Goal: Feedback & Contribution: Contribute content

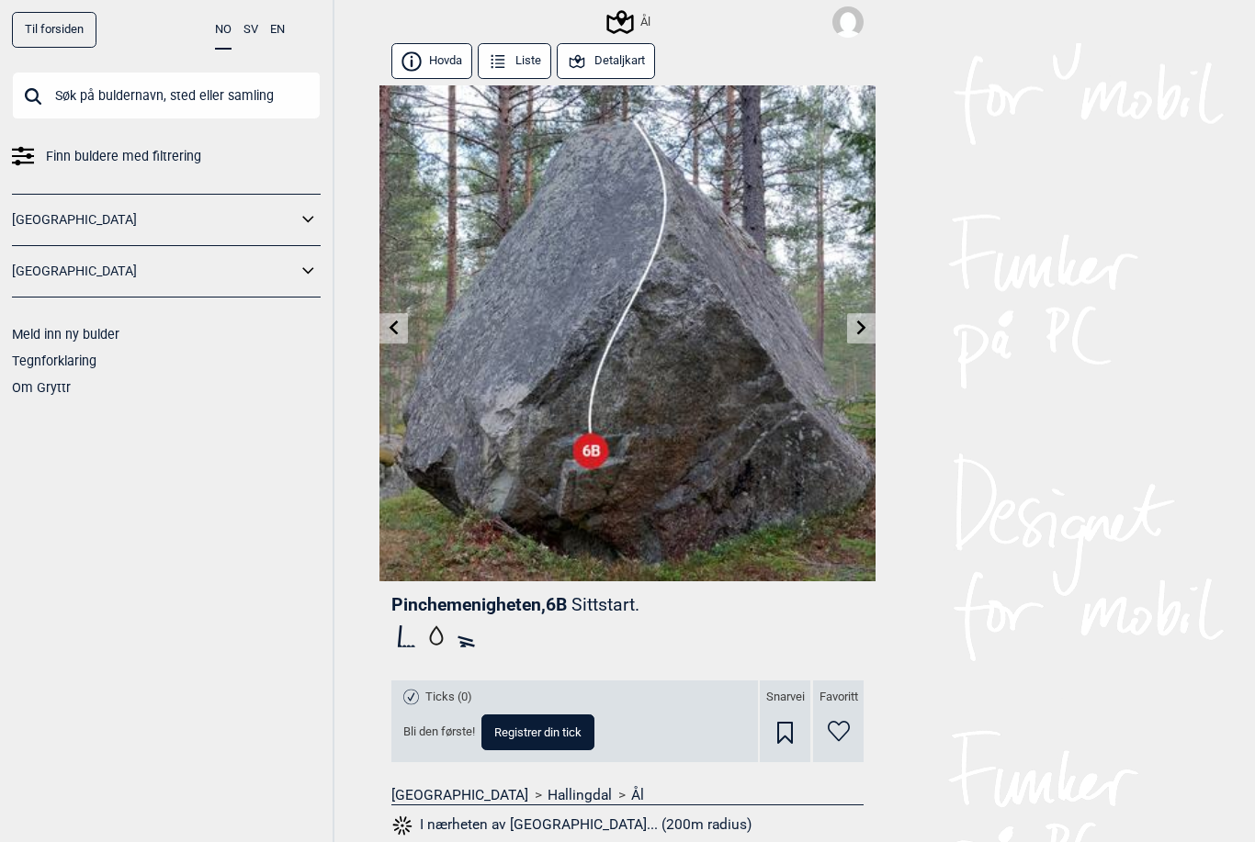
click at [616, 61] on button "Detaljkart" at bounding box center [606, 61] width 98 height 36
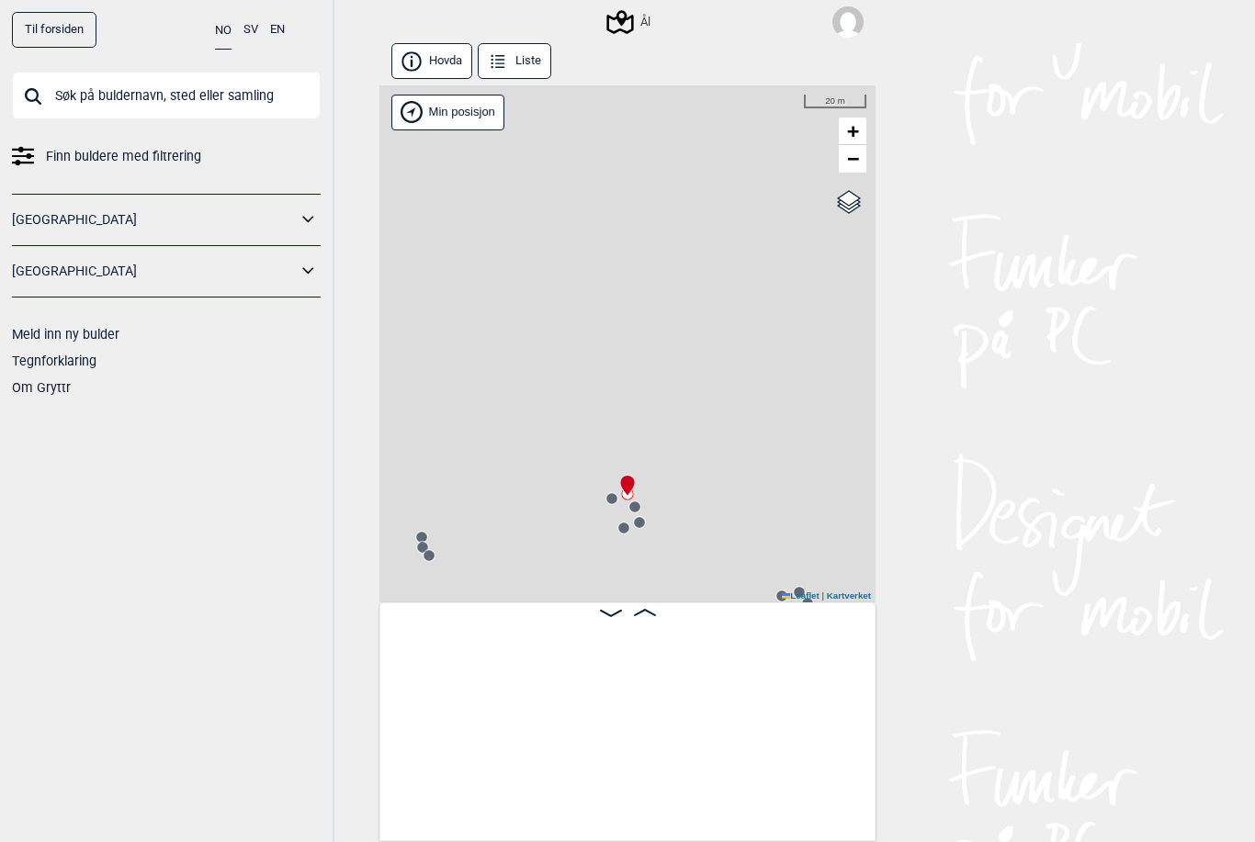
scroll to position [0, 14900]
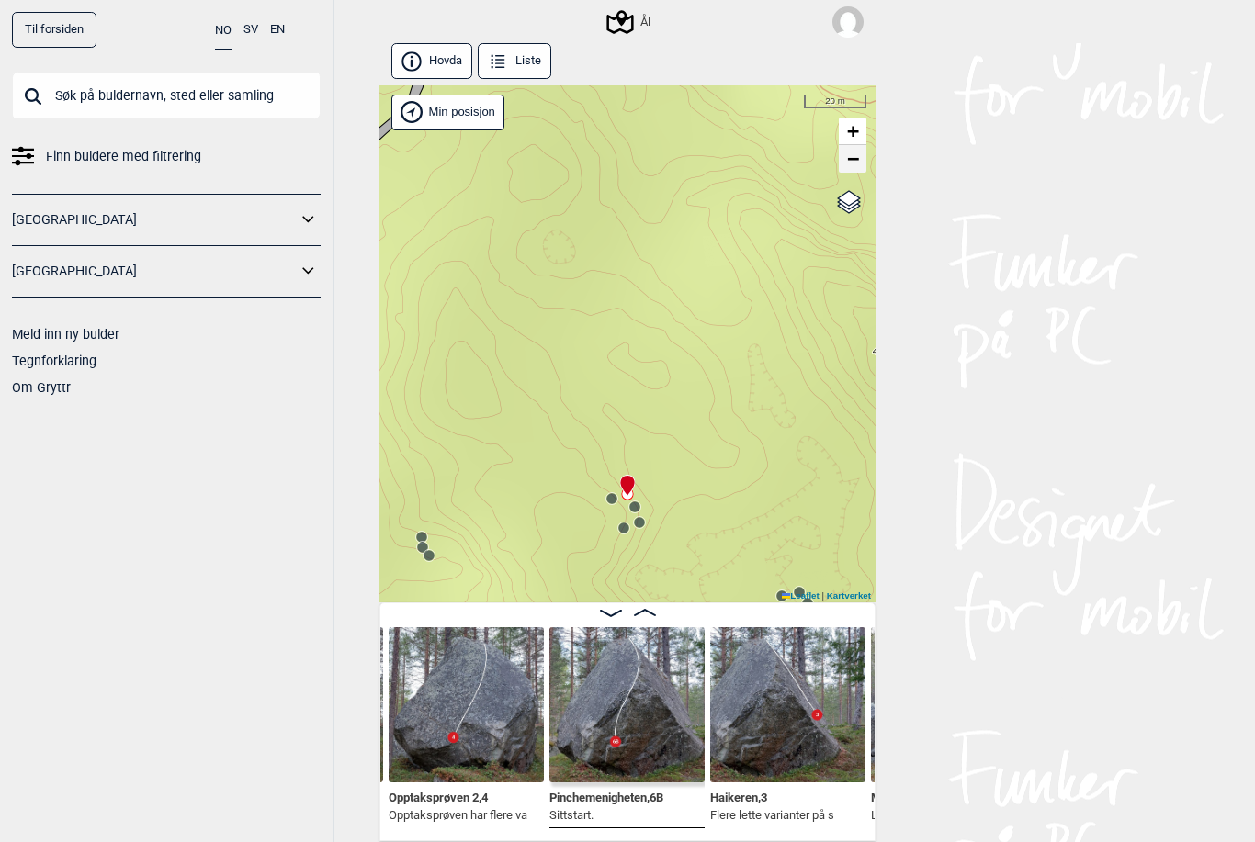
click at [854, 162] on span "−" at bounding box center [853, 158] width 12 height 23
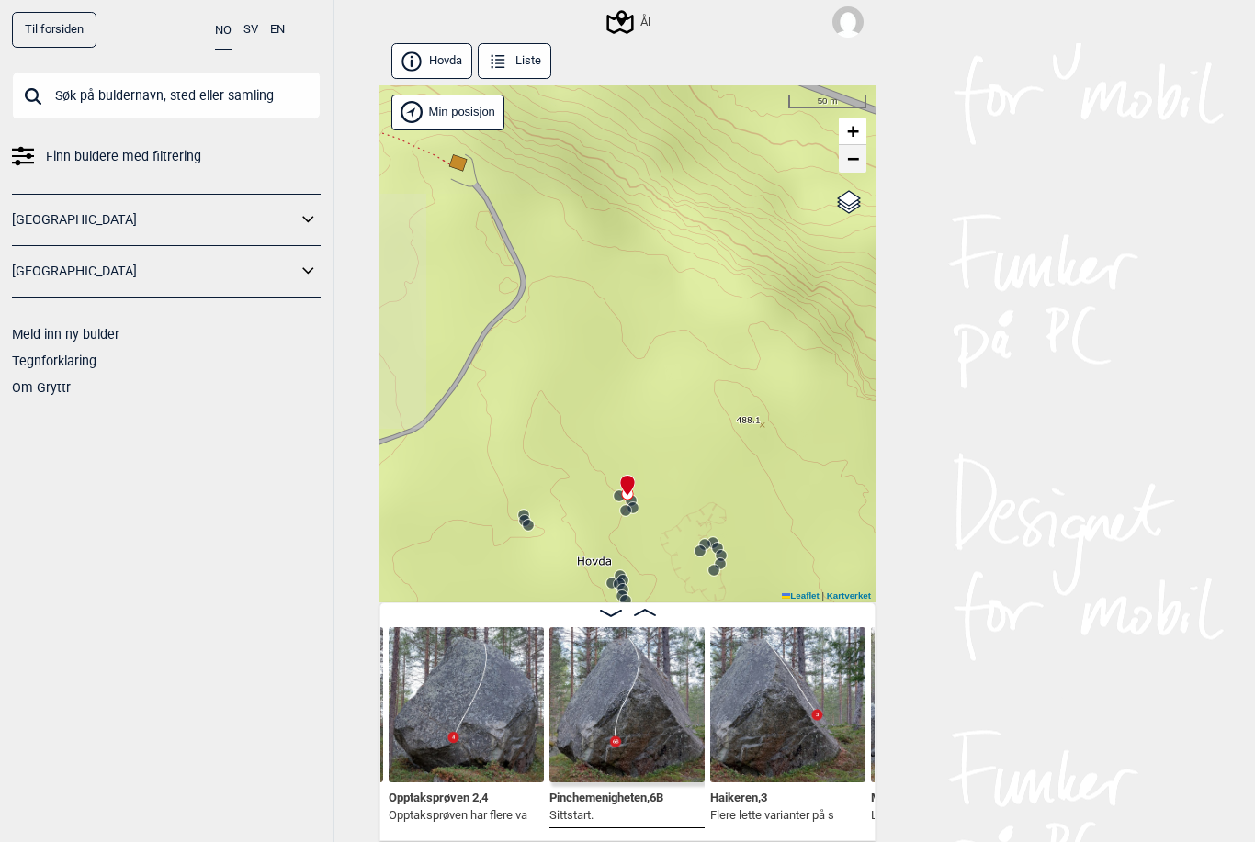
click at [854, 162] on span "−" at bounding box center [853, 158] width 12 height 23
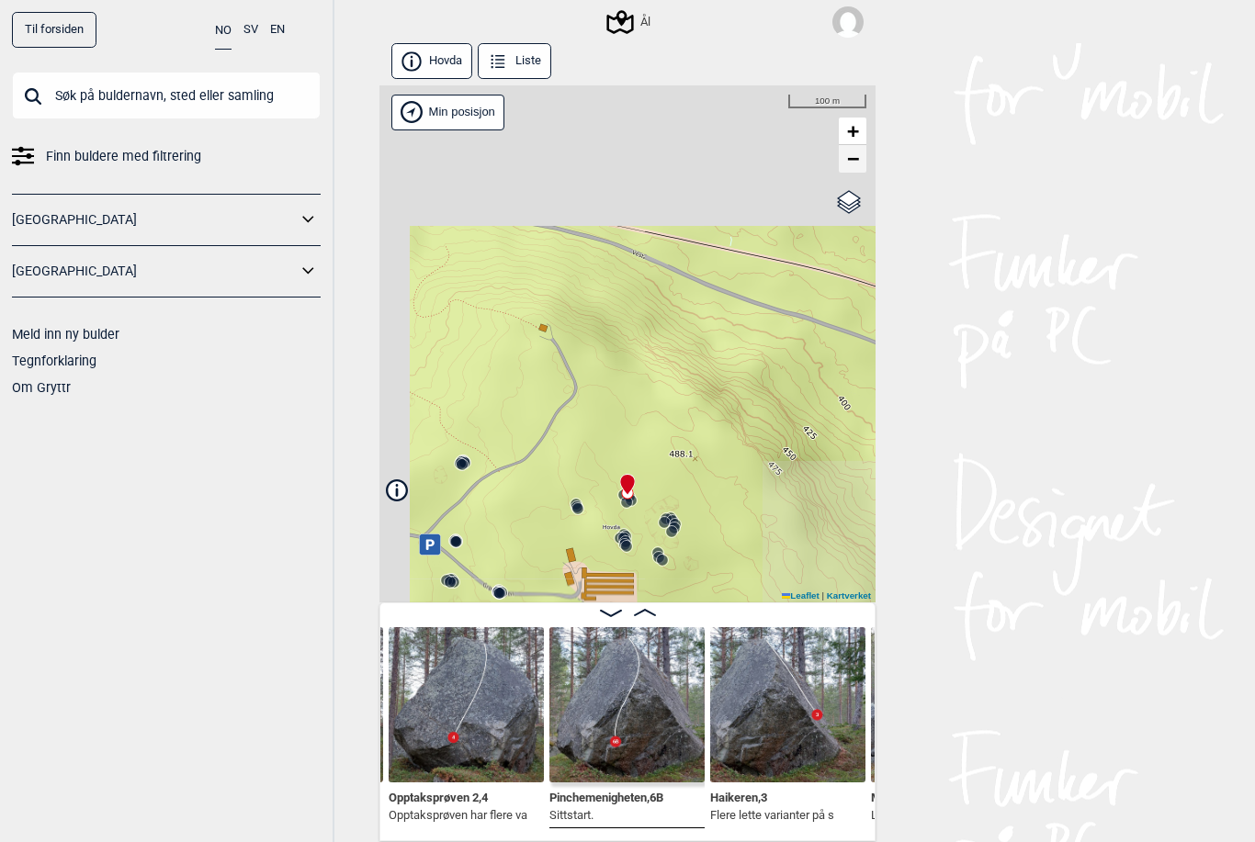
click at [854, 165] on span "−" at bounding box center [853, 158] width 12 height 23
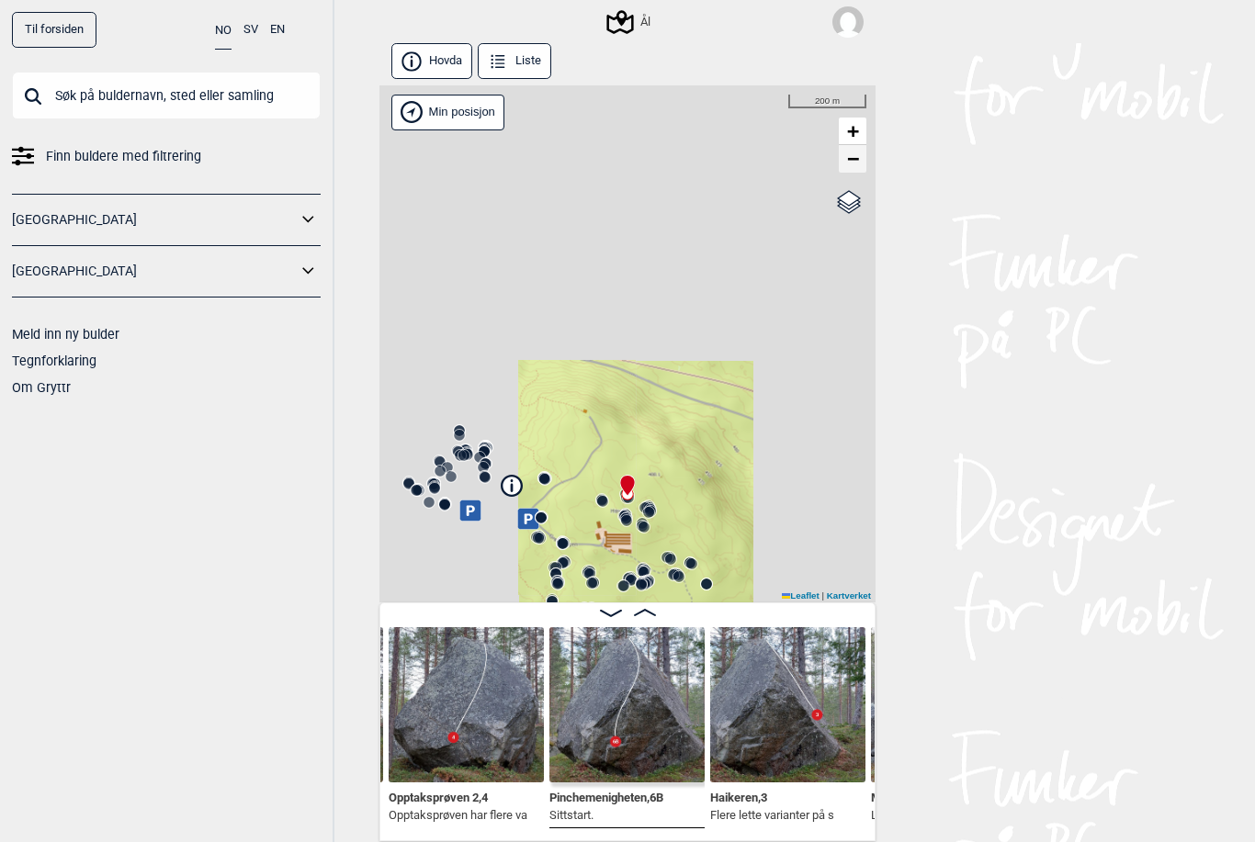
click at [852, 167] on span "−" at bounding box center [853, 158] width 12 height 23
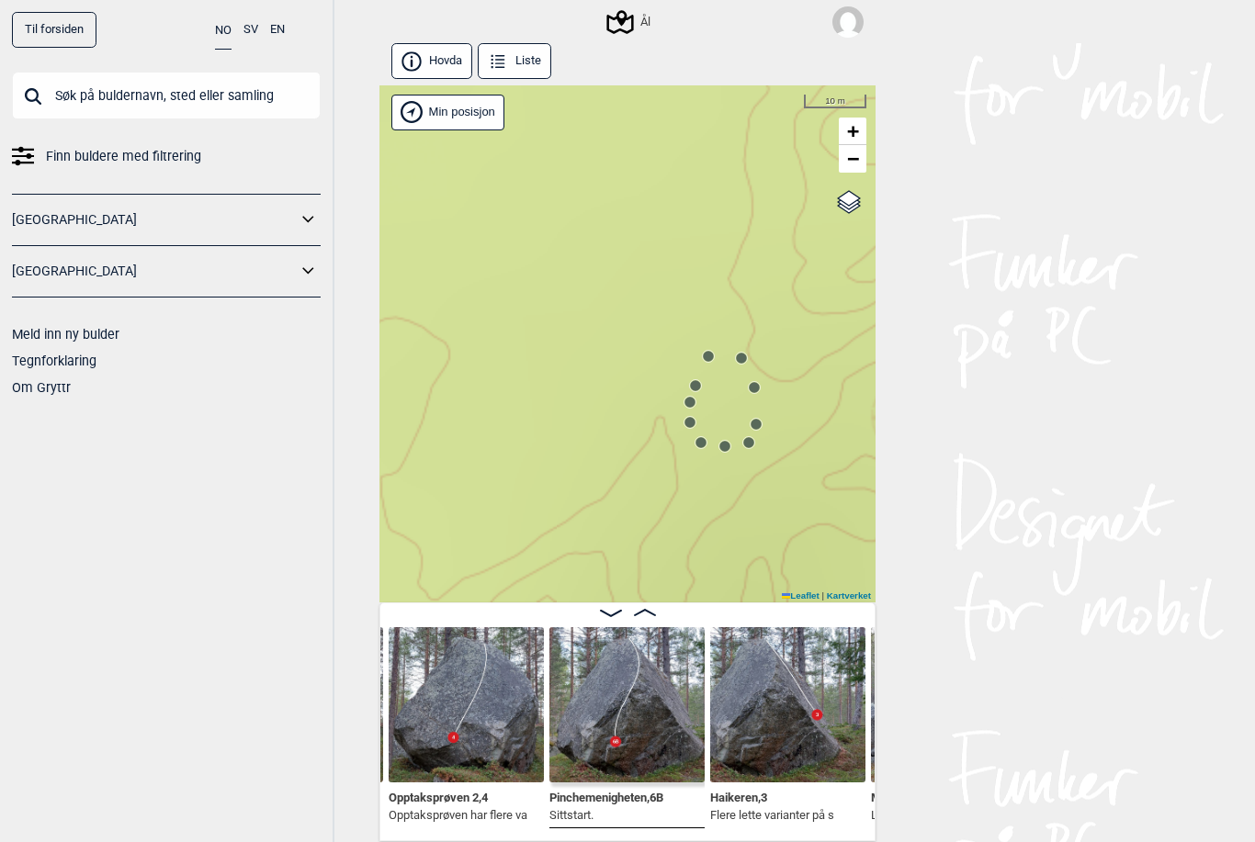
click at [707, 353] on circle at bounding box center [708, 356] width 11 height 11
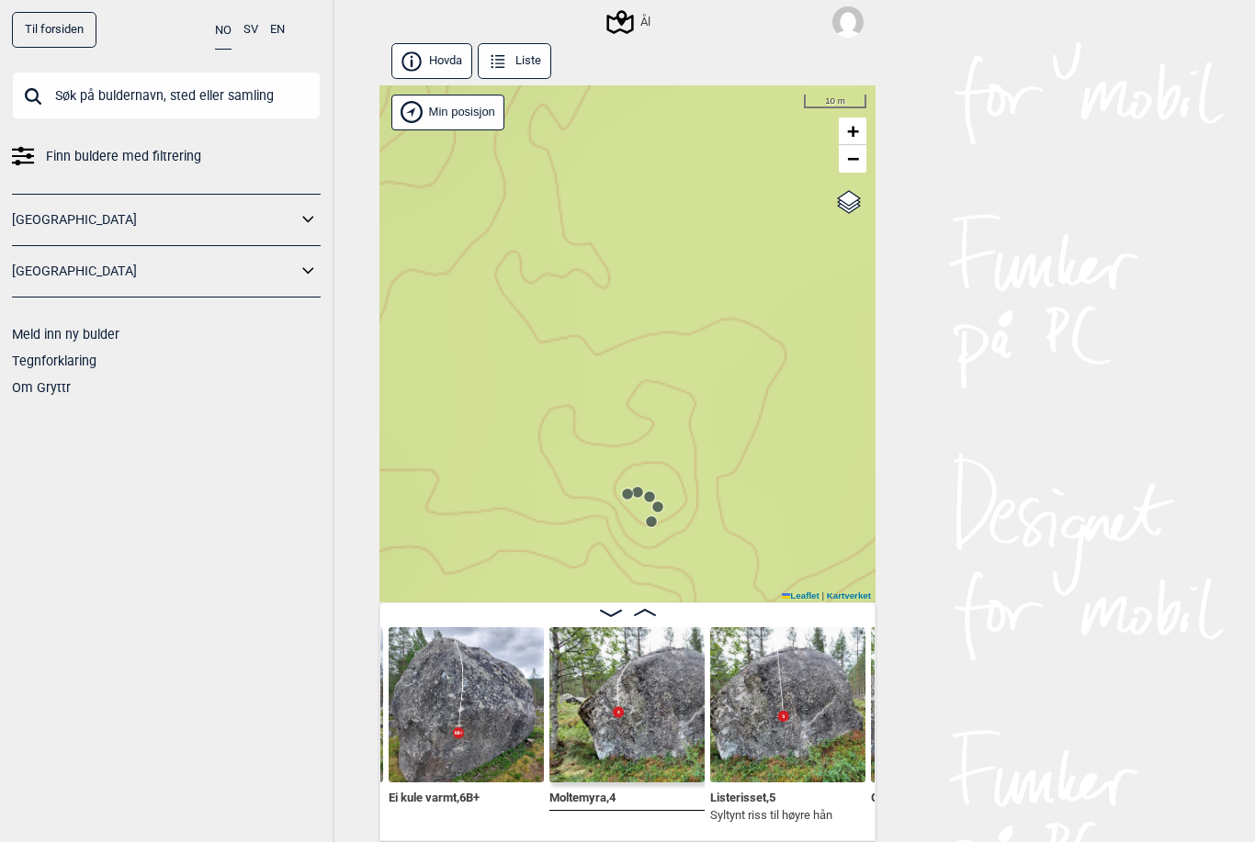
scroll to position [58, 0]
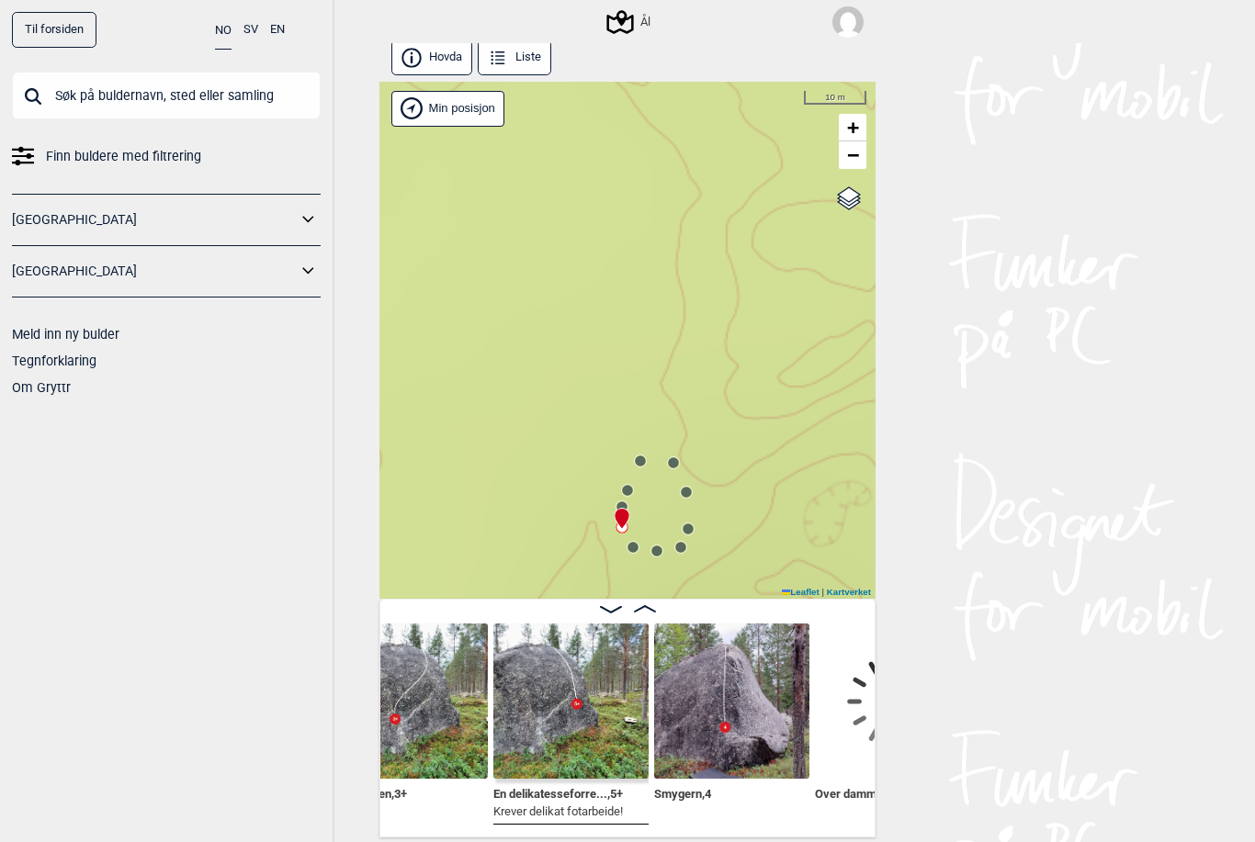
scroll to position [0, 35205]
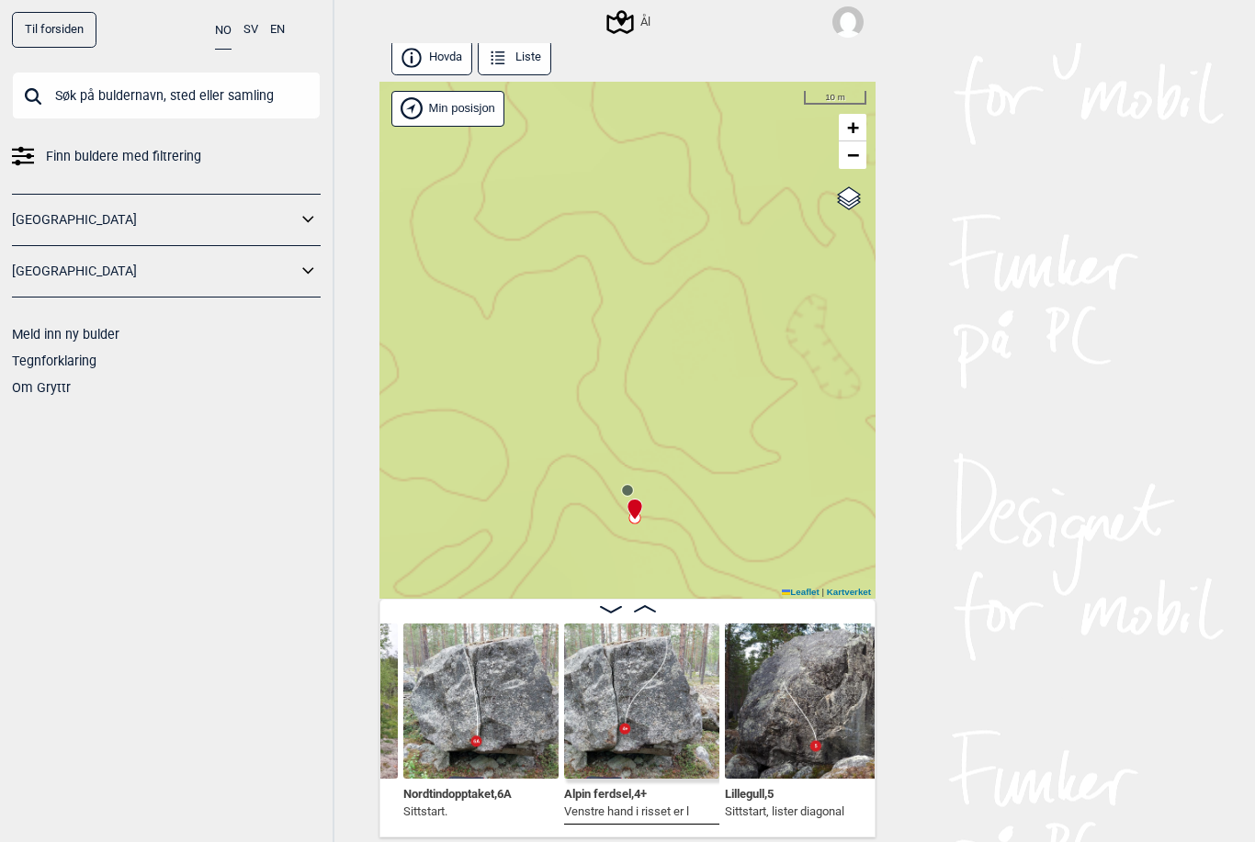
scroll to position [0, 36393]
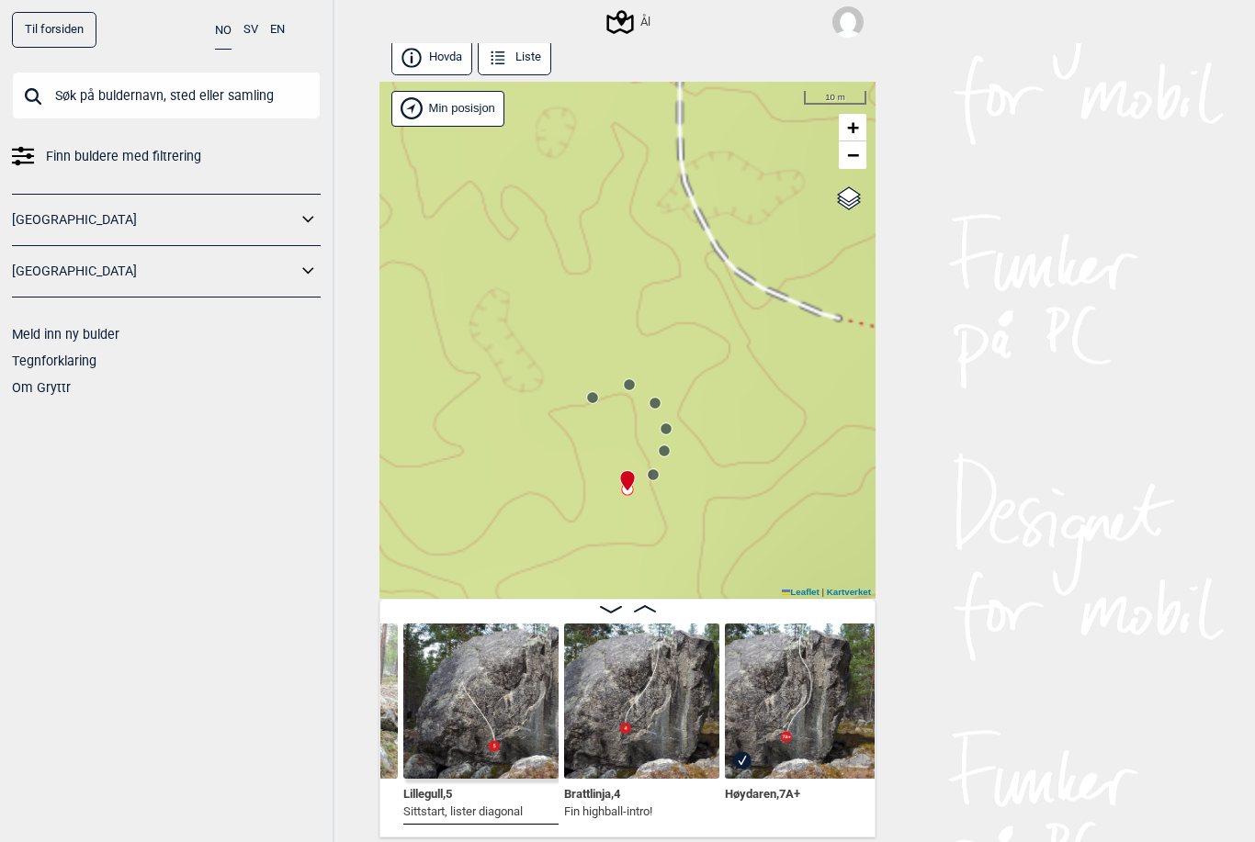
scroll to position [0, 36717]
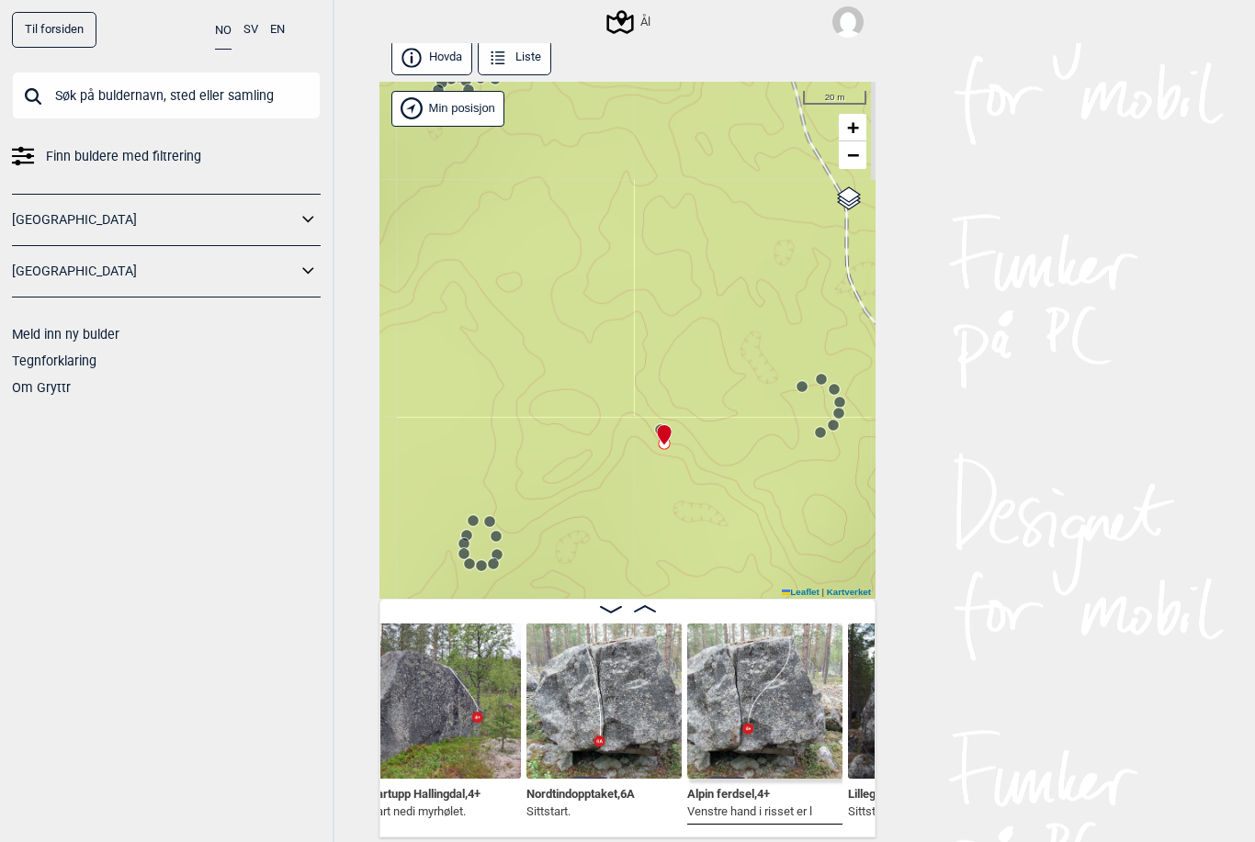
scroll to position [0, 36269]
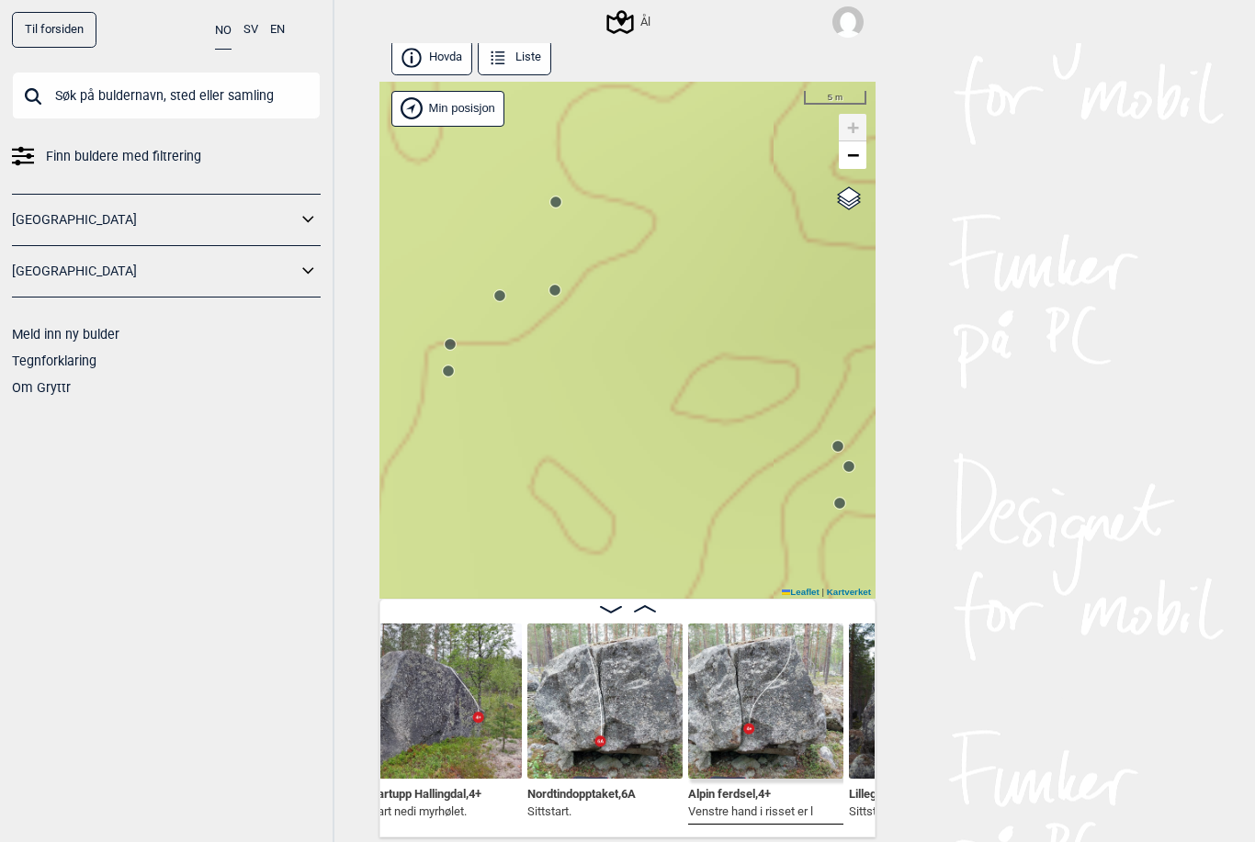
click at [557, 285] on circle at bounding box center [554, 290] width 11 height 11
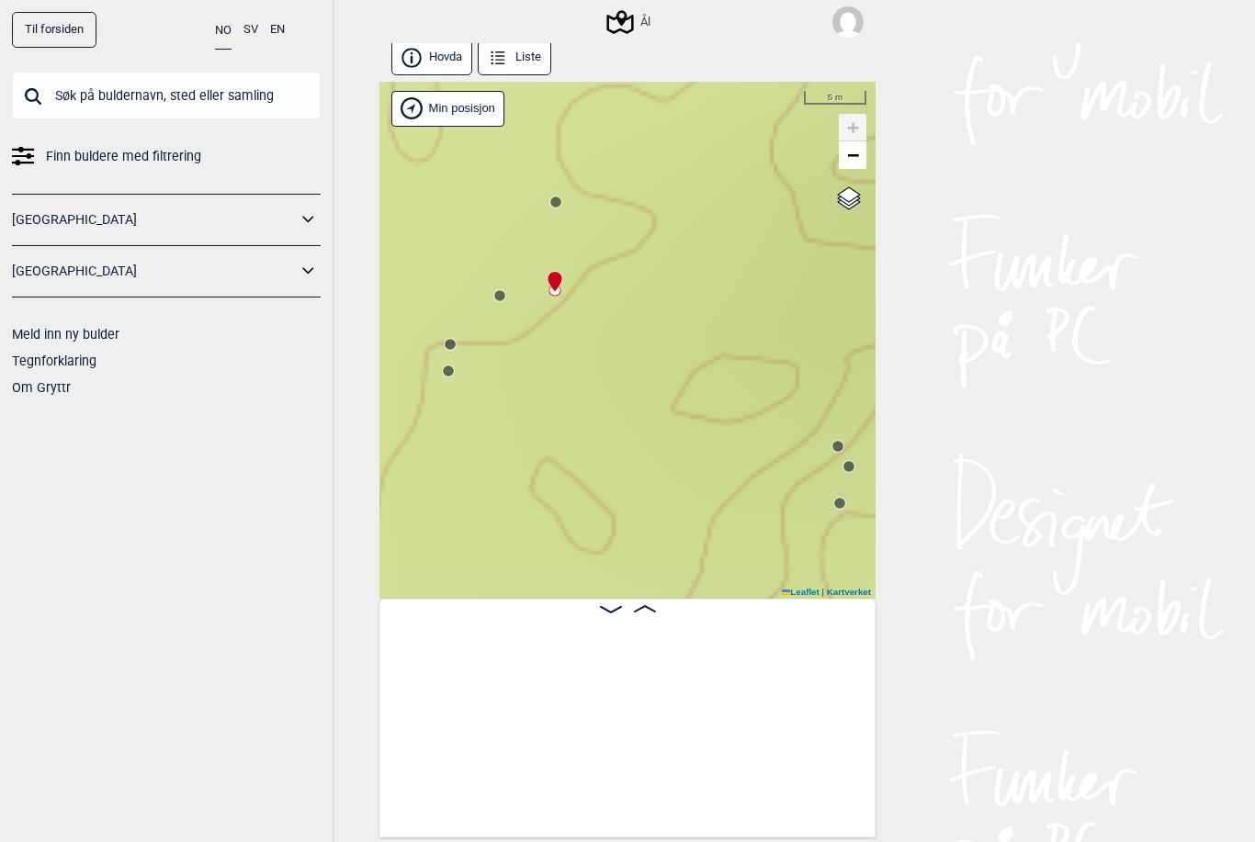
scroll to position [0, 33087]
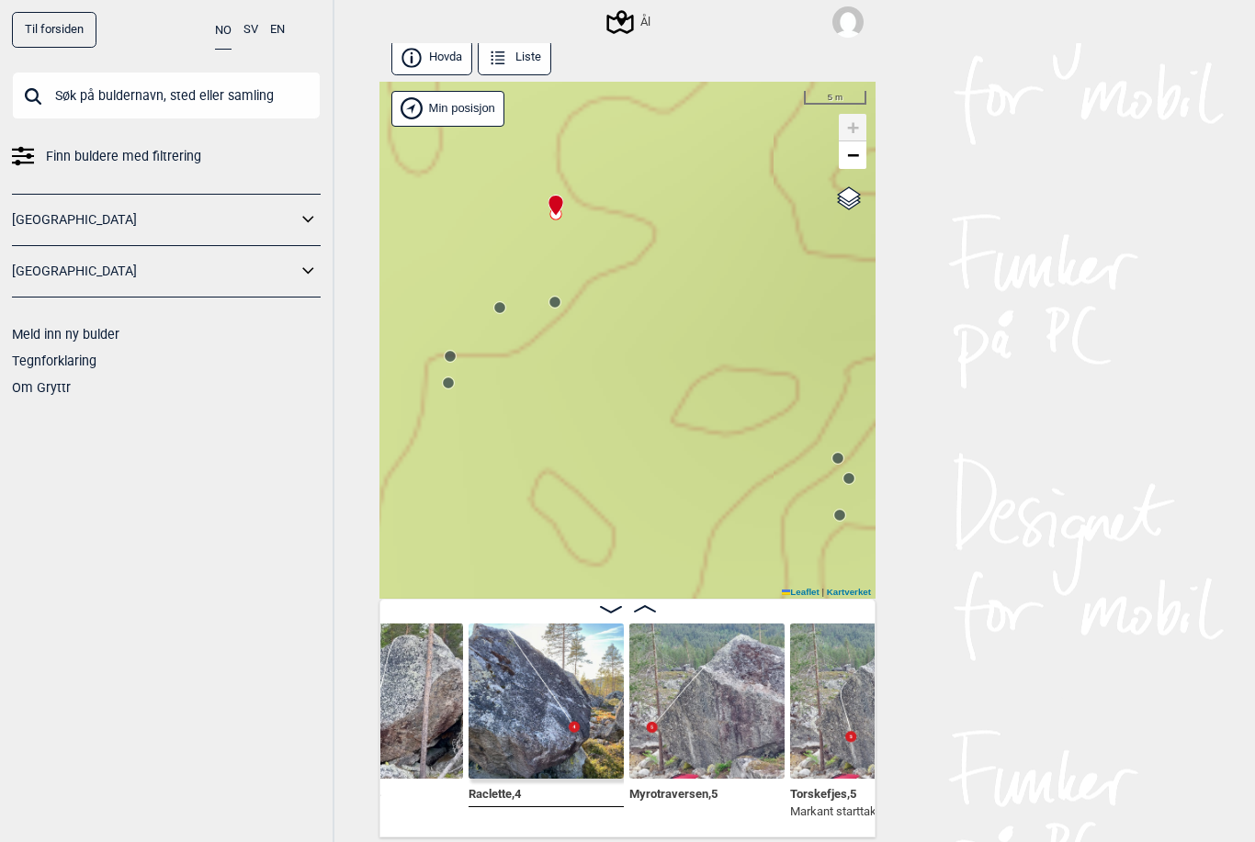
scroll to position [0, 33330]
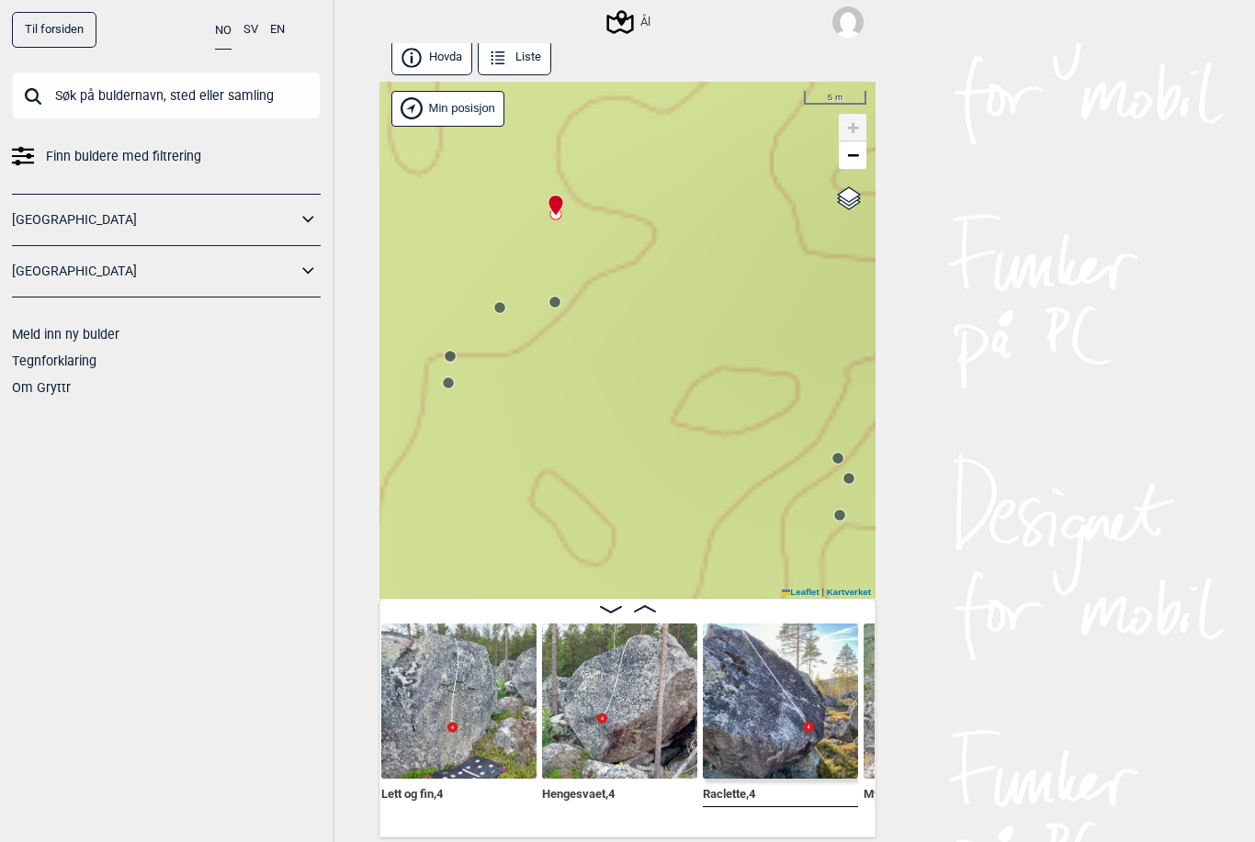
scroll to position [0, 33087]
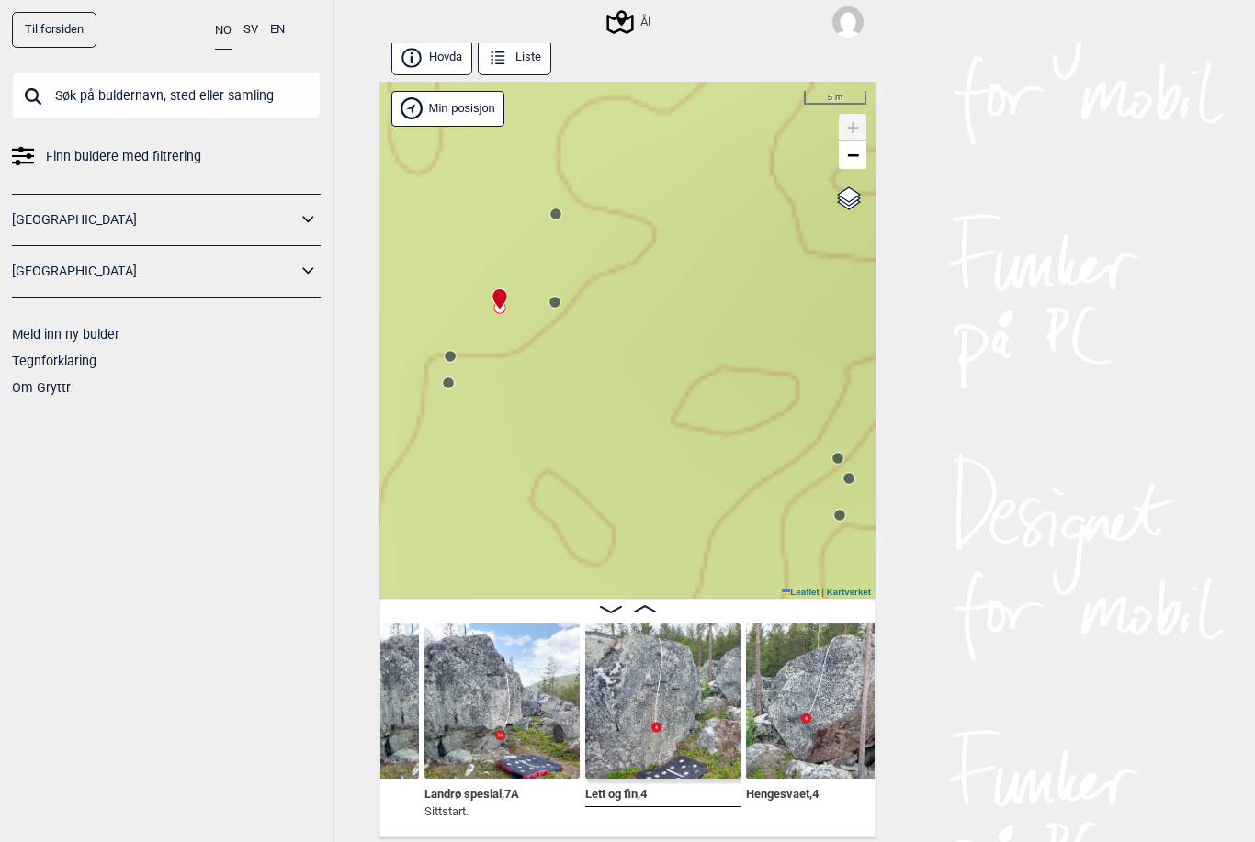
scroll to position [0, 32895]
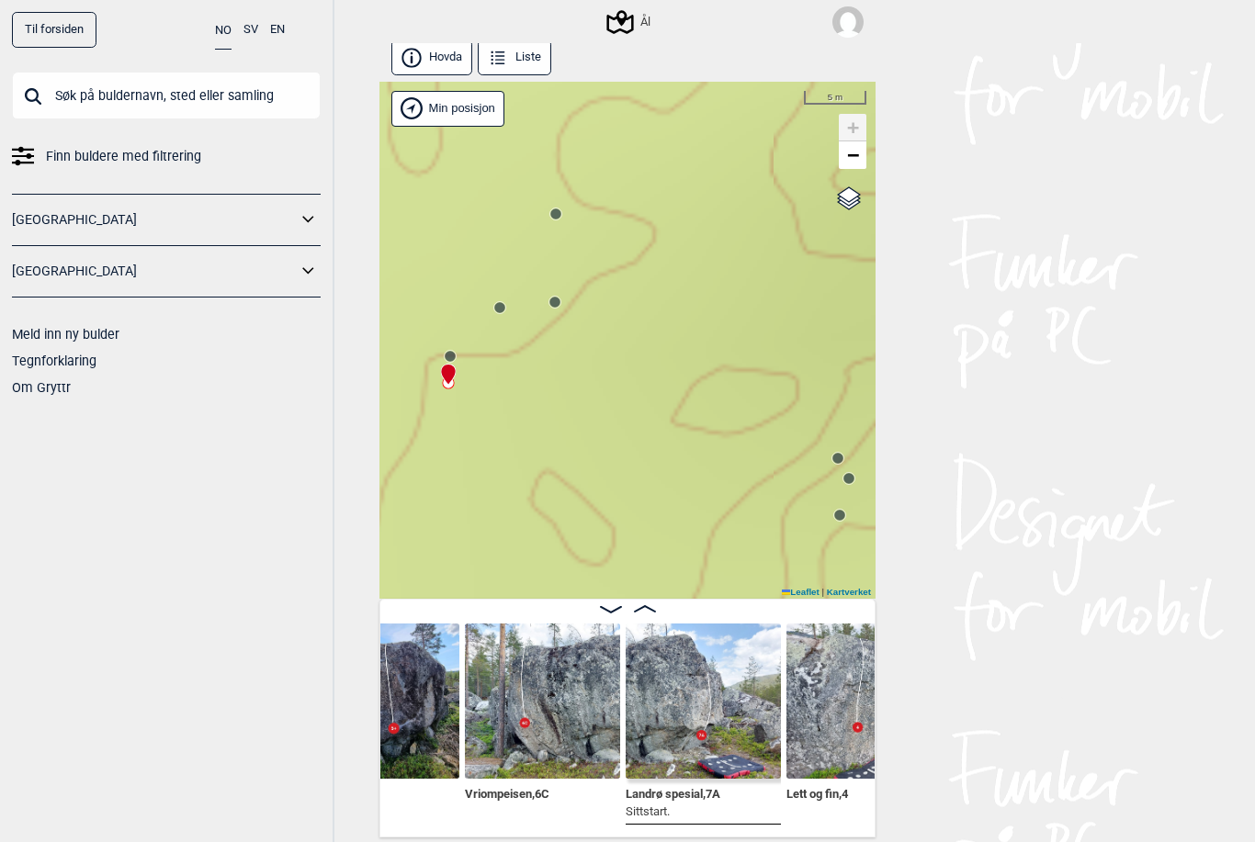
scroll to position [0, 32702]
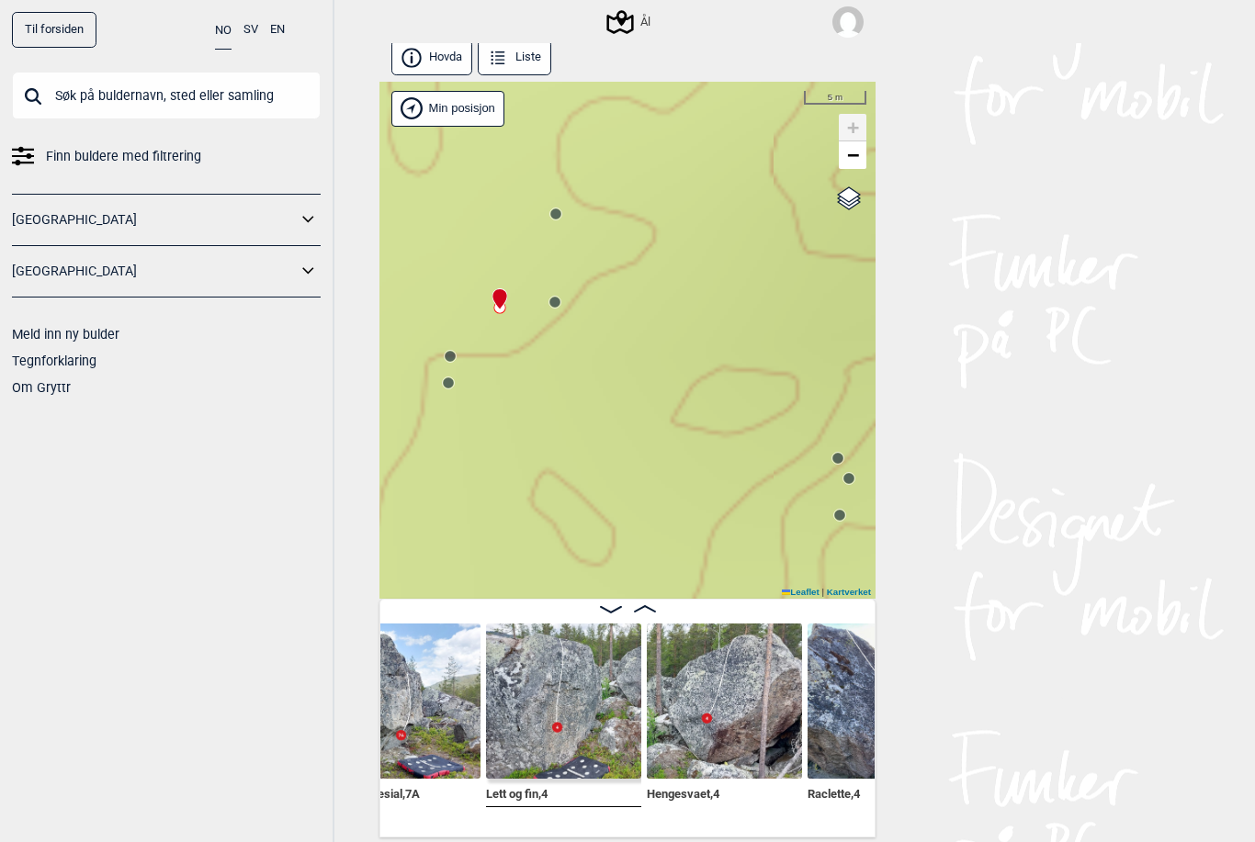
scroll to position [0, 33011]
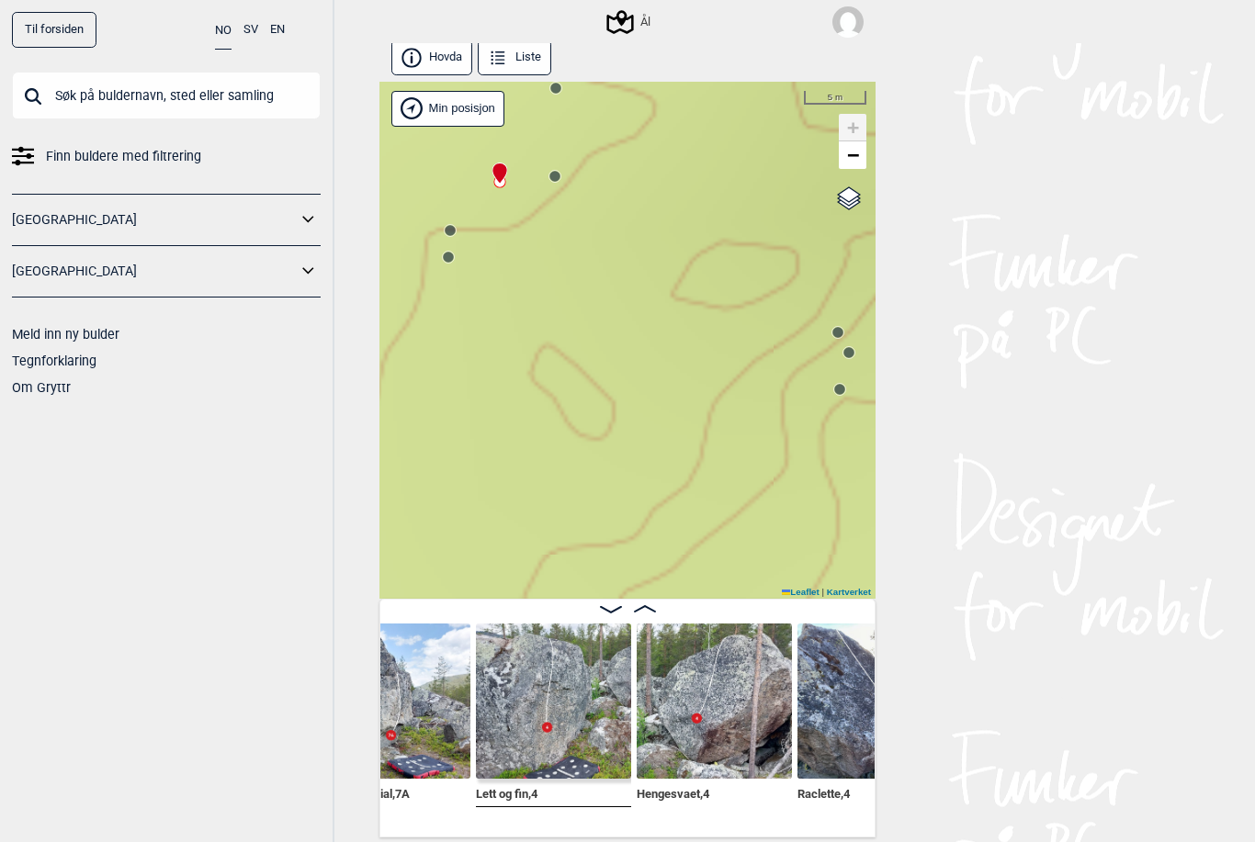
click at [558, 705] on img at bounding box center [553, 701] width 155 height 155
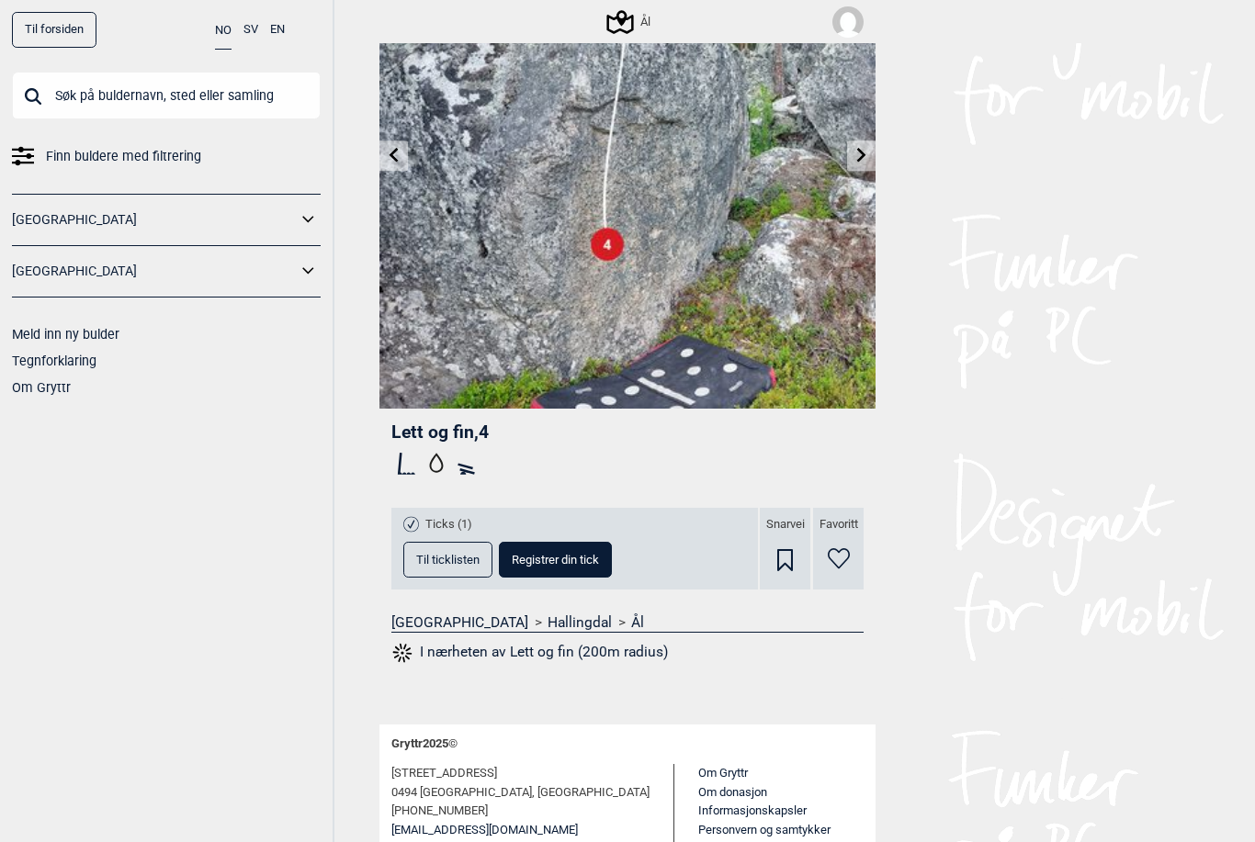
scroll to position [174, 0]
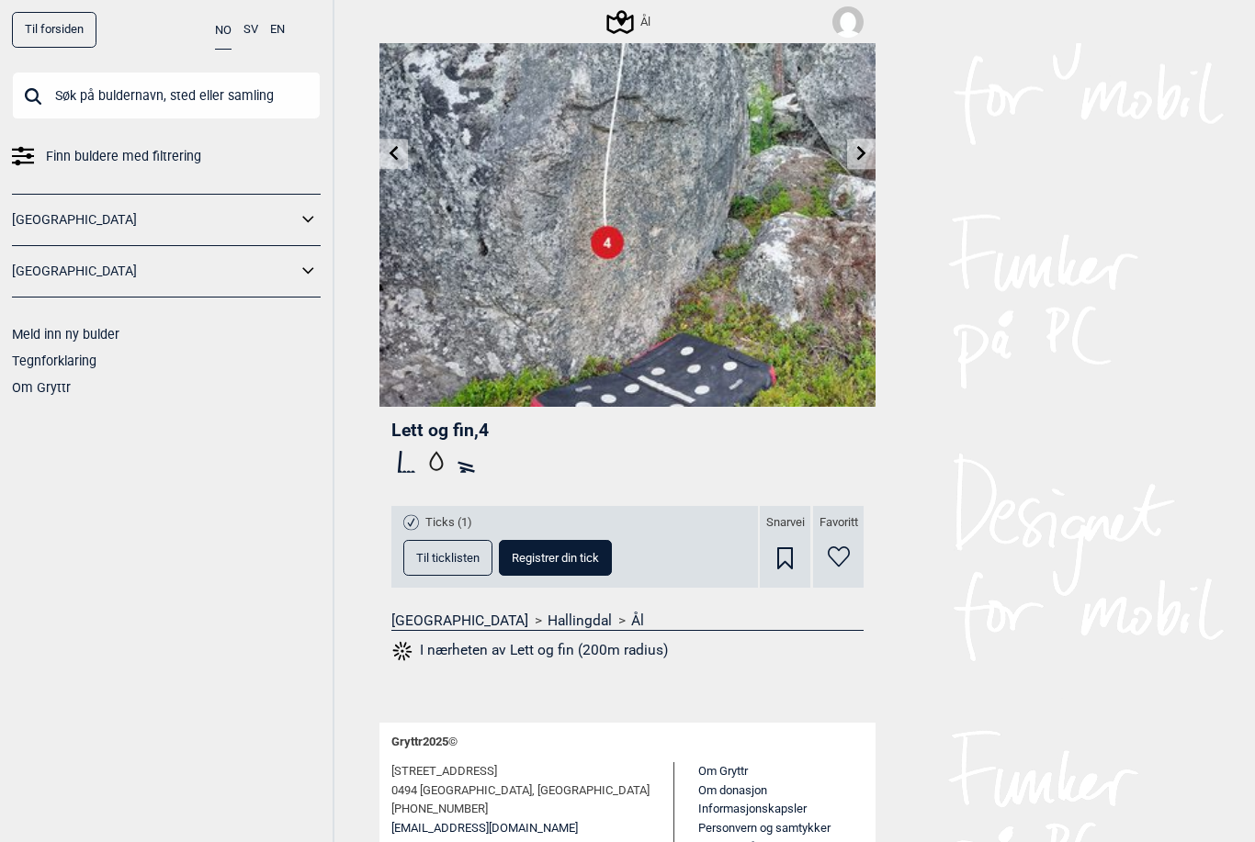
click at [580, 556] on span "Registrer din tick" at bounding box center [555, 558] width 87 height 12
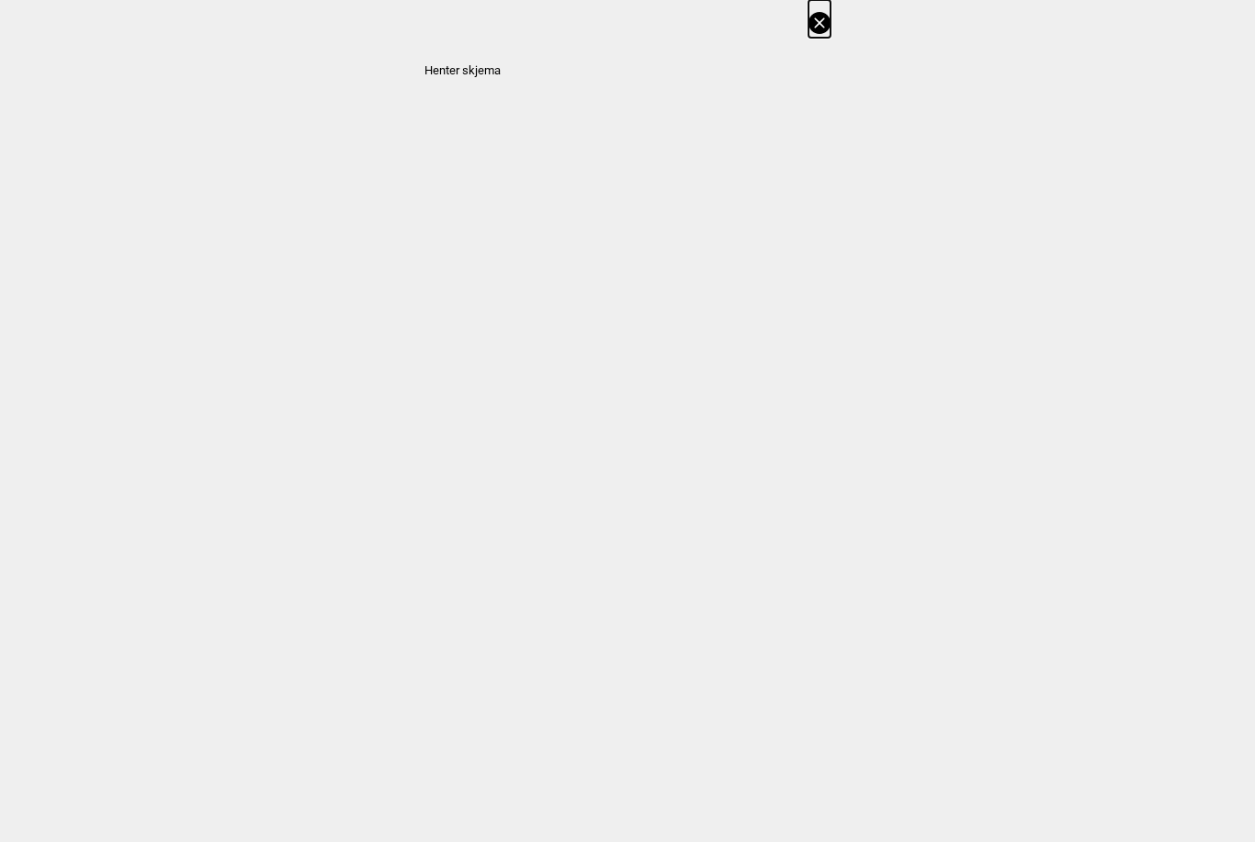
select select "61"
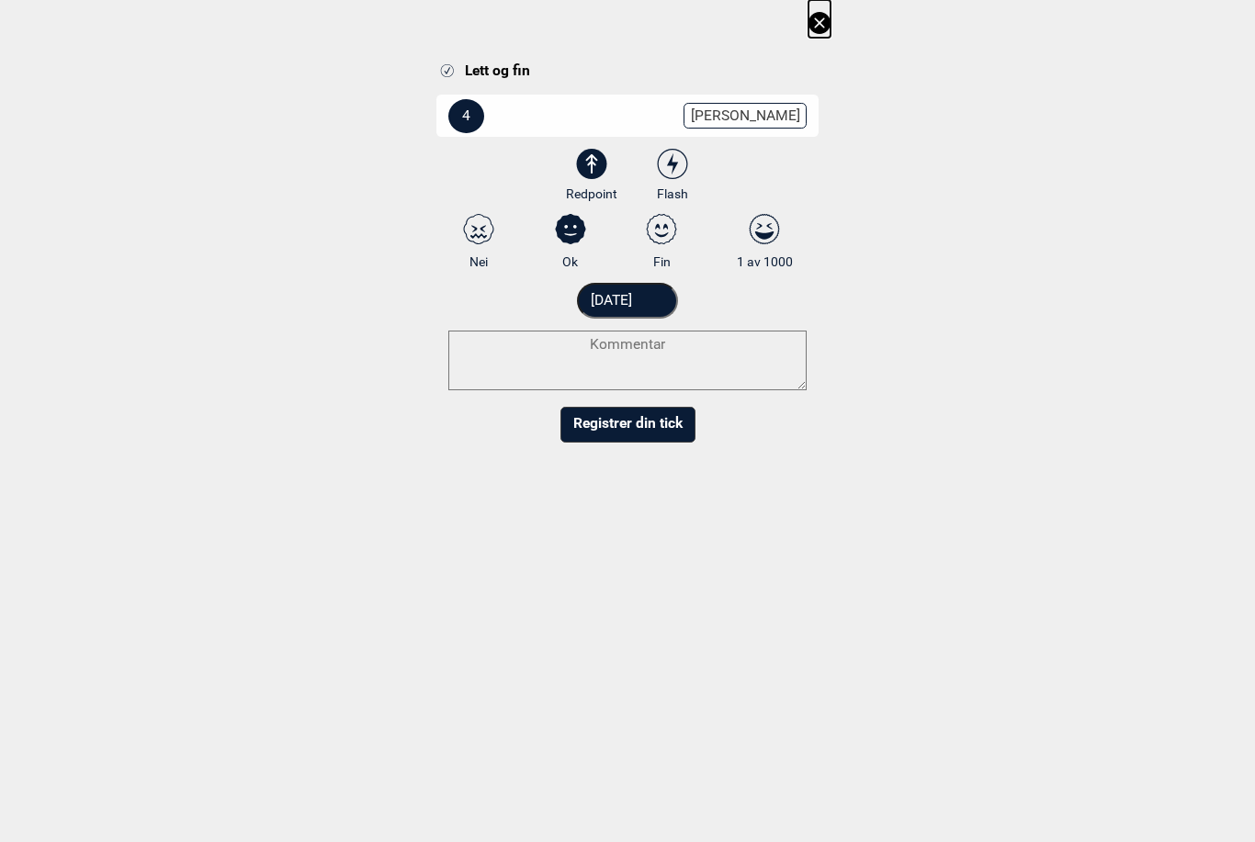
click at [671, 159] on icon at bounding box center [672, 163] width 11 height 21
click at [671, 170] on input "Flash" at bounding box center [673, 176] width 12 height 12
radio input "true"
click at [664, 232] on icon at bounding box center [661, 229] width 33 height 30
click at [664, 236] on input "Fin" at bounding box center [662, 242] width 12 height 12
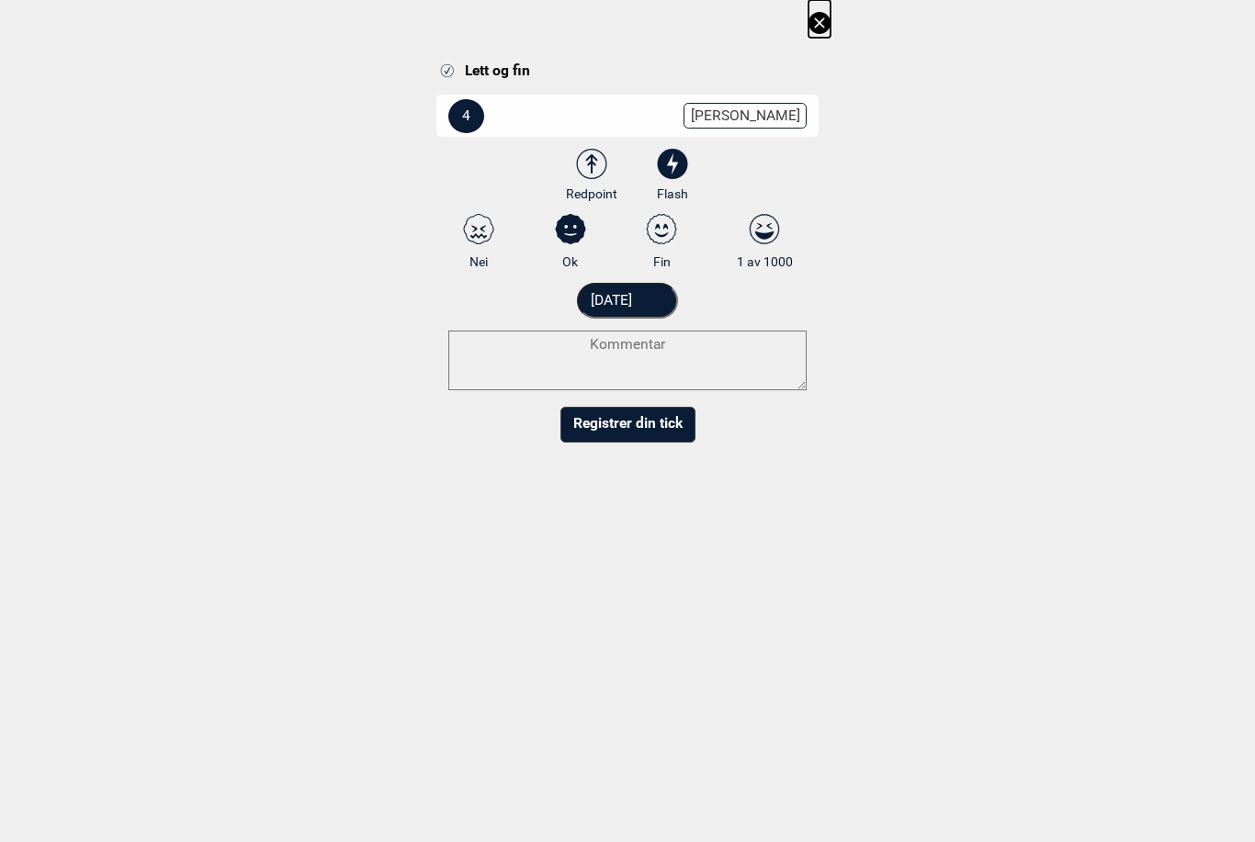
radio input "true"
click at [657, 421] on button "Registrer din tick" at bounding box center [627, 425] width 135 height 36
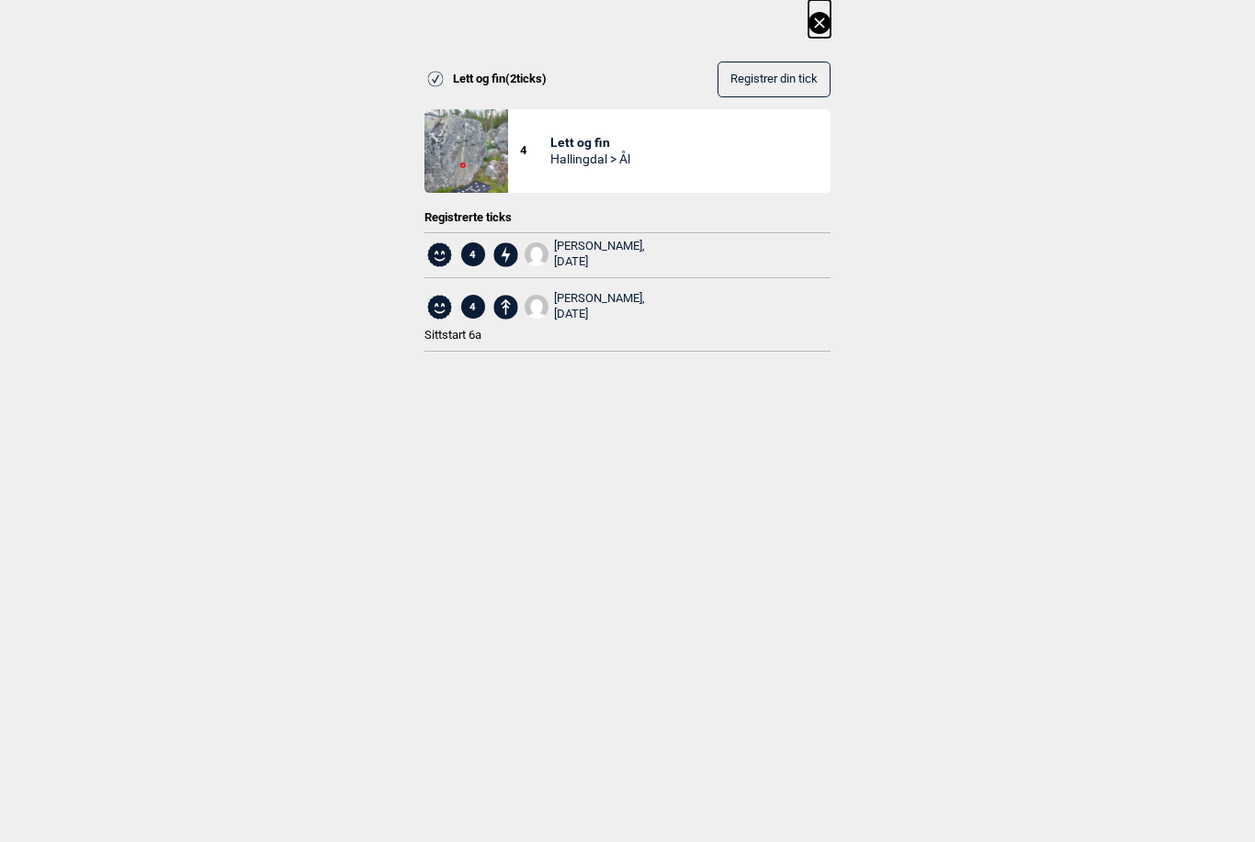
click at [818, 25] on icon at bounding box center [819, 22] width 10 height 10
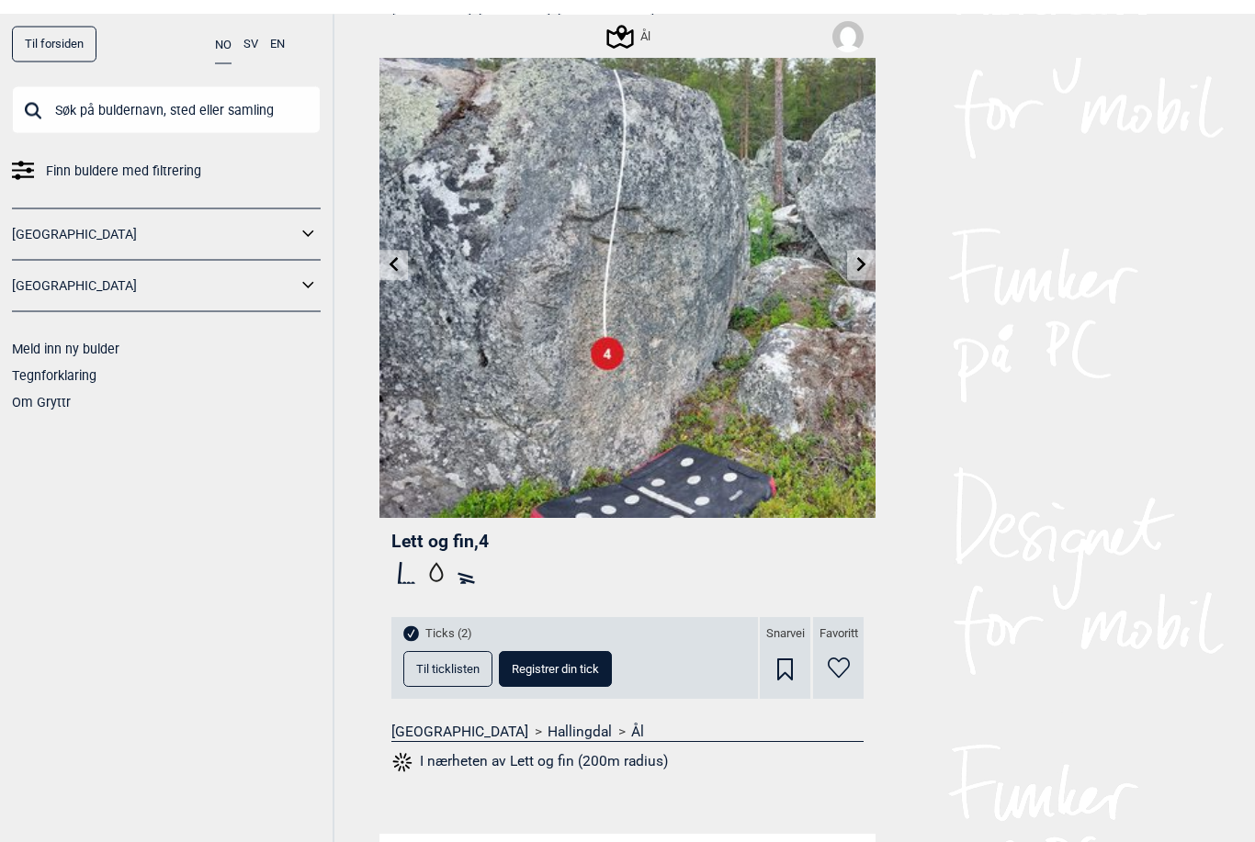
scroll to position [0, 0]
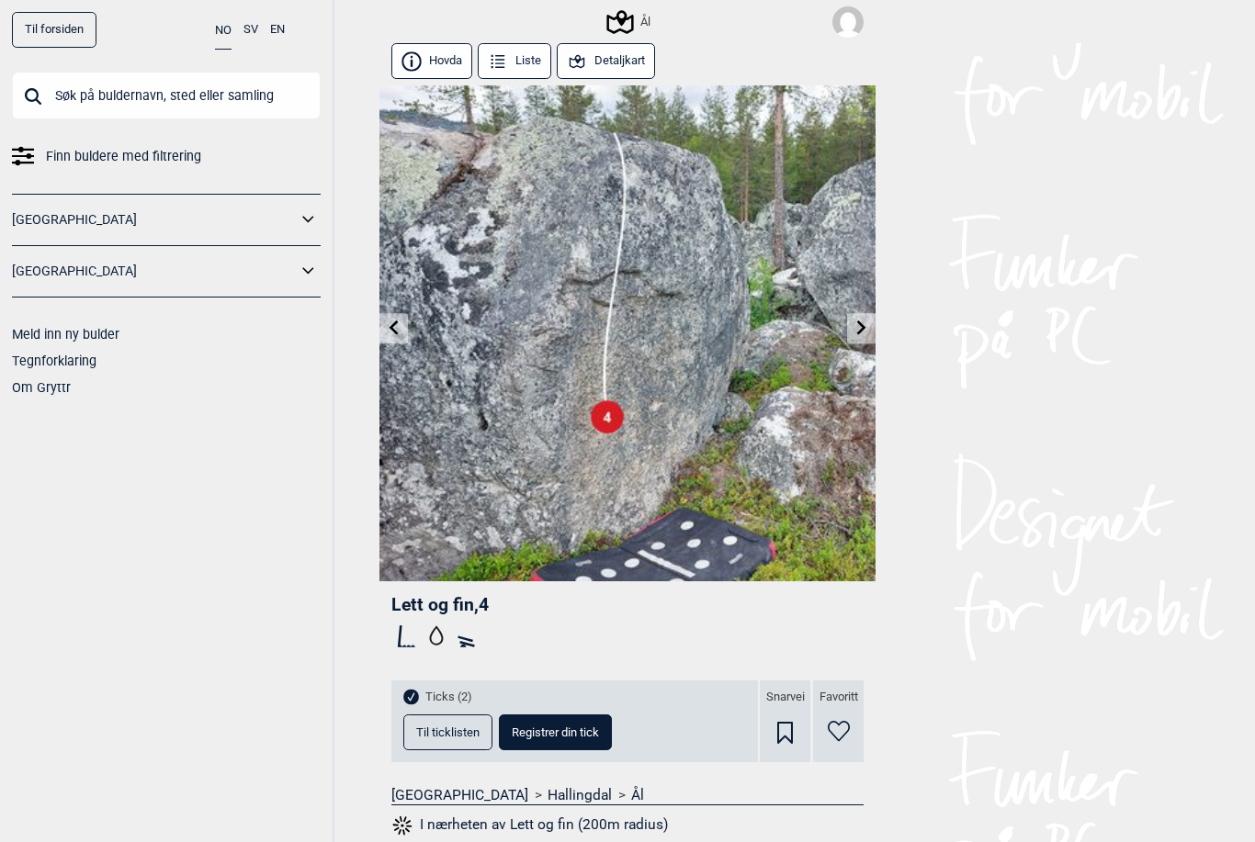
click at [619, 63] on button "Detaljkart" at bounding box center [606, 61] width 98 height 36
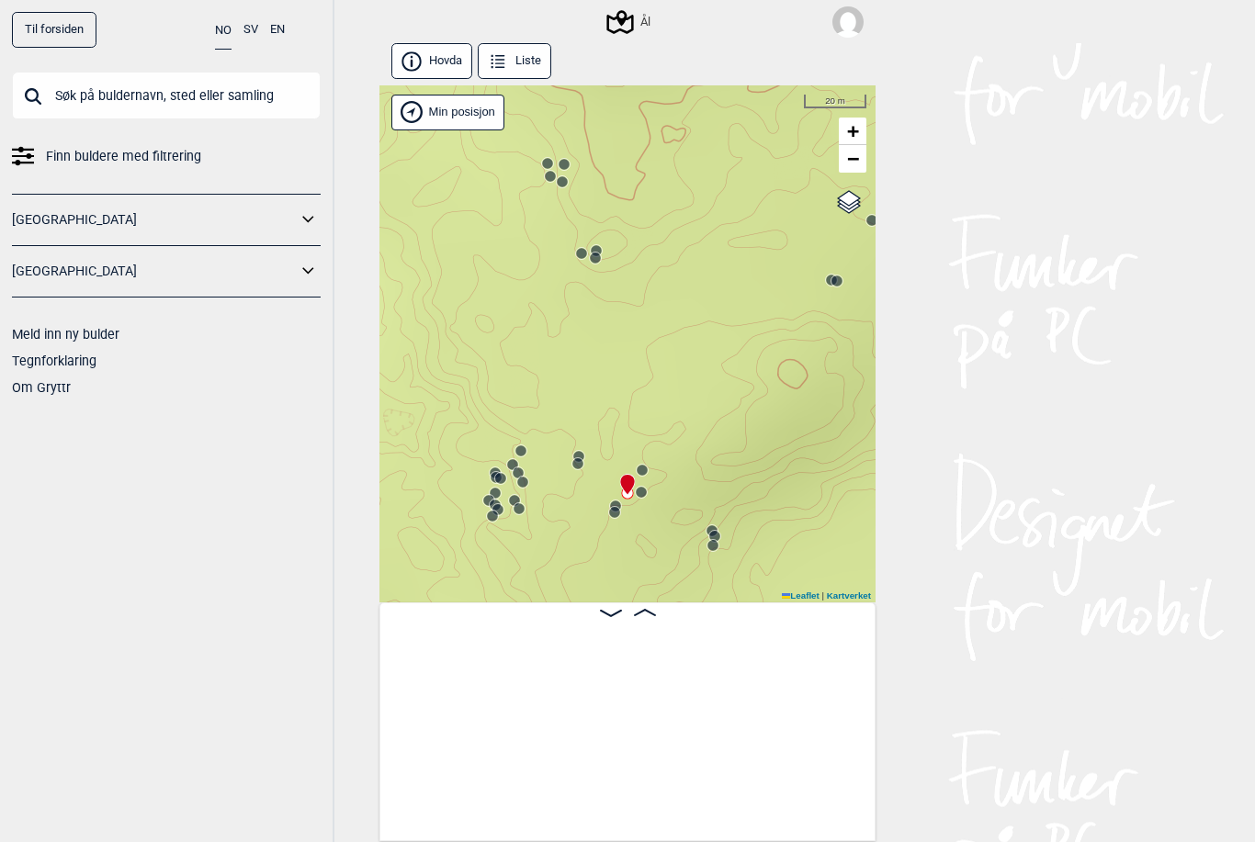
scroll to position [0, 32904]
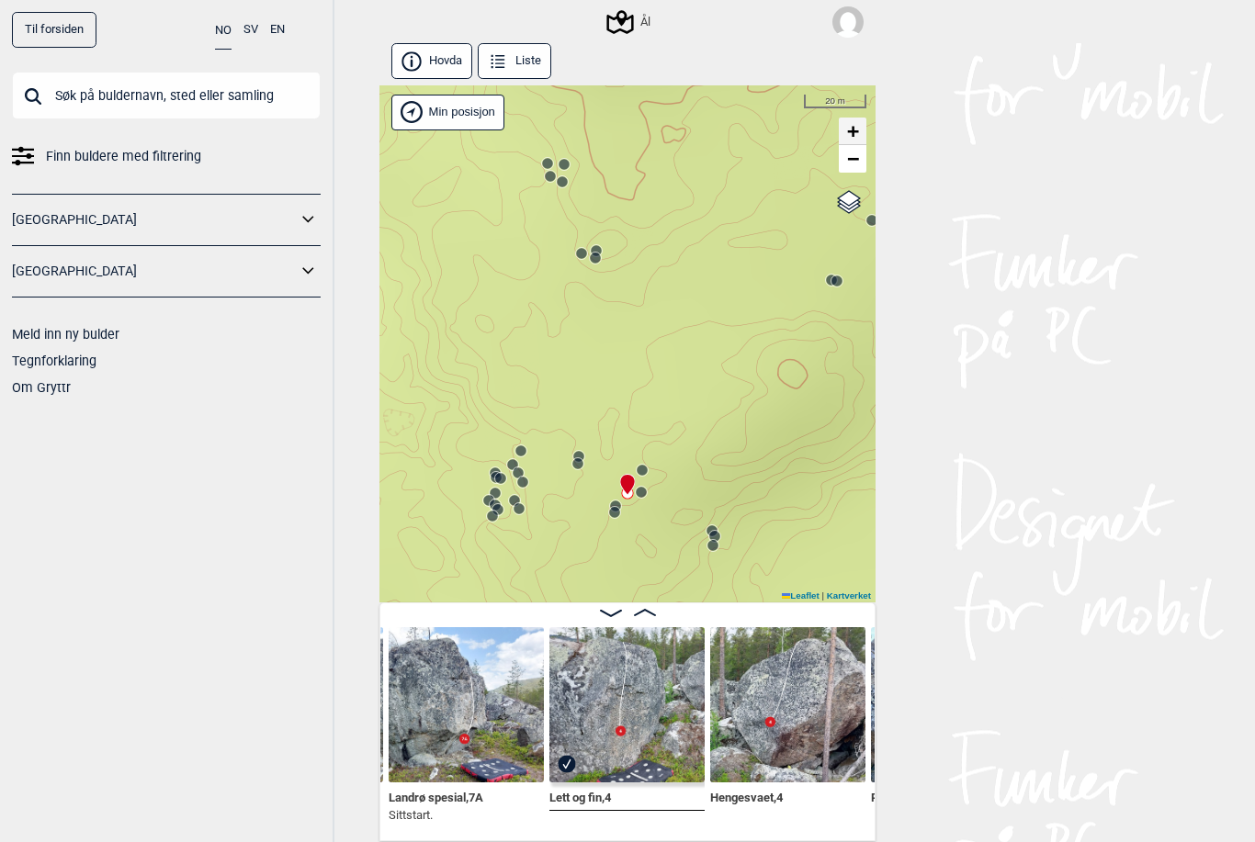
click at [850, 128] on span "+" at bounding box center [853, 130] width 12 height 23
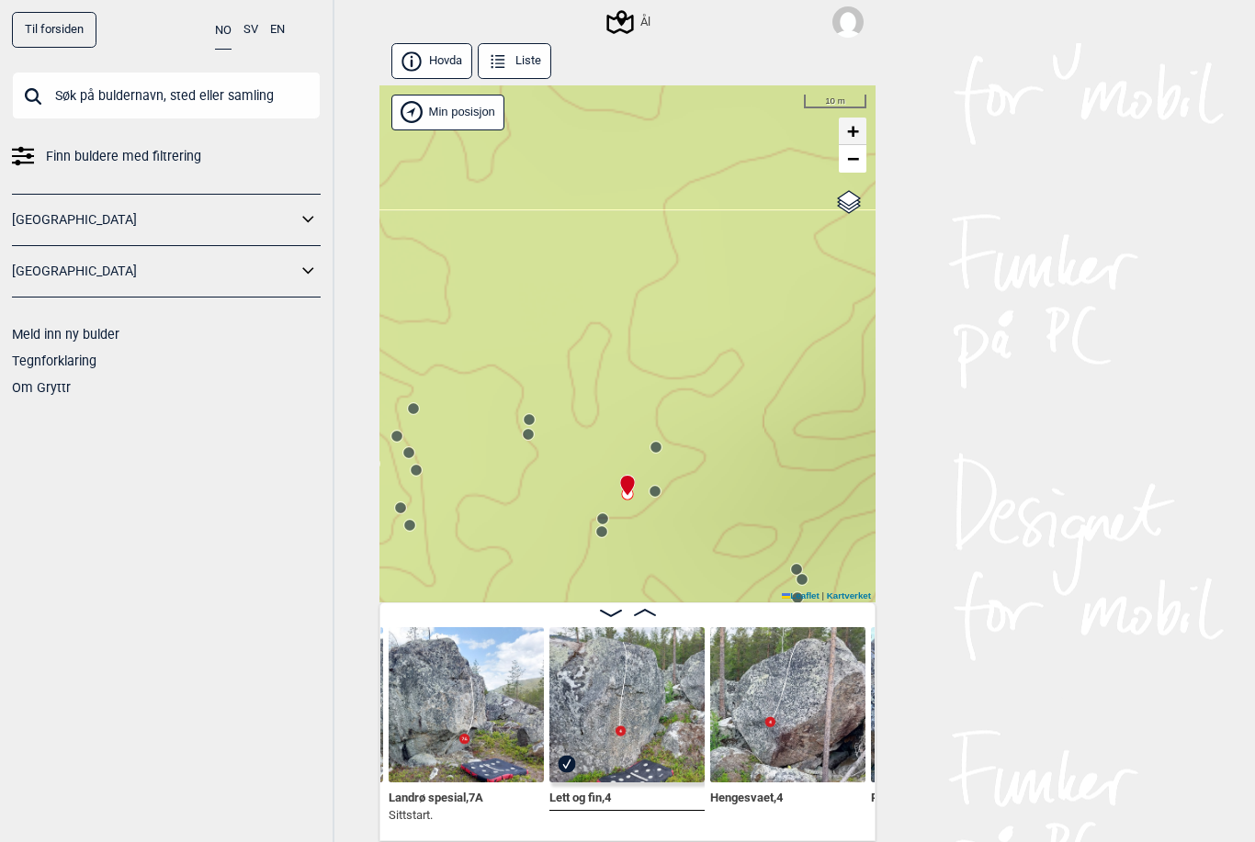
click at [850, 128] on span "+" at bounding box center [853, 130] width 12 height 23
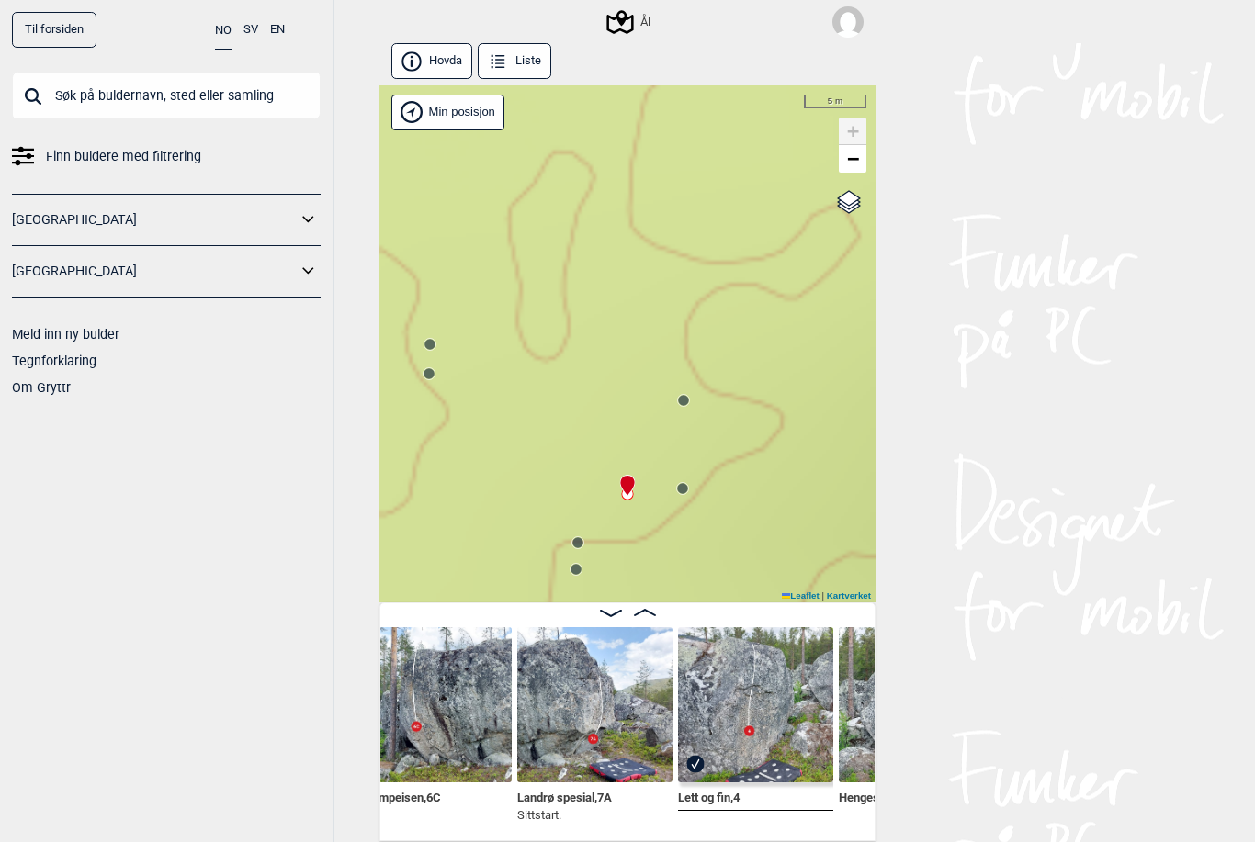
scroll to position [0, 32736]
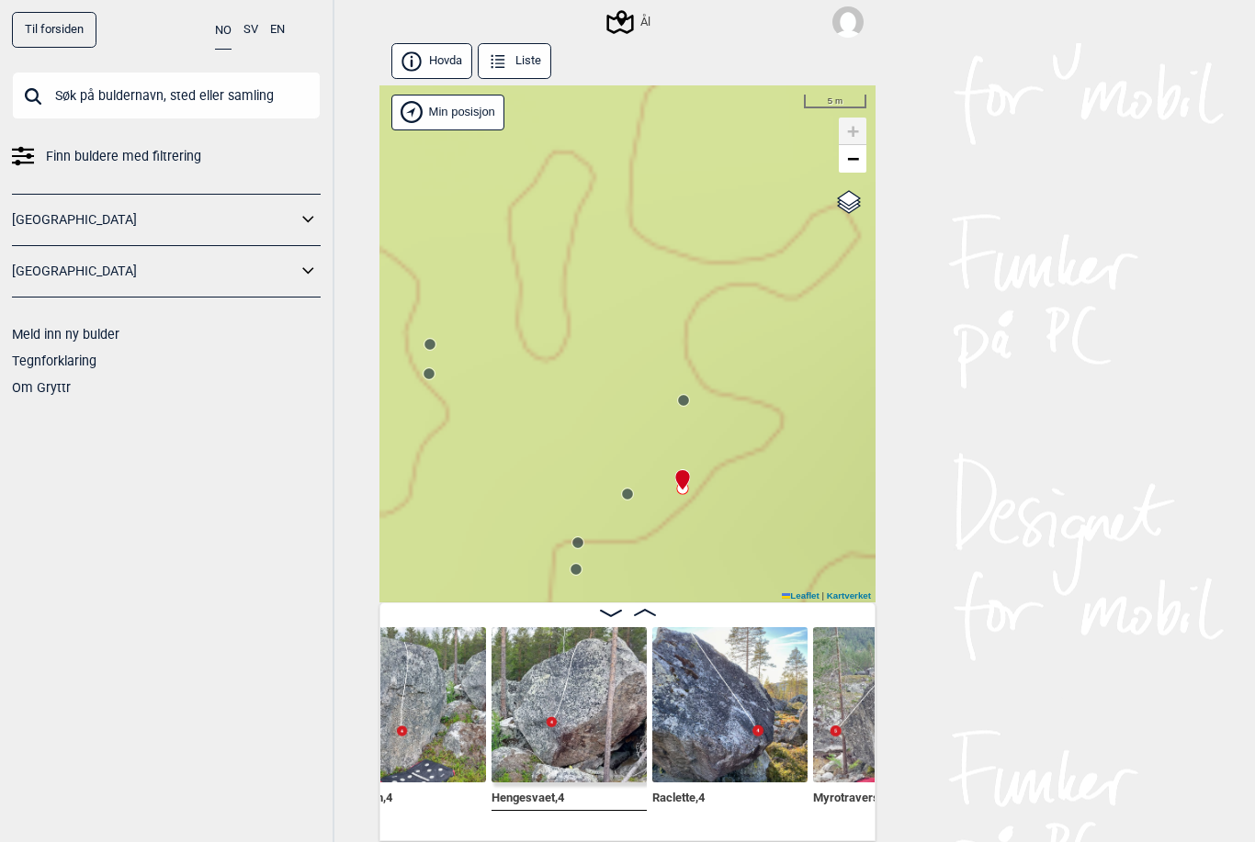
scroll to position [58, 0]
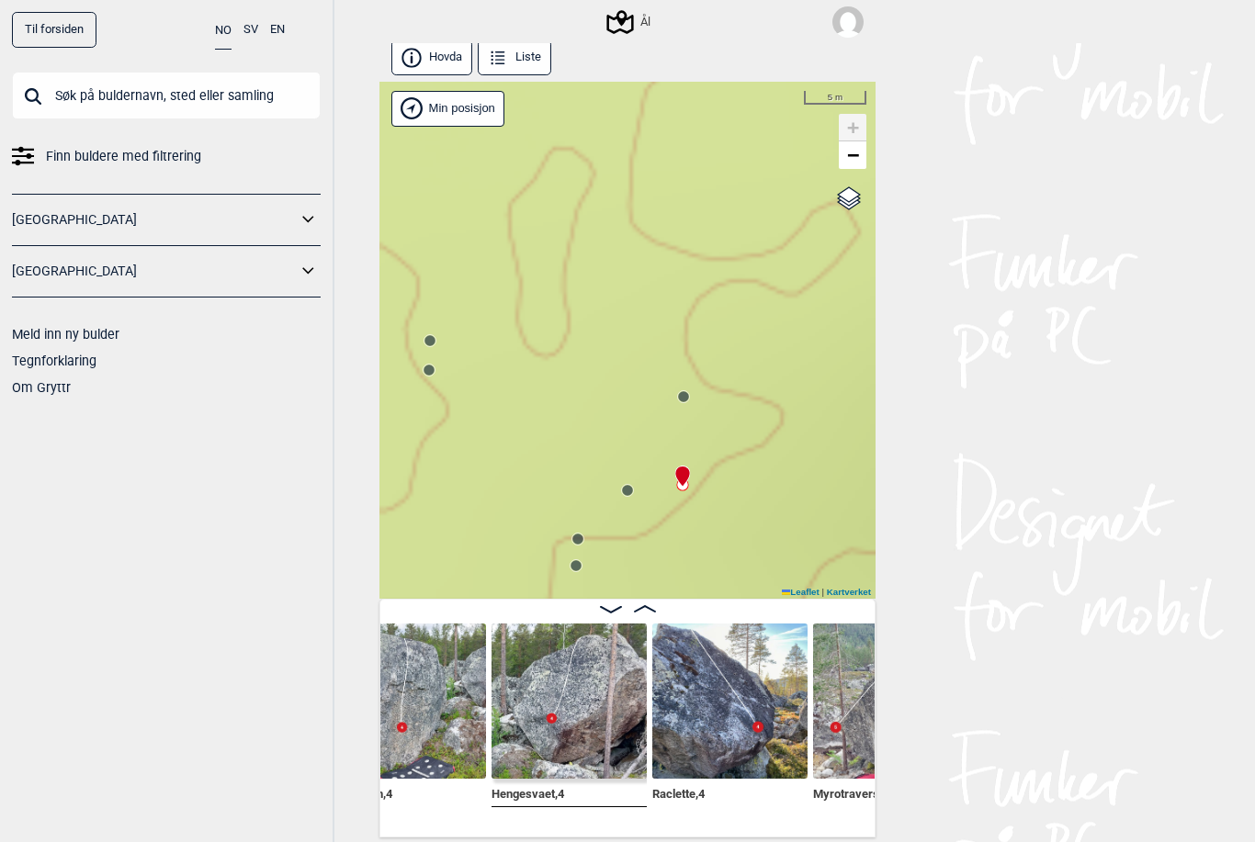
click at [568, 708] on img at bounding box center [568, 701] width 155 height 155
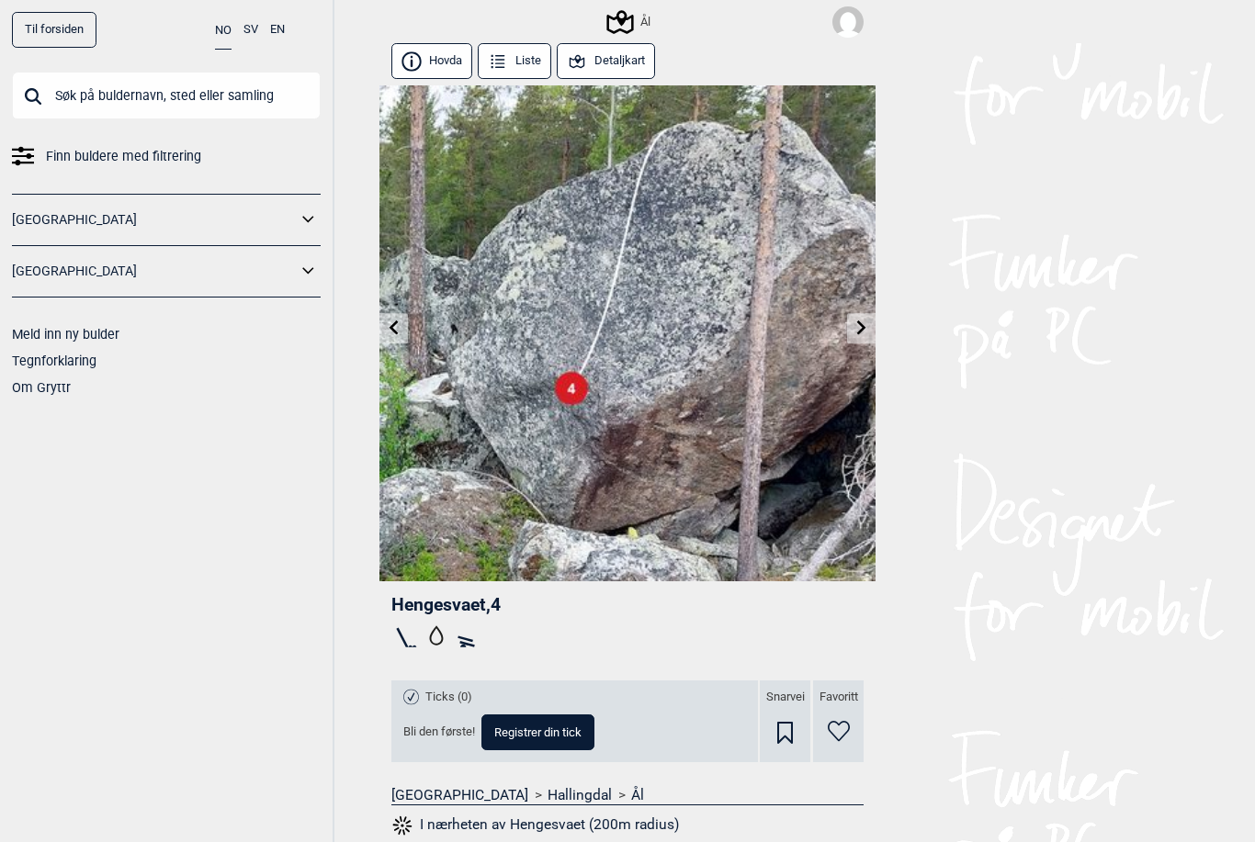
click at [547, 727] on span "Registrer din tick" at bounding box center [537, 732] width 87 height 12
select select "61"
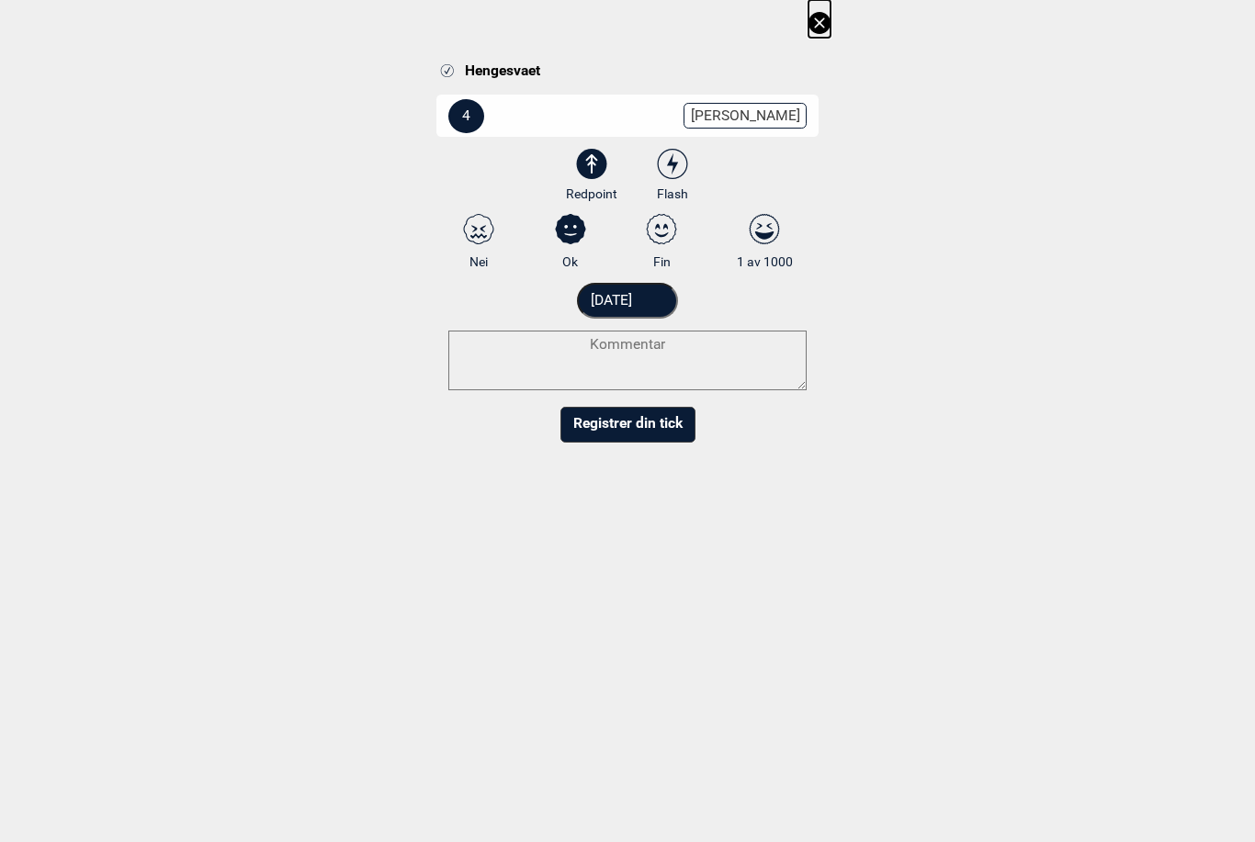
click at [672, 219] on icon at bounding box center [661, 229] width 33 height 30
click at [668, 236] on input "Fin" at bounding box center [662, 242] width 12 height 12
radio input "true"
click at [672, 220] on icon at bounding box center [662, 229] width 30 height 30
click at [668, 236] on input "Fin" at bounding box center [662, 242] width 12 height 12
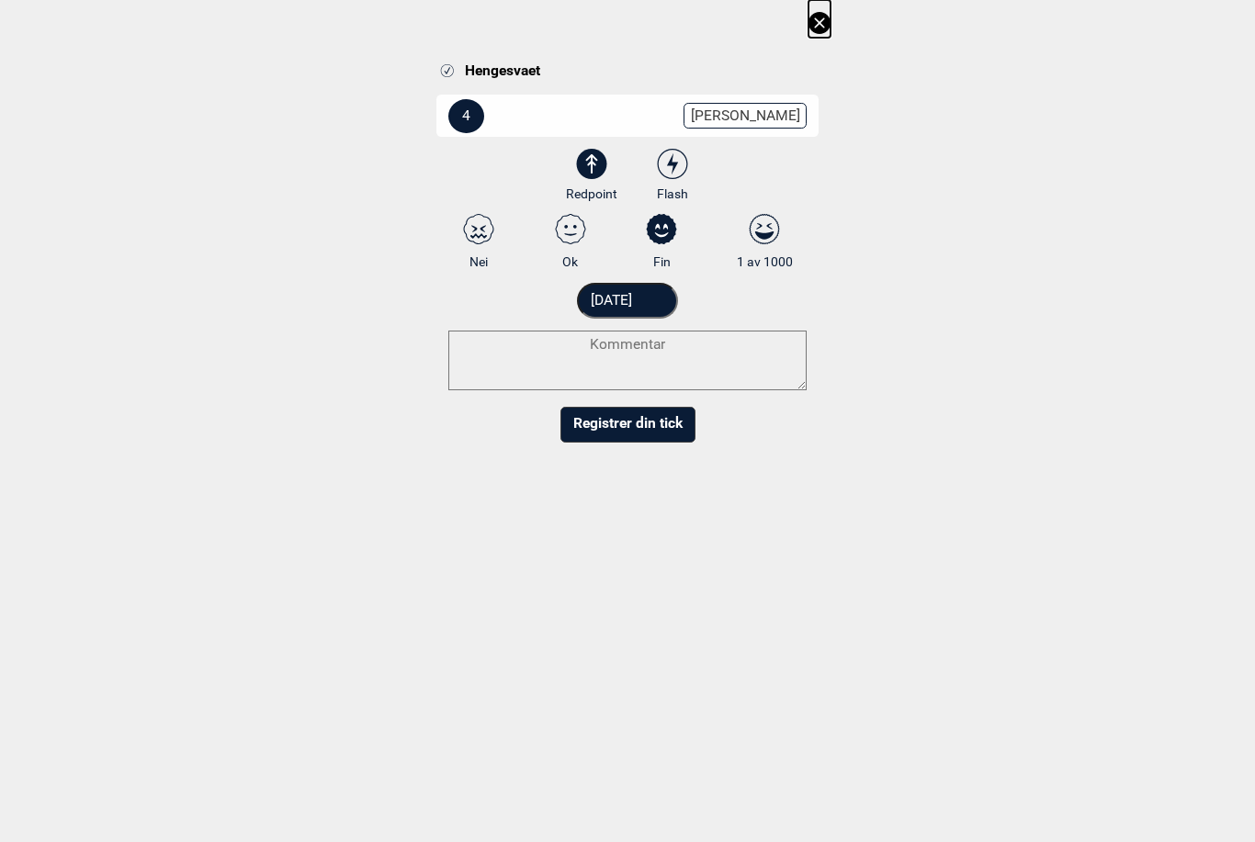
click at [670, 214] on icon at bounding box center [661, 229] width 33 height 30
click at [668, 236] on input "Fin" at bounding box center [662, 242] width 12 height 12
click at [568, 285] on div "[DATE]" at bounding box center [627, 301] width 382 height 36
click at [580, 290] on input "[DATE]" at bounding box center [628, 301] width 102 height 36
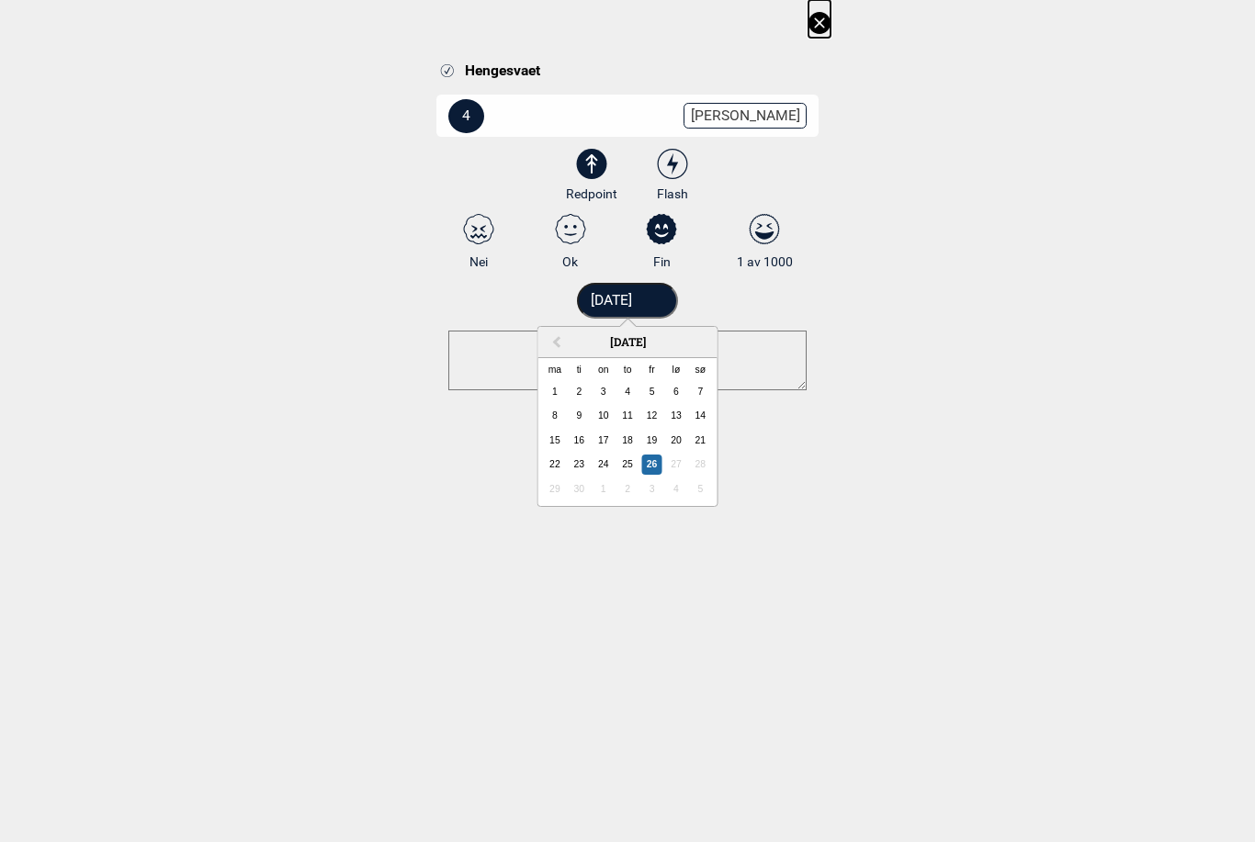
scroll to position [58, 0]
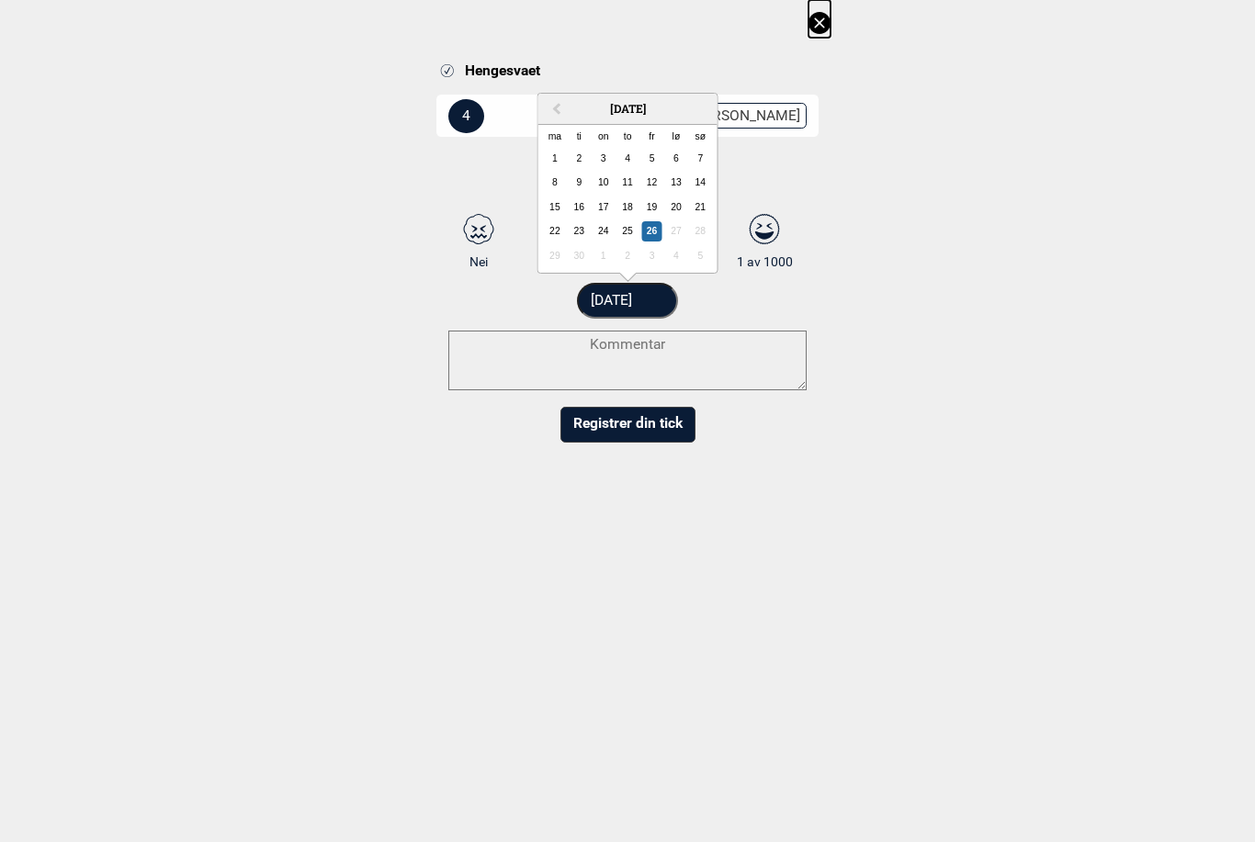
click at [932, 251] on div "Hengesvaet 4 Endre grad 3 3+ 4 4+ 5 5+ 6A 6A+ 6B 6B+ 6C 6C+ 7A 7A+ 7B 7B+ 7C 7C…" at bounding box center [627, 227] width 1255 height 455
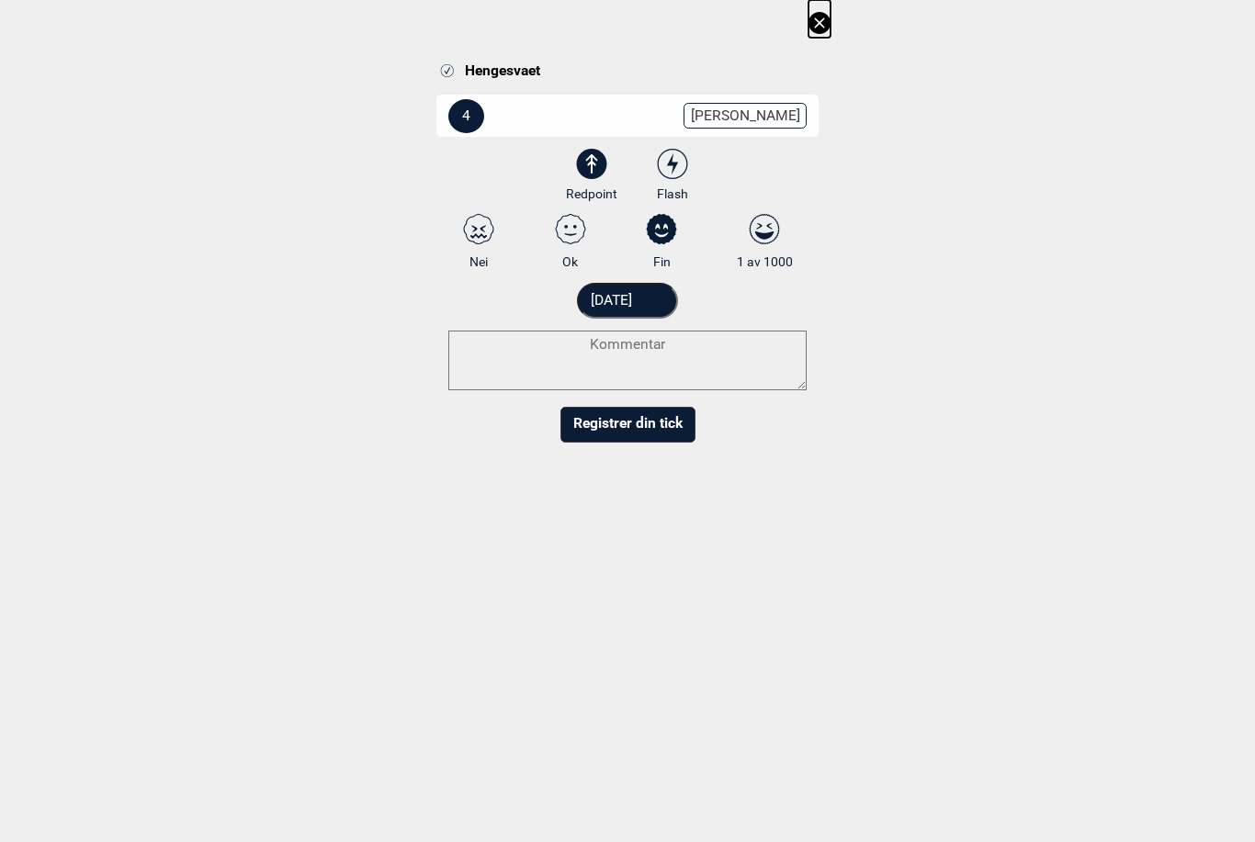
click at [562, 199] on label "Redpoint" at bounding box center [591, 175] width 79 height 53
click at [585, 182] on input "Redpoint" at bounding box center [591, 176] width 12 height 12
click at [576, 215] on icon at bounding box center [570, 229] width 30 height 30
click at [576, 236] on input "Ok" at bounding box center [570, 242] width 12 height 12
radio input "true"
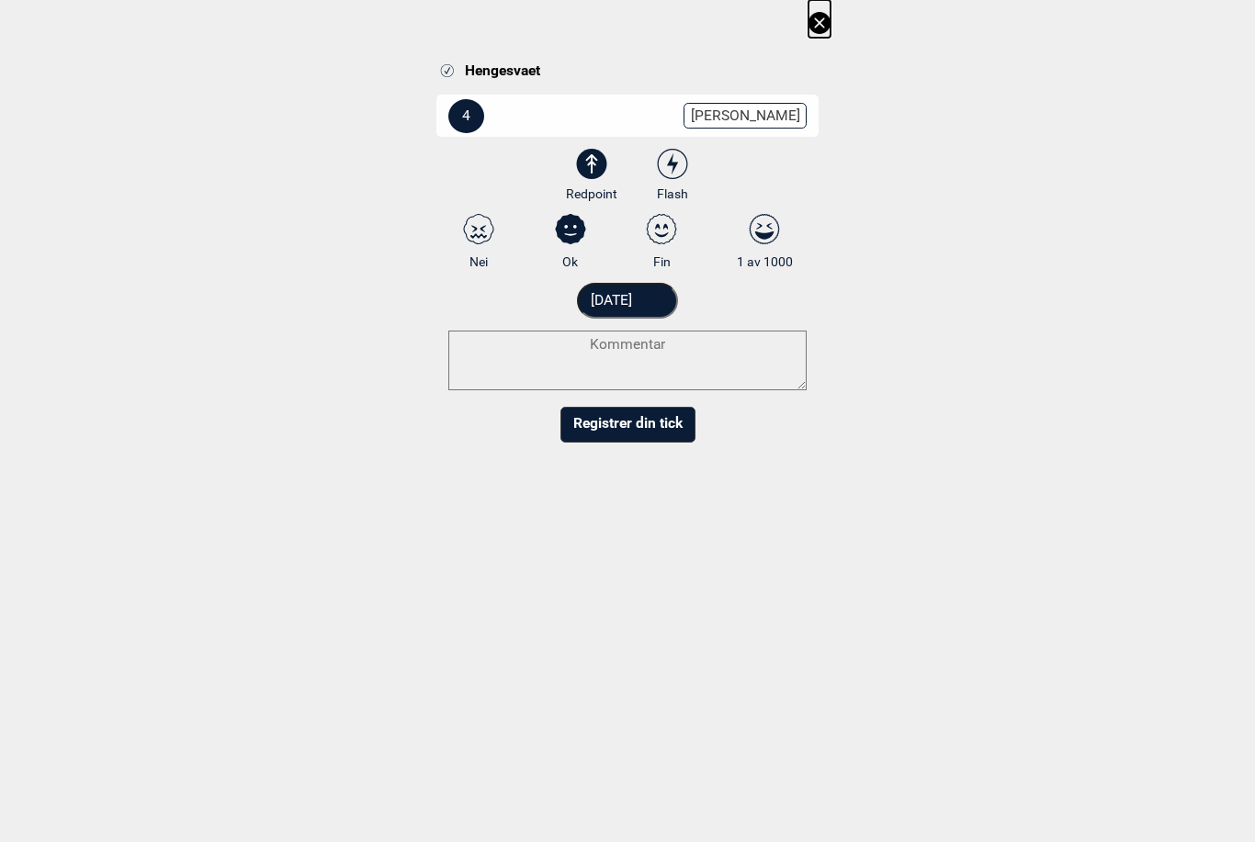
click at [682, 158] on icon at bounding box center [672, 164] width 33 height 30
click at [679, 170] on input "Flash" at bounding box center [673, 176] width 12 height 12
radio input "true"
click at [638, 291] on input "[DATE]" at bounding box center [628, 301] width 102 height 36
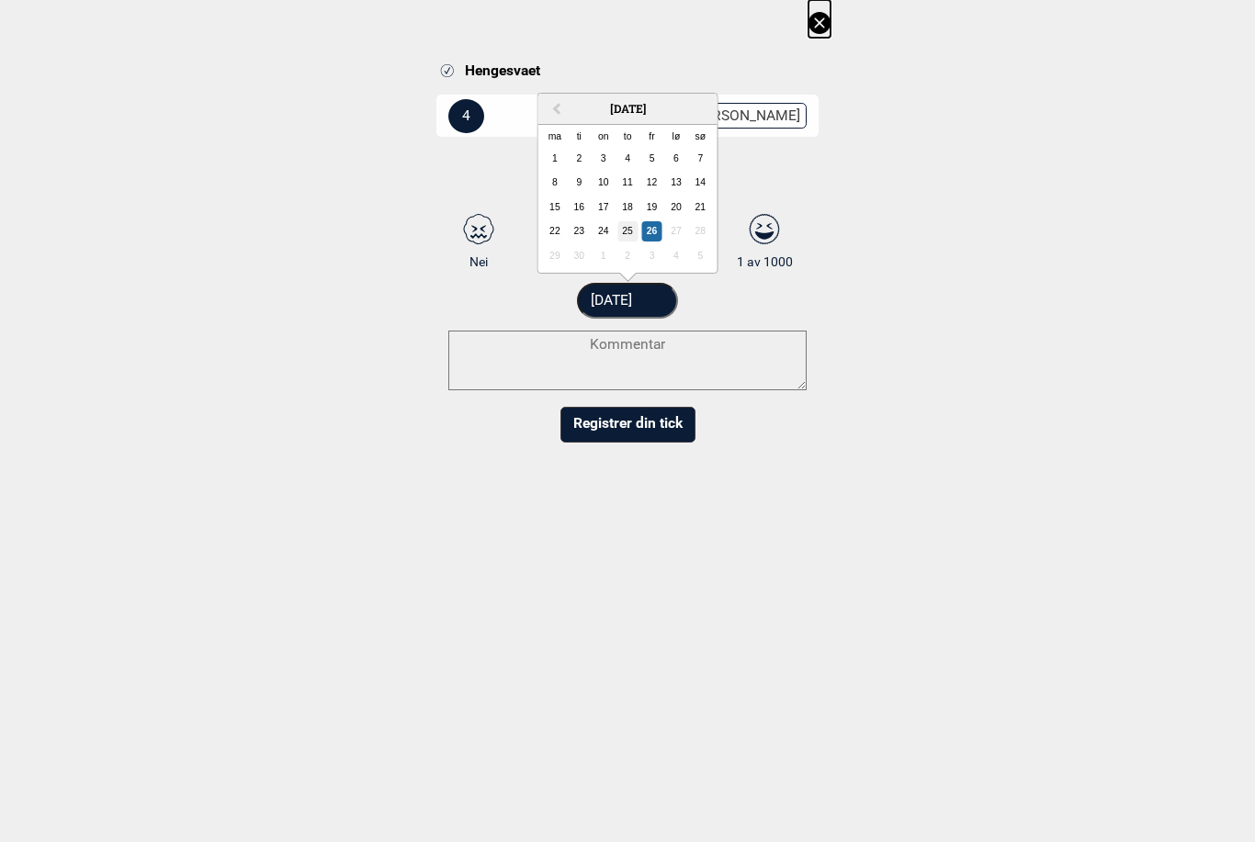
click at [631, 223] on div "25" at bounding box center [627, 231] width 20 height 20
type input "[DATE]"
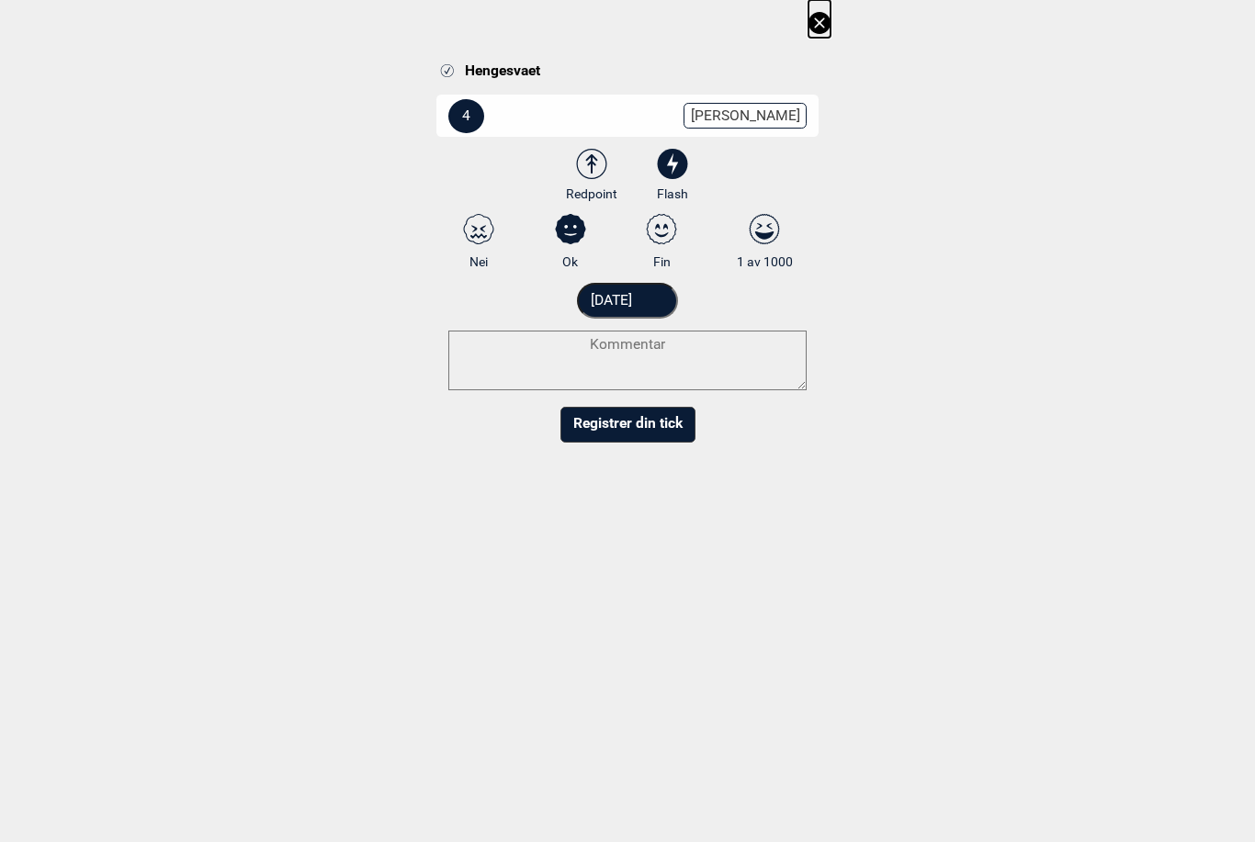
click at [1074, 269] on div "Hengesvaet 4 Endre grad 3 3+ 4 4+ 5 5+ 6A 6A+ 6B 6B+ 6C 6C+ 7A 7A+ 7B 7B+ 7C 7C…" at bounding box center [627, 227] width 1255 height 455
click at [636, 419] on button "Registrer din tick" at bounding box center [627, 425] width 135 height 36
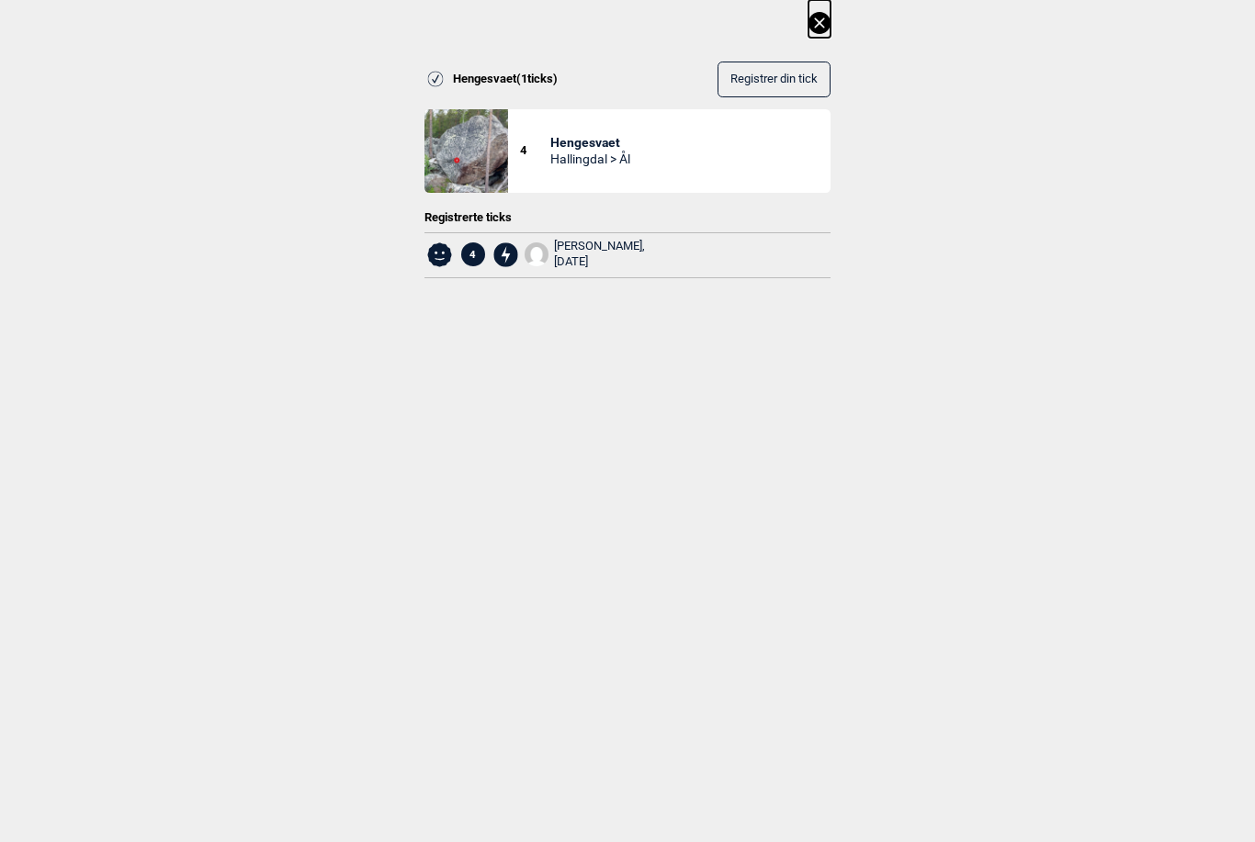
click at [823, 19] on icon at bounding box center [819, 22] width 10 height 10
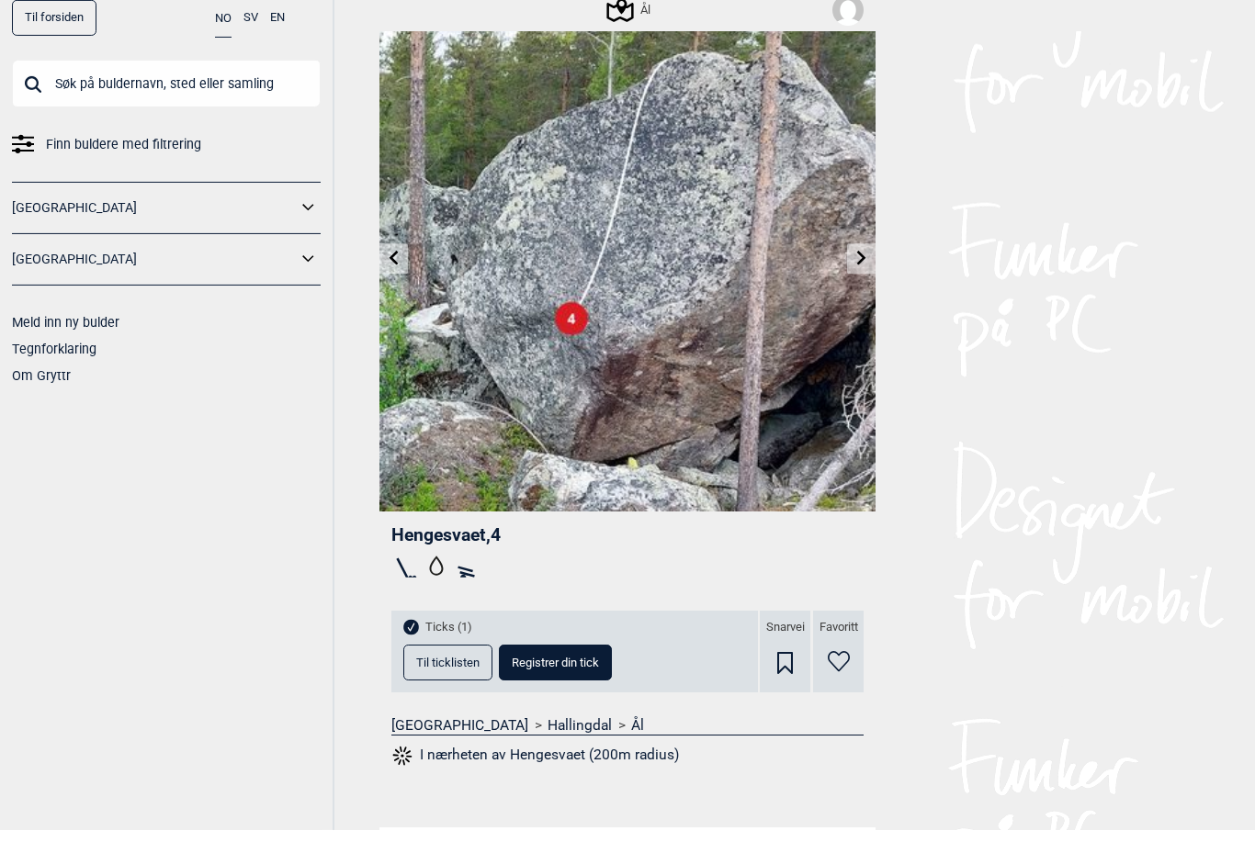
scroll to position [174, 0]
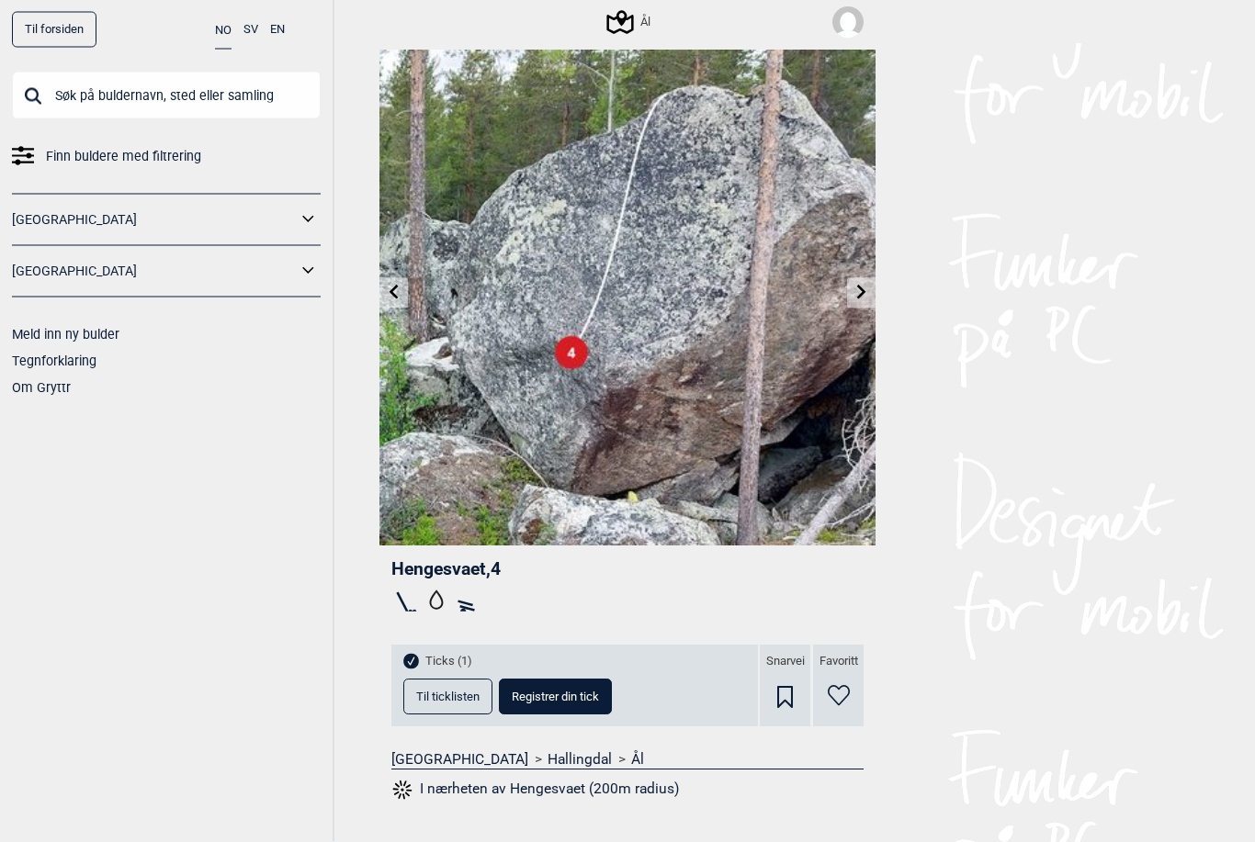
click at [390, 284] on link at bounding box center [393, 293] width 28 height 30
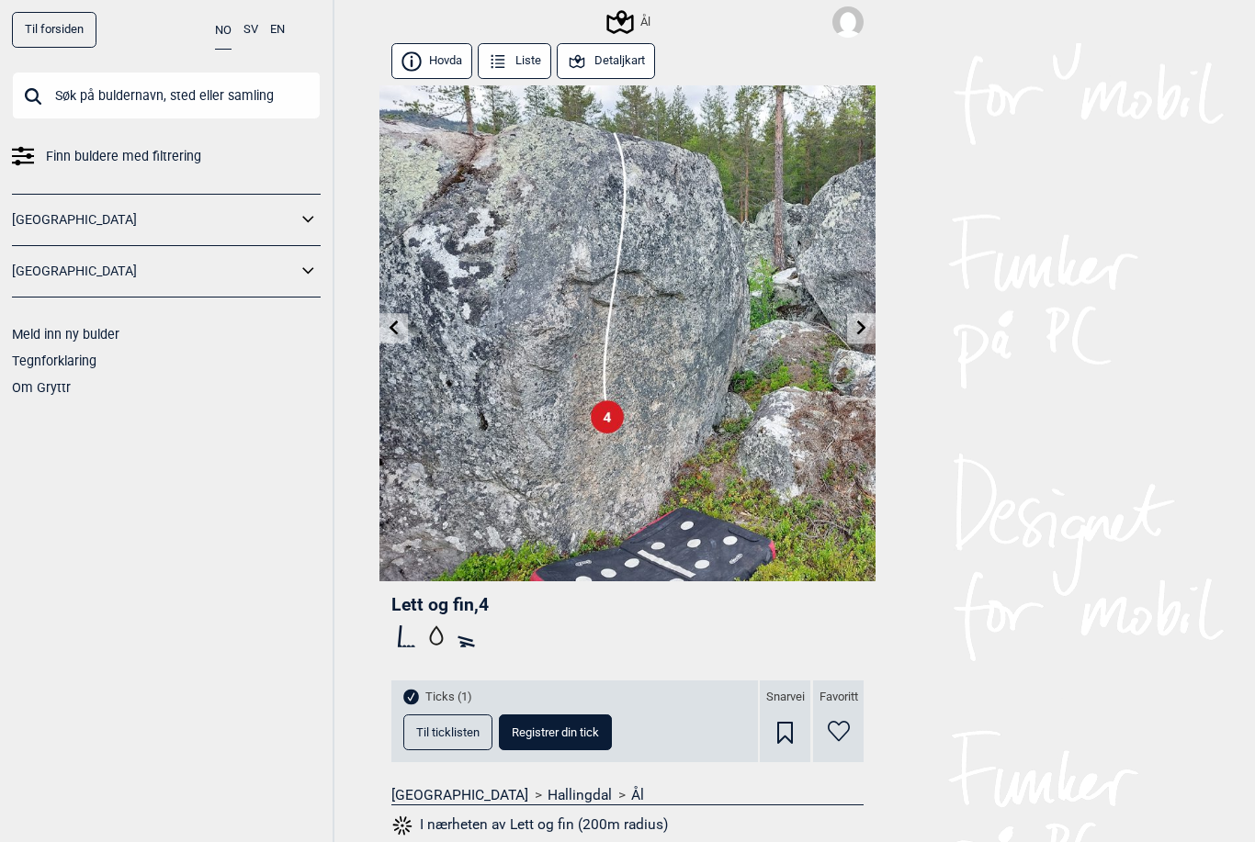
click at [850, 18] on img at bounding box center [847, 21] width 31 height 31
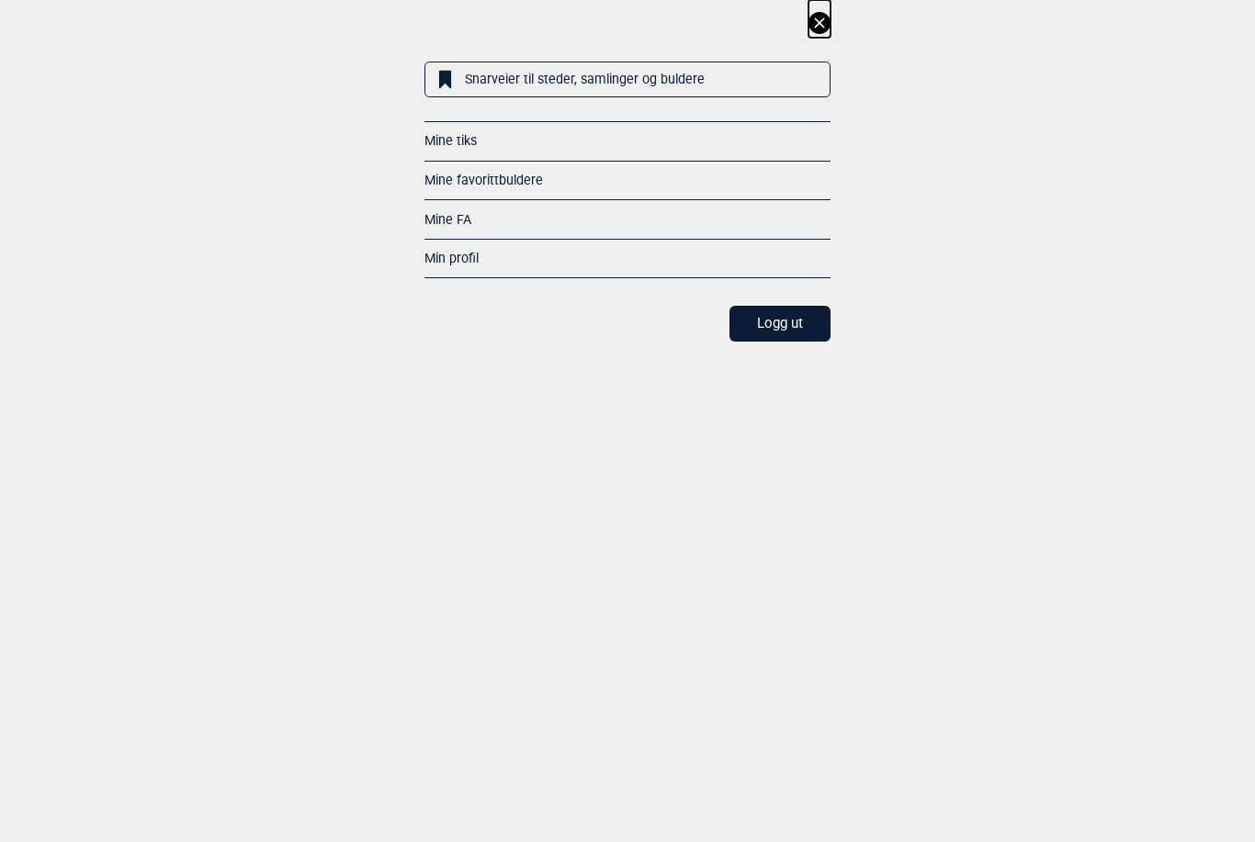
click at [632, 452] on dialog "Snarveier til steder, samlinger og buldere Mine tiks Mine favorittbuldere Mine …" at bounding box center [627, 421] width 1255 height 842
click at [827, 29] on icon at bounding box center [819, 23] width 22 height 22
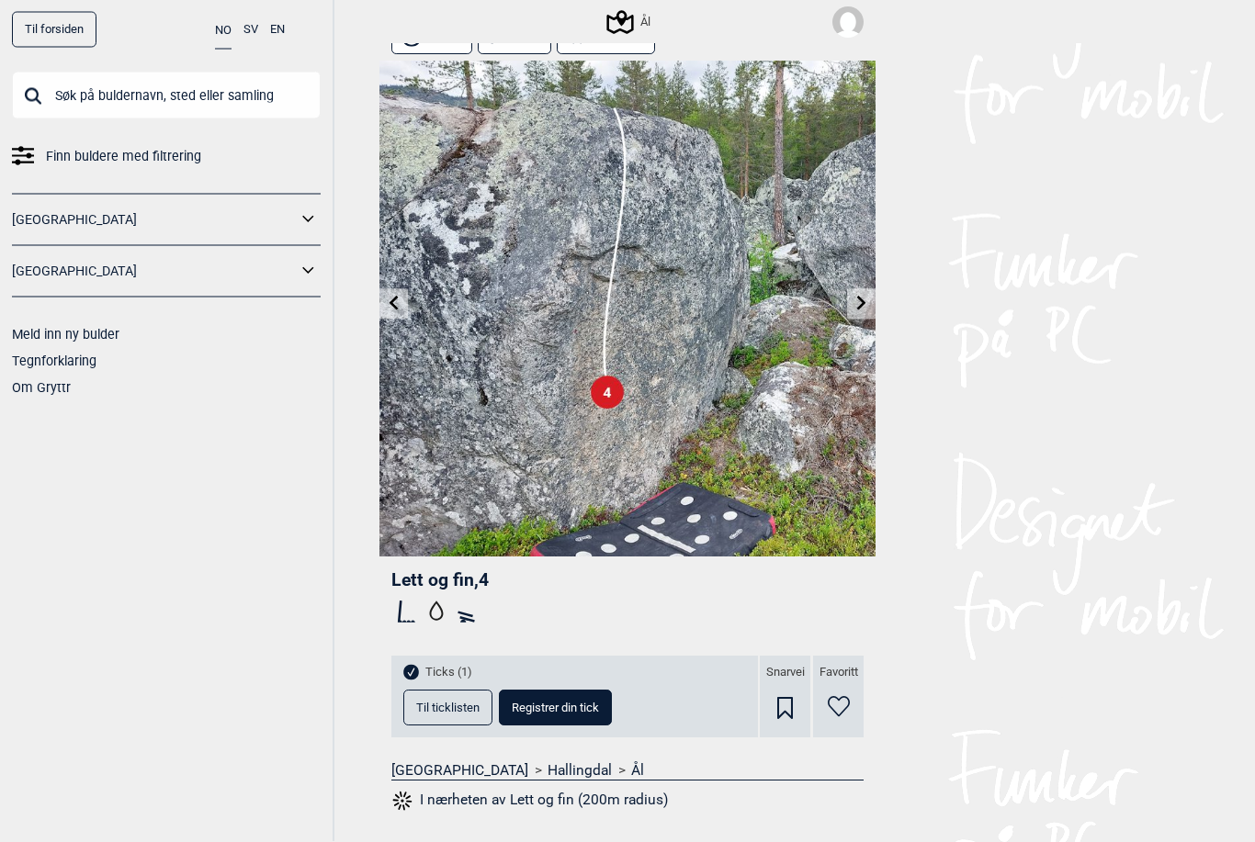
scroll to position [26, 0]
click at [453, 576] on span "Lett og fin , 4" at bounding box center [439, 578] width 97 height 21
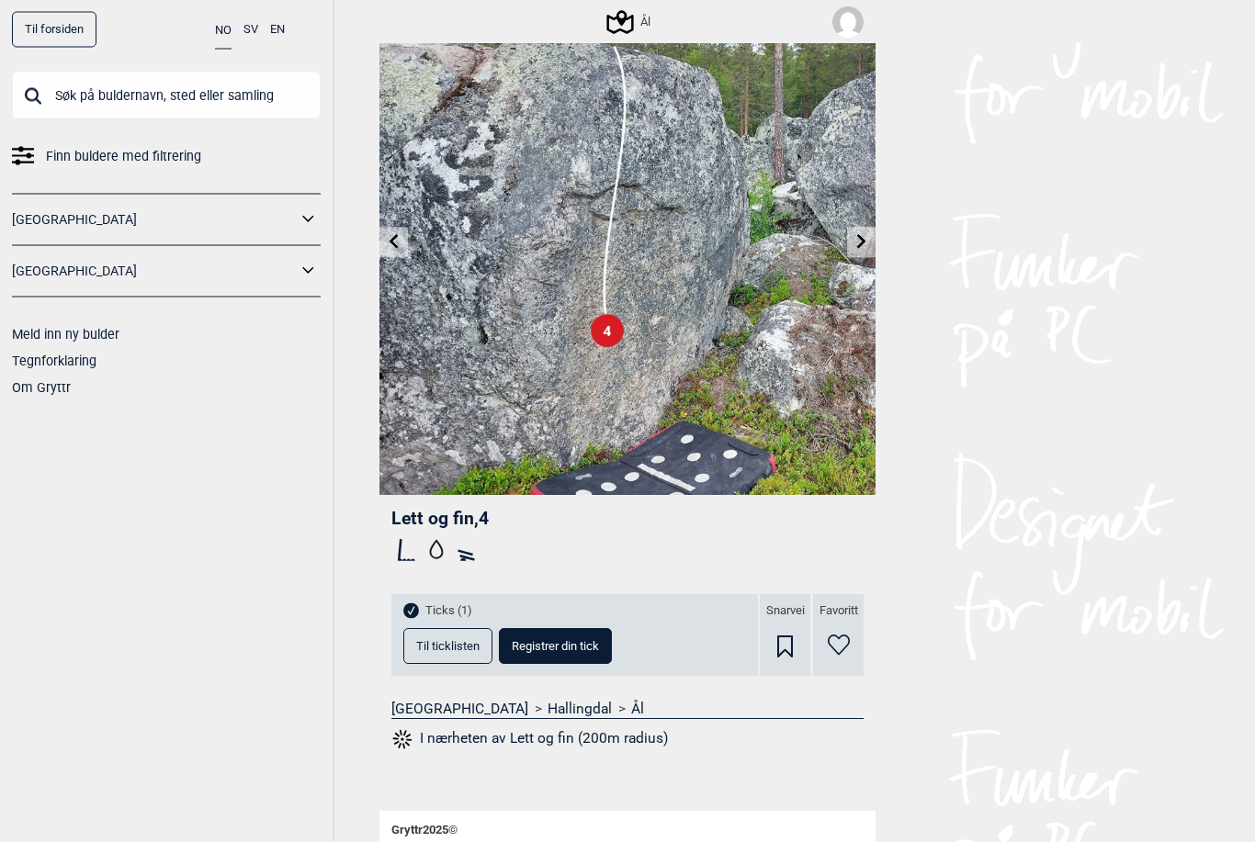
scroll to position [174, 0]
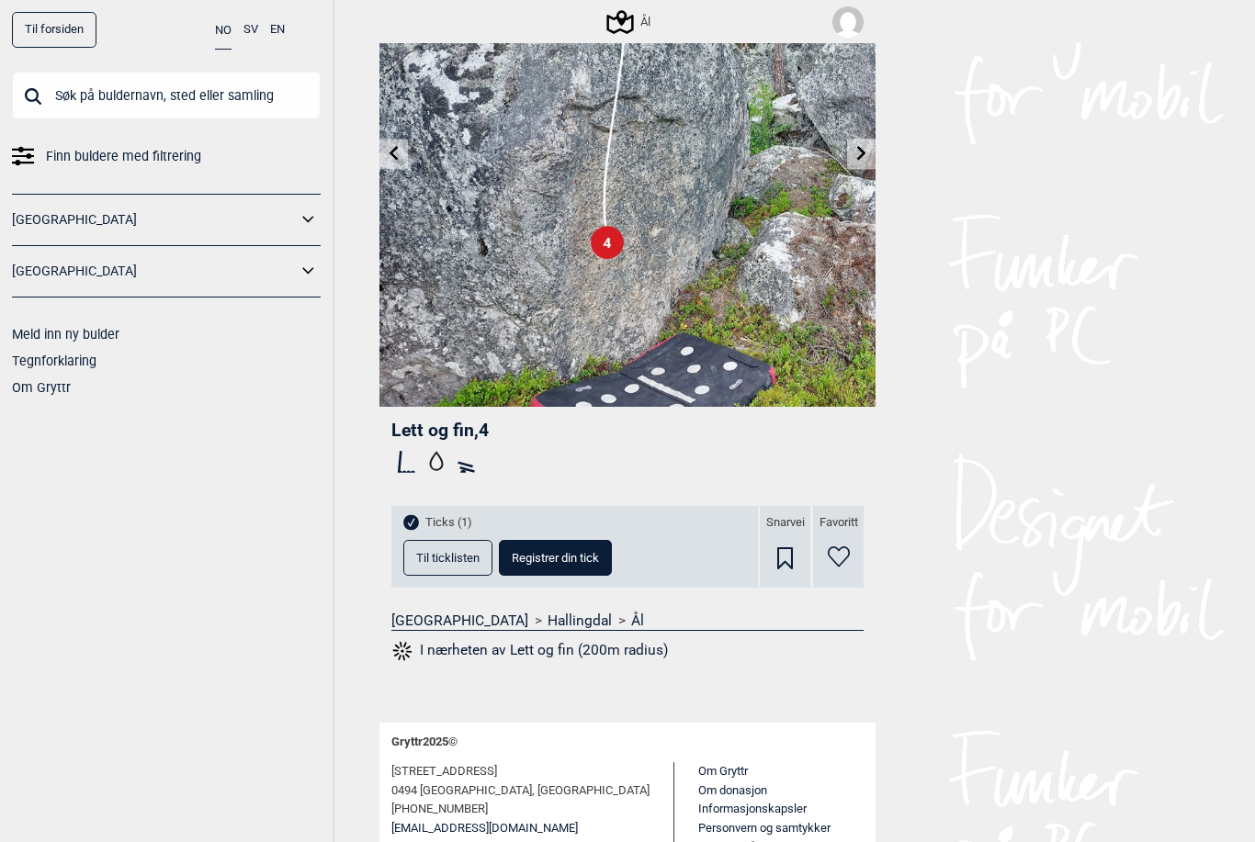
click at [436, 518] on span "Ticks (1)" at bounding box center [448, 523] width 47 height 16
click at [851, 30] on img at bounding box center [847, 21] width 31 height 31
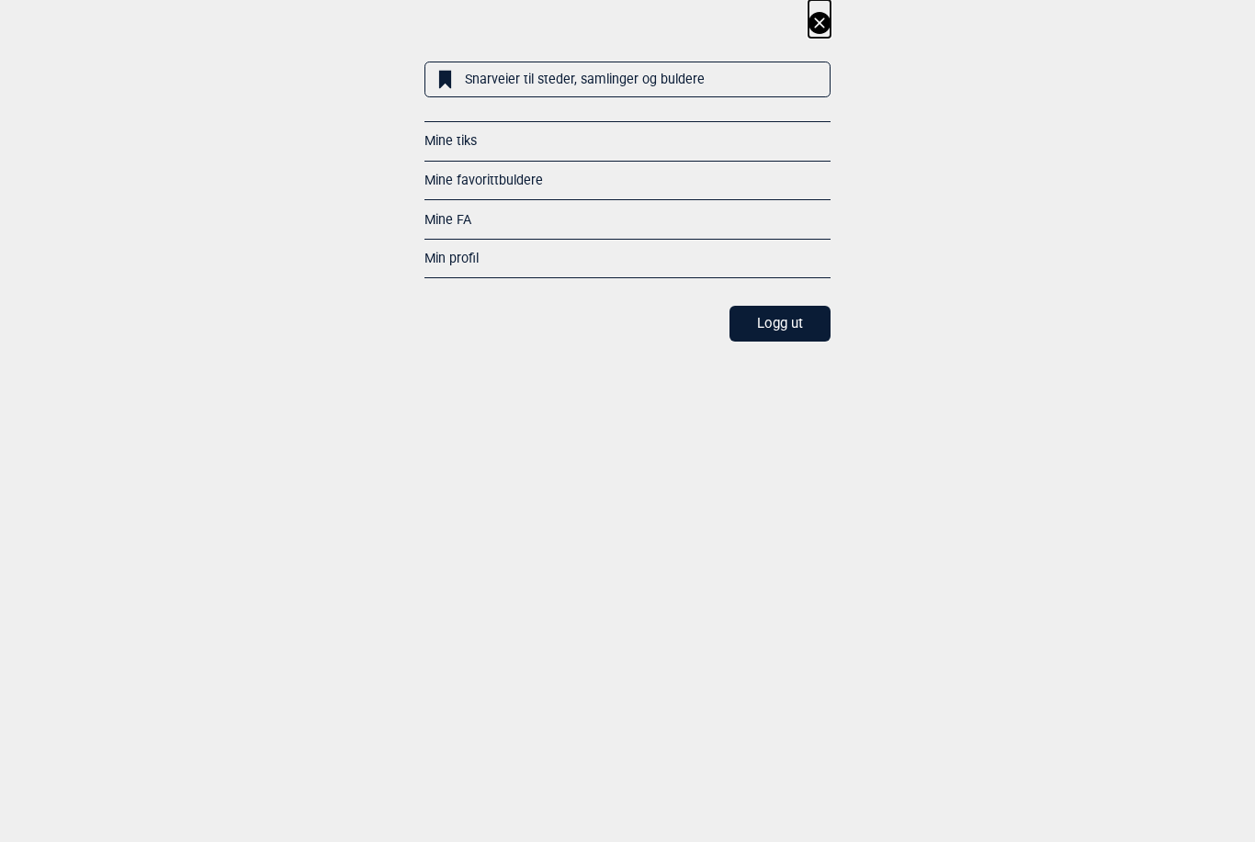
click at [501, 136] on div "Mine tiks" at bounding box center [627, 140] width 406 height 39
click at [446, 133] on link "Mine tiks" at bounding box center [450, 140] width 52 height 15
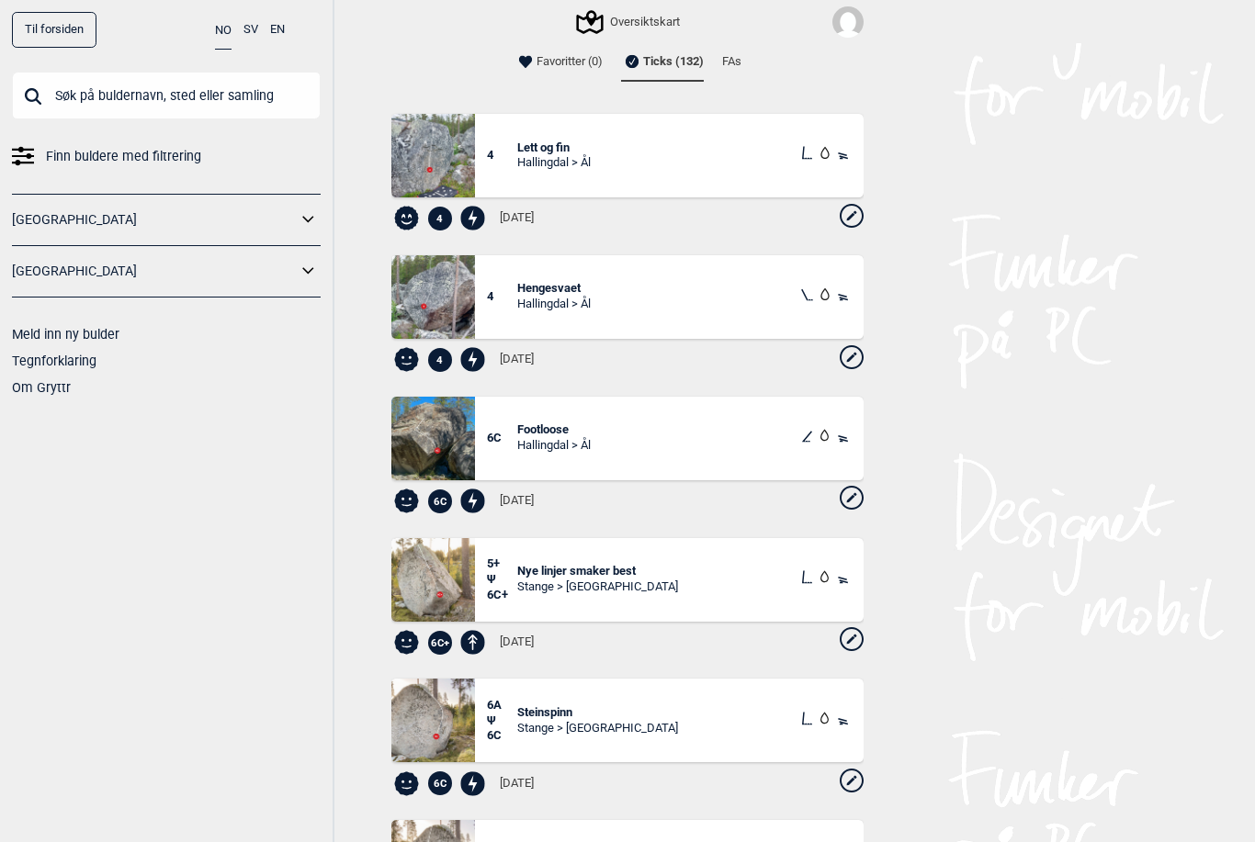
click at [857, 218] on icon at bounding box center [851, 216] width 24 height 24
select select "61"
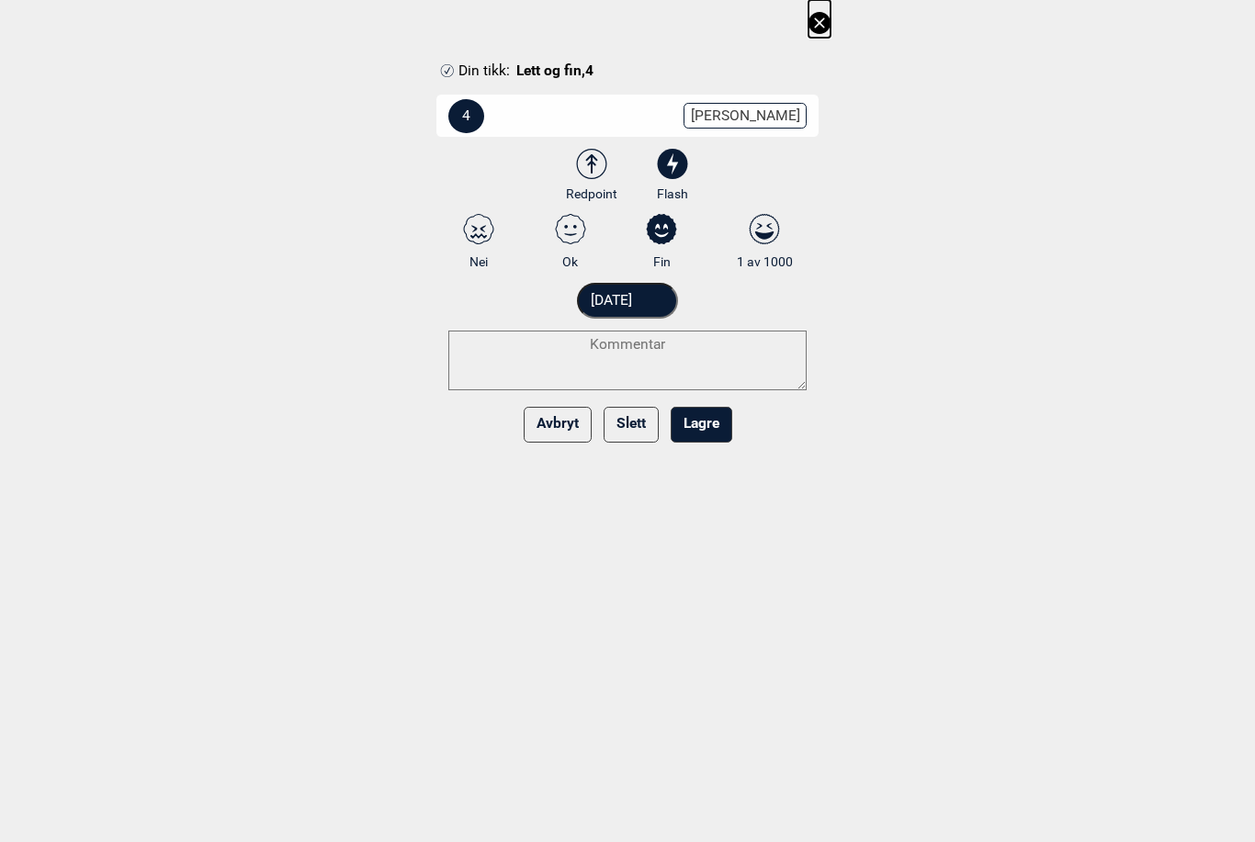
click at [636, 301] on input "[DATE]" at bounding box center [628, 301] width 102 height 36
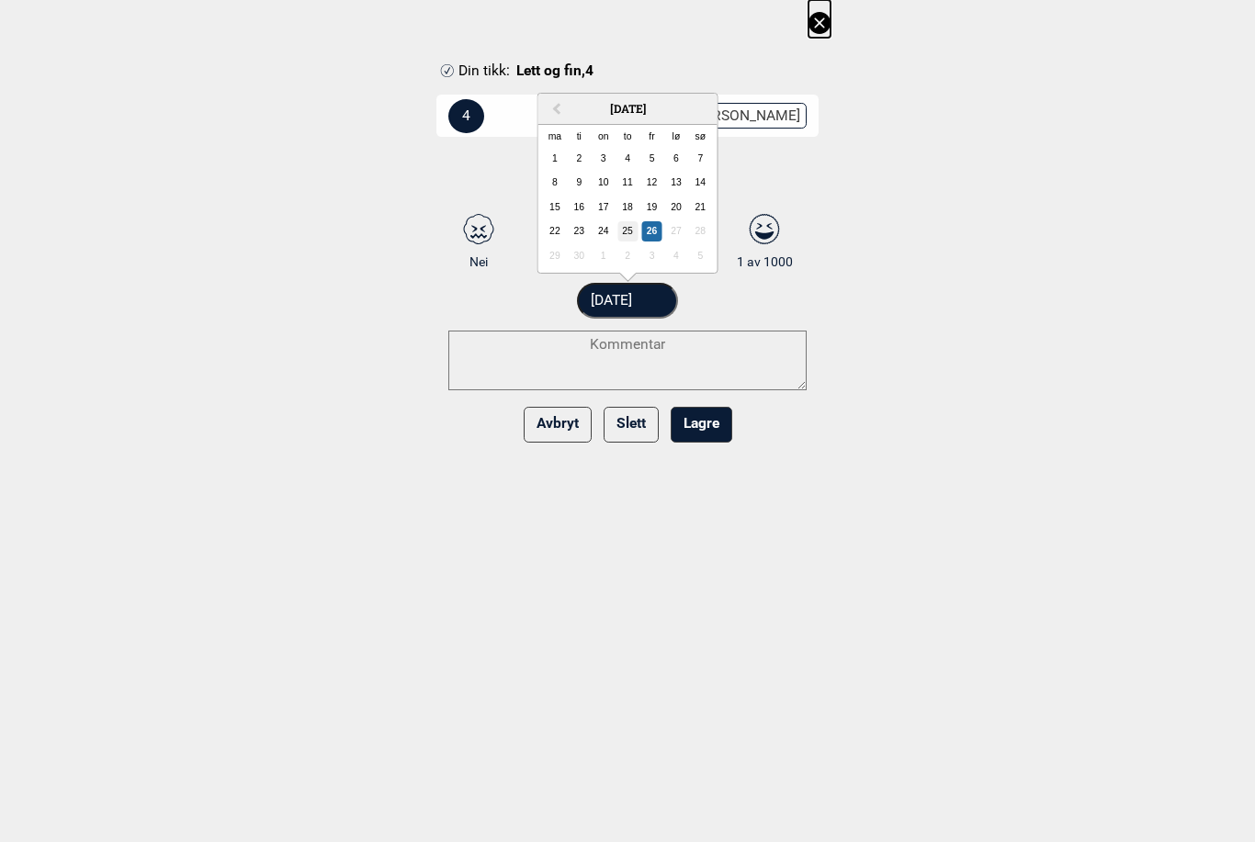
click at [630, 237] on div "25" at bounding box center [627, 231] width 20 height 20
type input "[DATE]"
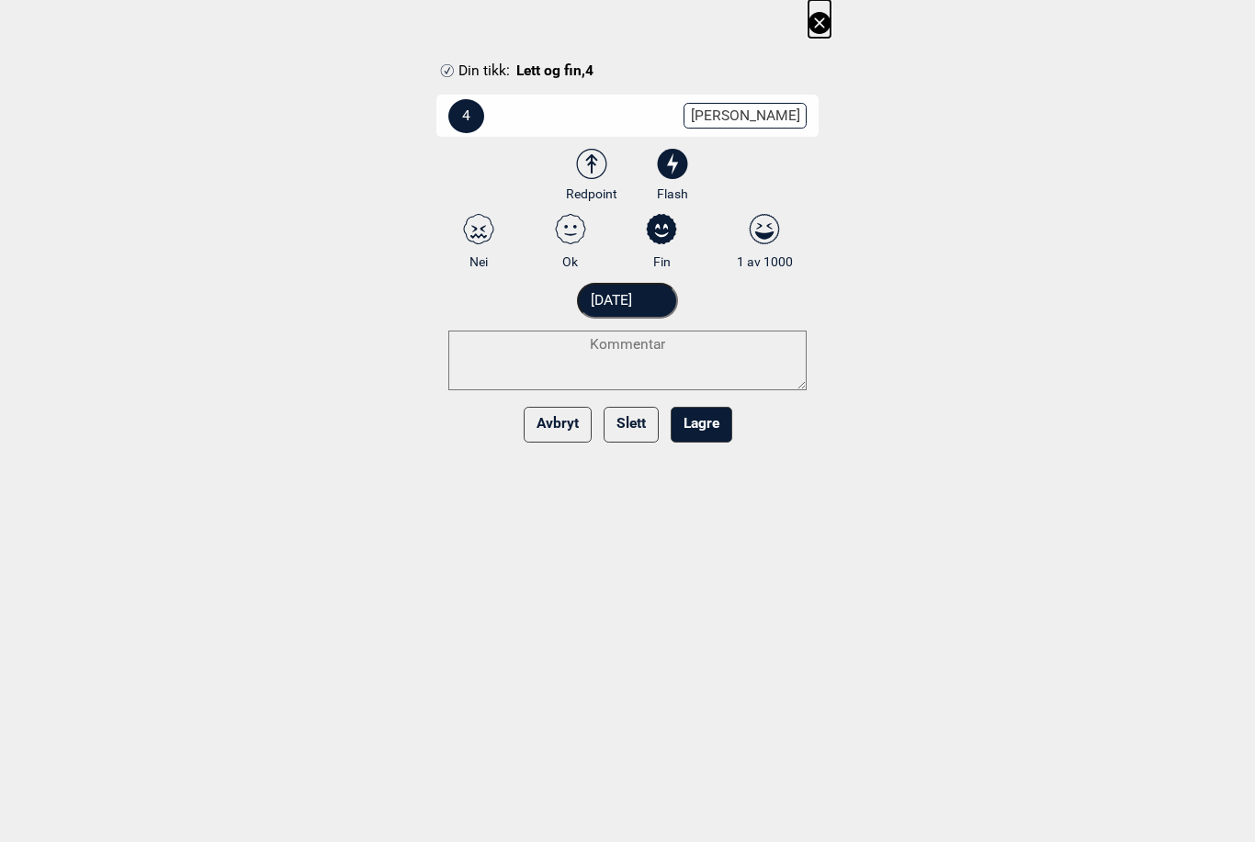
click at [715, 423] on button "Lagre" at bounding box center [701, 425] width 62 height 36
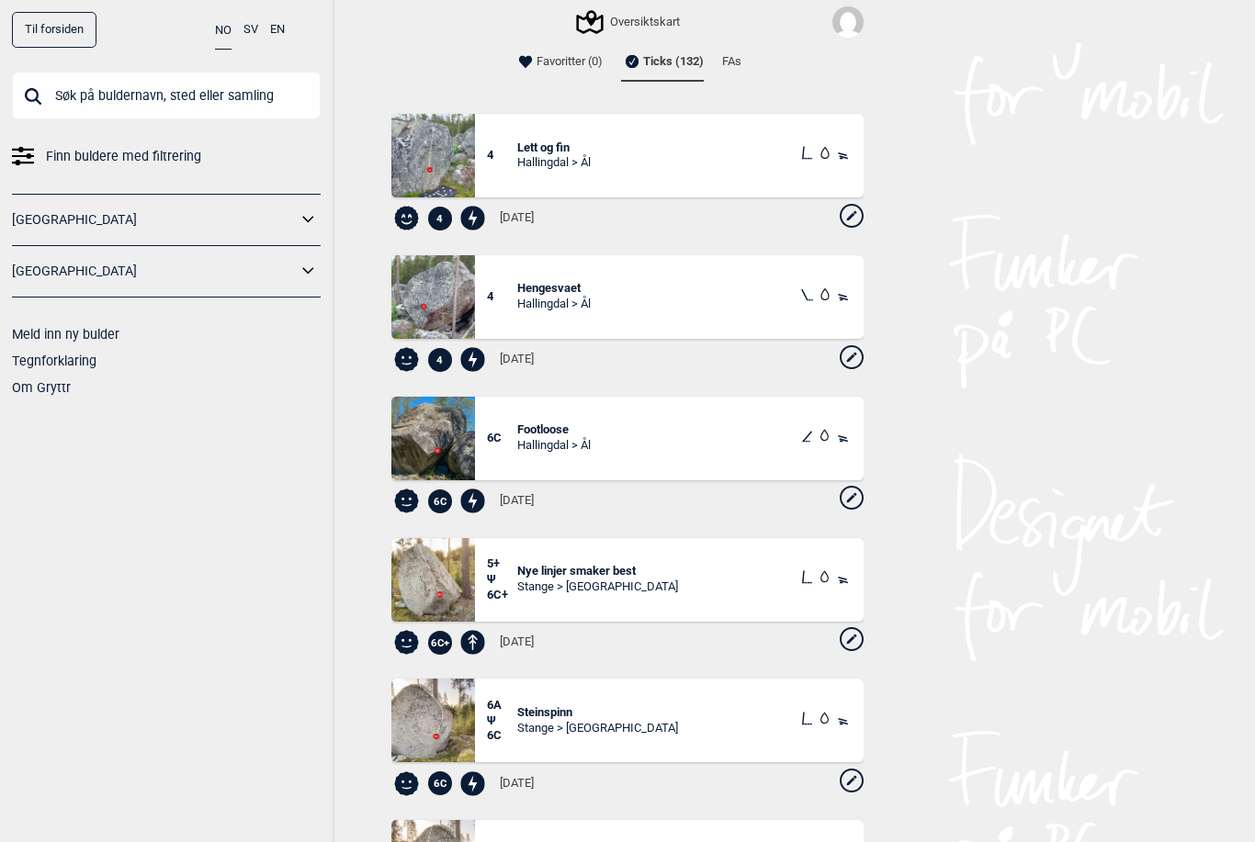
click at [574, 292] on span "Hengesvaet" at bounding box center [553, 289] width 73 height 16
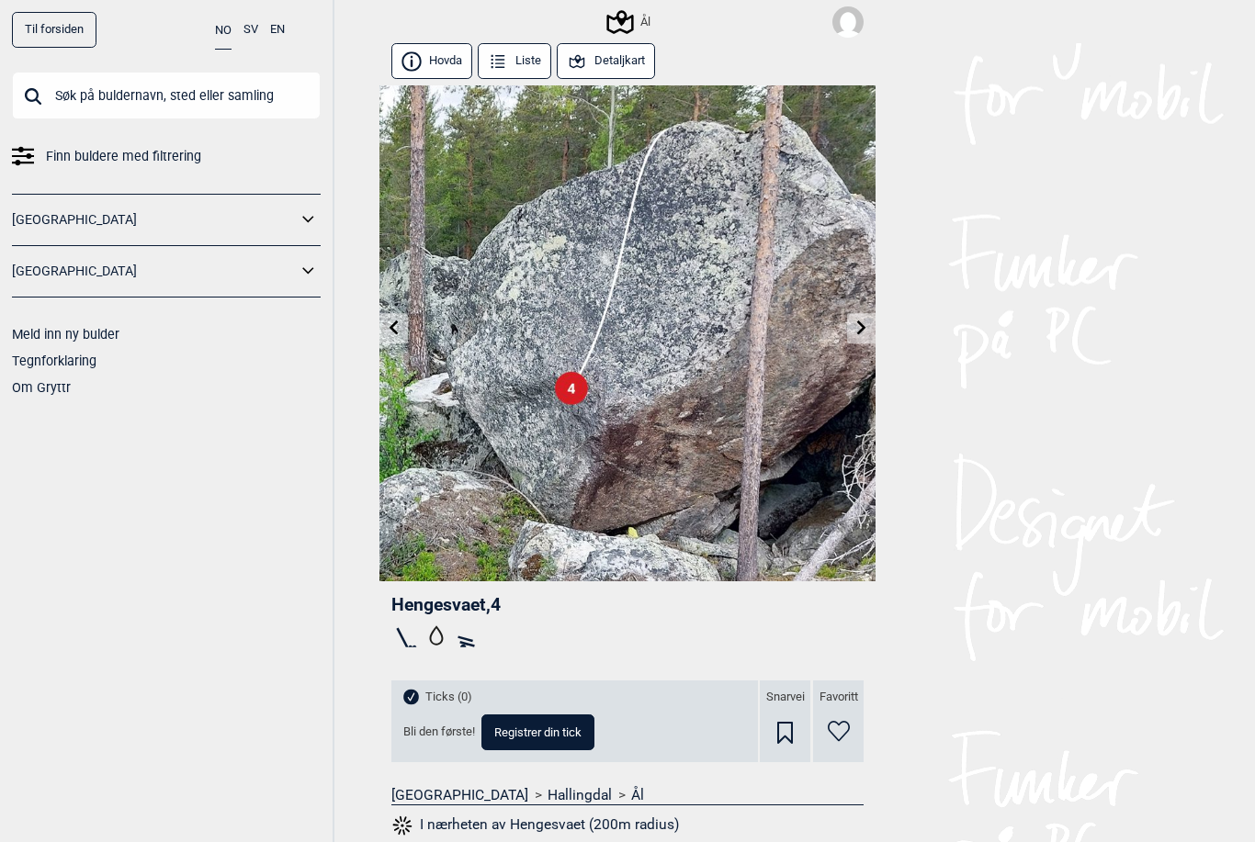
click at [868, 328] on icon at bounding box center [861, 328] width 15 height 15
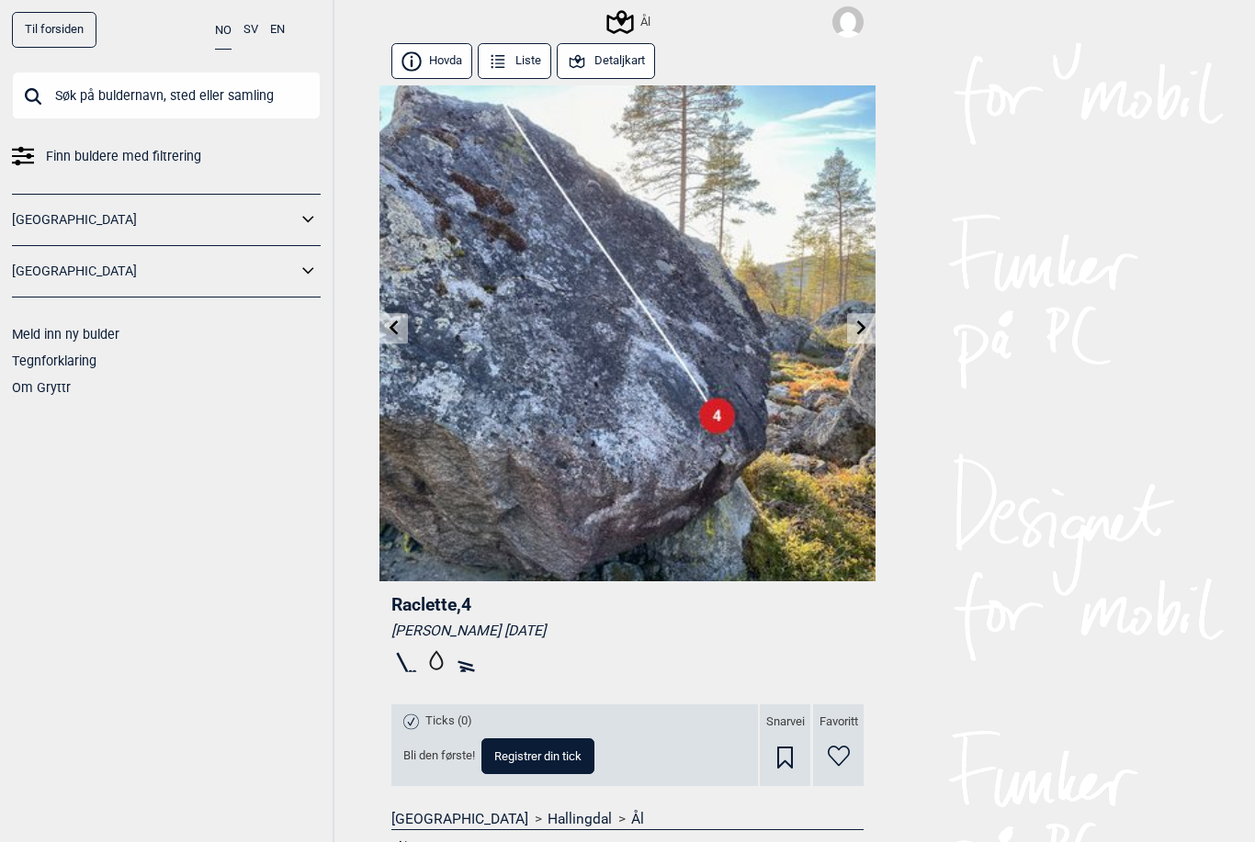
click at [400, 331] on icon at bounding box center [394, 328] width 15 height 15
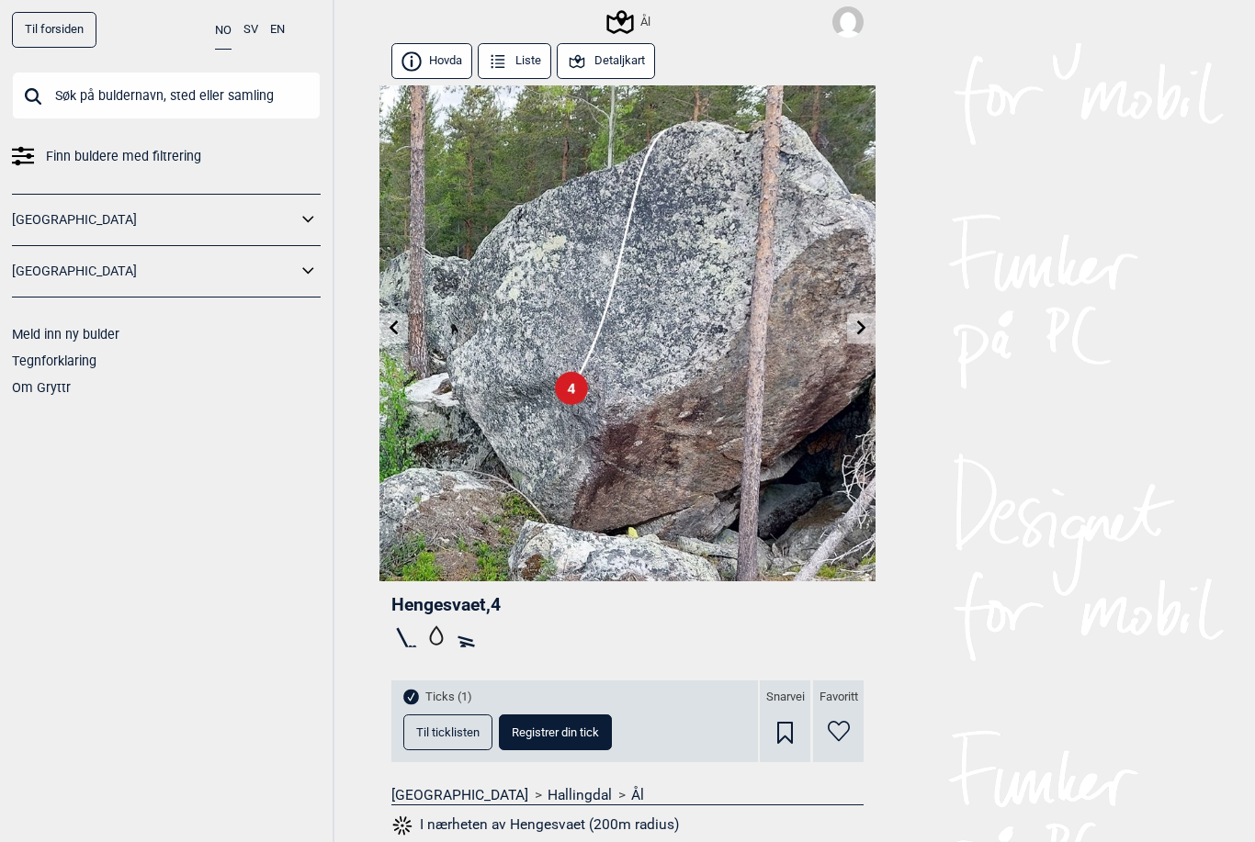
click at [862, 331] on icon at bounding box center [861, 328] width 9 height 15
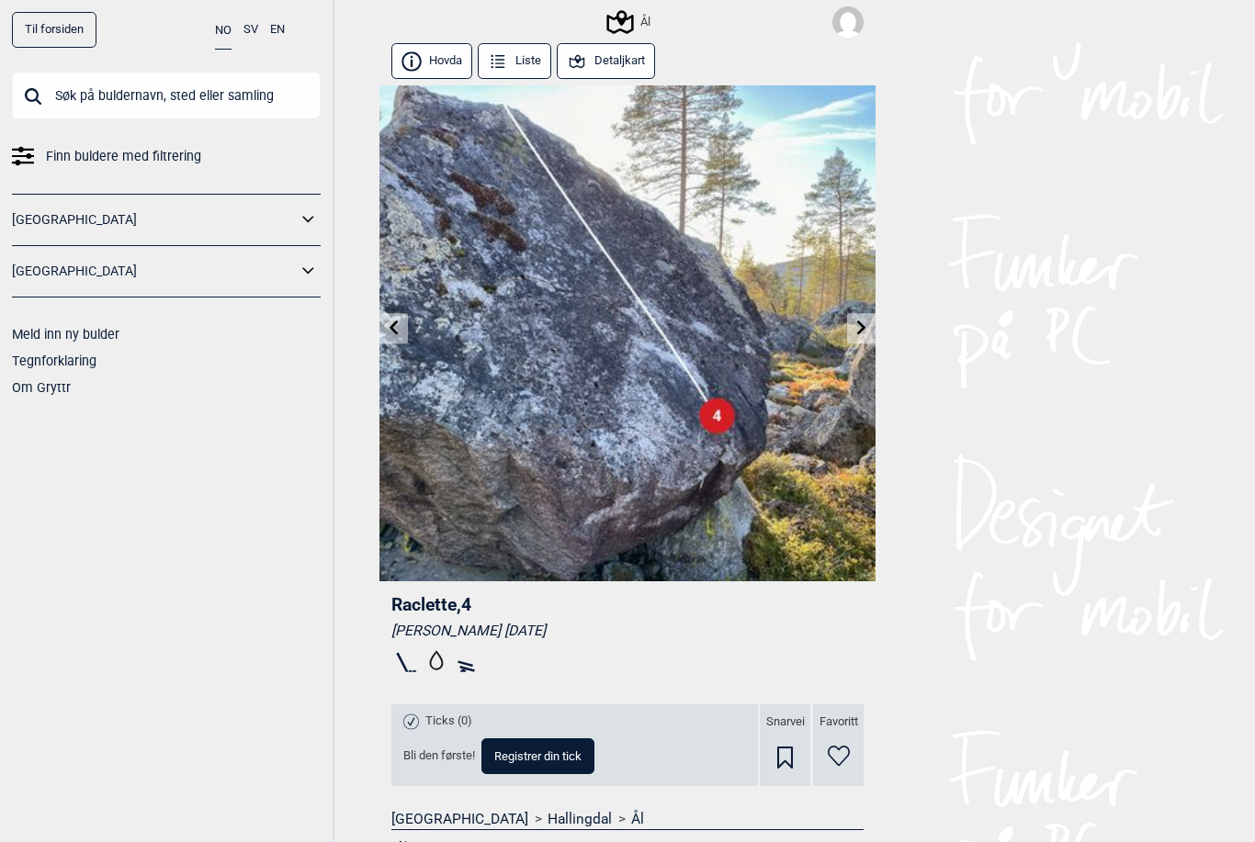
click at [565, 758] on span "Registrer din tick" at bounding box center [537, 756] width 87 height 12
select select "61"
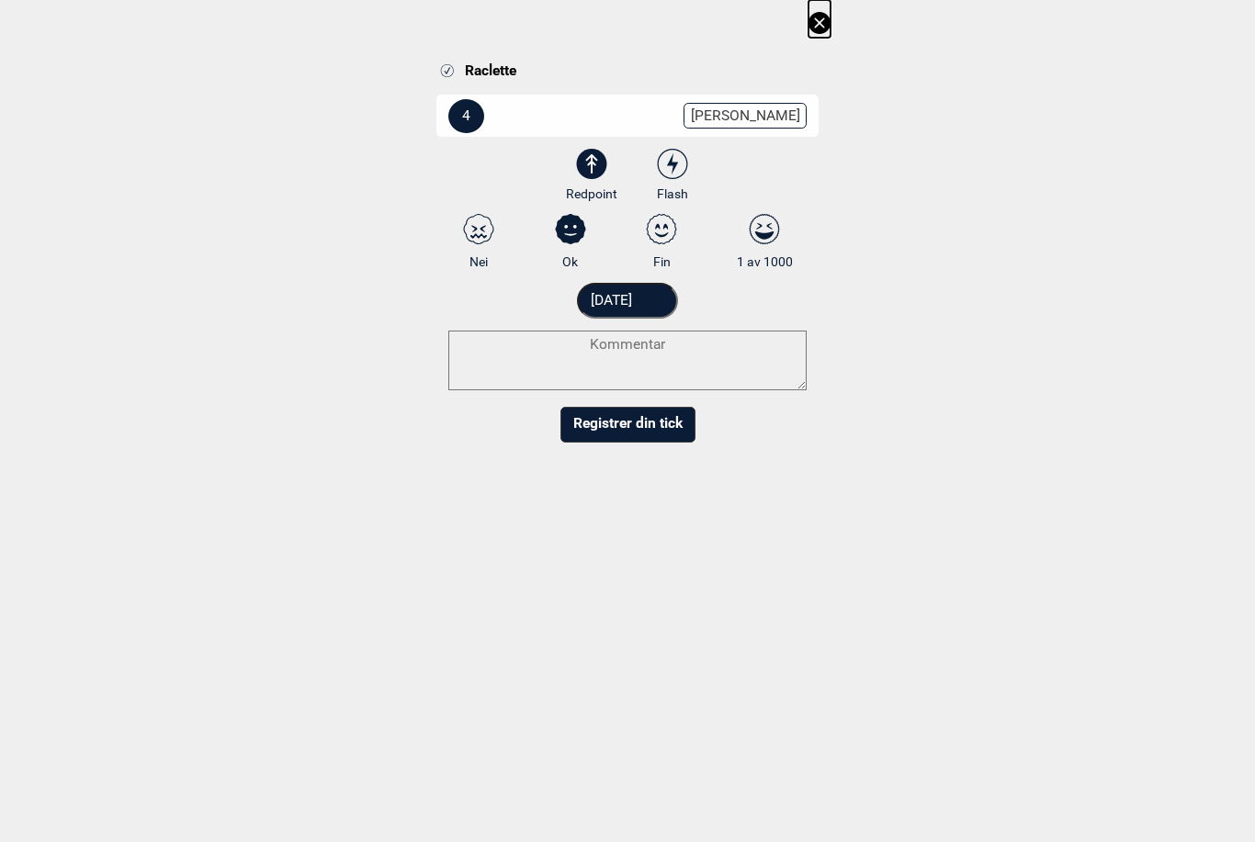
click at [673, 159] on icon at bounding box center [672, 164] width 33 height 30
click at [673, 170] on input "Flash" at bounding box center [673, 176] width 12 height 12
radio input "true"
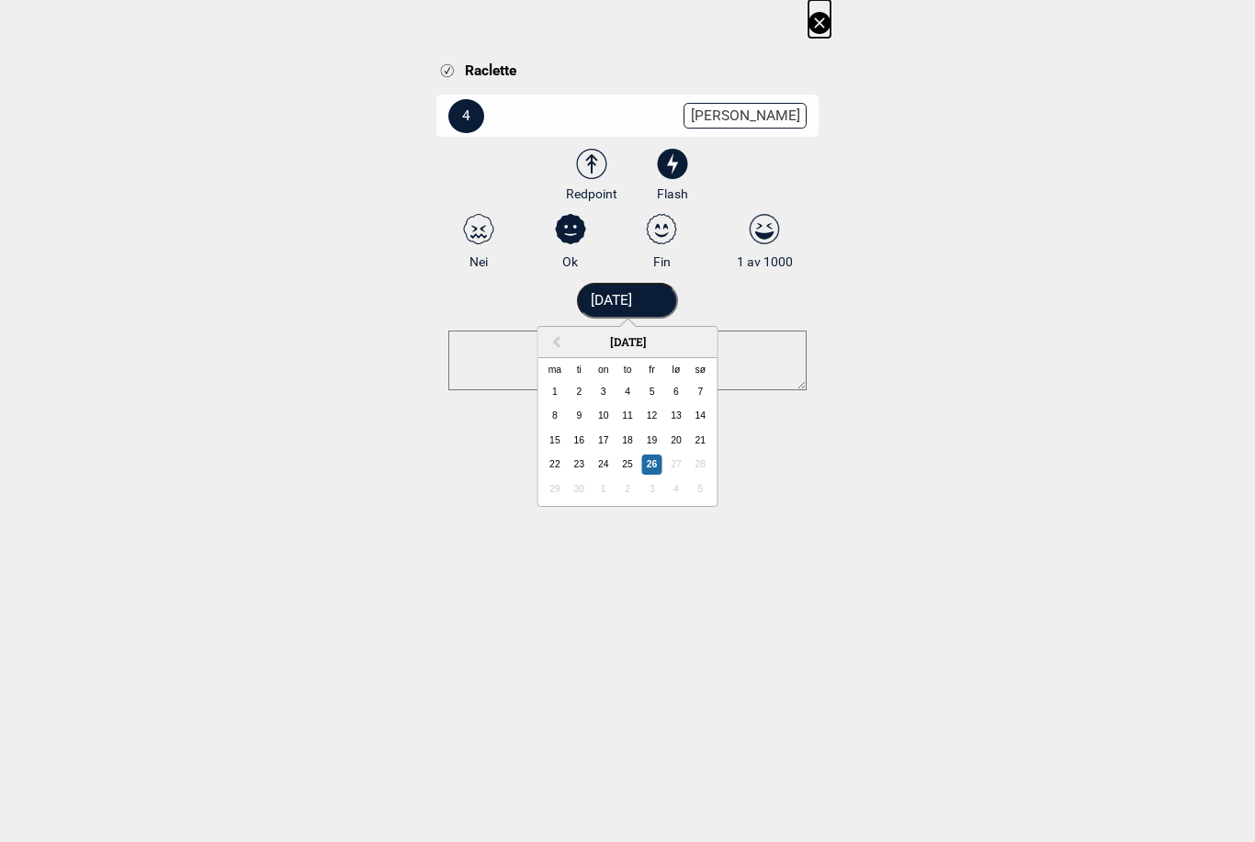
click at [638, 298] on input "[DATE]" at bounding box center [628, 301] width 102 height 36
click at [628, 467] on div "25" at bounding box center [627, 465] width 20 height 20
type input "[DATE]"
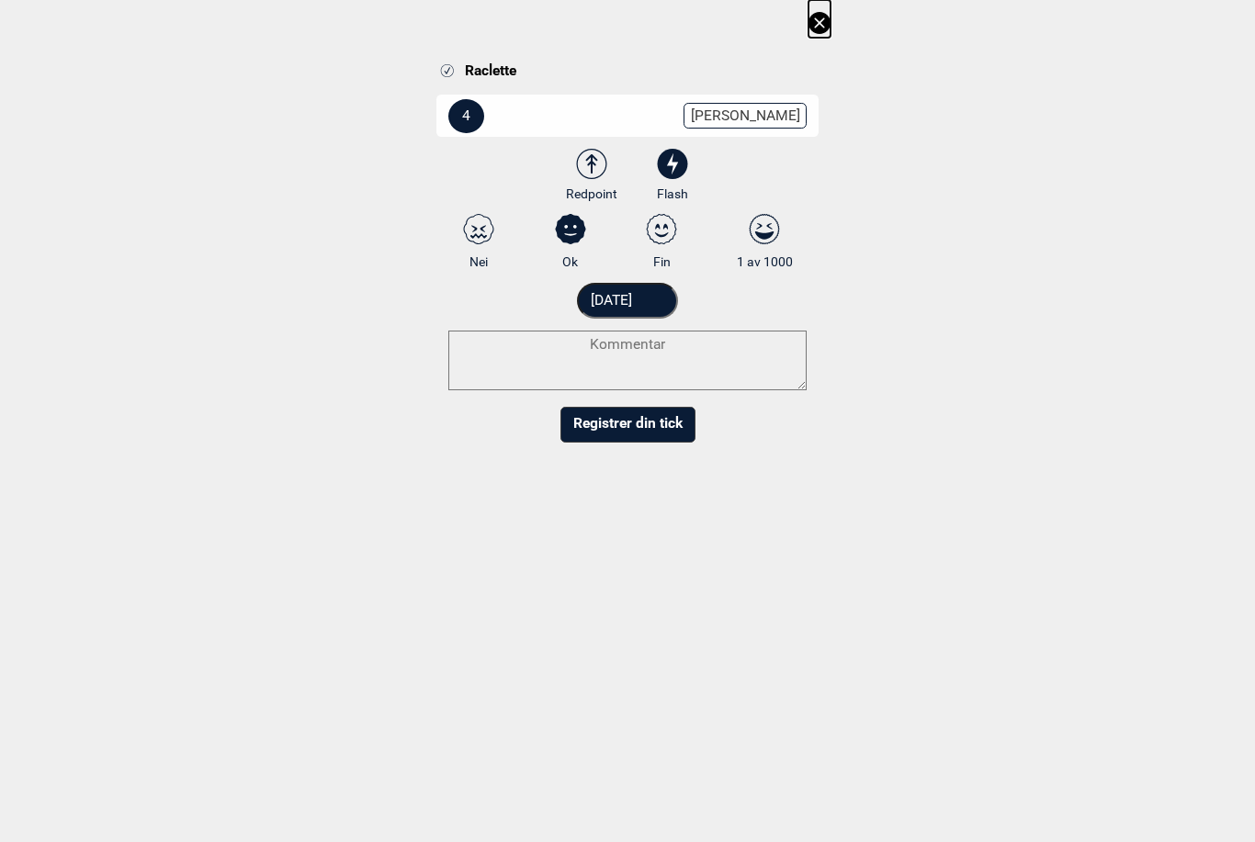
click at [644, 423] on button "Registrer din tick" at bounding box center [627, 425] width 135 height 36
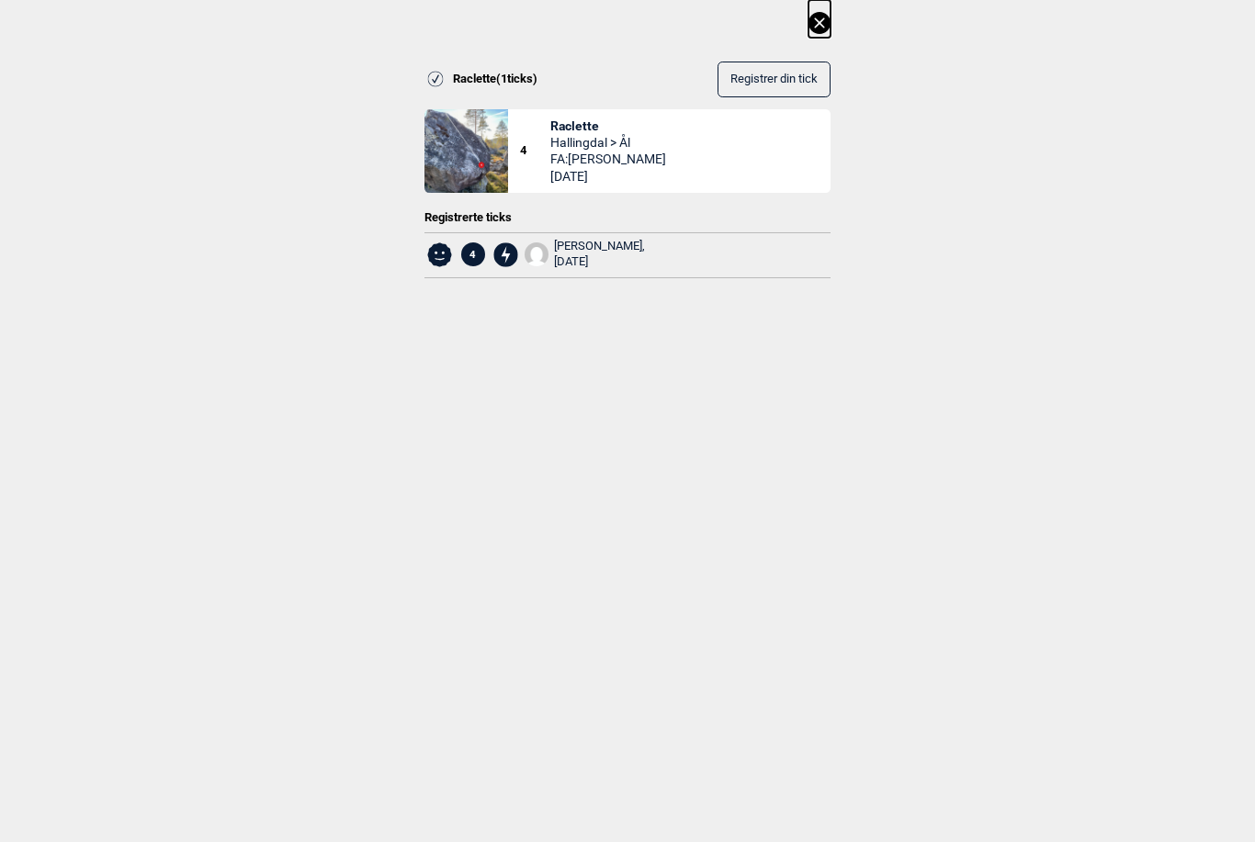
click at [819, 20] on icon at bounding box center [819, 23] width 22 height 22
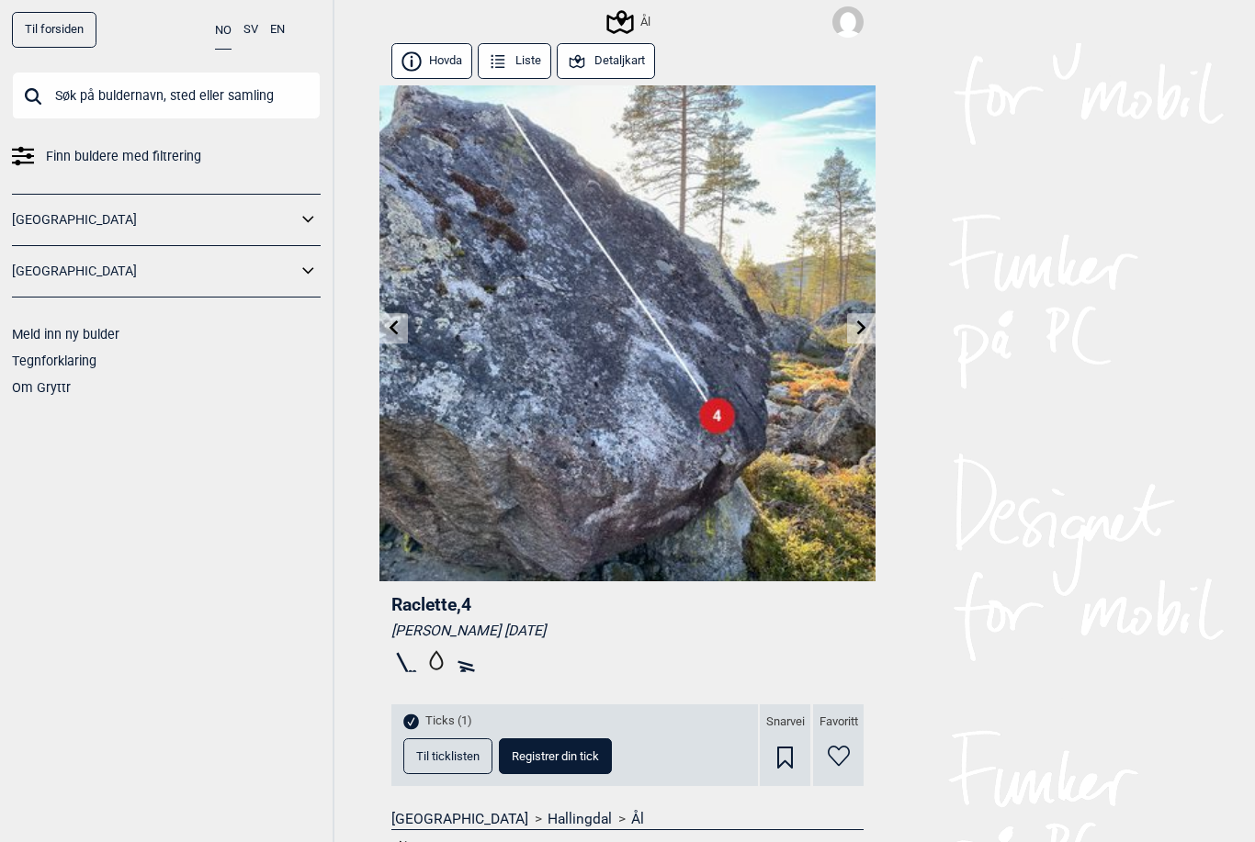
click at [861, 331] on icon at bounding box center [861, 328] width 9 height 15
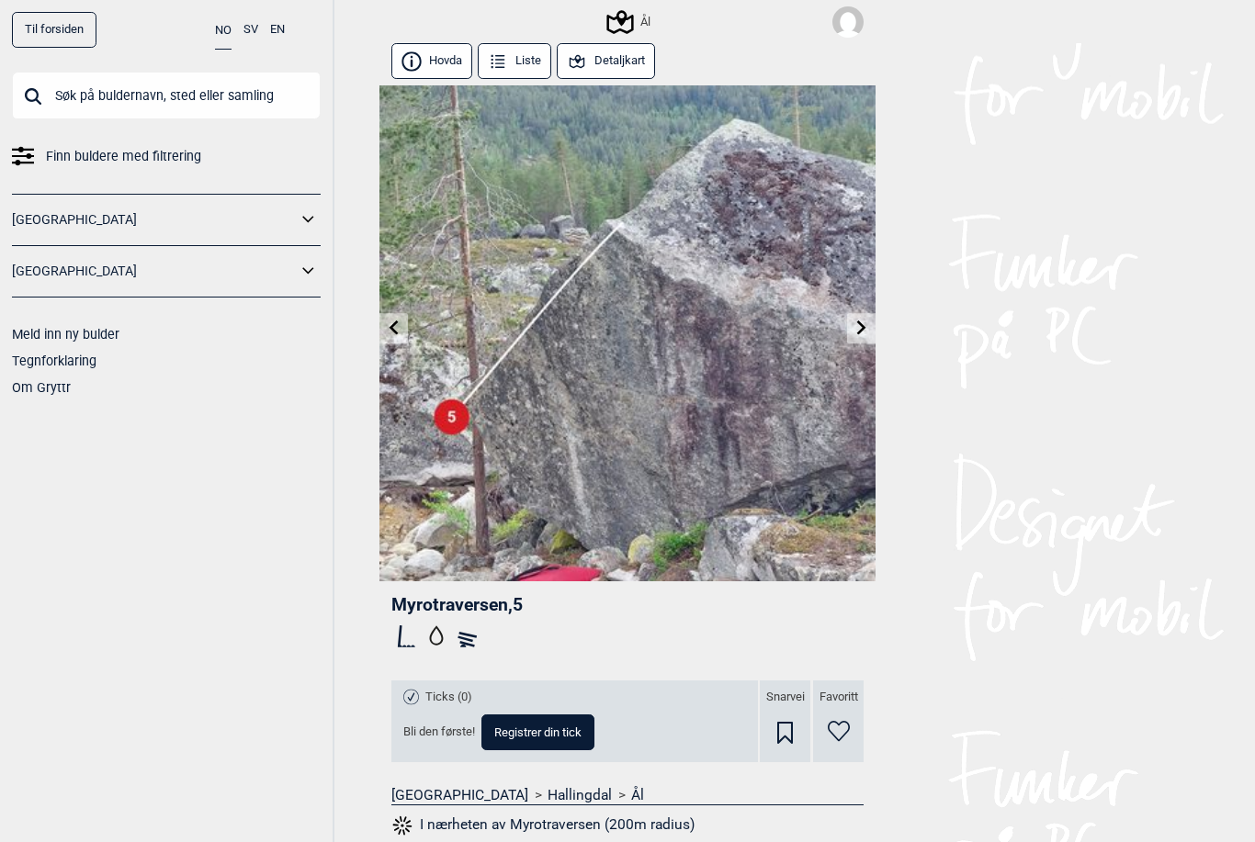
click at [555, 732] on span "Registrer din tick" at bounding box center [537, 732] width 87 height 12
select select "62"
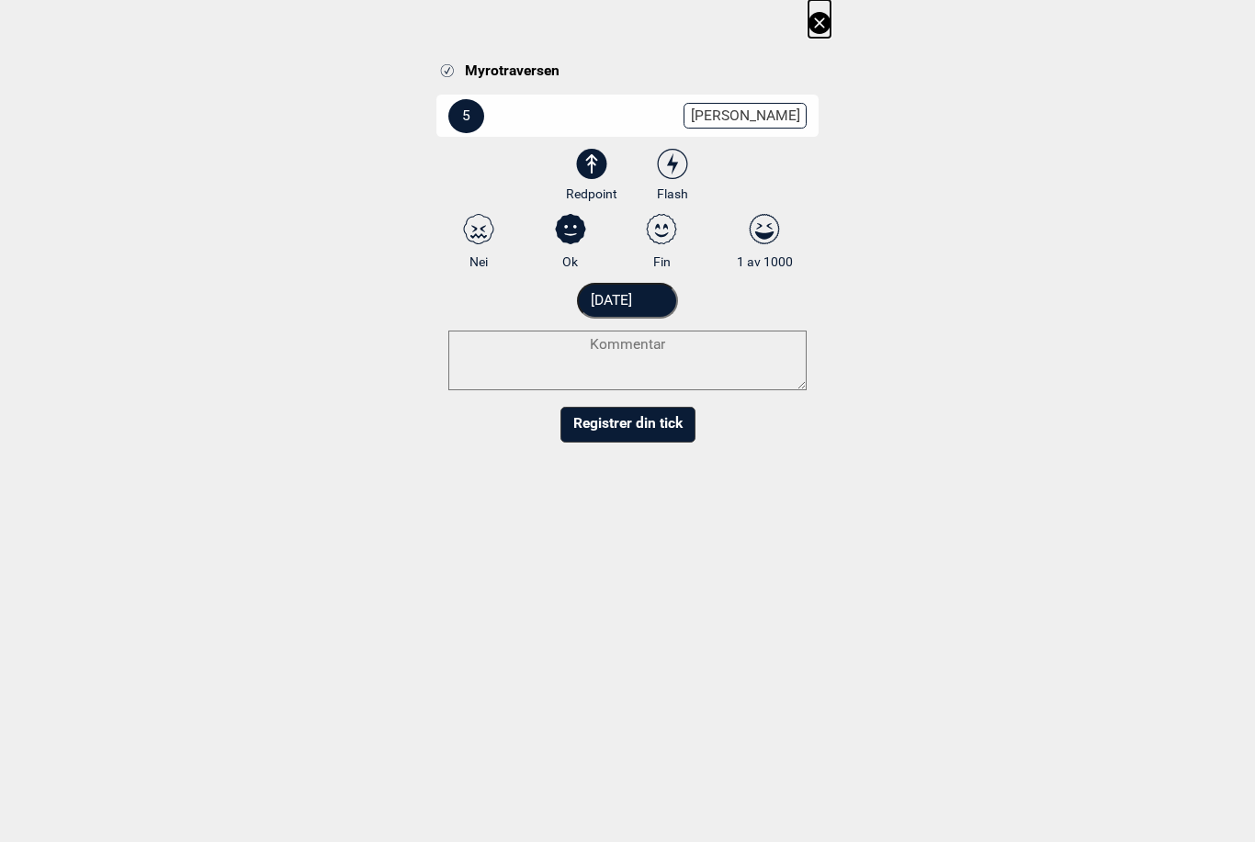
click at [673, 156] on icon at bounding box center [672, 164] width 33 height 30
click at [673, 170] on input "Flash" at bounding box center [673, 176] width 12 height 12
radio input "true"
click at [629, 298] on input "[DATE]" at bounding box center [628, 301] width 102 height 36
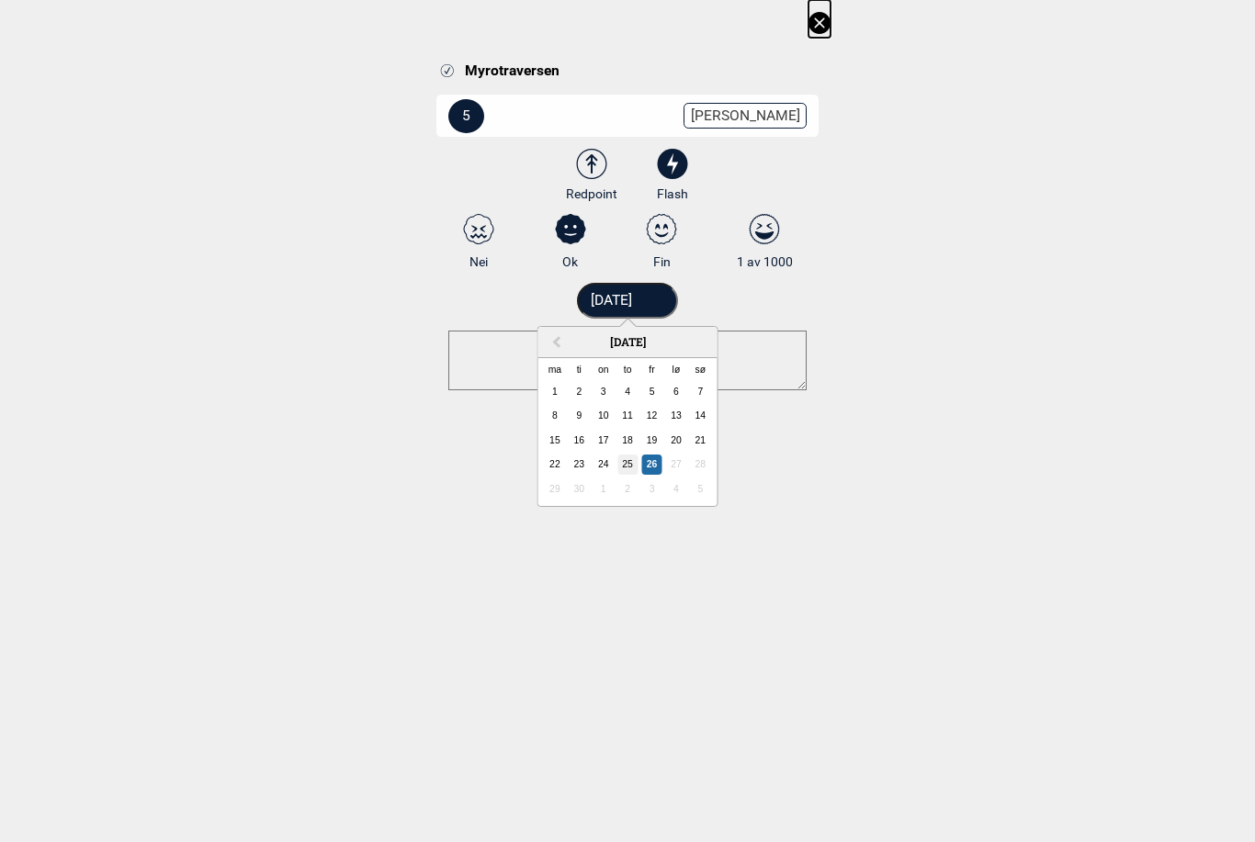
click at [626, 464] on div "25" at bounding box center [627, 465] width 20 height 20
type input "[DATE]"
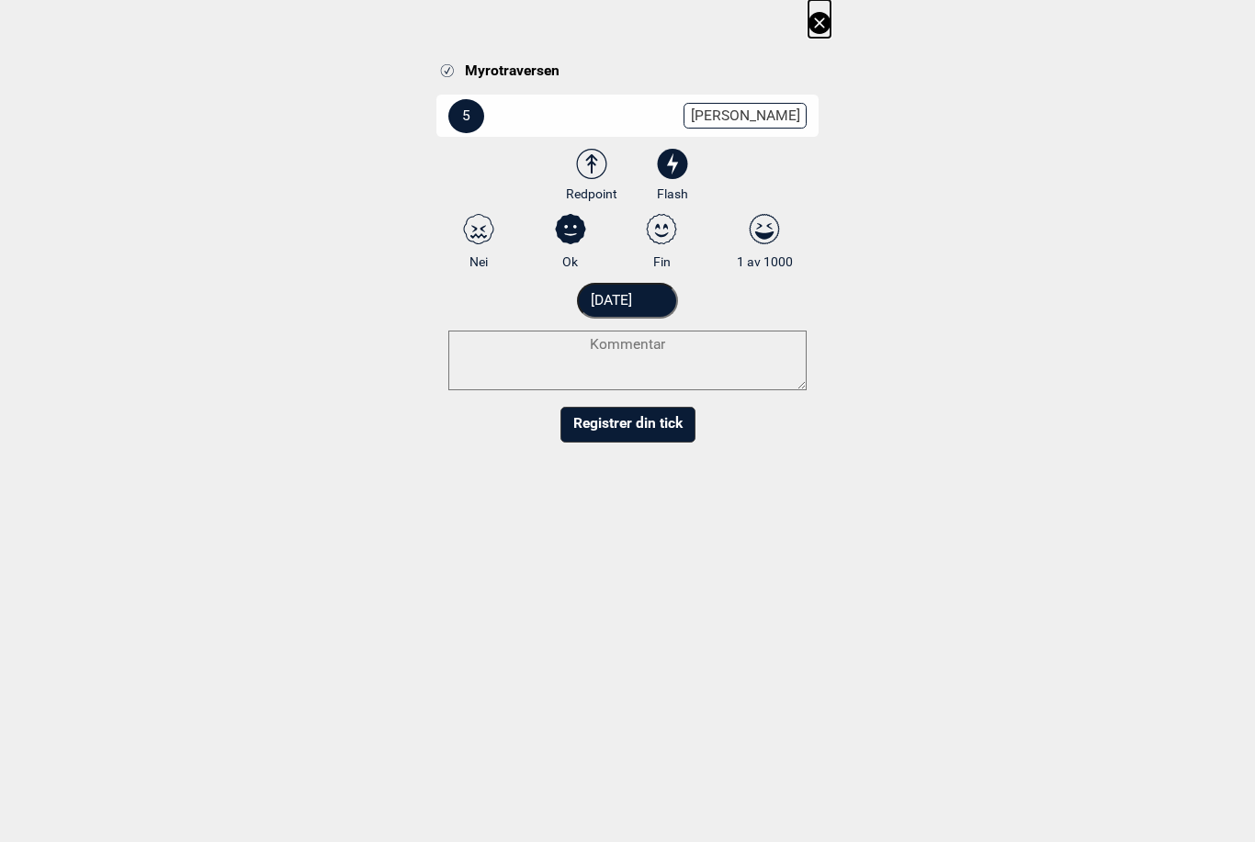
click at [647, 433] on button "Registrer din tick" at bounding box center [627, 425] width 135 height 36
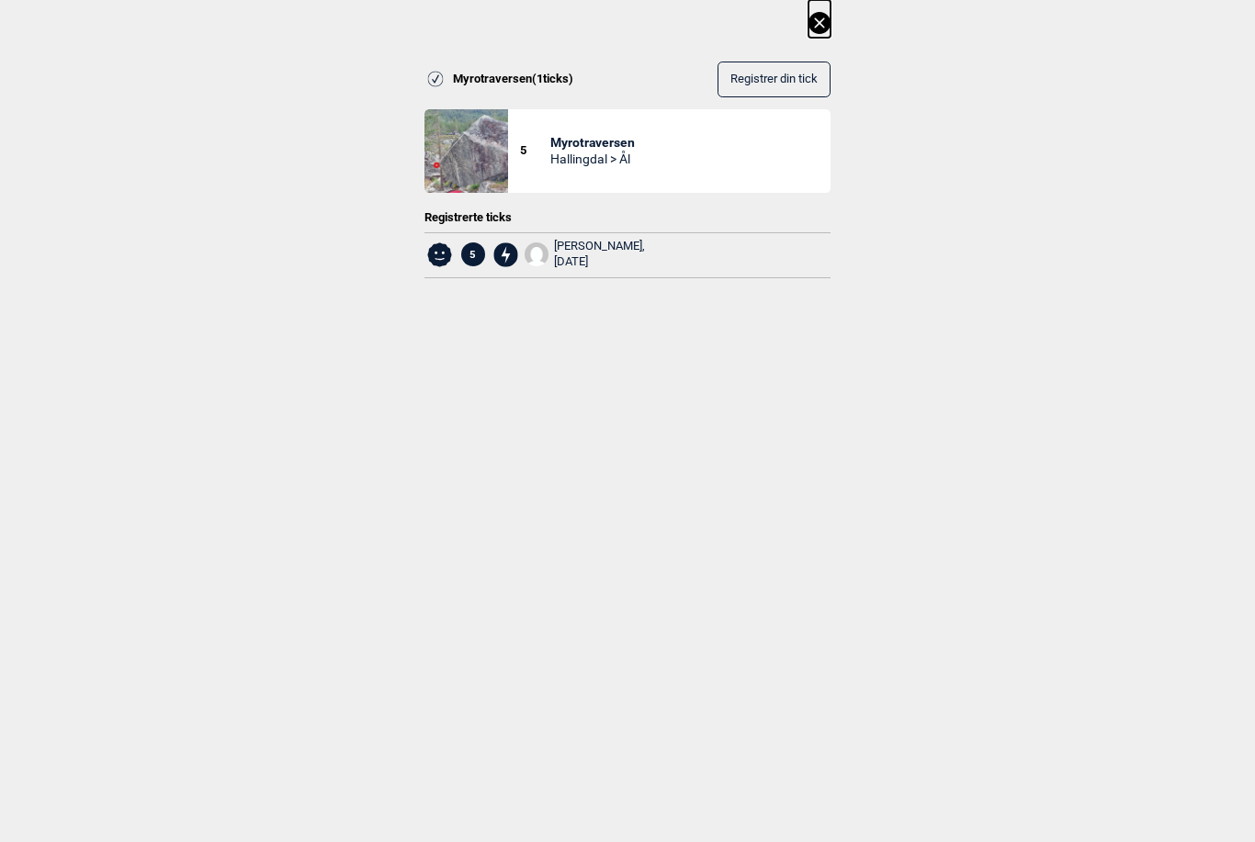
click at [817, 23] on icon at bounding box center [819, 23] width 22 height 22
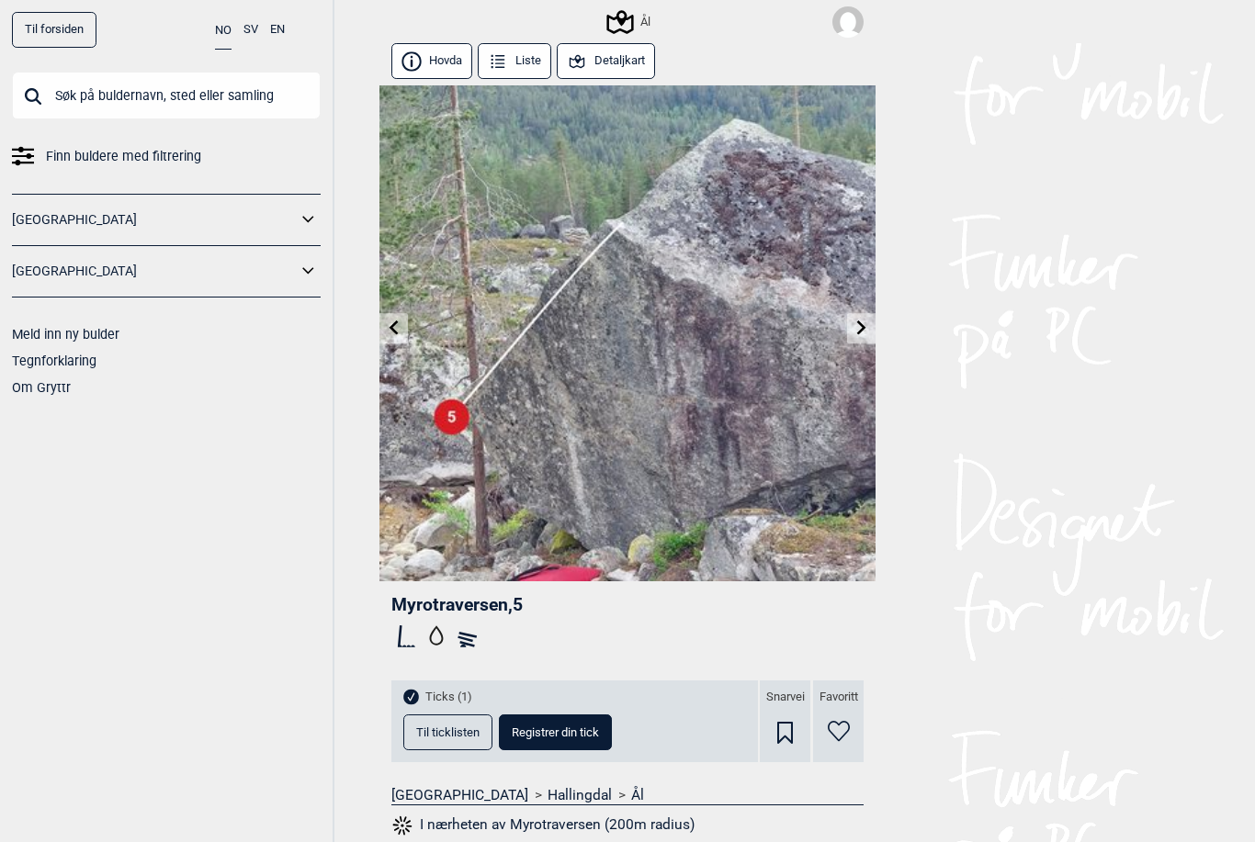
click at [567, 726] on span "Registrer din tick" at bounding box center [555, 732] width 87 height 12
select select "62"
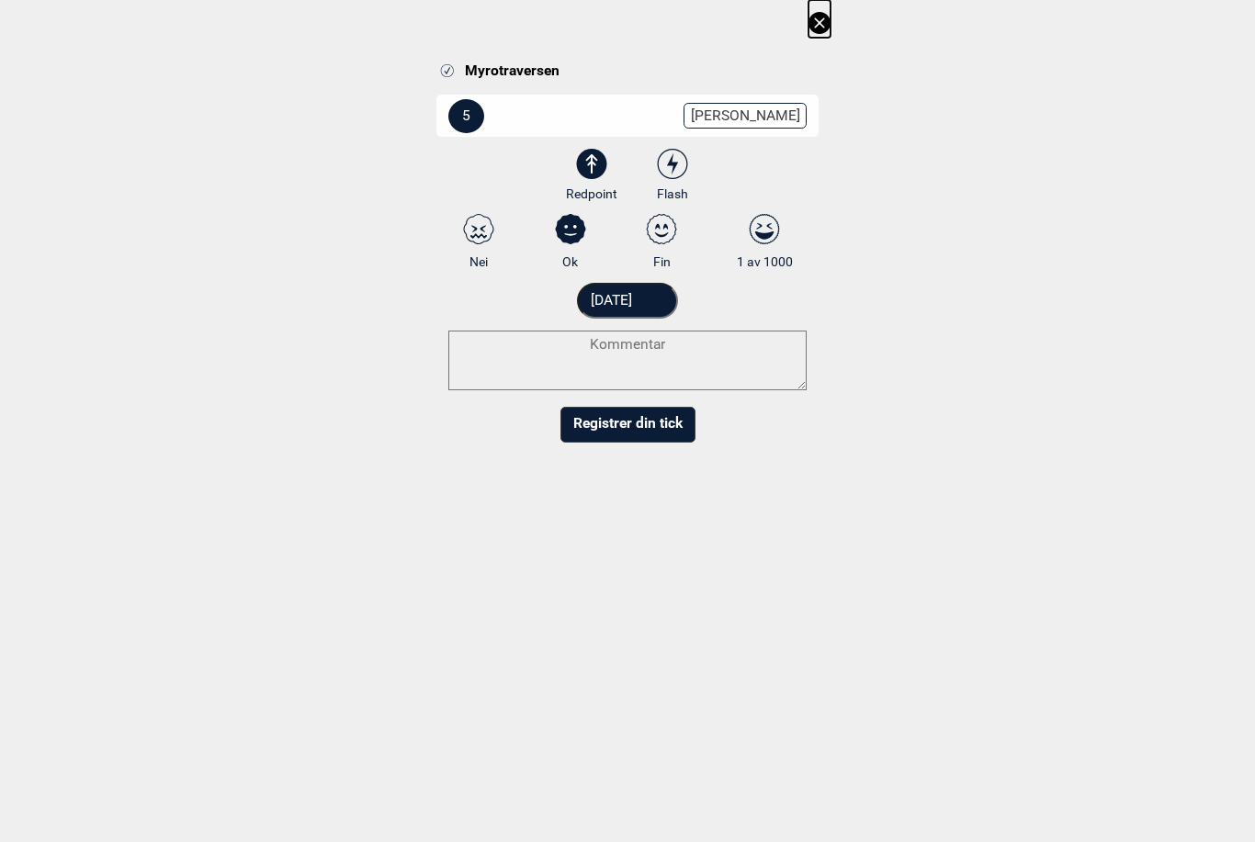
click at [680, 152] on icon at bounding box center [672, 164] width 33 height 30
click at [679, 170] on input "Flash" at bounding box center [673, 176] width 12 height 12
radio input "true"
click at [644, 298] on input "[DATE]" at bounding box center [628, 301] width 102 height 36
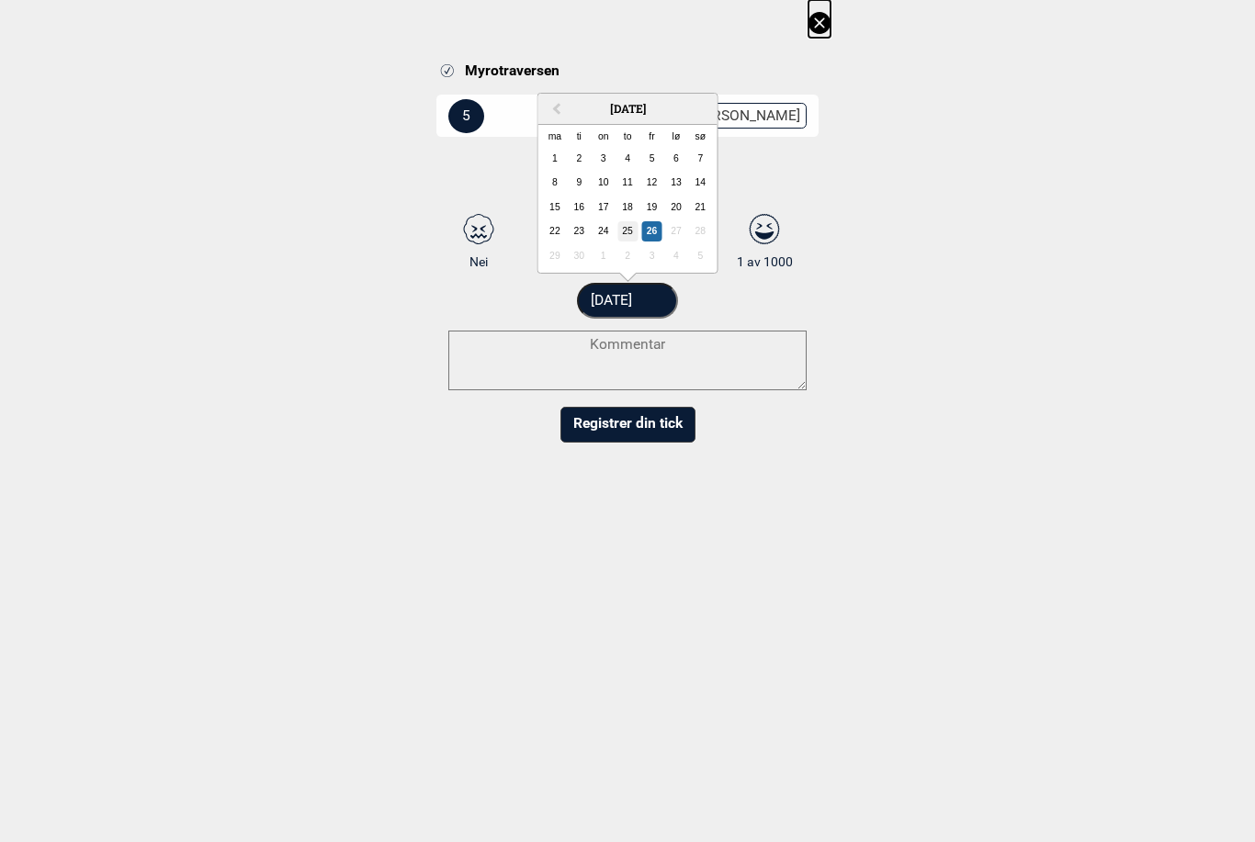
click at [628, 231] on form "5 Endre grad 3 3+ 4 4+ 5 5+ 6A 6A+ 6B 6B+ 6C 6C+ 7A 7A+ 7B 7B+ 7C 7C+ 8A 8A+ 8B…" at bounding box center [627, 267] width 382 height 351
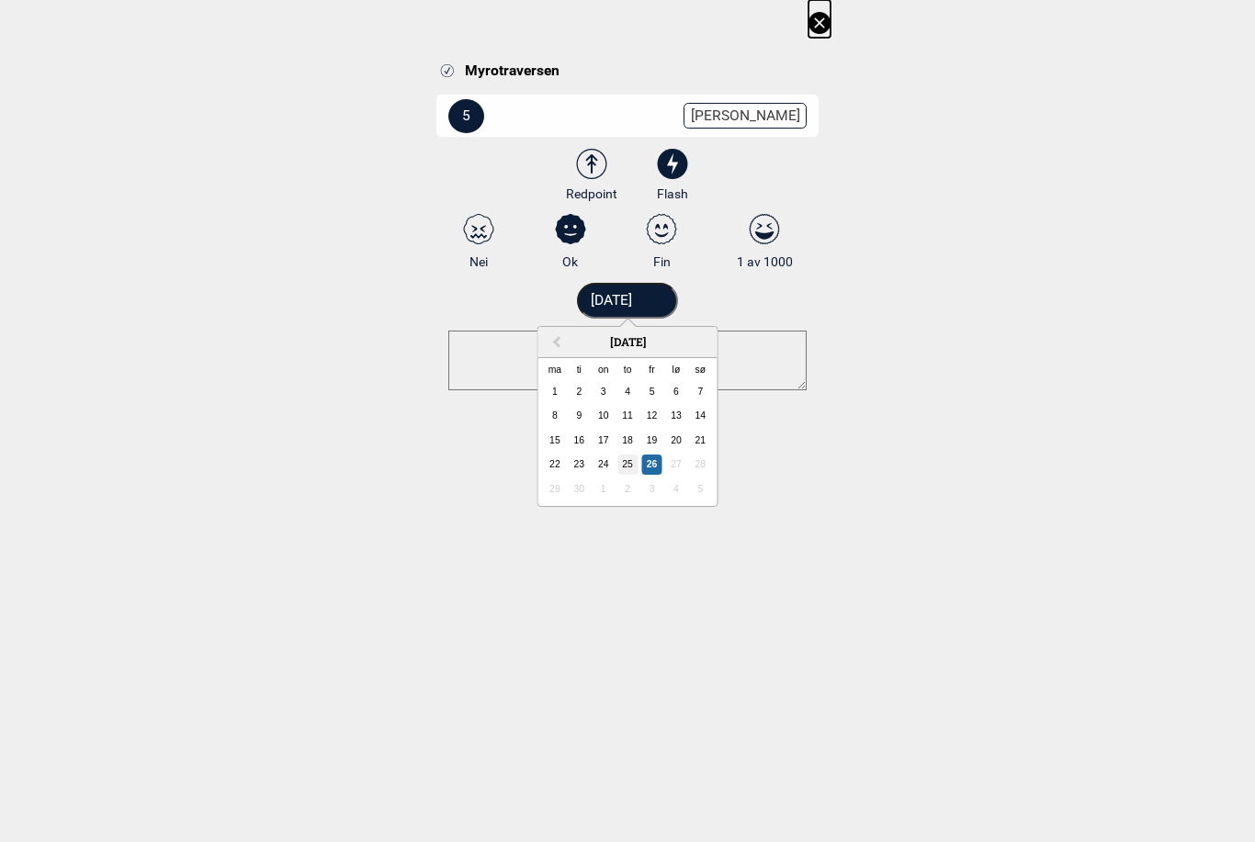
click at [627, 462] on div "25" at bounding box center [627, 465] width 20 height 20
type input "[DATE]"
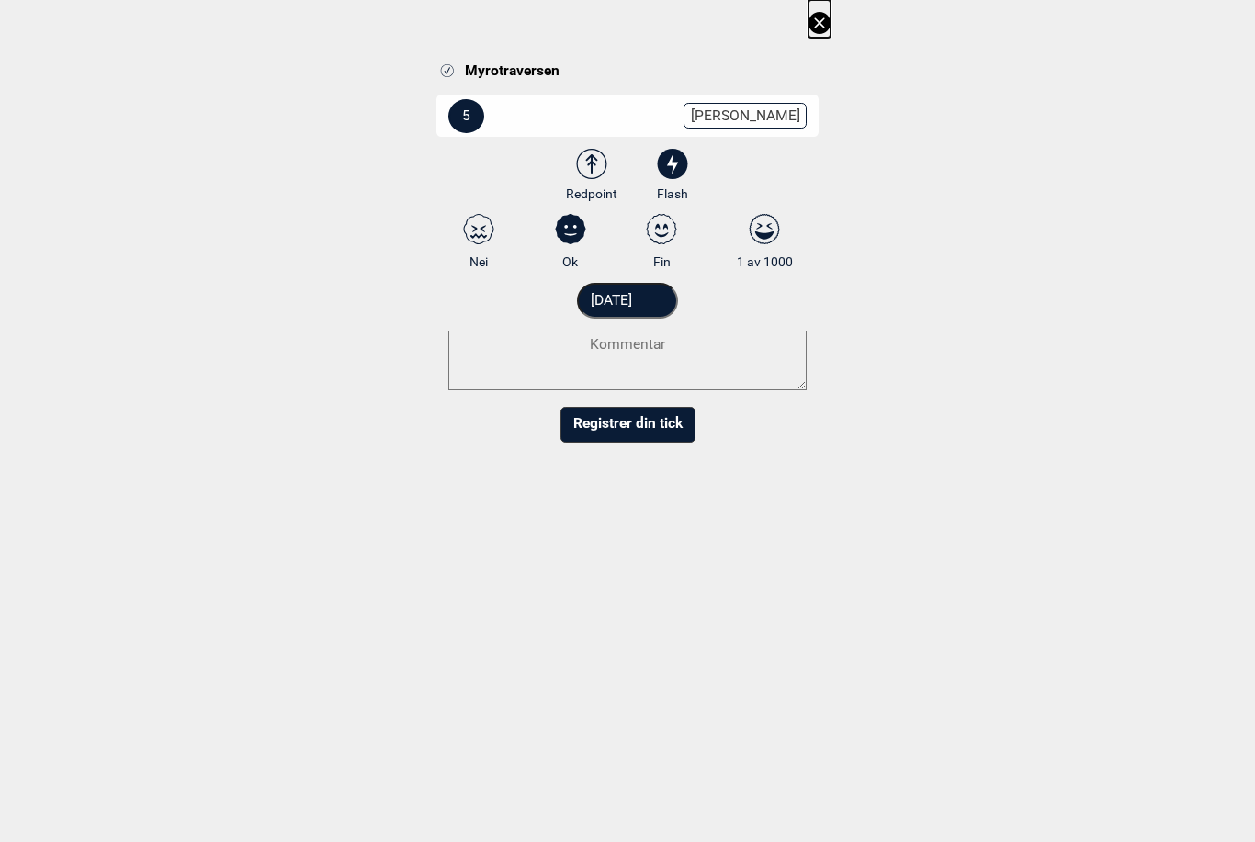
click at [651, 422] on button "Registrer din tick" at bounding box center [627, 425] width 135 height 36
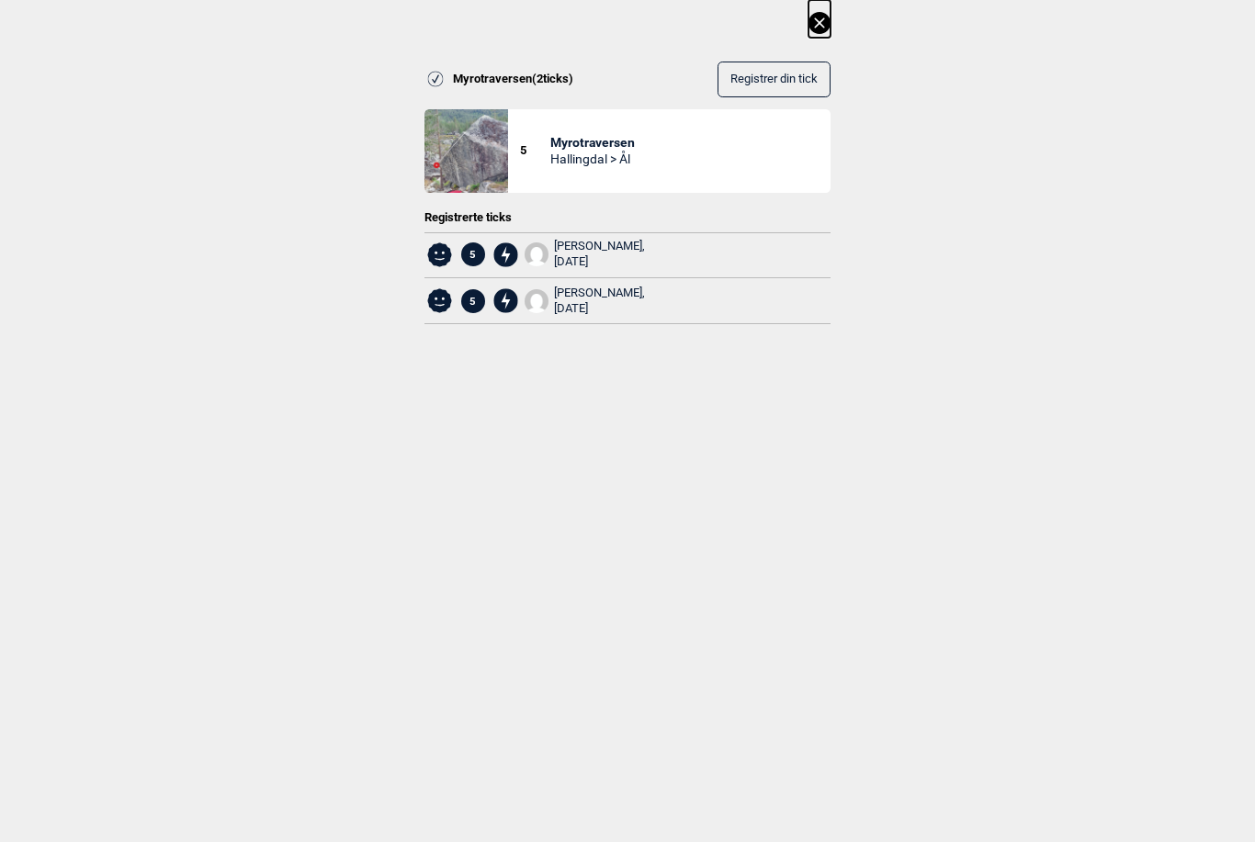
click at [582, 258] on div "[DATE]" at bounding box center [599, 262] width 91 height 16
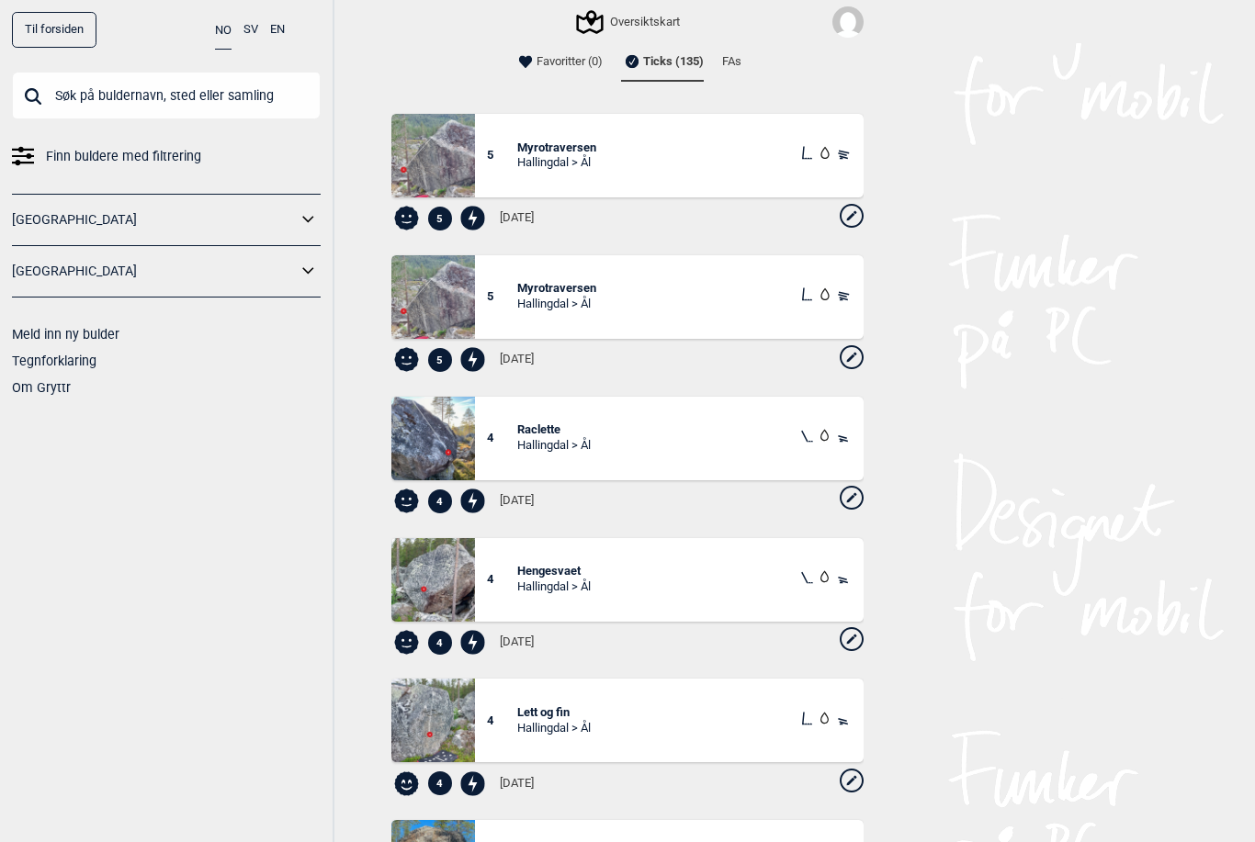
click at [850, 215] on icon at bounding box center [851, 216] width 24 height 24
select select "62"
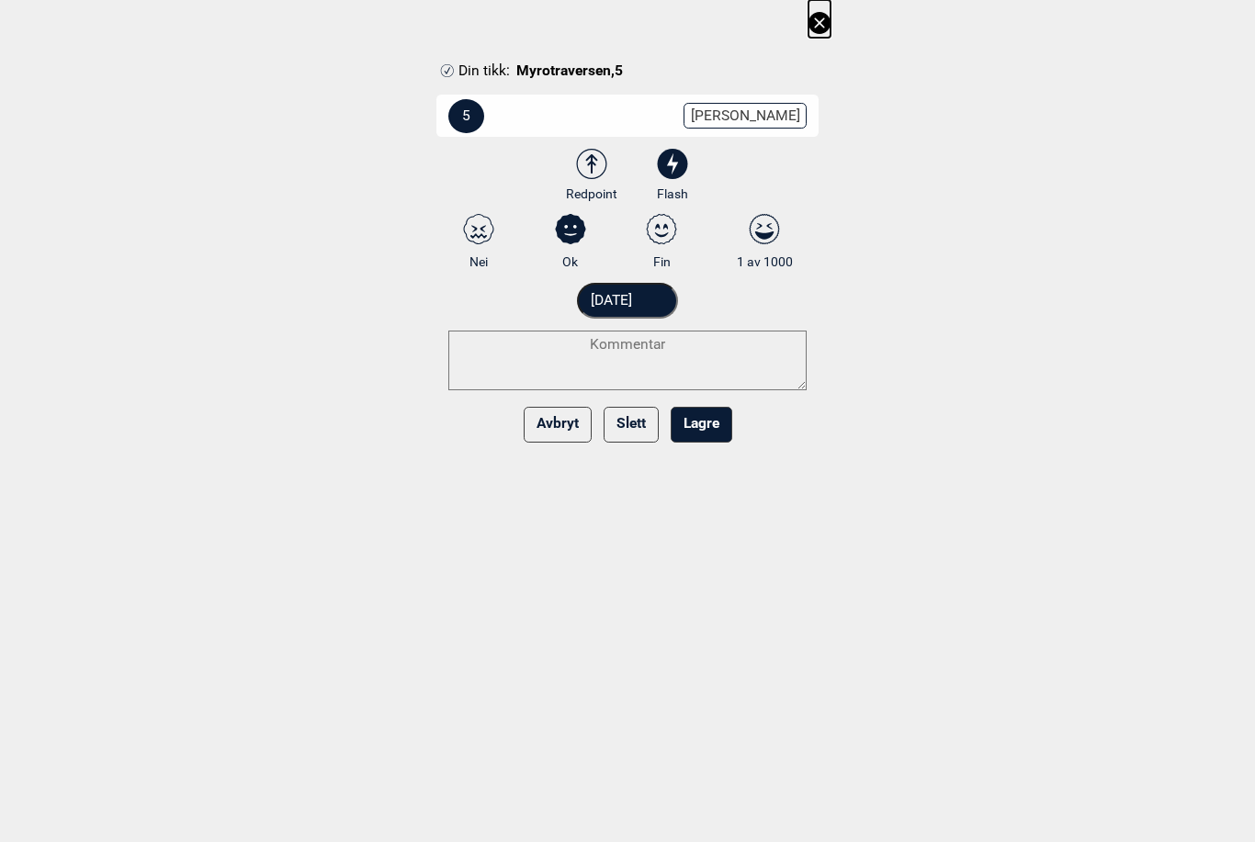
click at [621, 425] on button "Slett" at bounding box center [630, 425] width 55 height 36
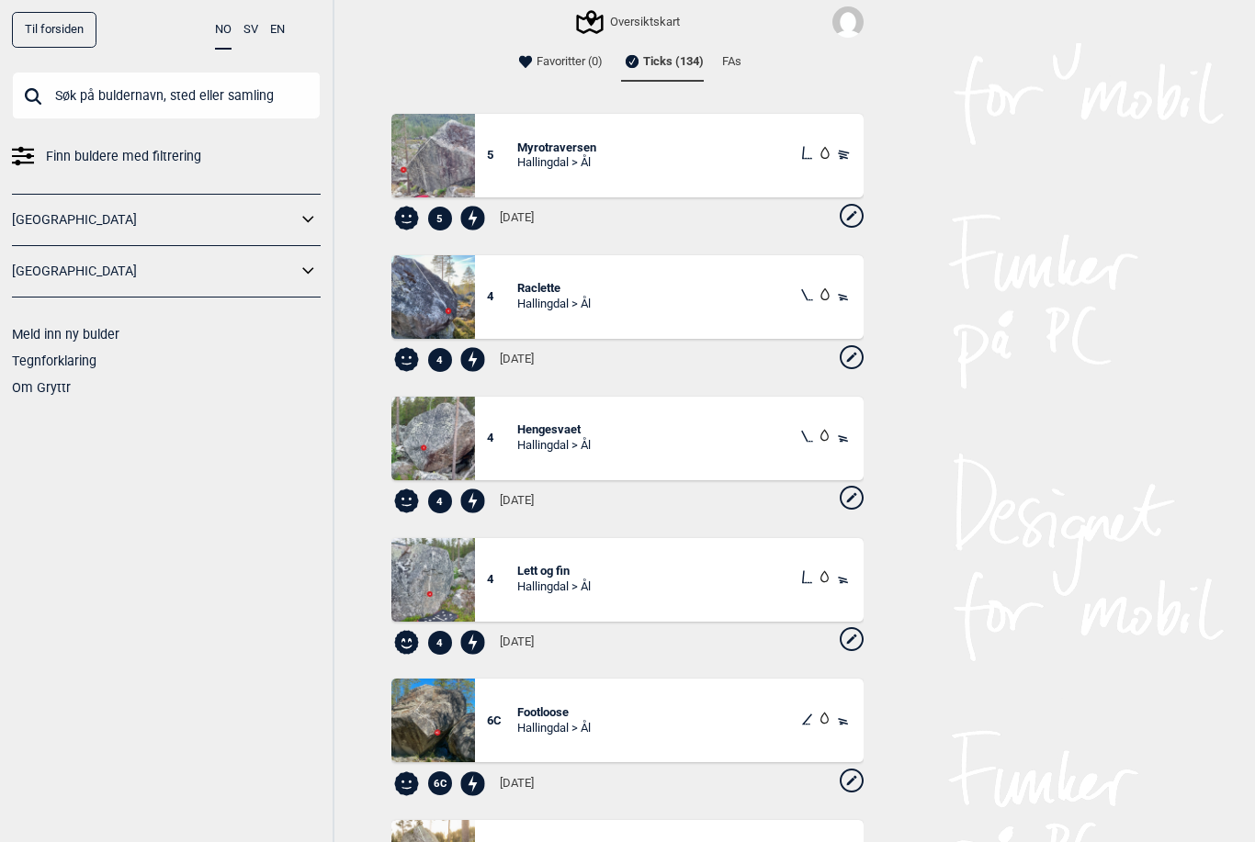
click at [553, 150] on span "Myrotraversen" at bounding box center [556, 149] width 79 height 16
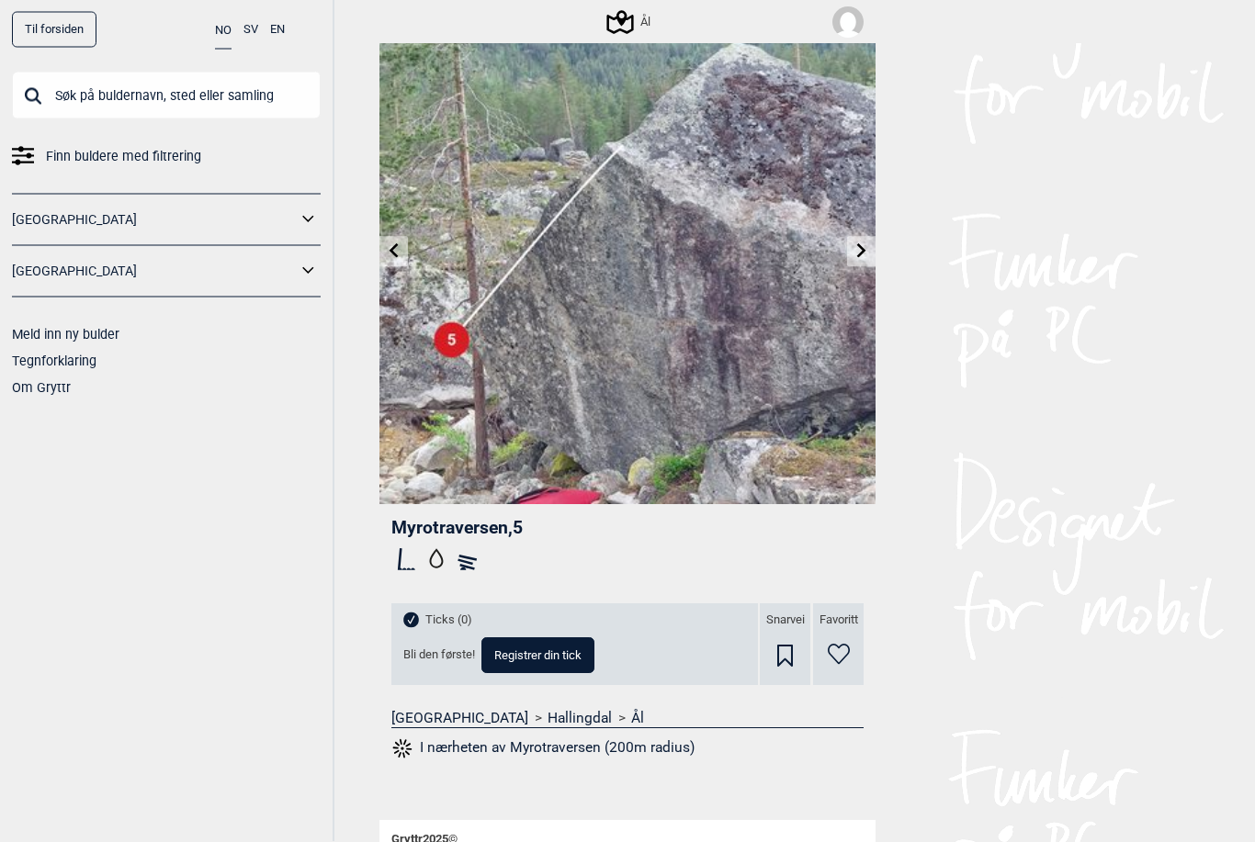
scroll to position [52, 0]
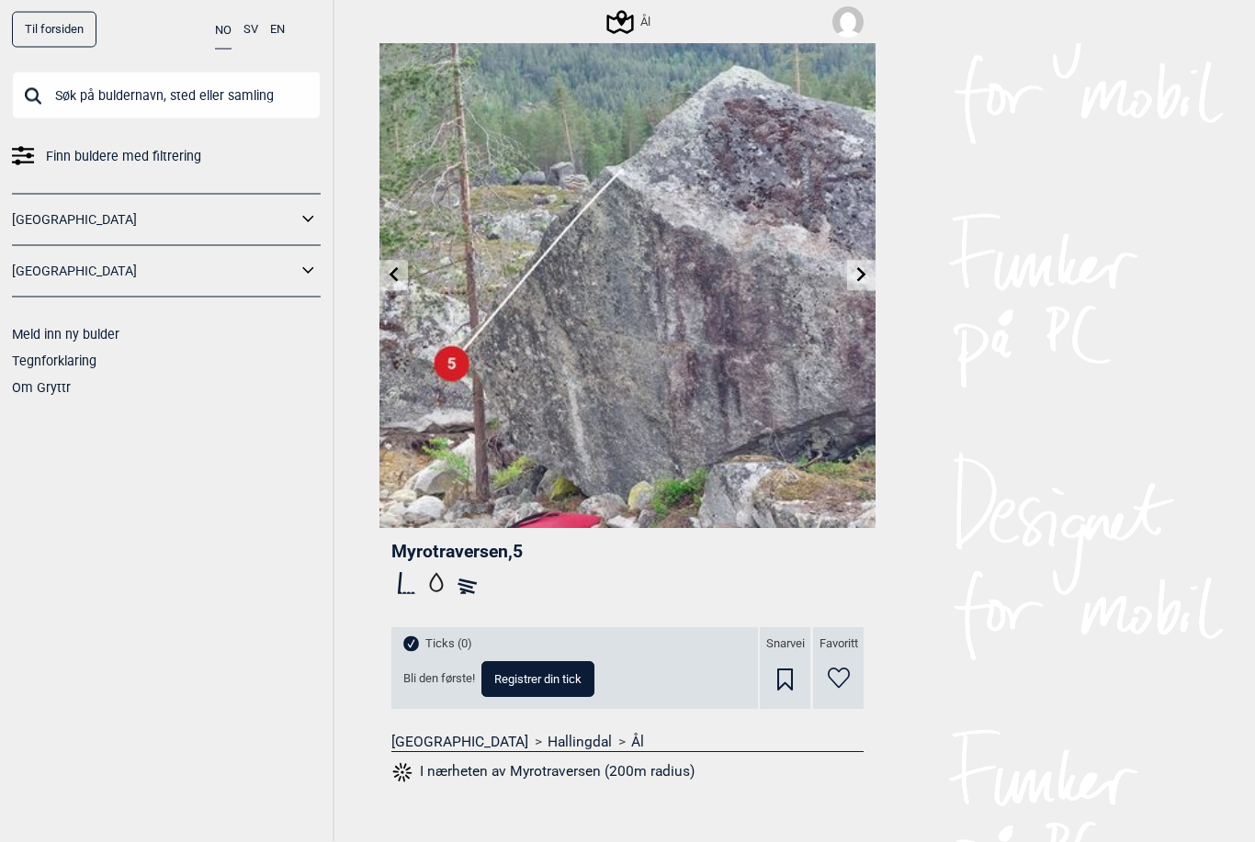
click at [861, 271] on icon at bounding box center [861, 275] width 9 height 15
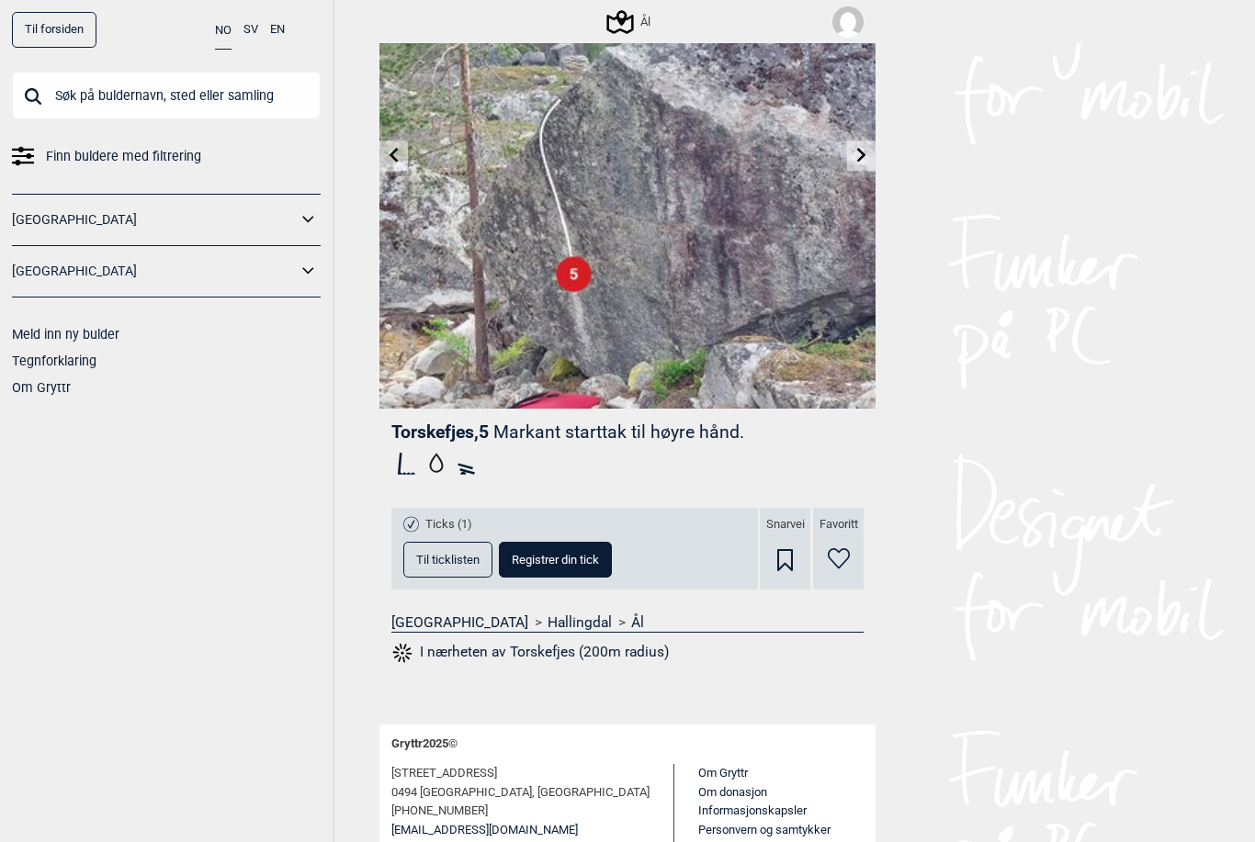
scroll to position [174, 0]
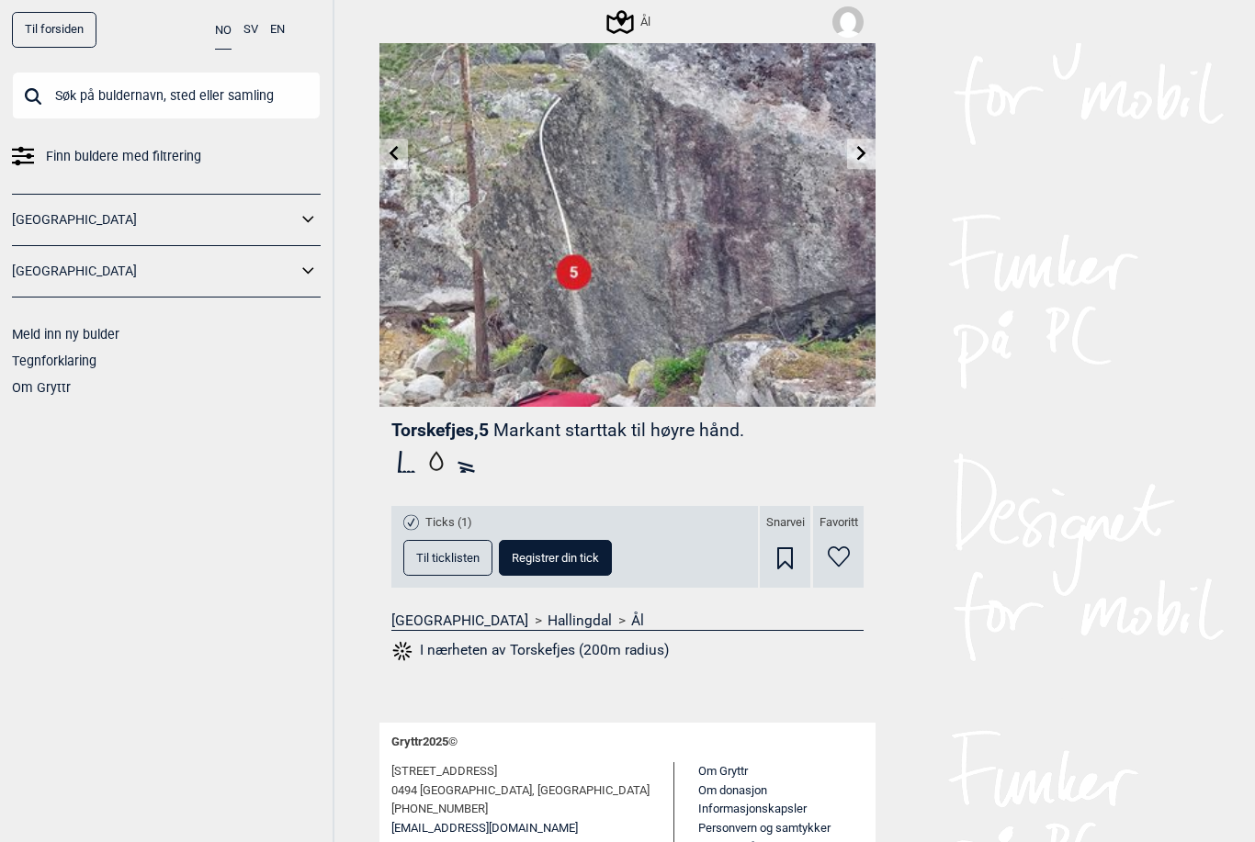
click at [552, 558] on span "Registrer din tick" at bounding box center [555, 558] width 87 height 12
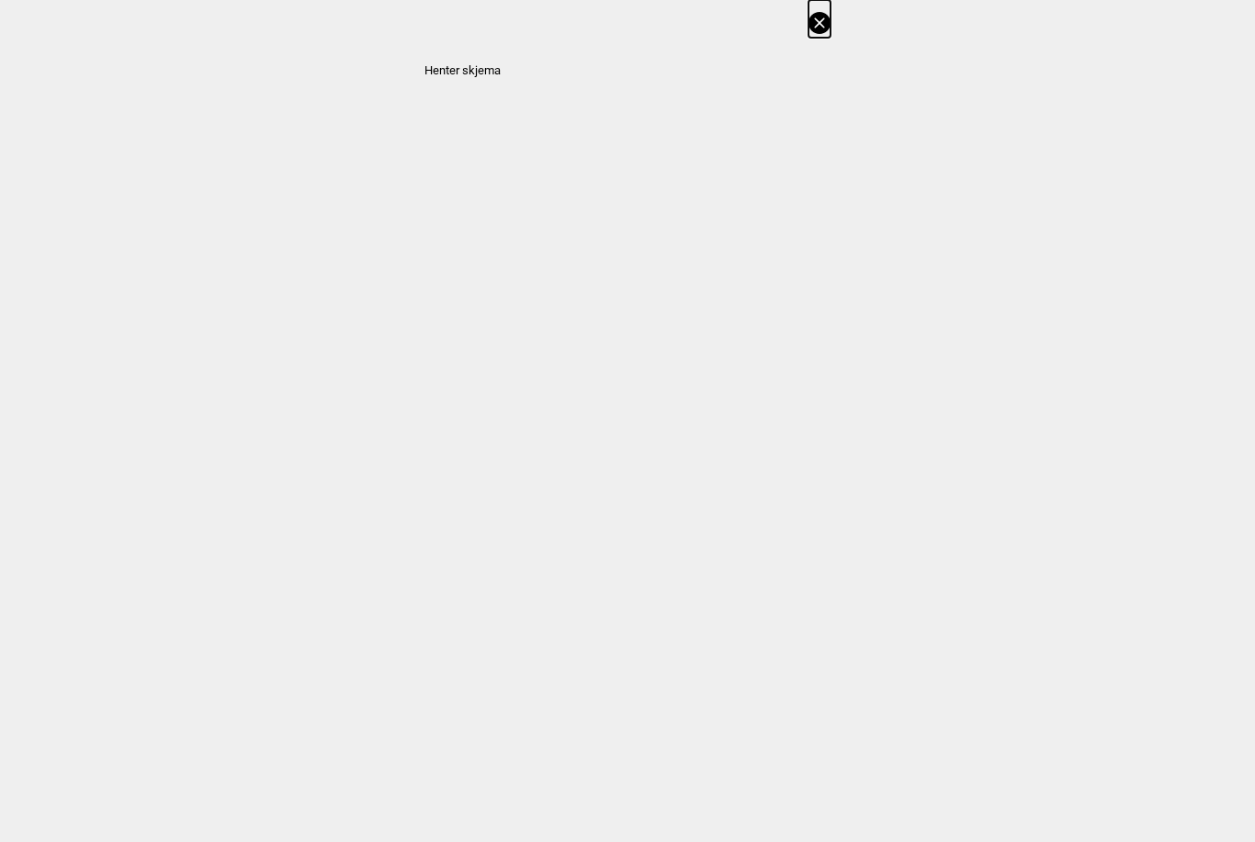
select select "62"
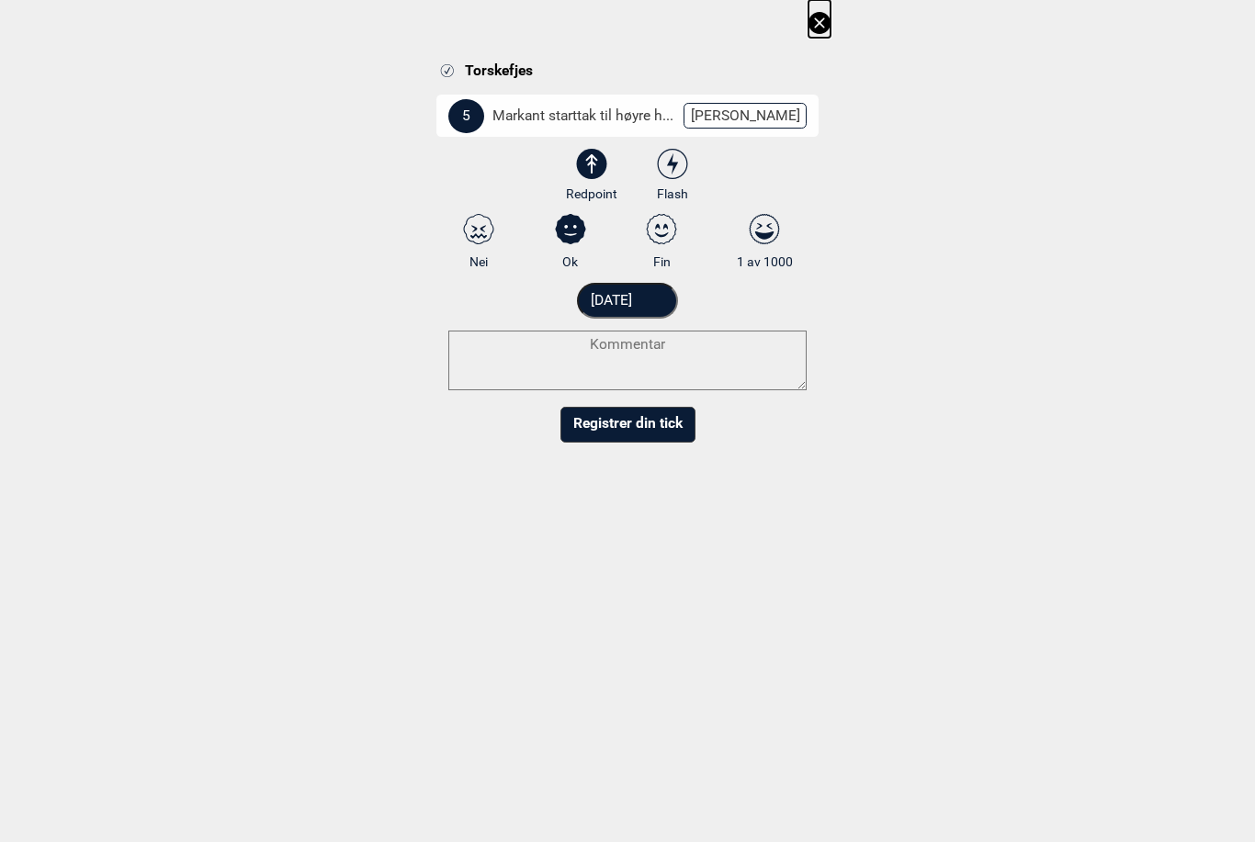
click at [819, 24] on icon at bounding box center [819, 22] width 10 height 10
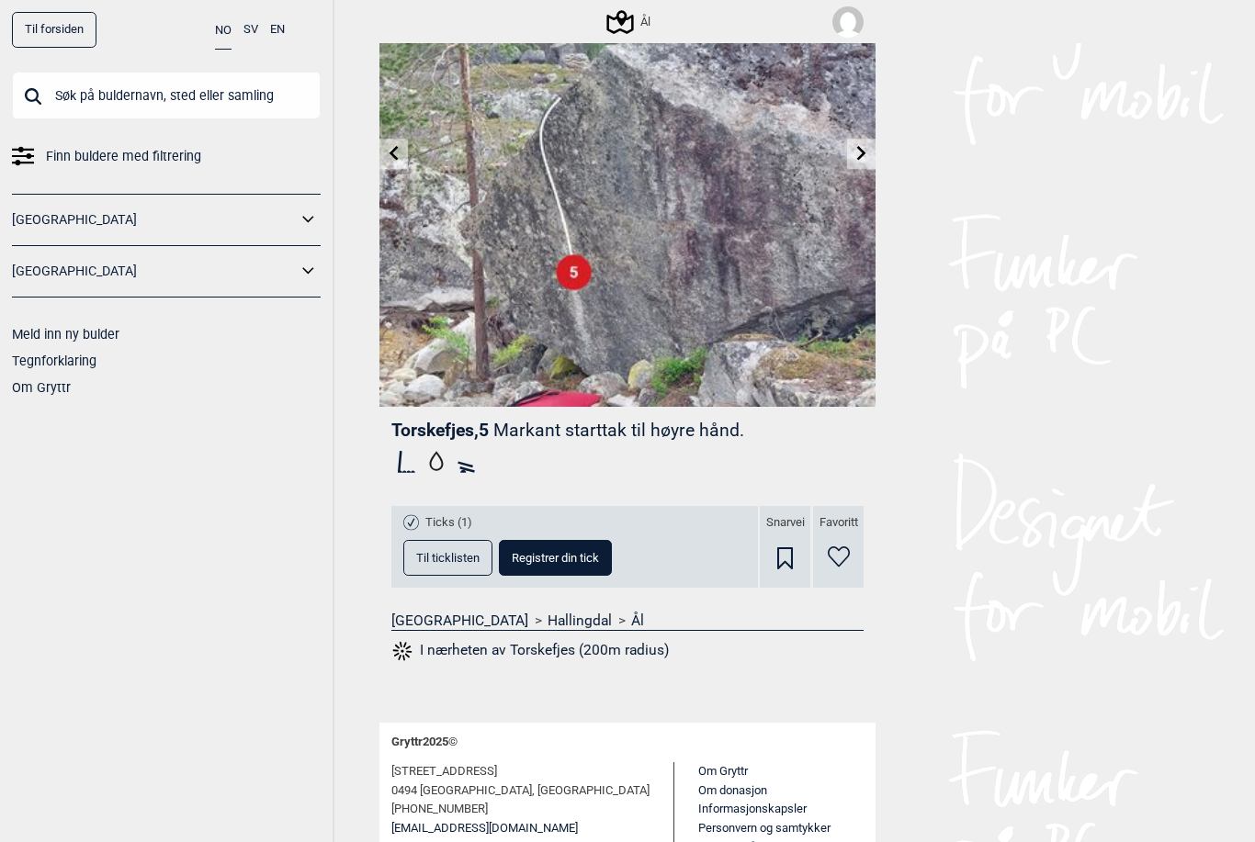
click at [442, 522] on span "Ticks (1)" at bounding box center [448, 523] width 47 height 16
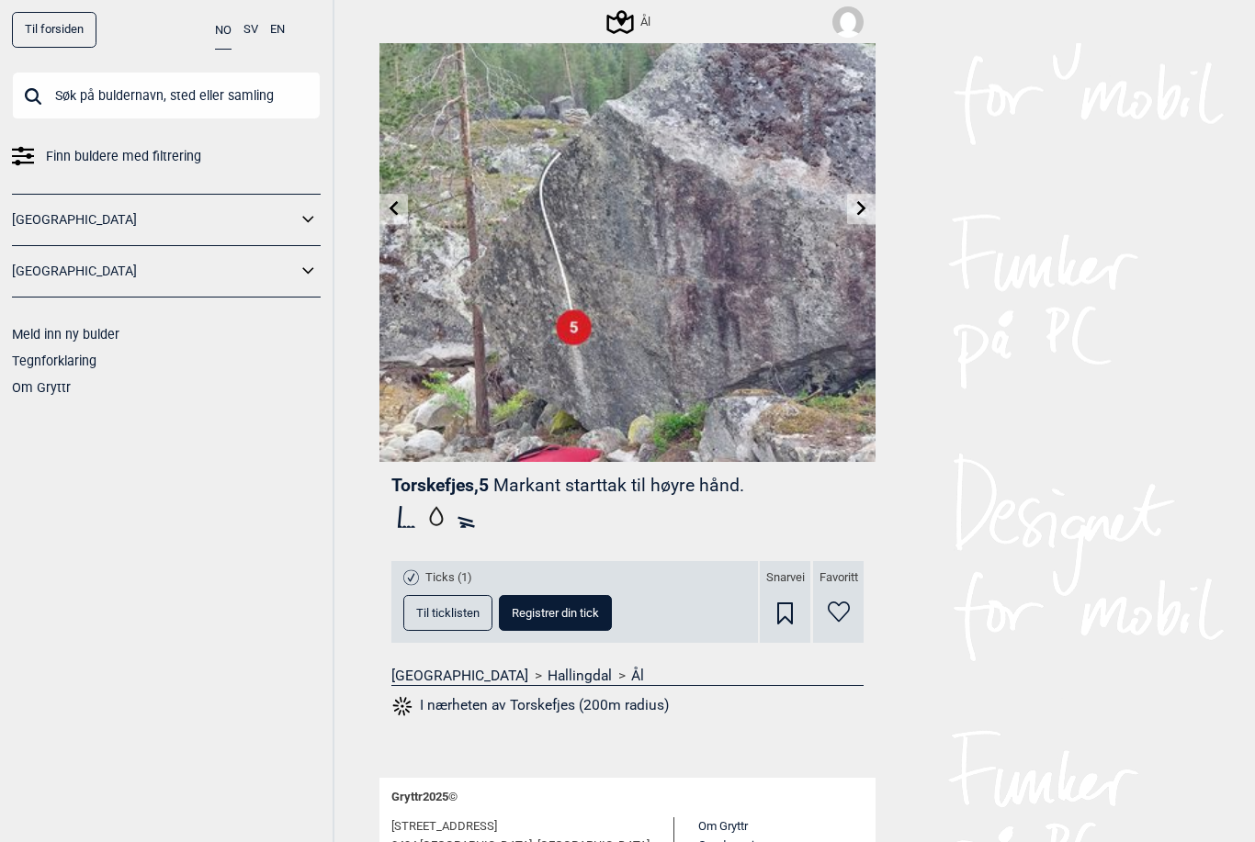
scroll to position [138, 0]
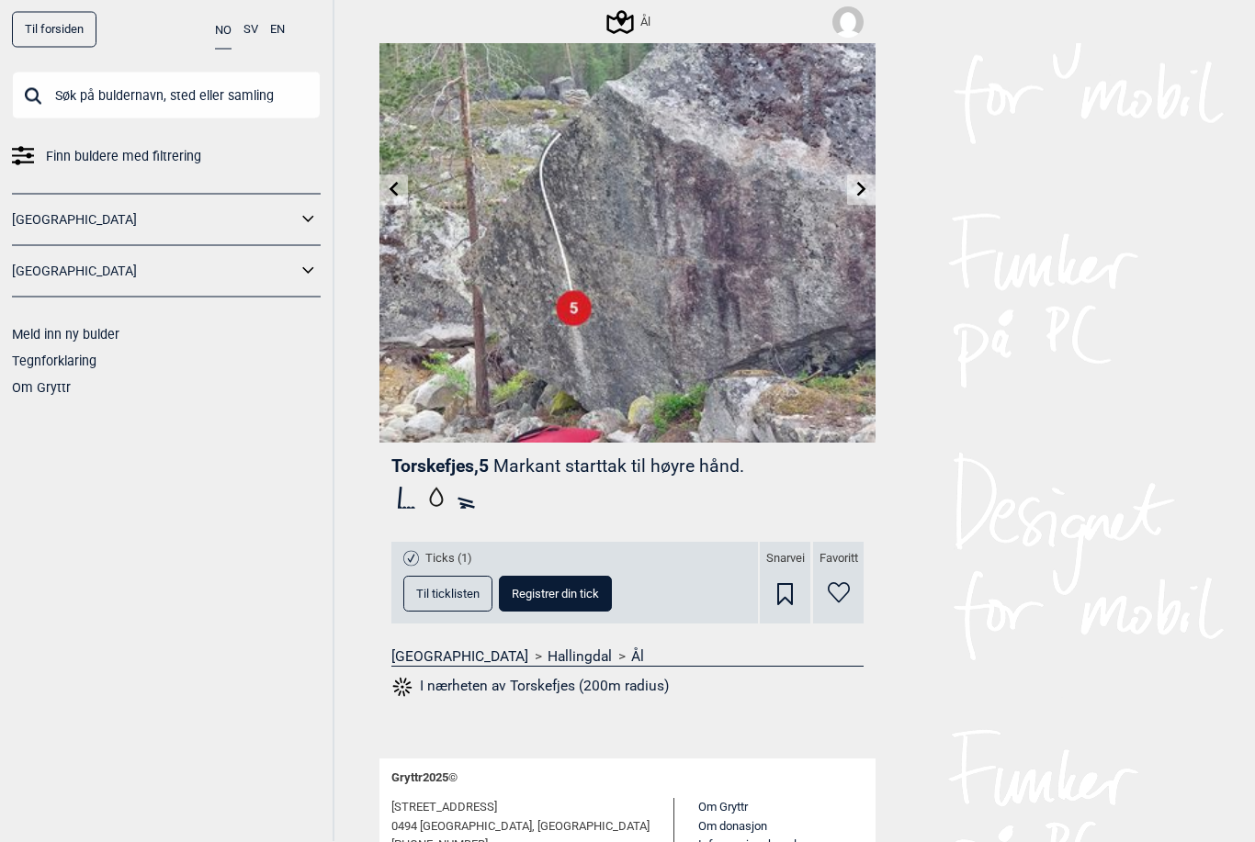
click at [586, 595] on span "Registrer din tick" at bounding box center [555, 595] width 87 height 12
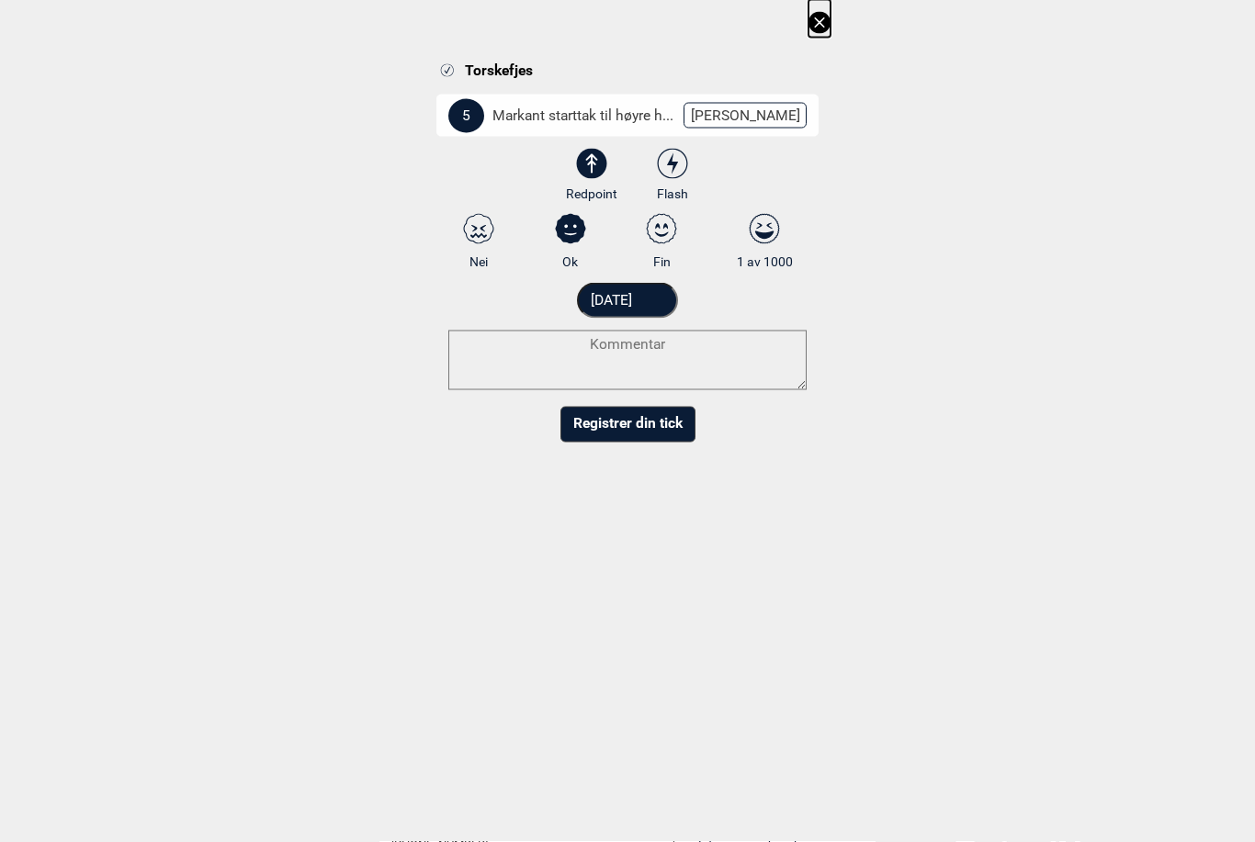
scroll to position [139, 0]
select select "386"
click at [477, 225] on icon at bounding box center [478, 229] width 33 height 30
click at [477, 236] on input "Nei" at bounding box center [479, 242] width 12 height 12
radio input "true"
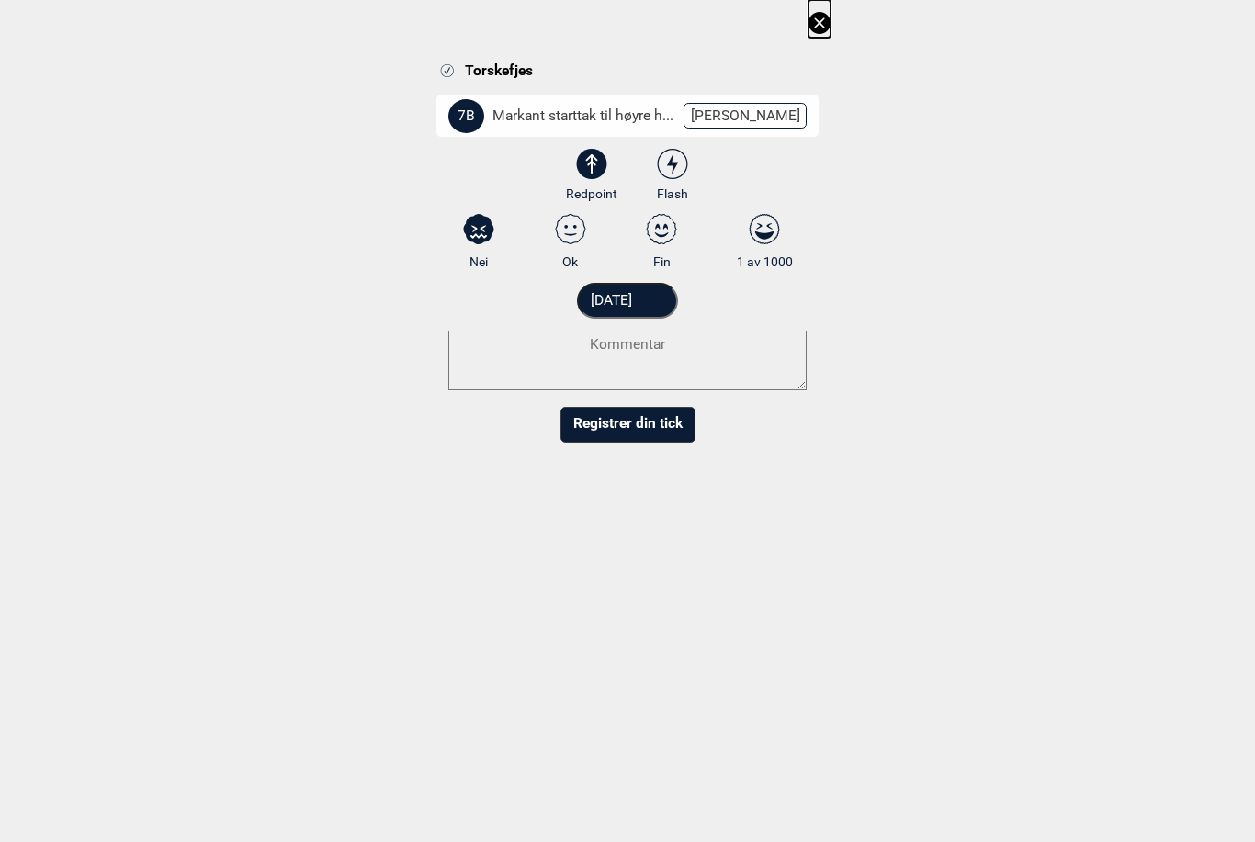
click at [637, 298] on input "[DATE]" at bounding box center [628, 301] width 102 height 36
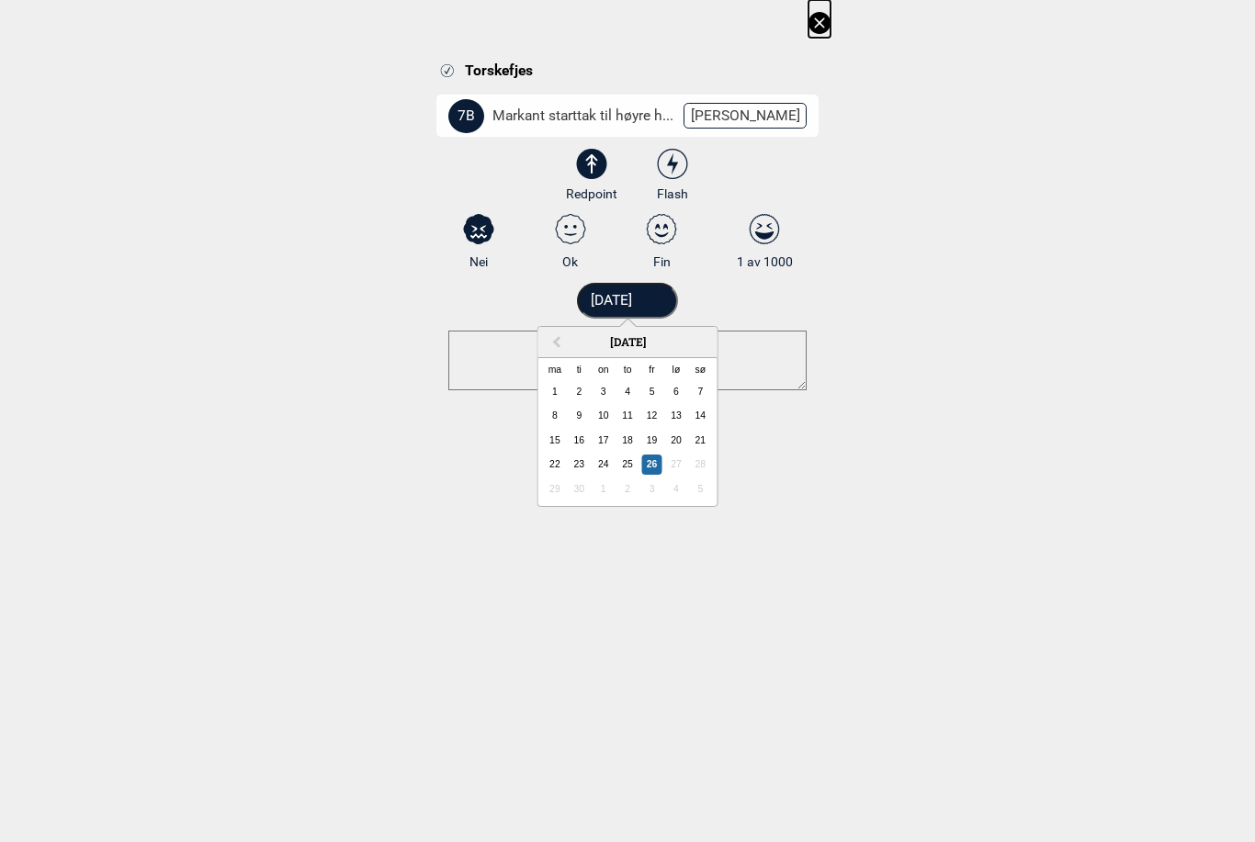
scroll to position [138, 0]
click at [627, 464] on div "25" at bounding box center [627, 465] width 20 height 20
type input "[DATE]"
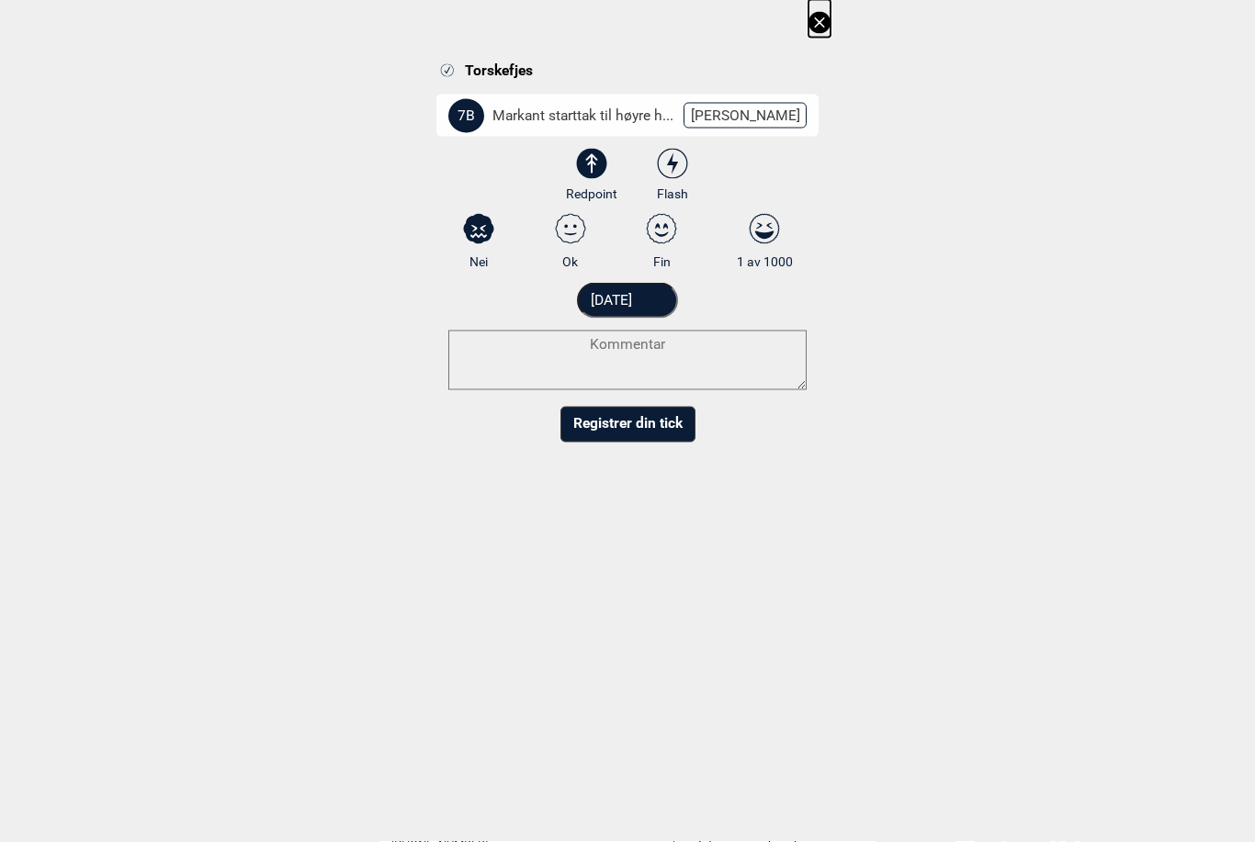
click at [543, 343] on textarea at bounding box center [627, 361] width 358 height 60
type textarea "Sittstart!"
click at [642, 441] on html "Til forsiden NO SV EN Finn buldere med filtrering Norge Sverige Meld inn ny bul…" at bounding box center [627, 283] width 1255 height 842
click at [643, 441] on button "Registrer din tick" at bounding box center [627, 443] width 135 height 36
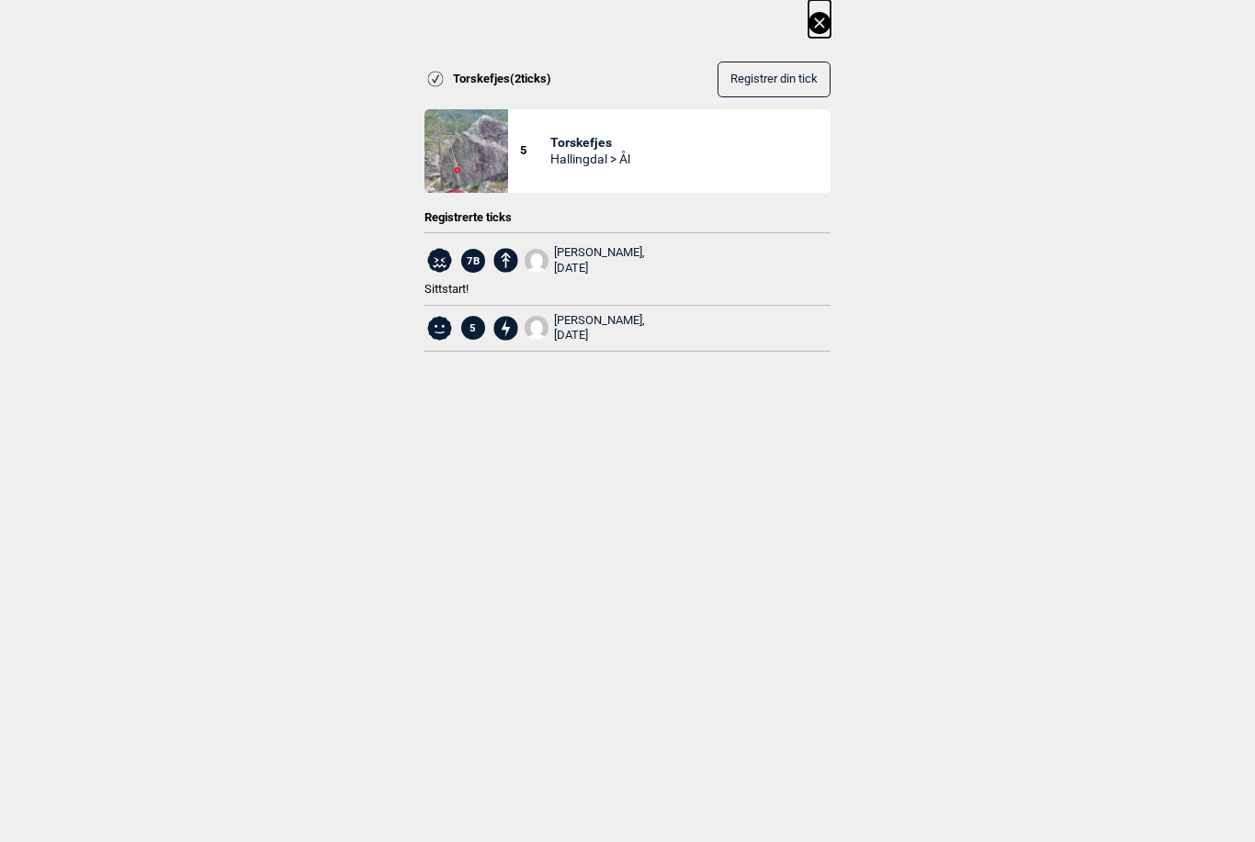
click at [609, 322] on div "Kristoffer Virtanen, 2024.09.20" at bounding box center [599, 328] width 91 height 31
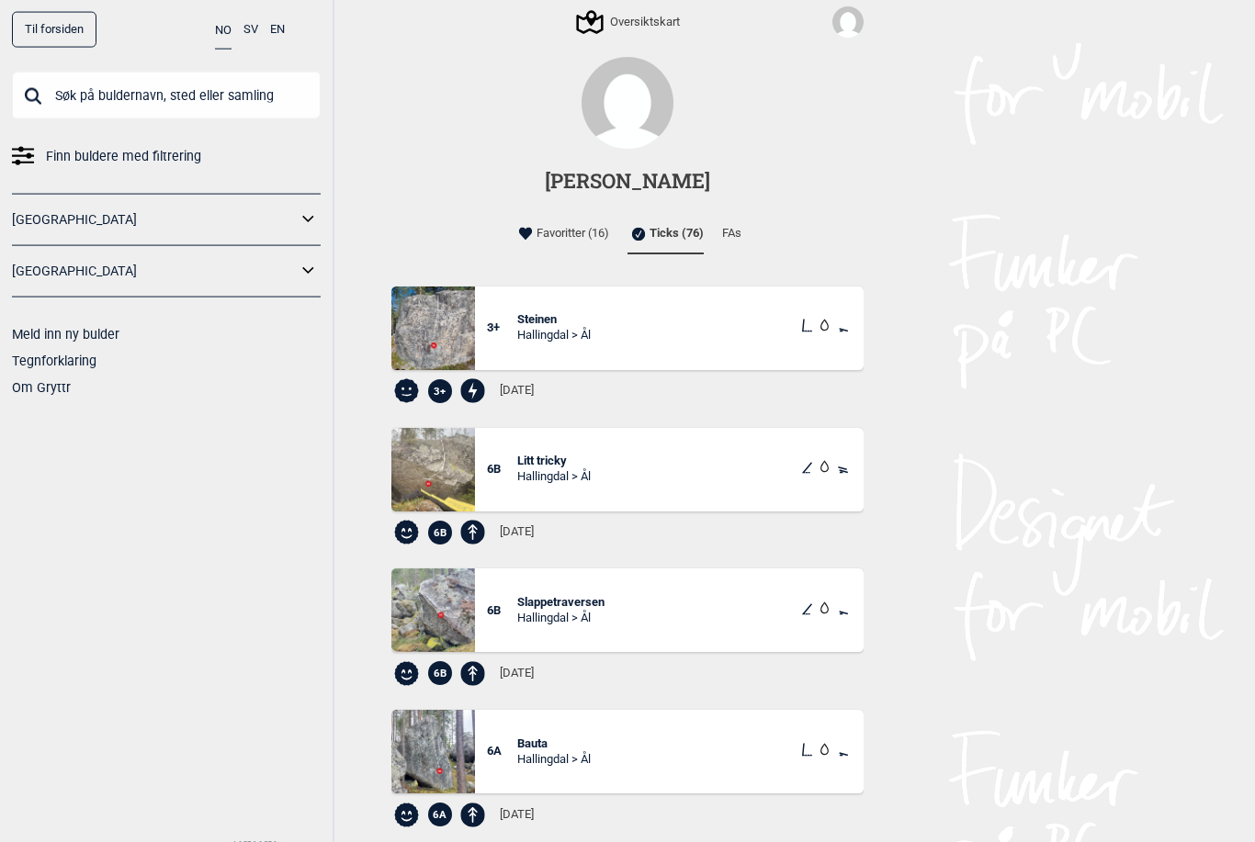
scroll to position [59, 0]
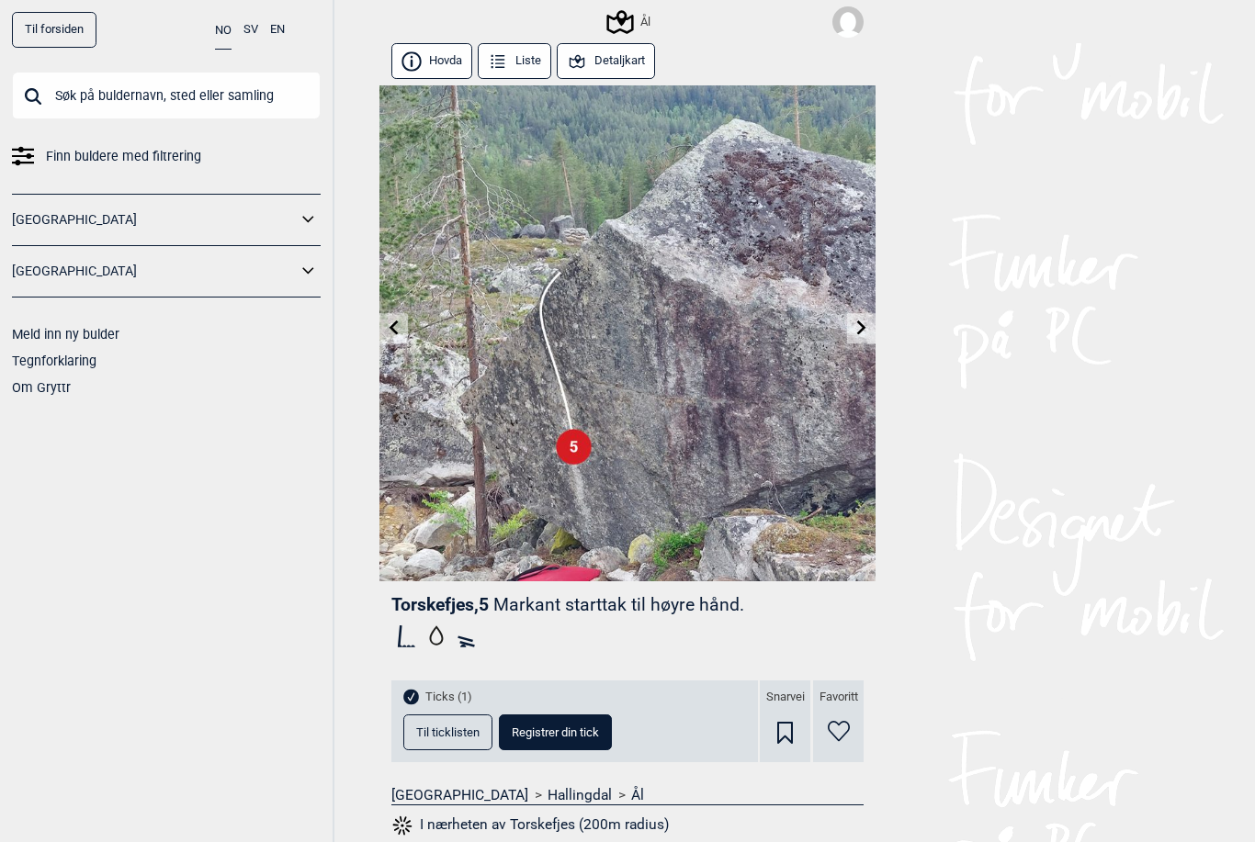
click at [849, 21] on img at bounding box center [847, 21] width 31 height 31
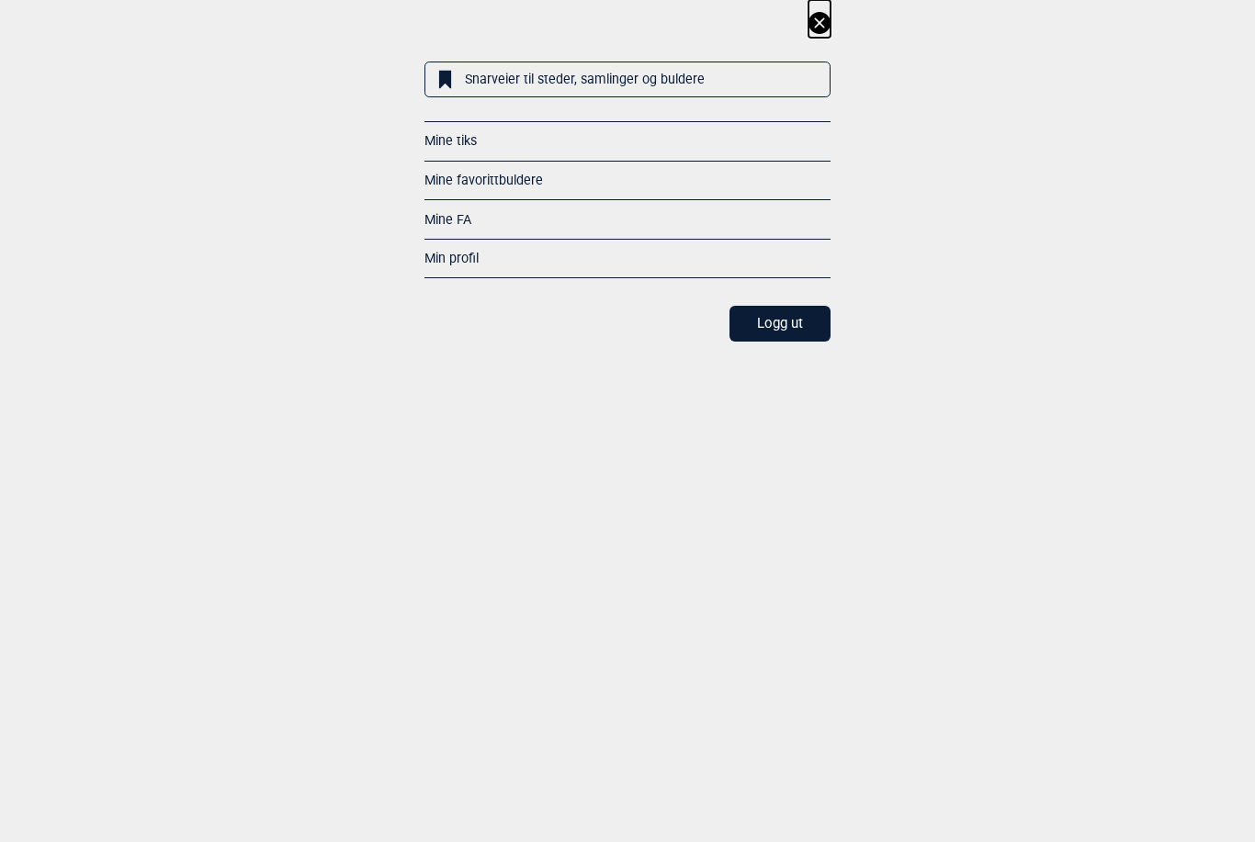
click at [609, 140] on div "Mine tiks" at bounding box center [627, 140] width 406 height 39
click at [458, 140] on link "Mine tiks" at bounding box center [450, 140] width 52 height 15
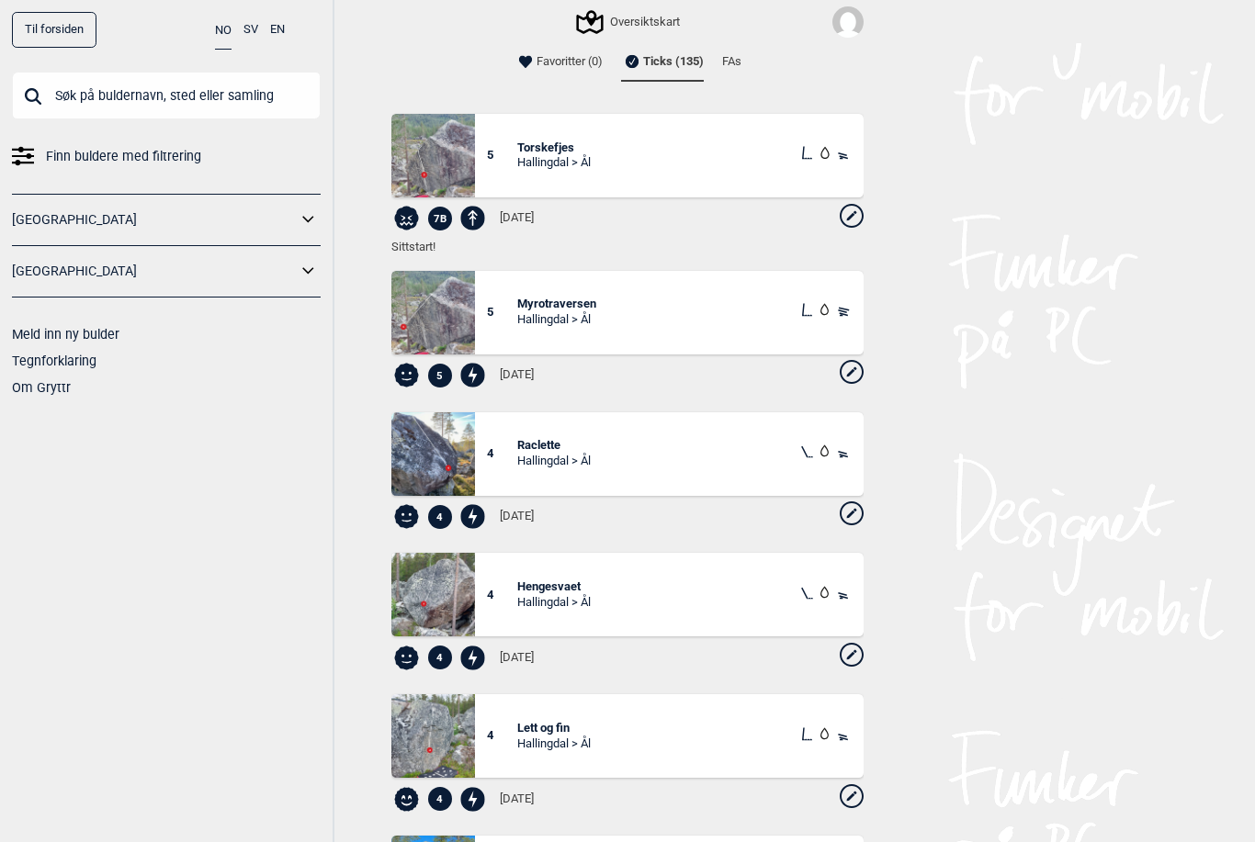
click at [556, 145] on span "Torskefjes" at bounding box center [553, 149] width 73 height 16
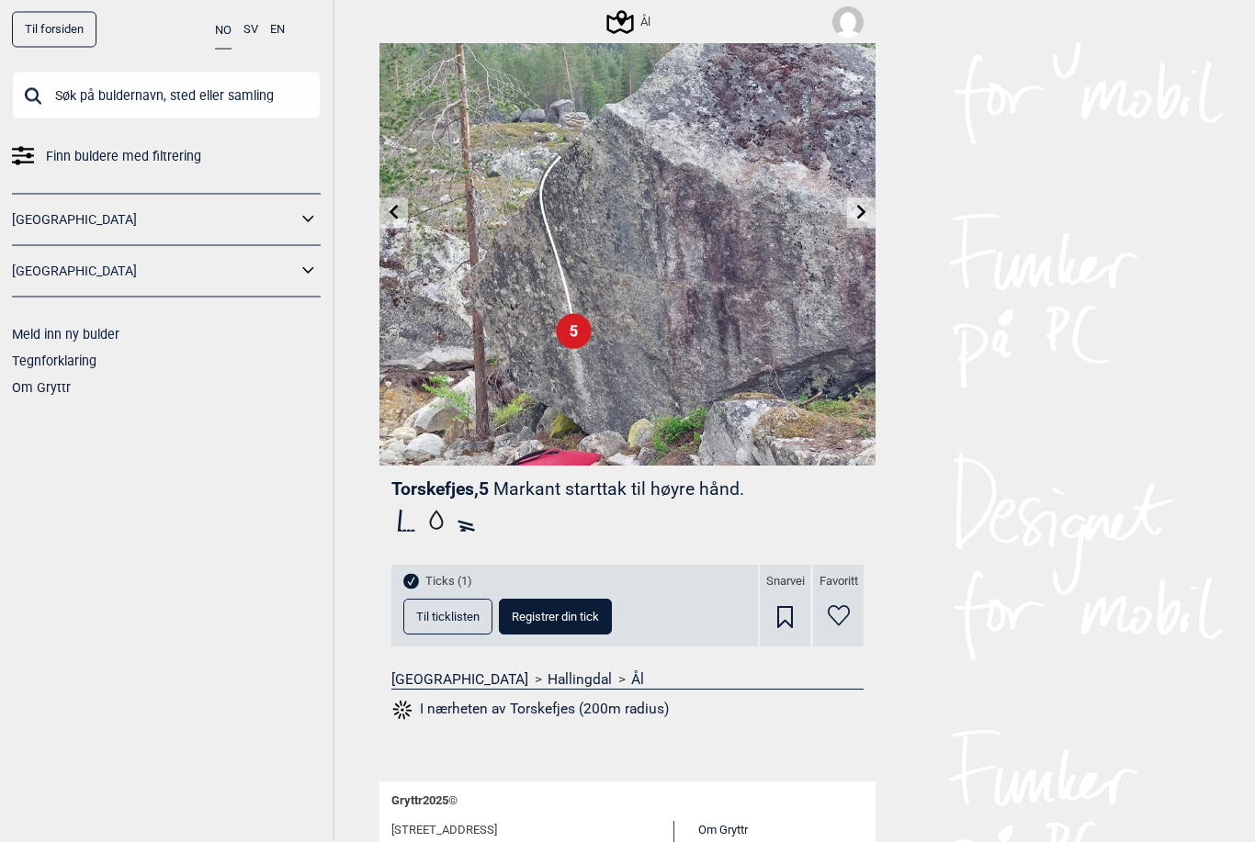
scroll to position [174, 0]
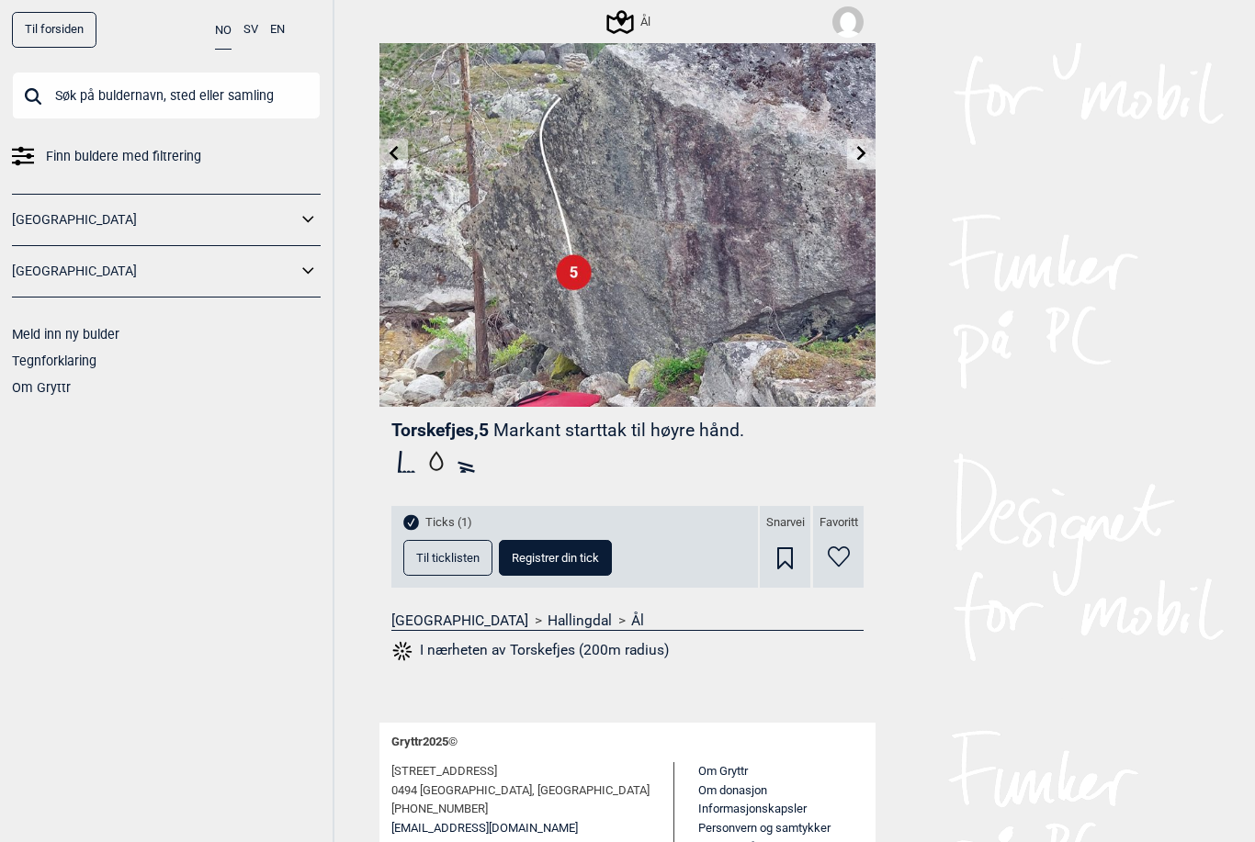
click at [575, 564] on span "Registrer din tick" at bounding box center [555, 558] width 87 height 12
select select "62"
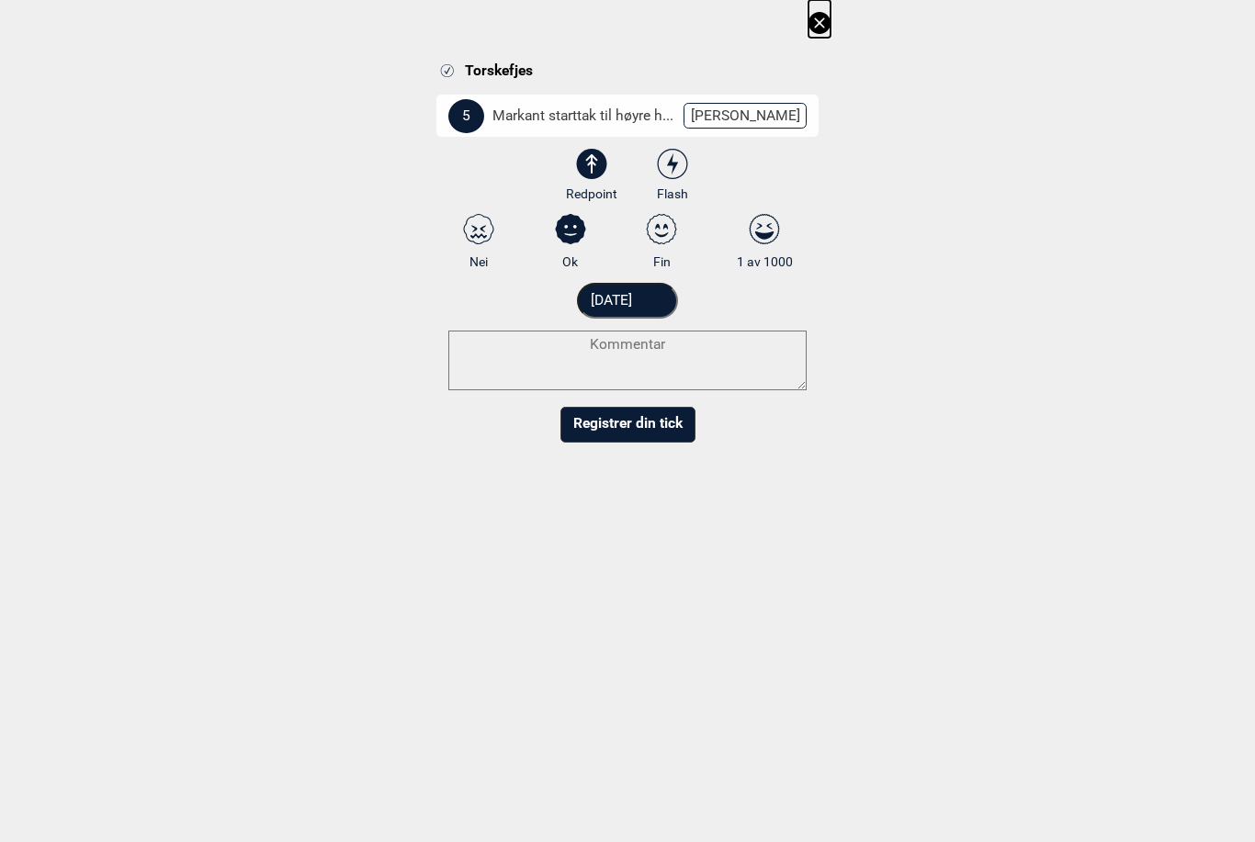
click at [477, 228] on icon at bounding box center [478, 232] width 17 height 13
click at [477, 236] on input "Nei" at bounding box center [479, 242] width 12 height 12
radio input "true"
click at [674, 158] on icon at bounding box center [672, 164] width 33 height 30
click at [674, 170] on input "Flash" at bounding box center [673, 176] width 12 height 12
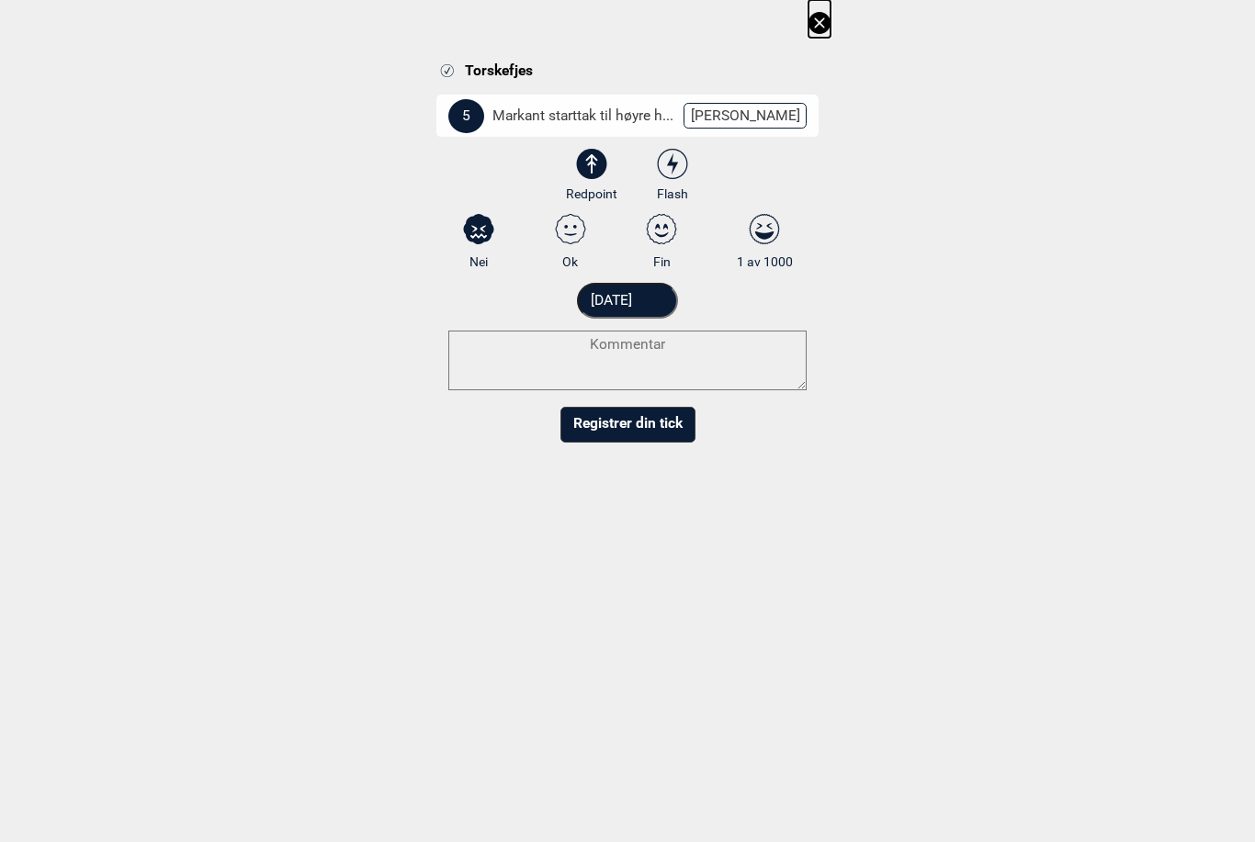
radio input "true"
click at [635, 298] on input "[DATE]" at bounding box center [628, 301] width 102 height 36
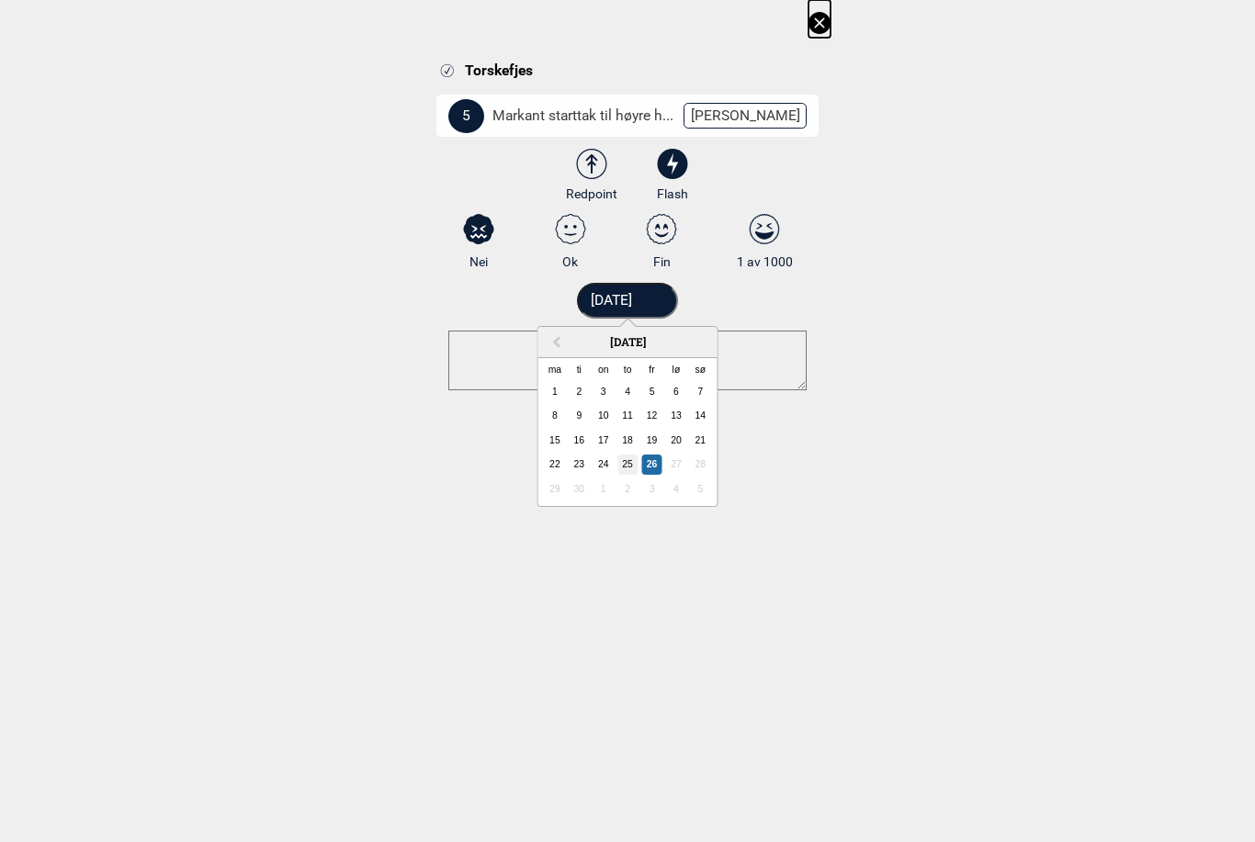
click at [625, 467] on div "25" at bounding box center [627, 465] width 20 height 20
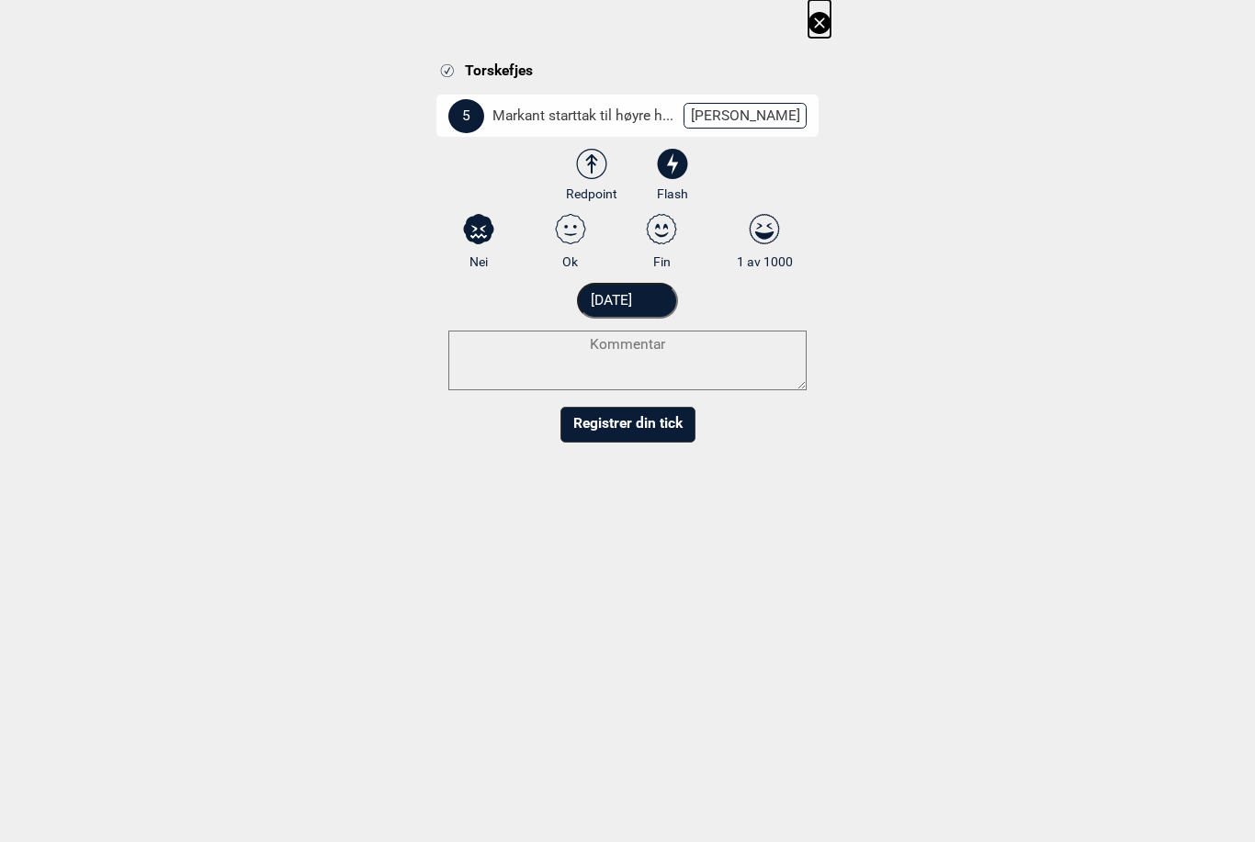
type input "[DATE]"
click at [658, 428] on button "Registrer din tick" at bounding box center [627, 425] width 135 height 36
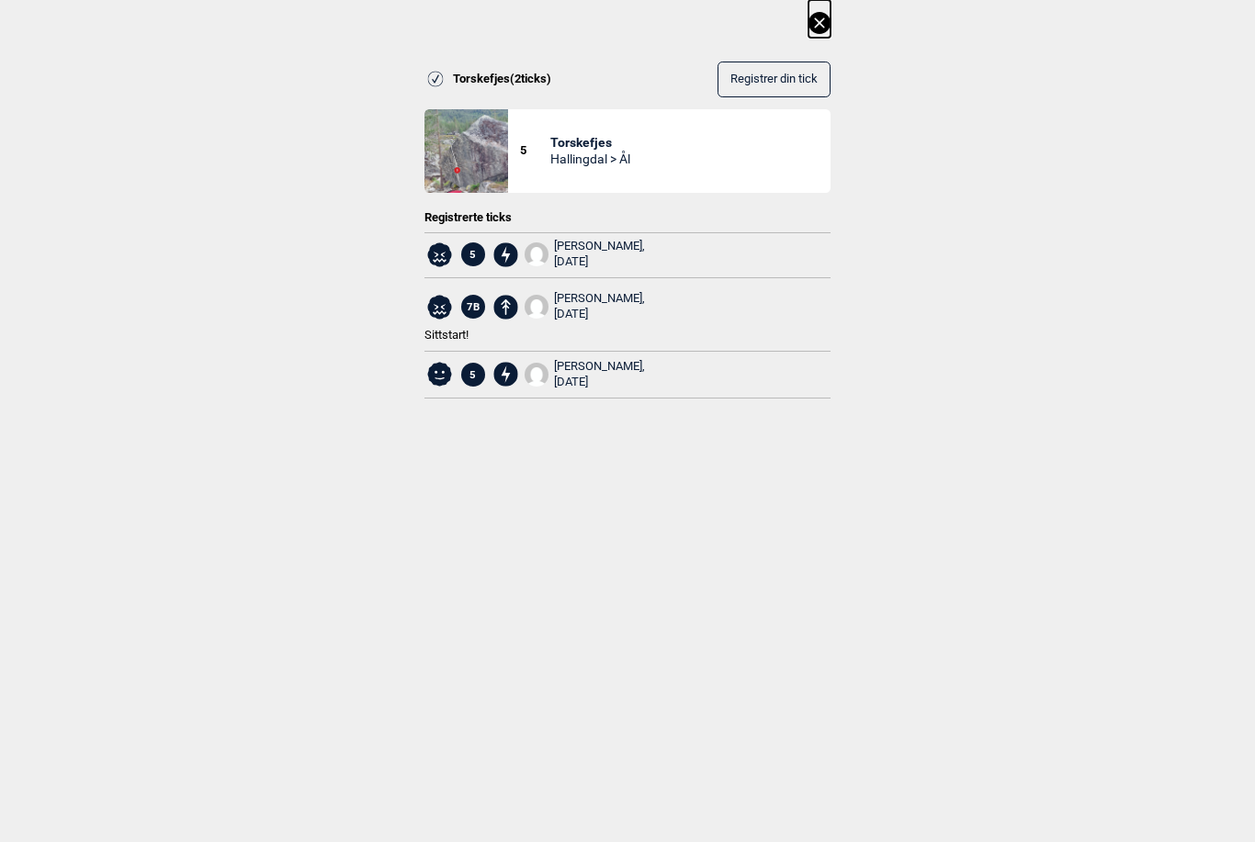
click at [818, 25] on icon at bounding box center [819, 22] width 10 height 10
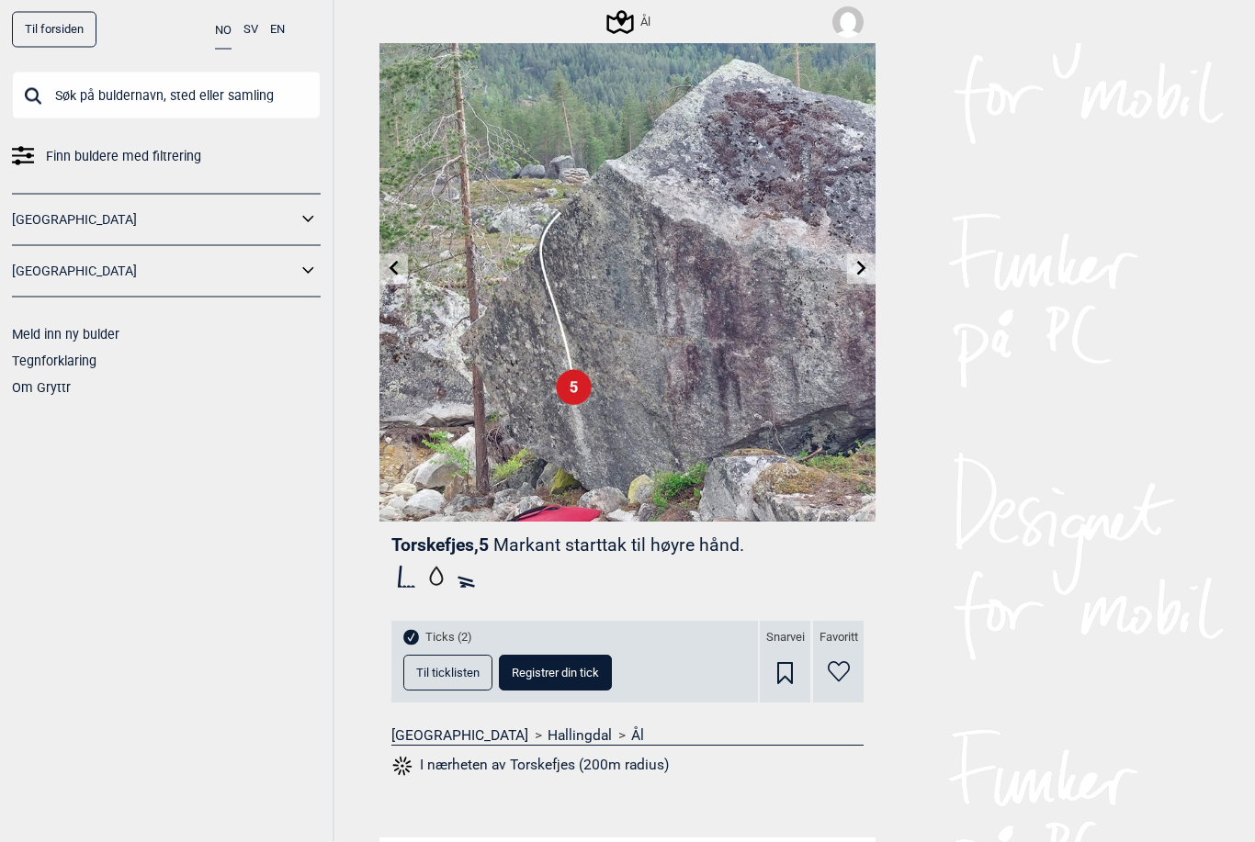
scroll to position [79, 0]
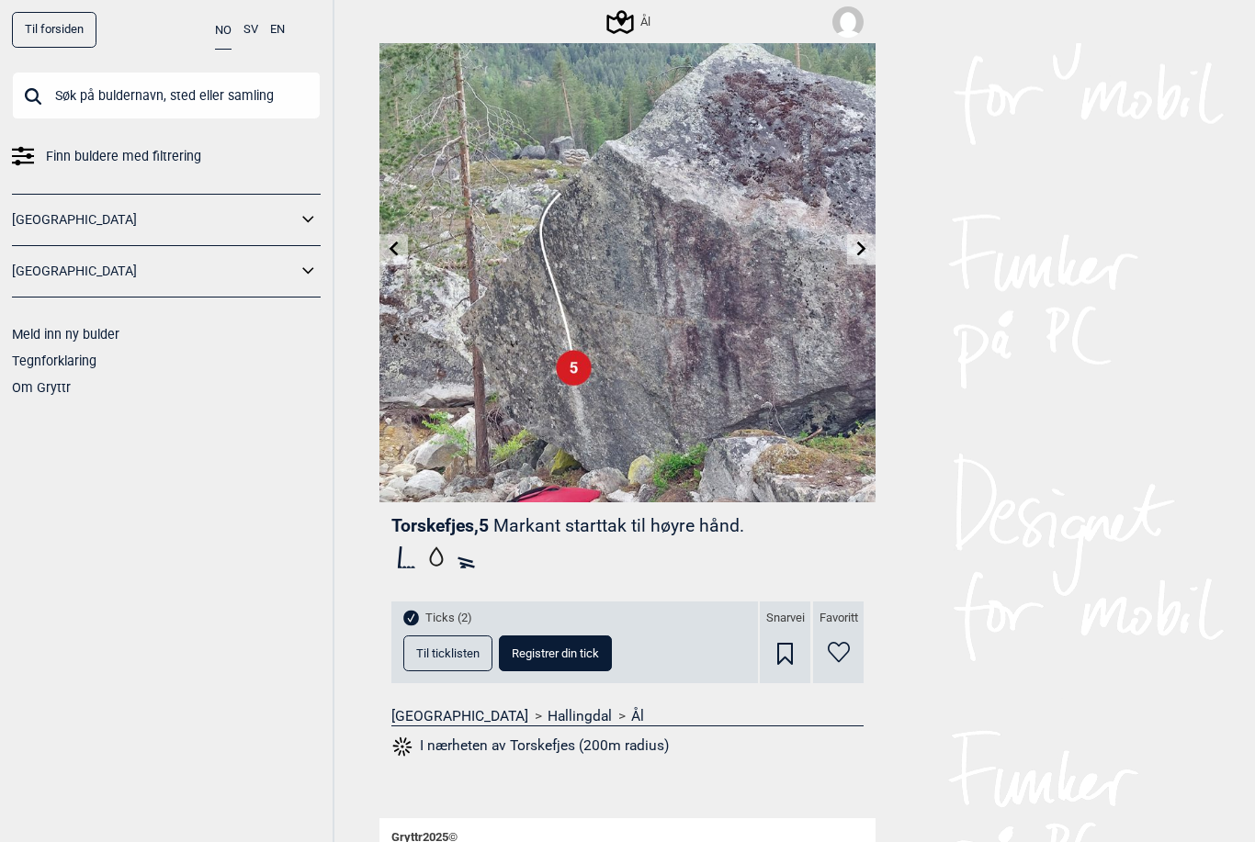
drag, startPoint x: 864, startPoint y: 253, endPoint x: 864, endPoint y: 332, distance: 79.0
click at [864, 253] on icon at bounding box center [861, 249] width 15 height 15
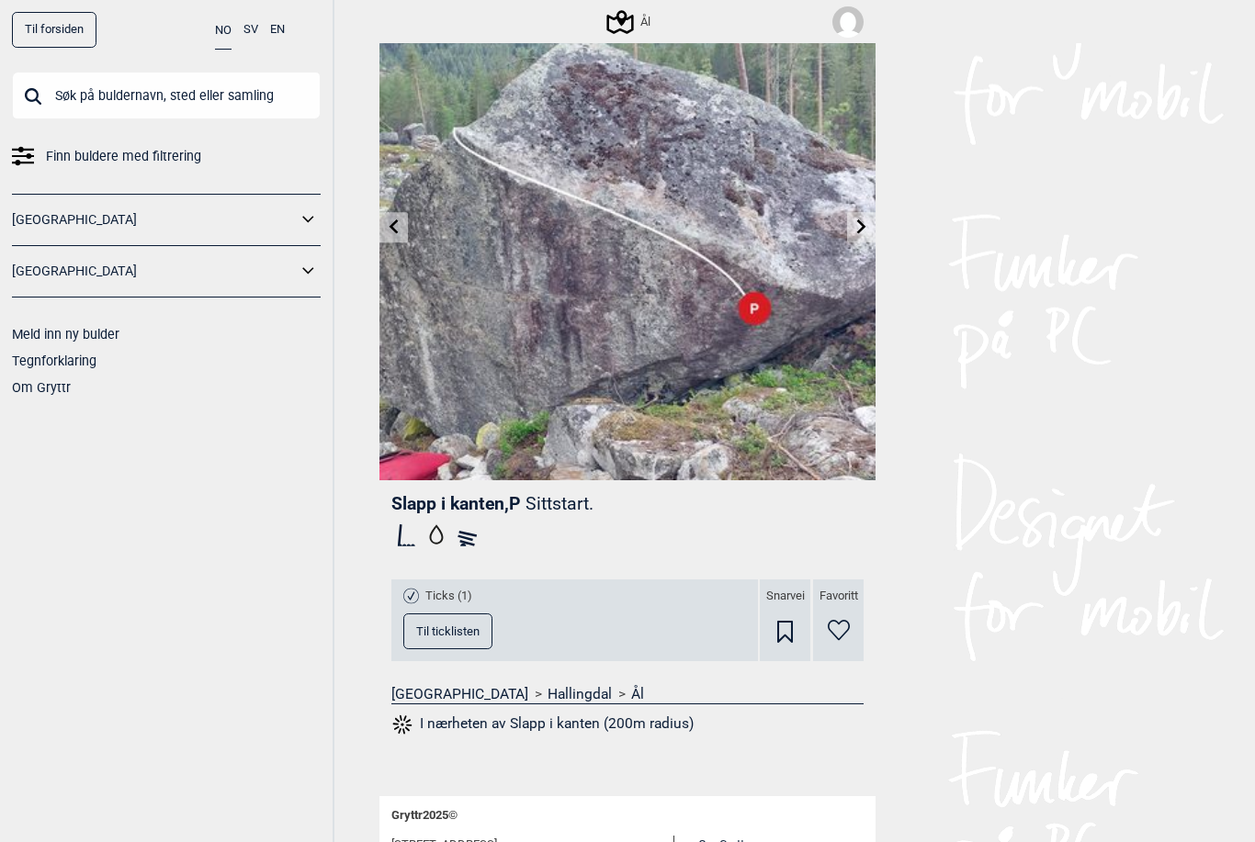
scroll to position [174, 0]
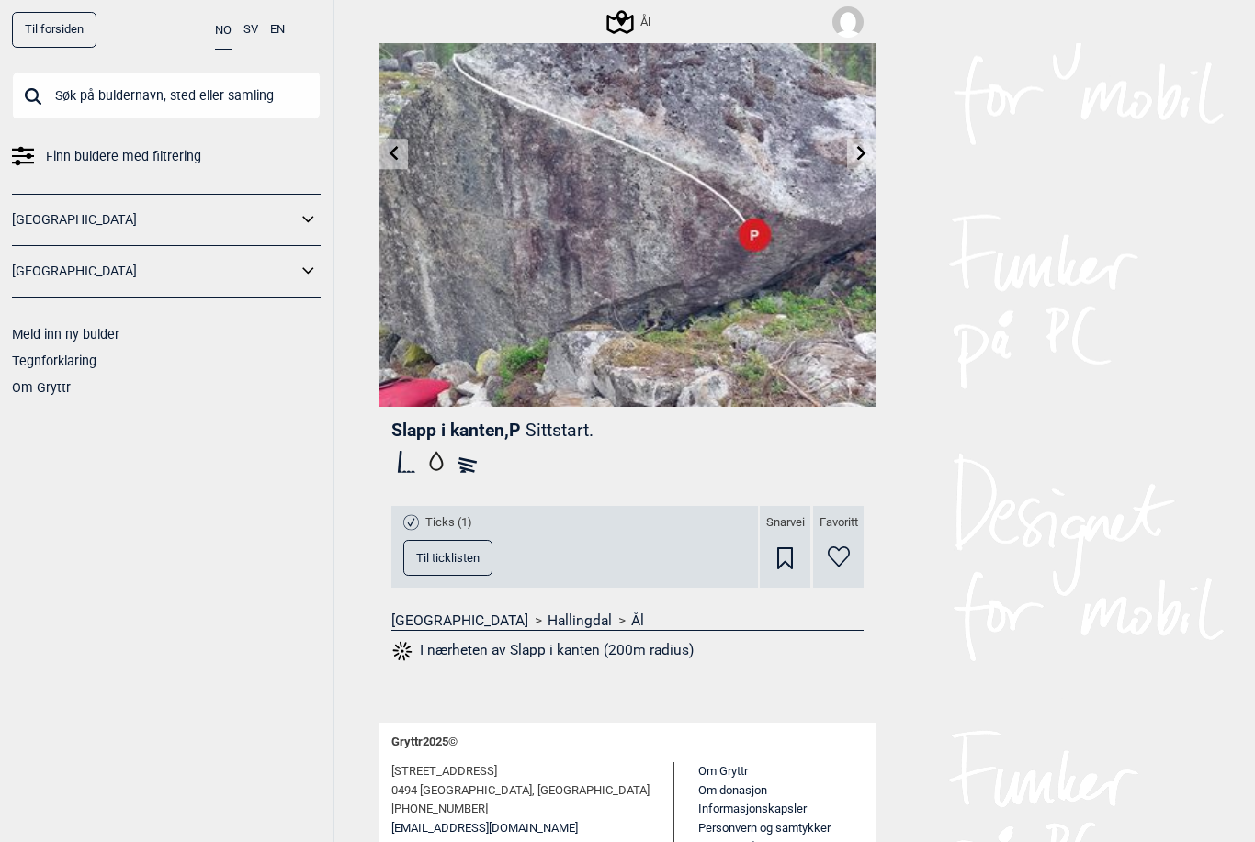
click at [442, 522] on span "Ticks (1)" at bounding box center [448, 523] width 47 height 16
click at [474, 429] on span "Slapp i kanten , P" at bounding box center [455, 430] width 129 height 21
click at [442, 553] on span "Til ticklisten" at bounding box center [447, 558] width 63 height 12
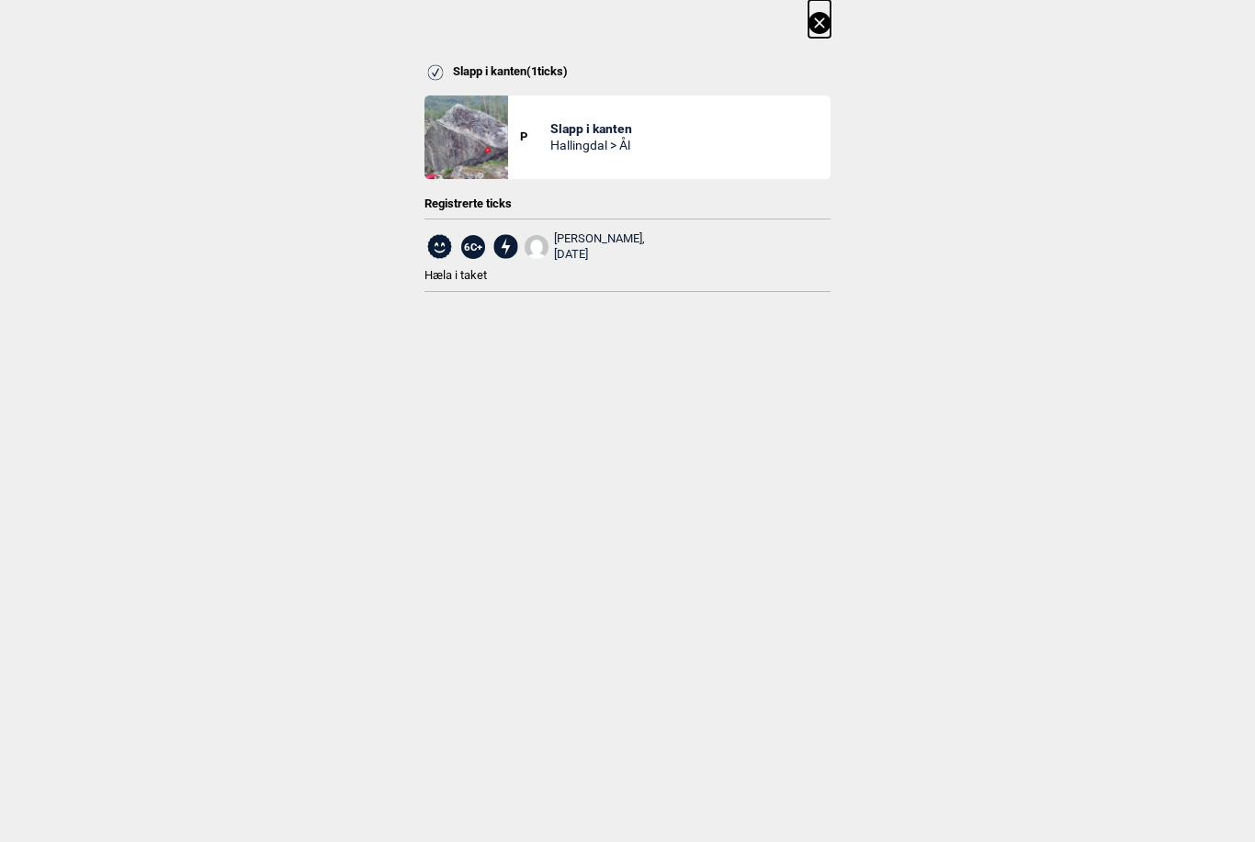
click at [819, 26] on icon at bounding box center [819, 23] width 22 height 22
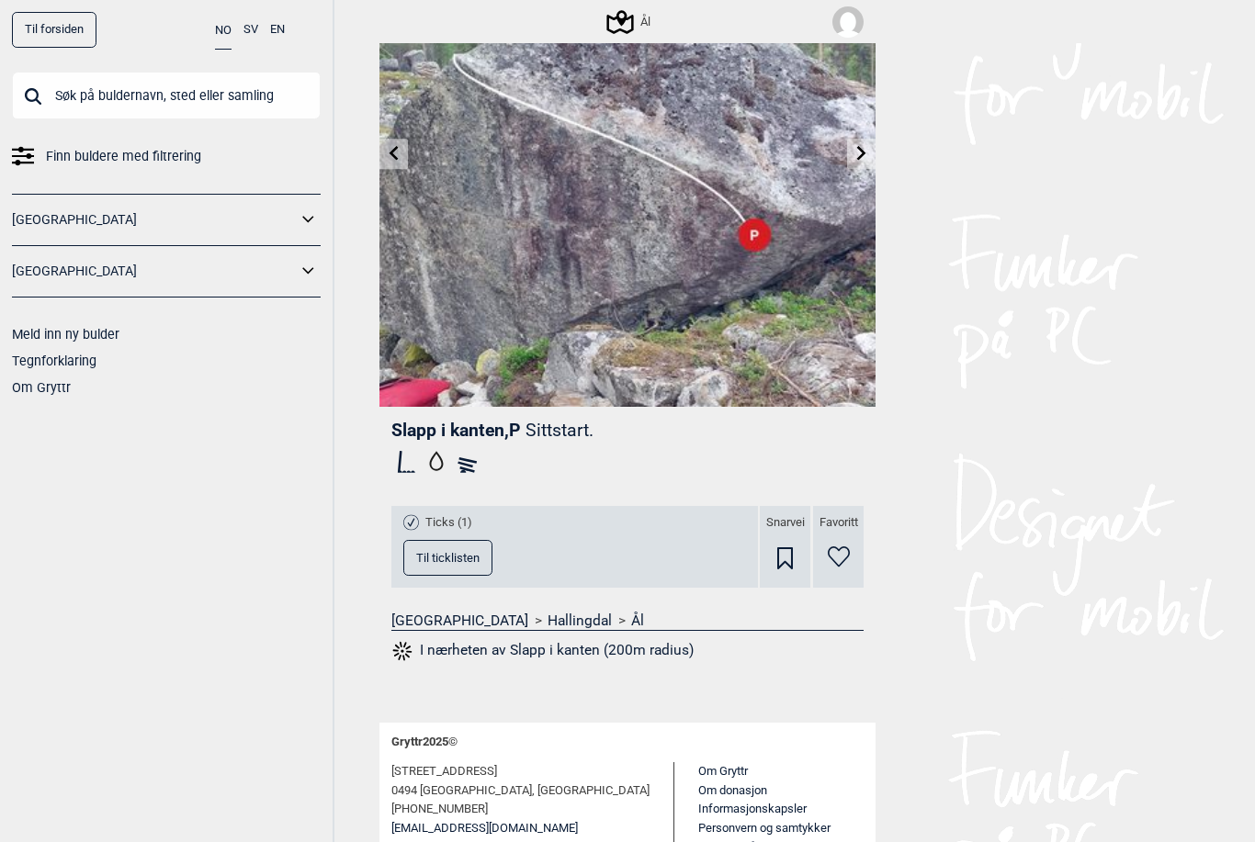
click at [854, 19] on img at bounding box center [847, 21] width 31 height 31
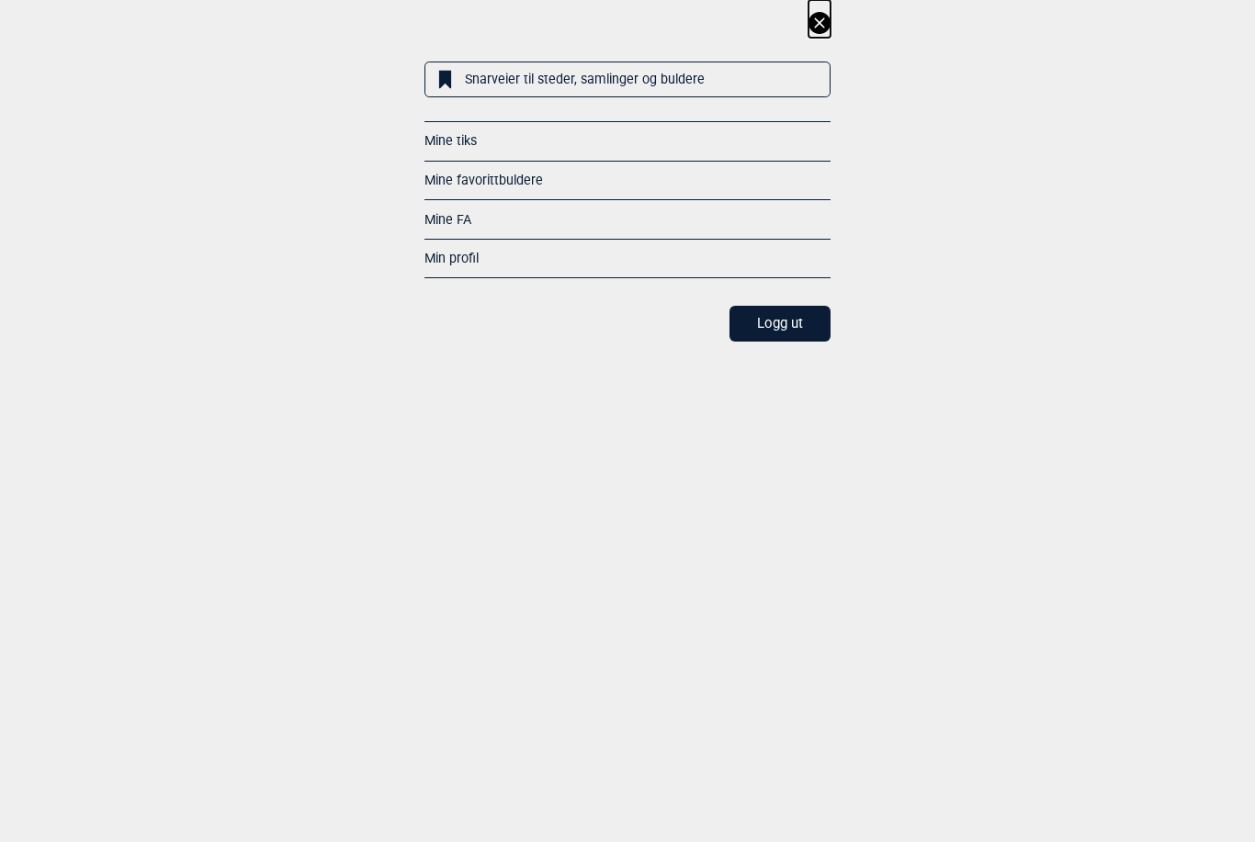
click at [822, 20] on icon at bounding box center [819, 22] width 10 height 10
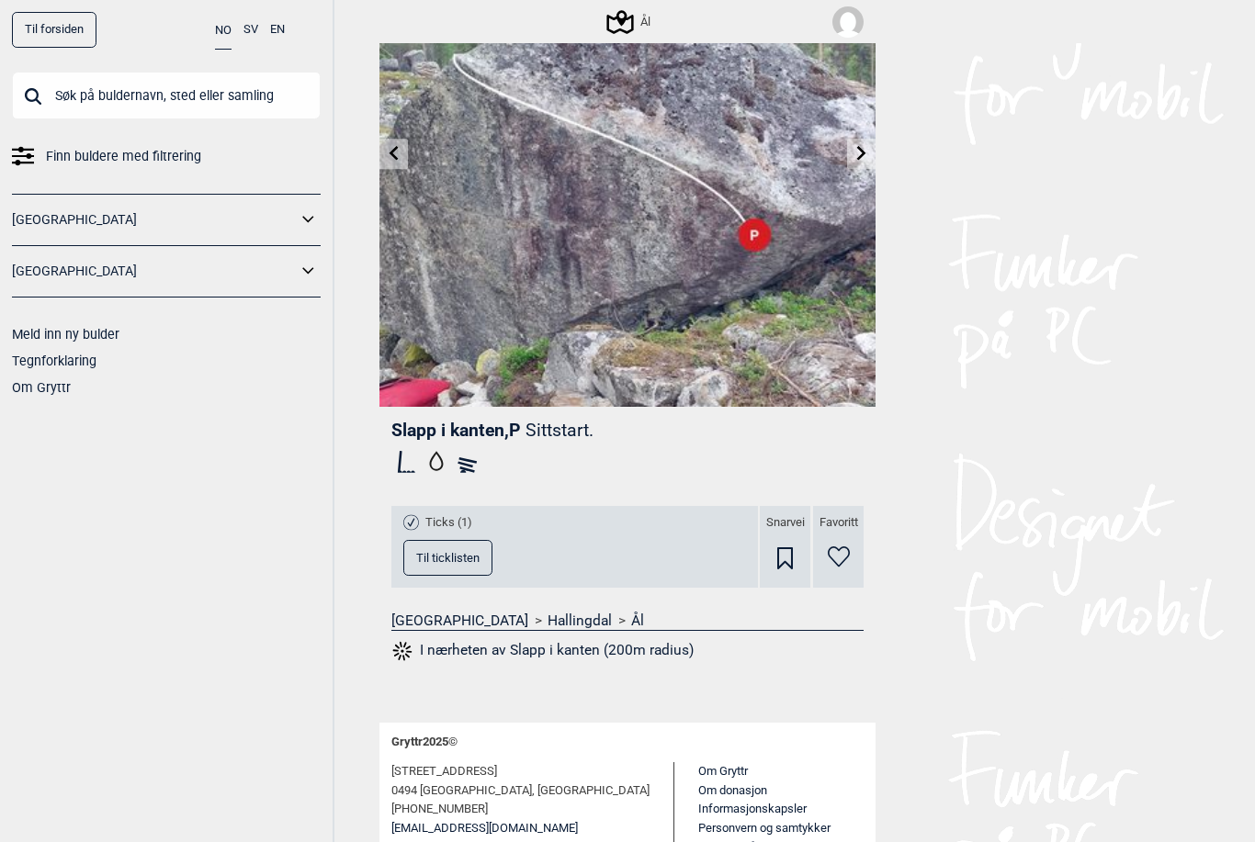
click at [399, 154] on icon at bounding box center [394, 153] width 15 height 15
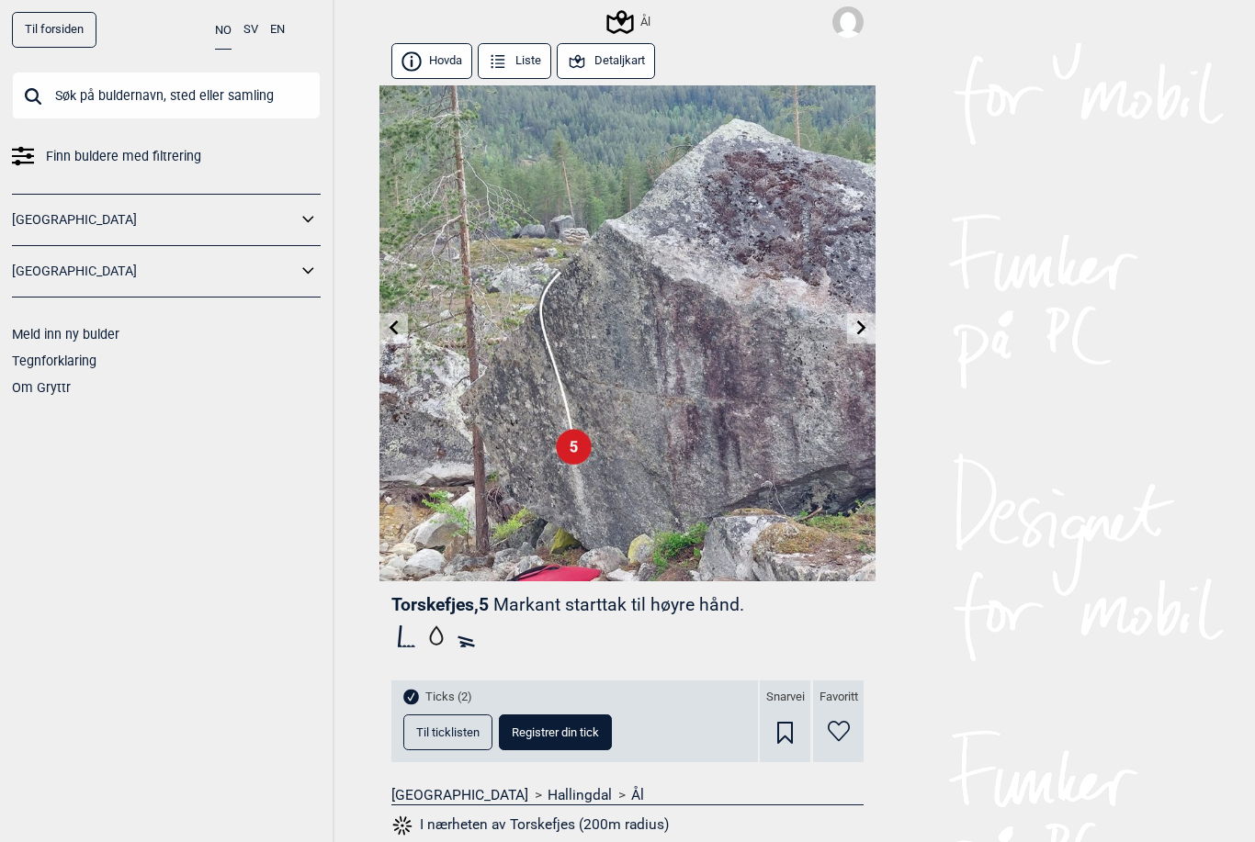
click at [862, 325] on icon at bounding box center [861, 328] width 15 height 15
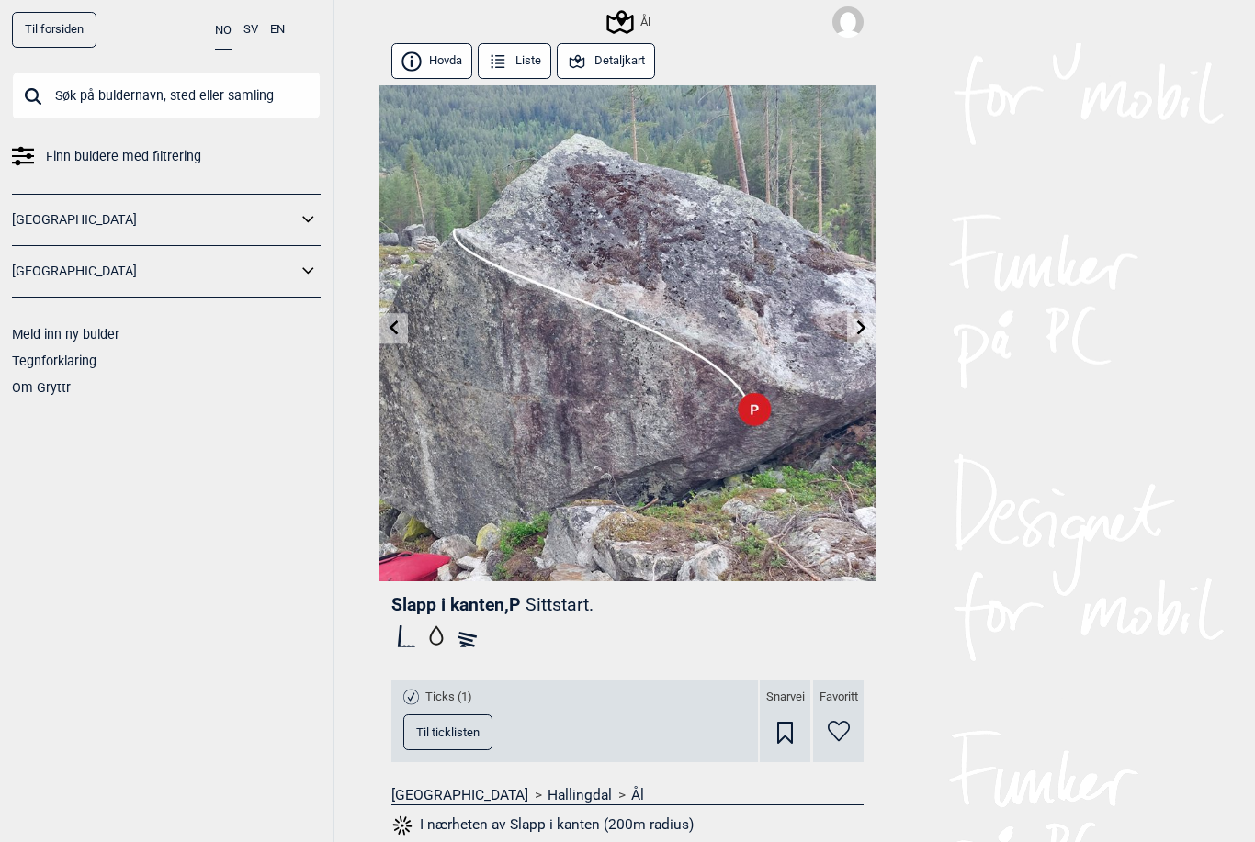
click at [447, 734] on span "Til ticklisten" at bounding box center [447, 732] width 63 height 12
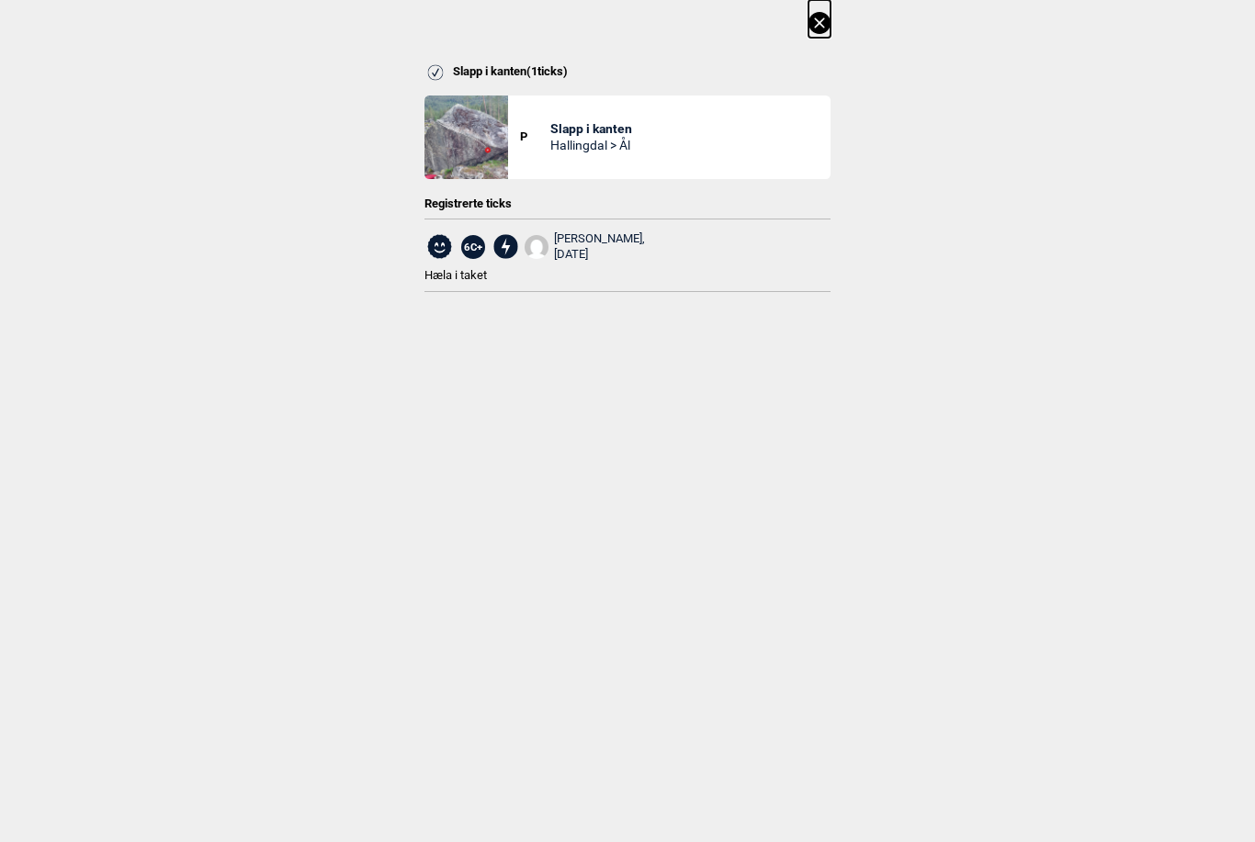
click at [819, 25] on icon at bounding box center [819, 23] width 22 height 22
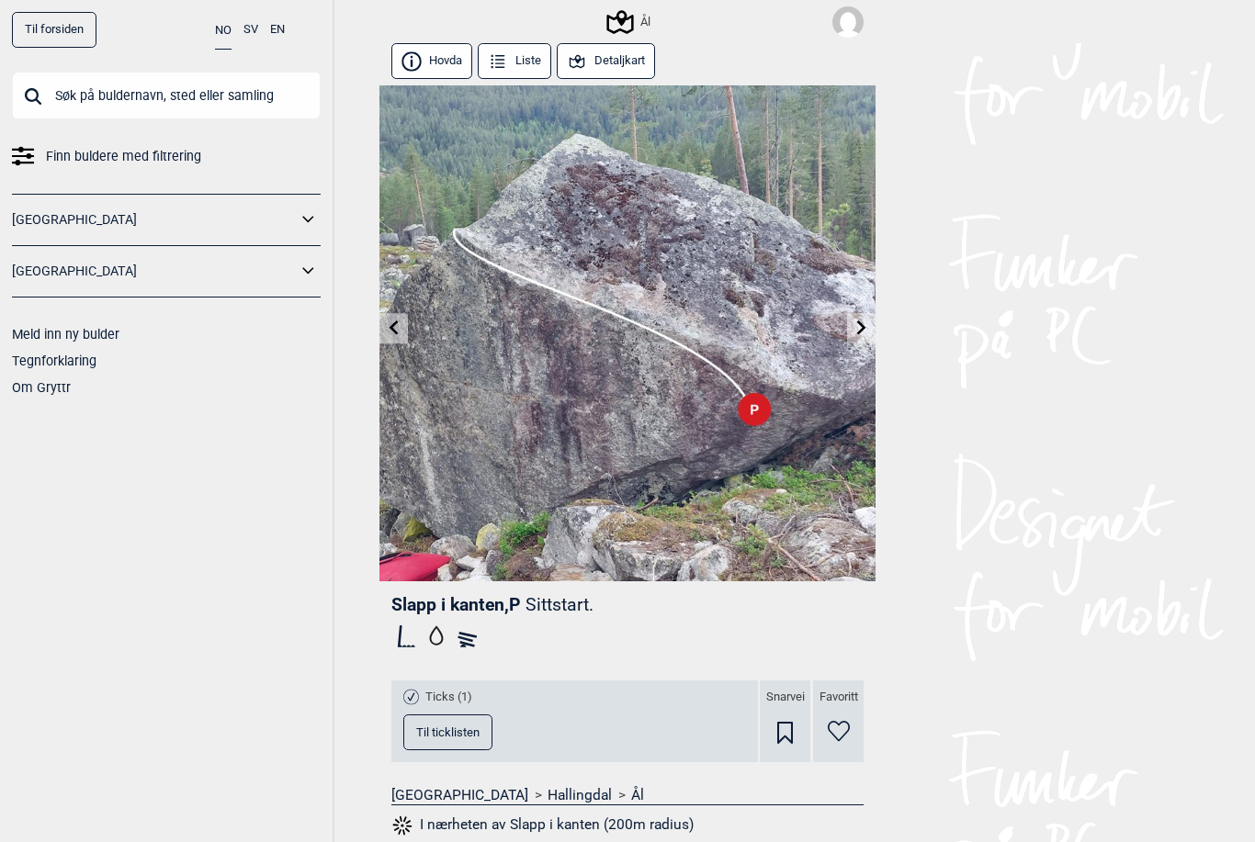
click at [862, 324] on icon at bounding box center [861, 328] width 15 height 15
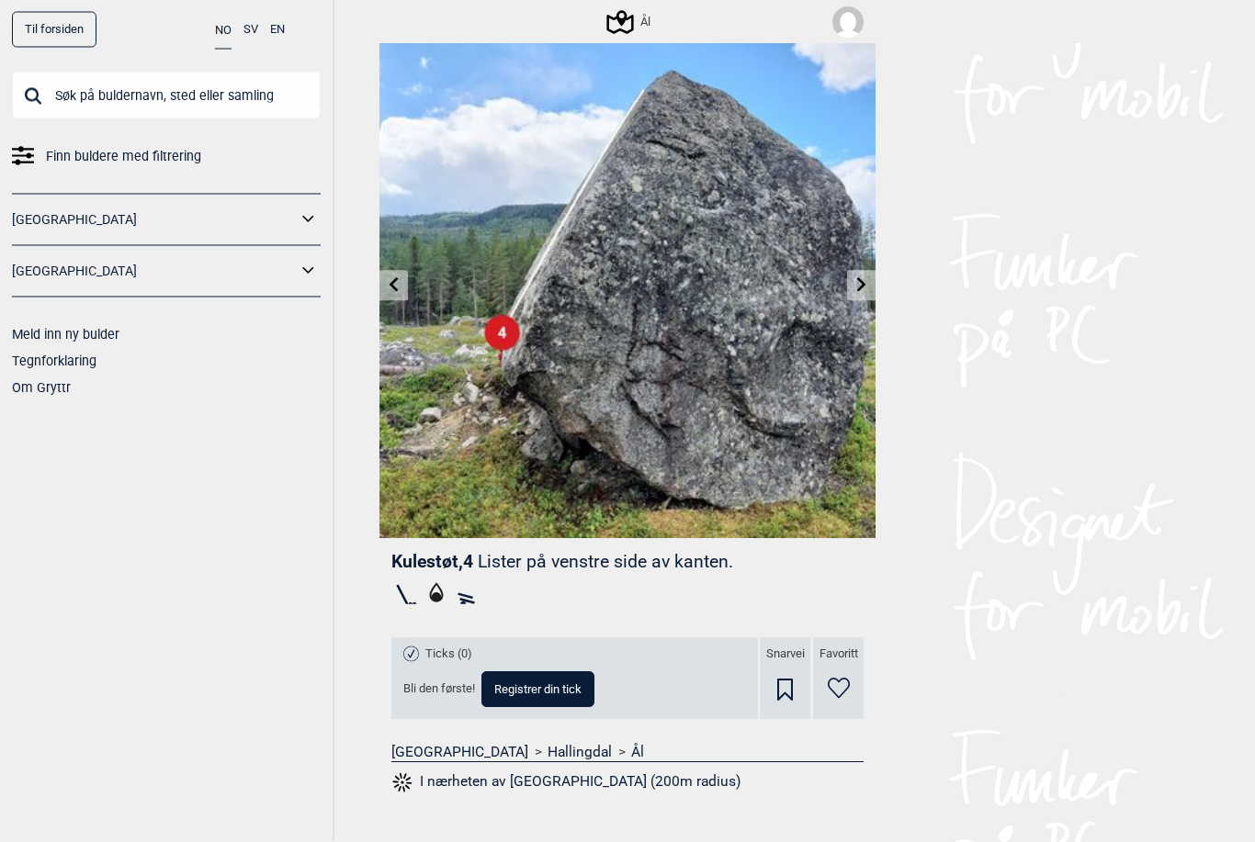
scroll to position [47, 0]
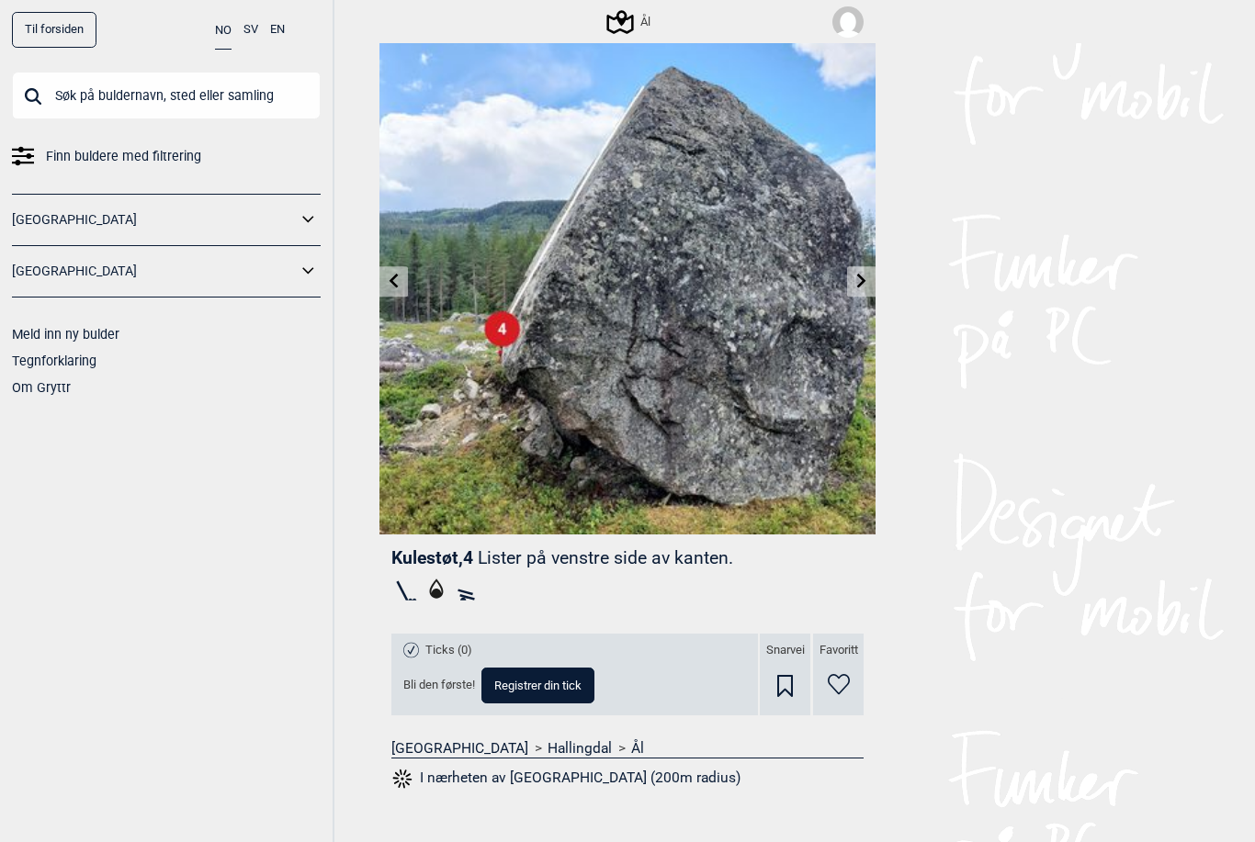
click at [568, 680] on span "Registrer din tick" at bounding box center [537, 686] width 87 height 12
select select "61"
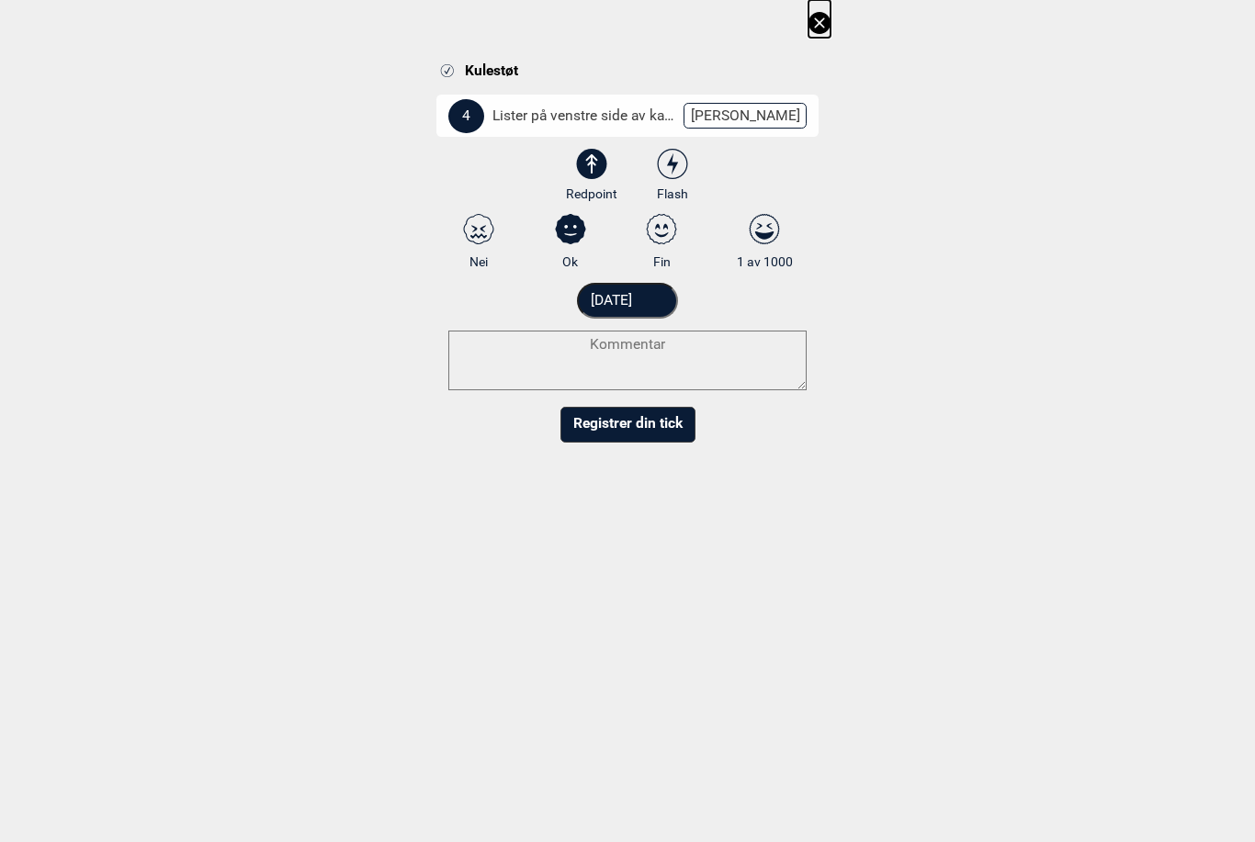
click at [670, 159] on icon at bounding box center [672, 164] width 33 height 30
click at [670, 170] on input "Flash" at bounding box center [673, 176] width 12 height 12
radio input "true"
click at [627, 298] on input "[DATE]" at bounding box center [628, 301] width 102 height 36
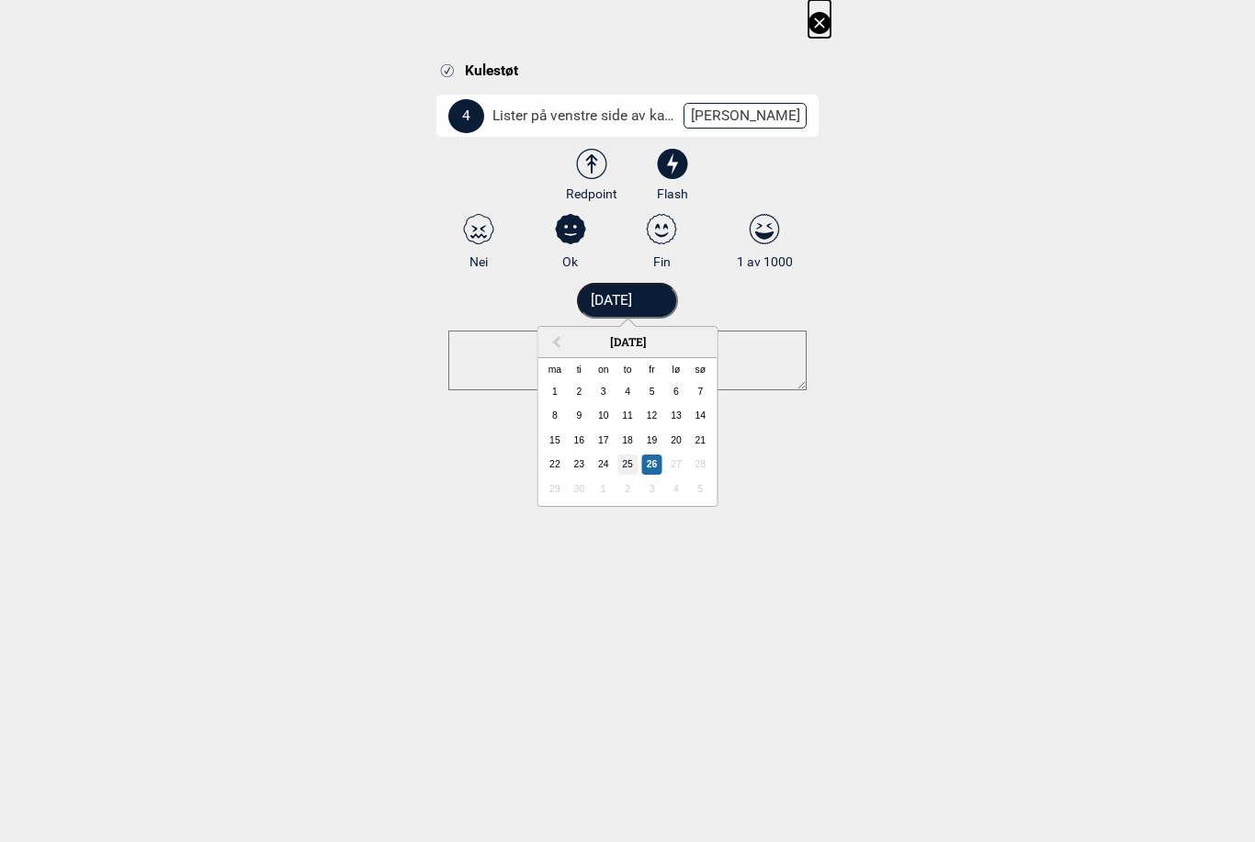
click at [627, 464] on div "25" at bounding box center [627, 465] width 20 height 20
type input "[DATE]"
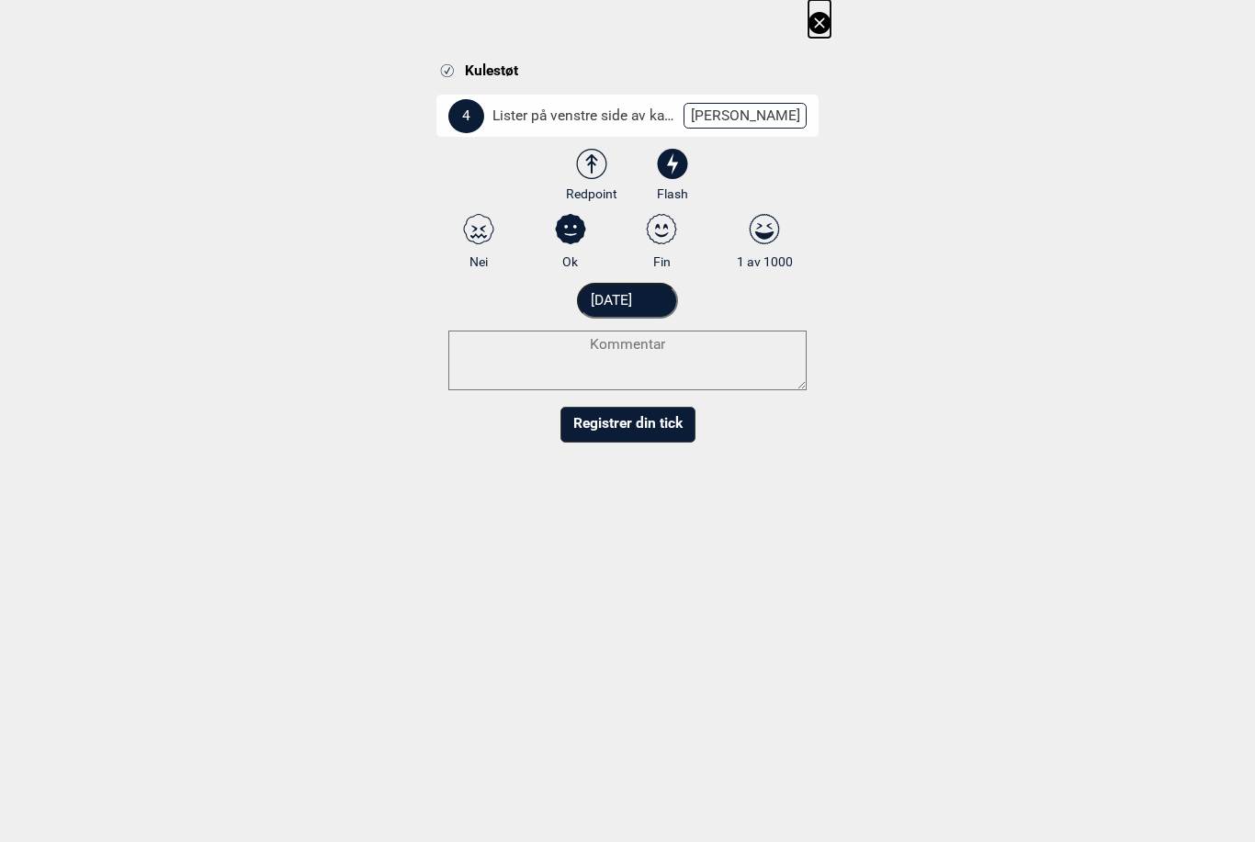
click at [665, 433] on button "Registrer din tick" at bounding box center [627, 425] width 135 height 36
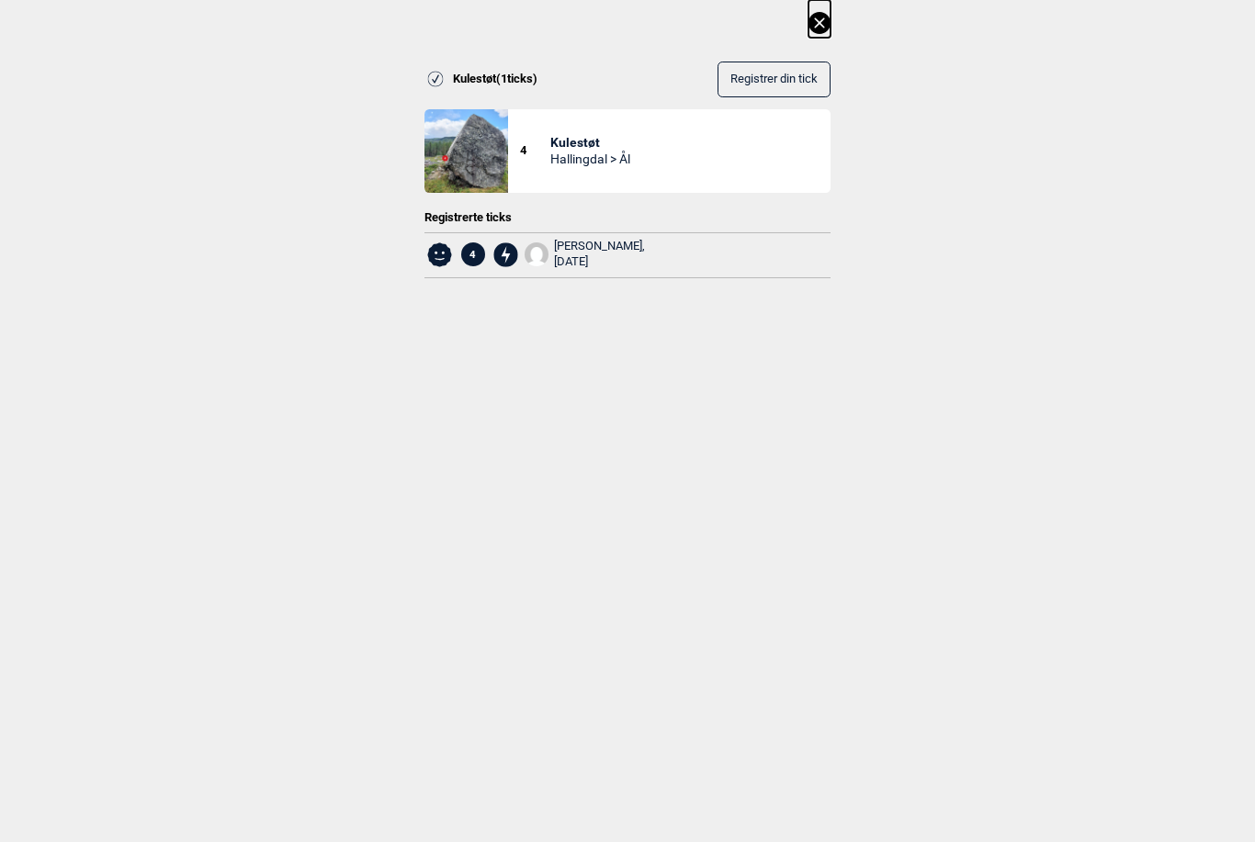
click at [817, 27] on icon at bounding box center [819, 23] width 22 height 22
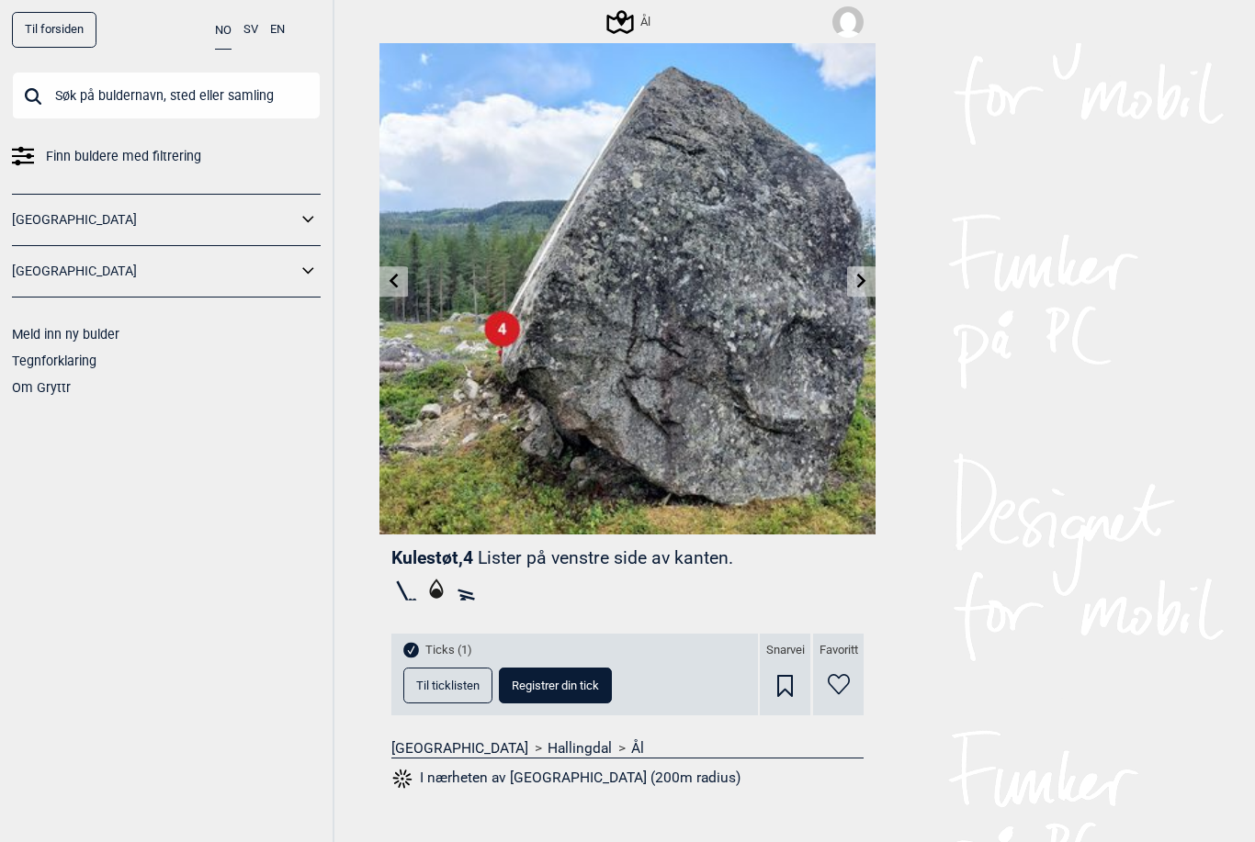
click at [452, 684] on span "Til ticklisten" at bounding box center [447, 686] width 63 height 12
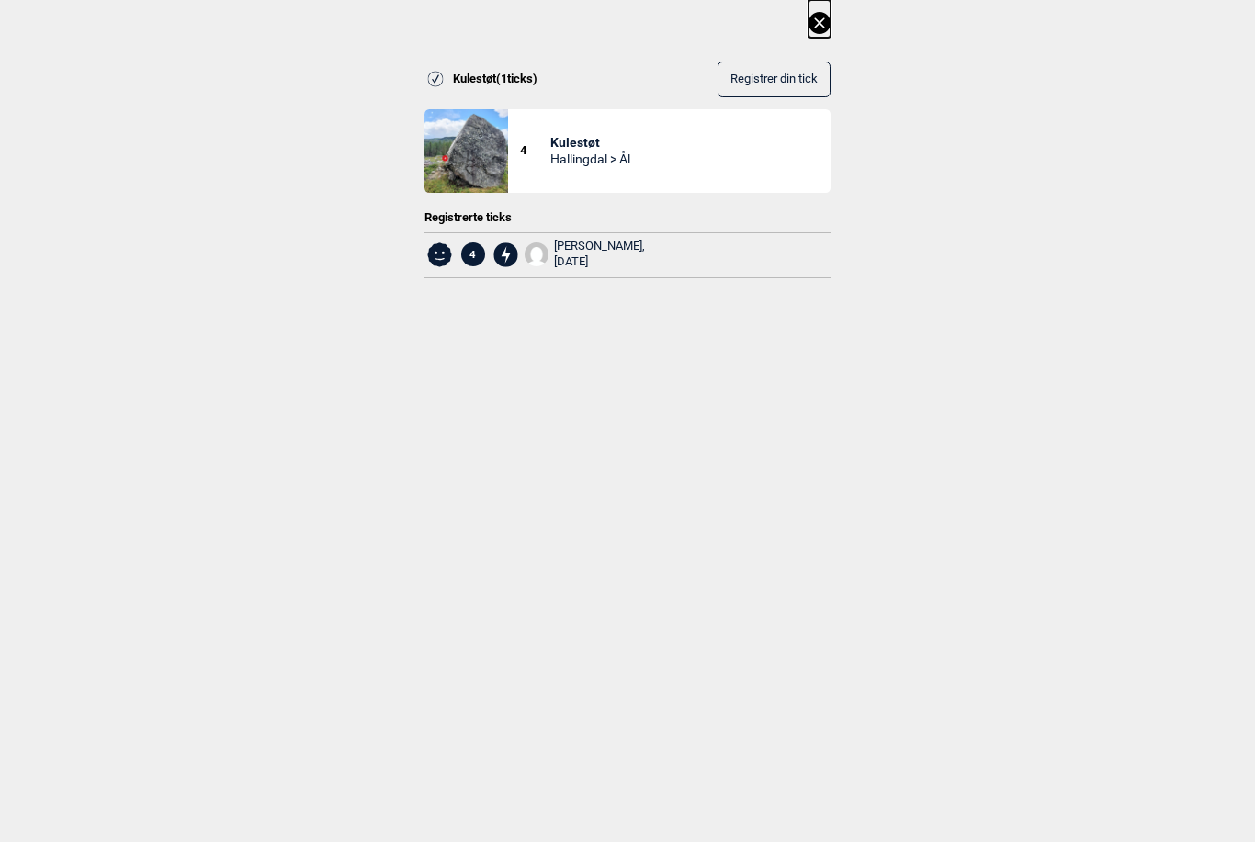
click at [821, 23] on icon at bounding box center [819, 23] width 22 height 22
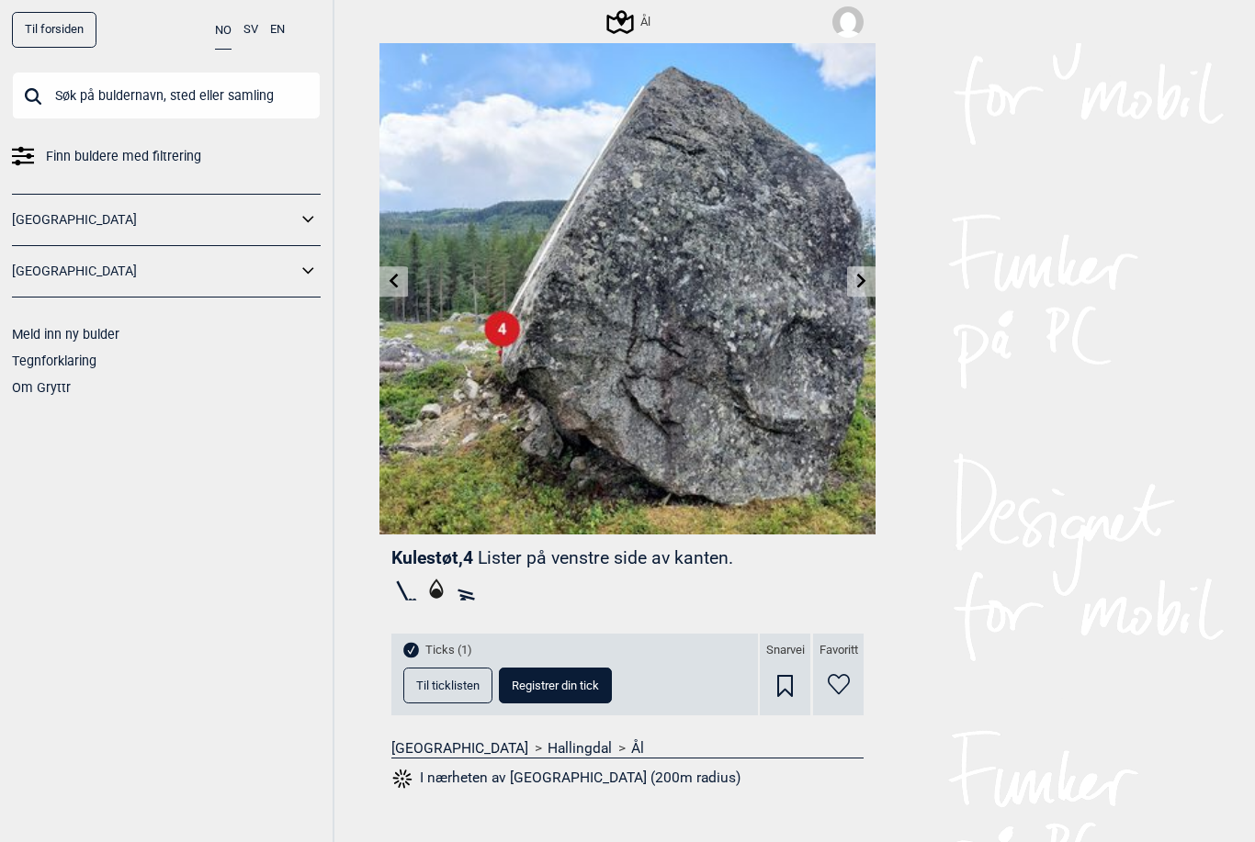
click at [861, 279] on icon at bounding box center [861, 281] width 9 height 15
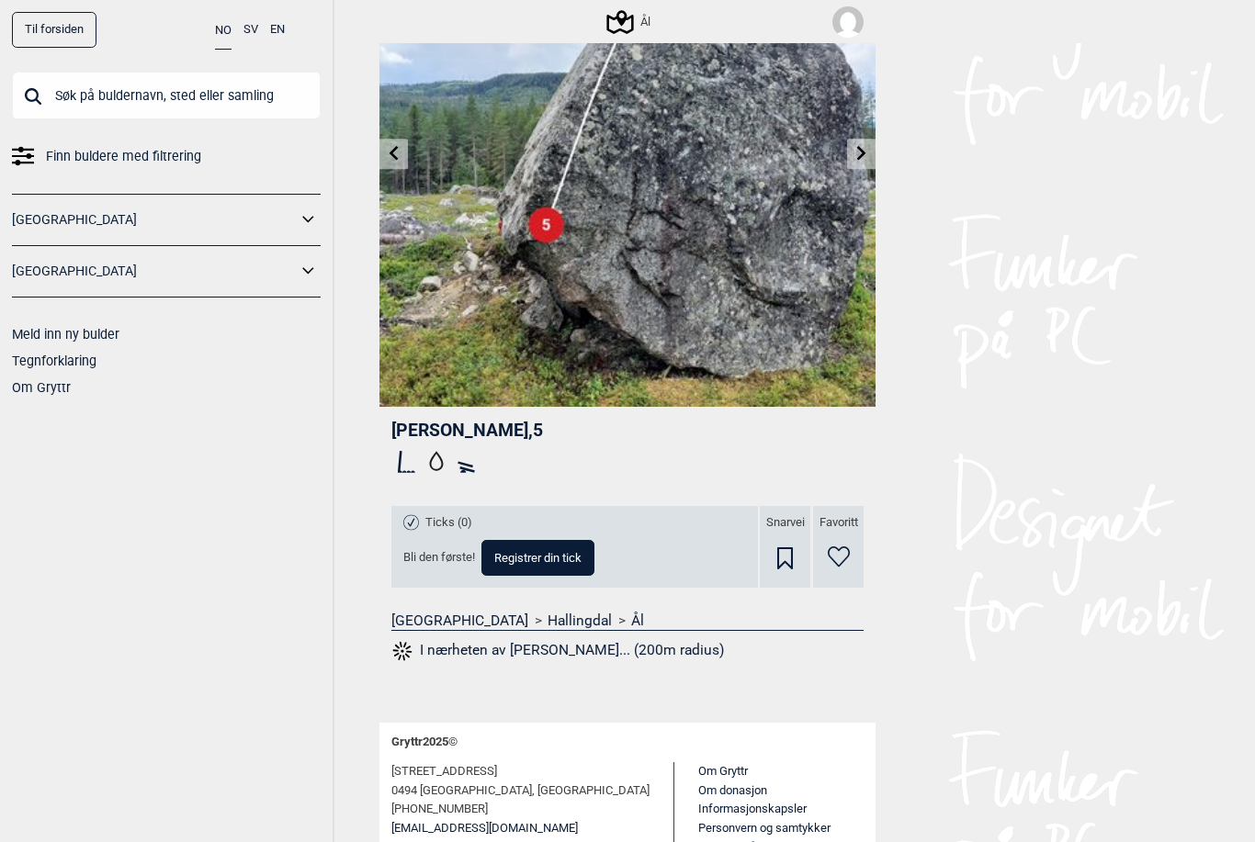
scroll to position [165, 0]
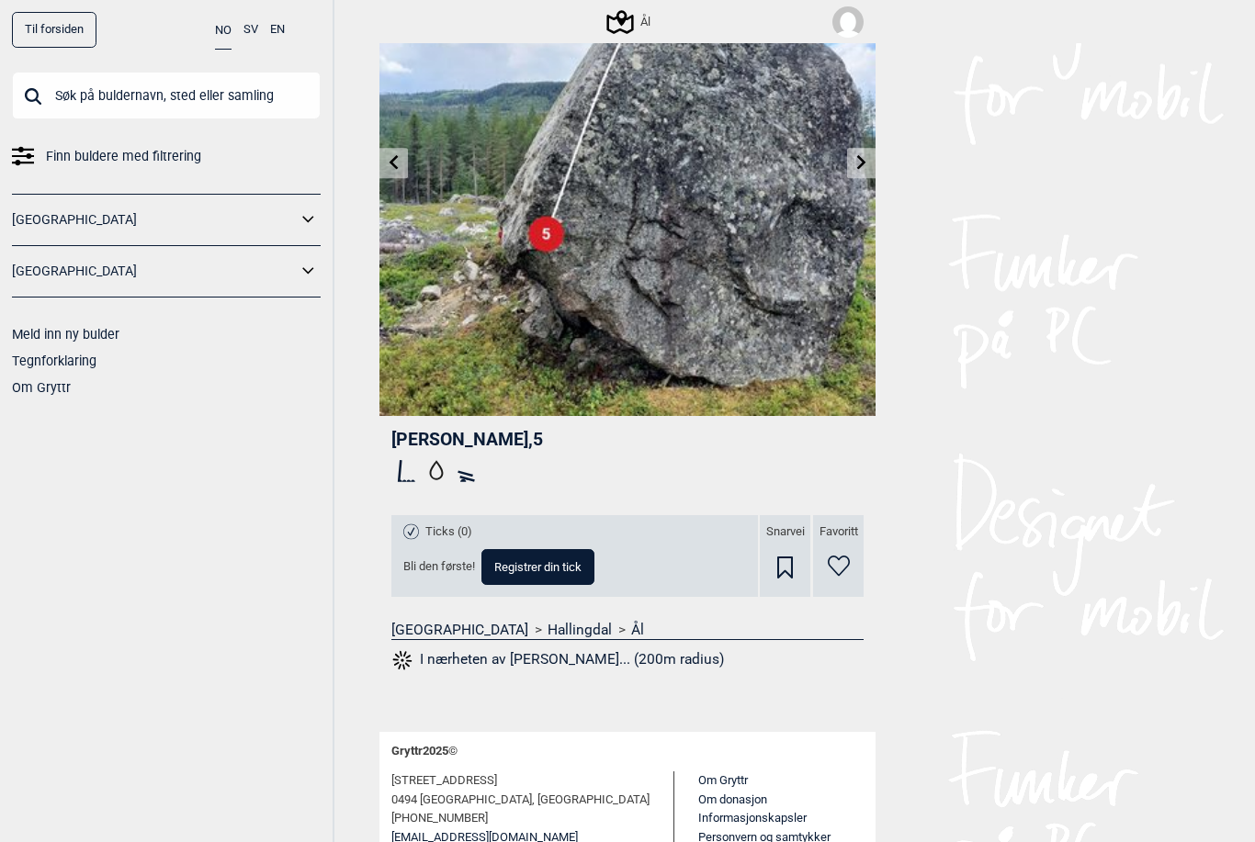
click at [558, 569] on span "Registrer din tick" at bounding box center [537, 567] width 87 height 12
select select "62"
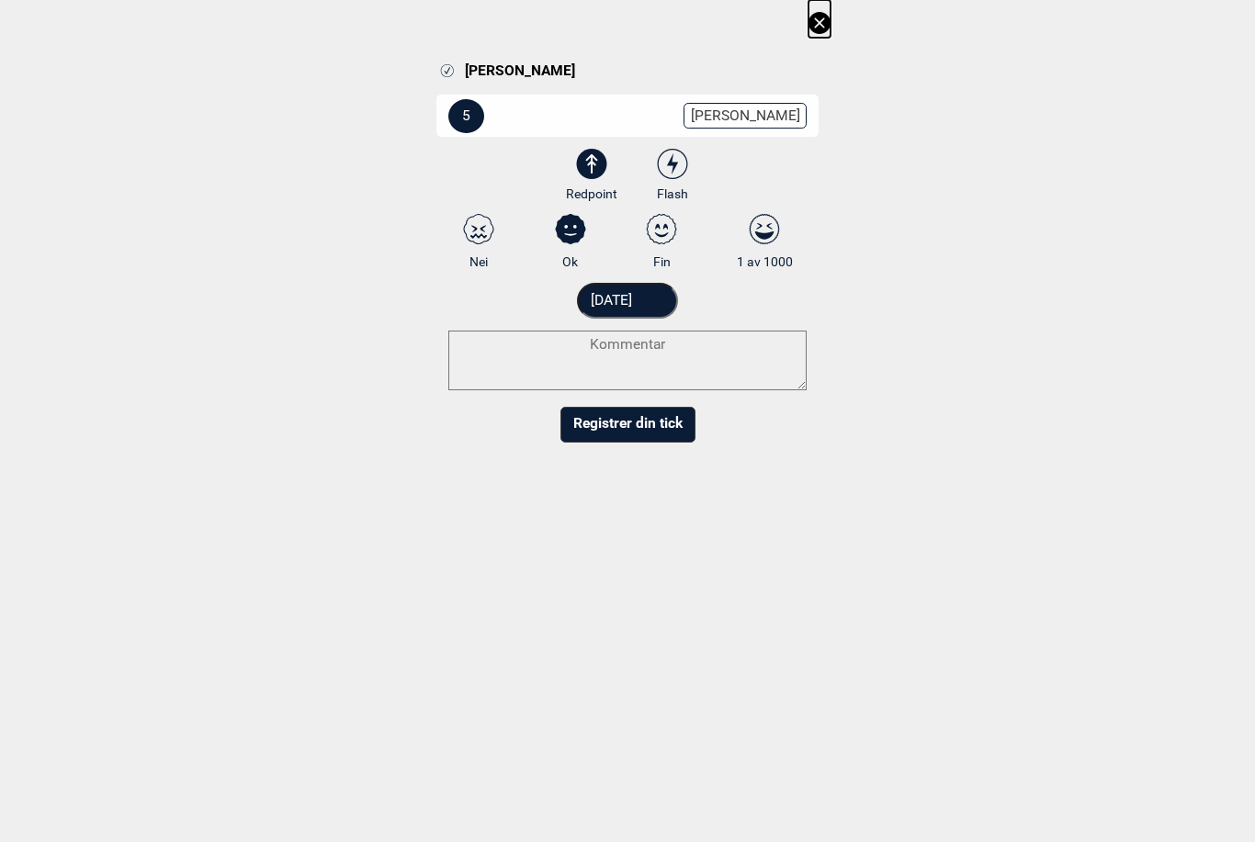
click at [672, 159] on icon at bounding box center [672, 163] width 11 height 21
click at [672, 170] on input "Flash" at bounding box center [673, 176] width 12 height 12
radio input "true"
click at [628, 298] on input "[DATE]" at bounding box center [628, 301] width 102 height 36
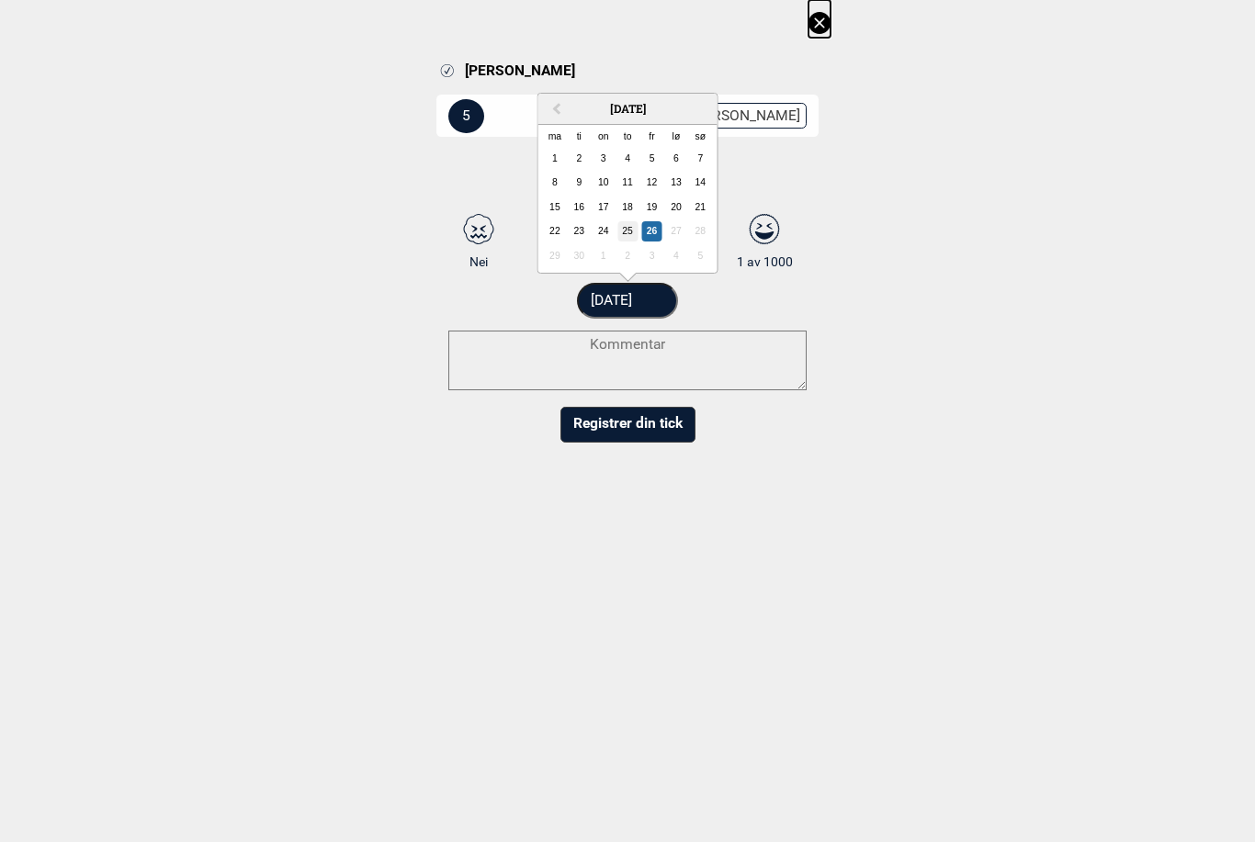
click at [625, 228] on form "5 Endre grad 3 3+ 4 4+ 5 5+ 6A 6A+ 6B 6B+ 6C 6C+ 7A 7A+ 7B 7B+ 7C 7C+ 8A 8A+ 8B…" at bounding box center [627, 267] width 382 height 351
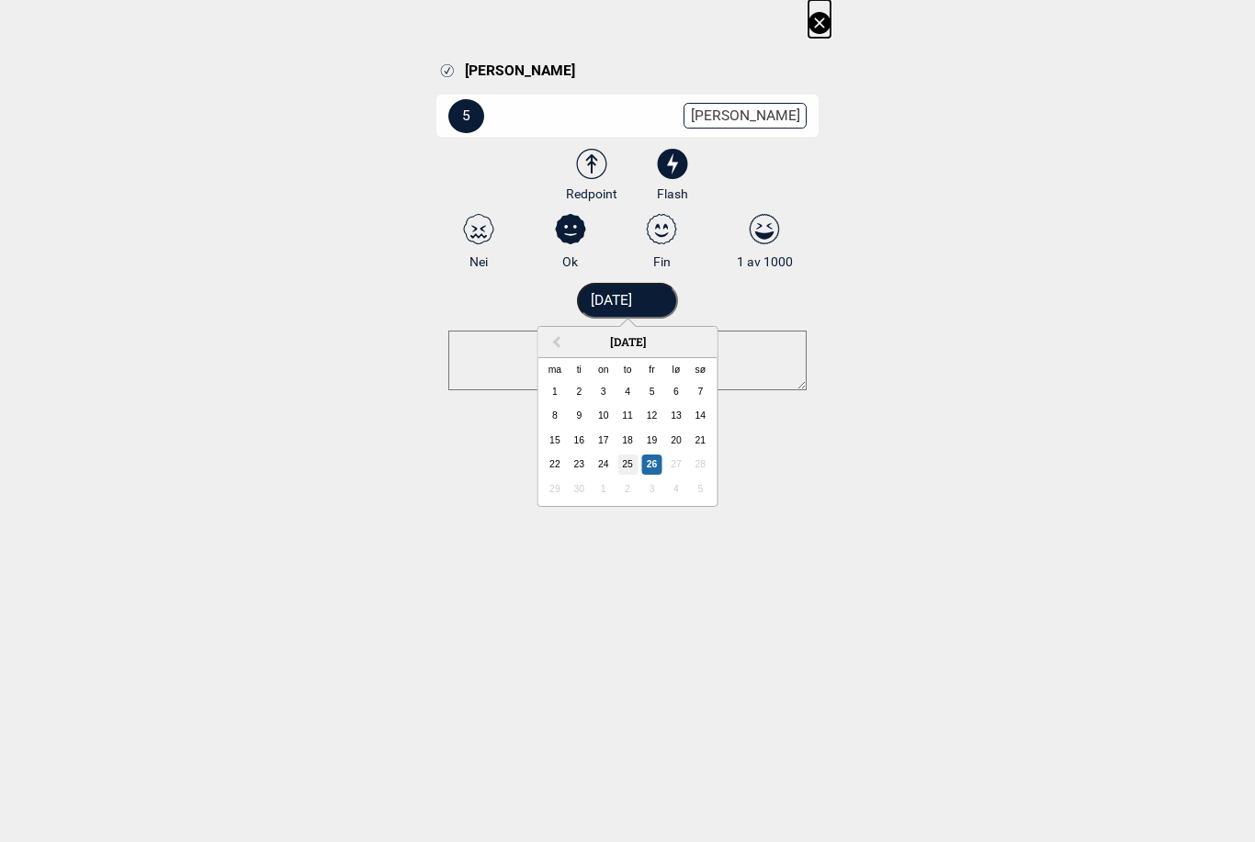
click at [629, 463] on div "25" at bounding box center [627, 465] width 20 height 20
type input "[DATE]"
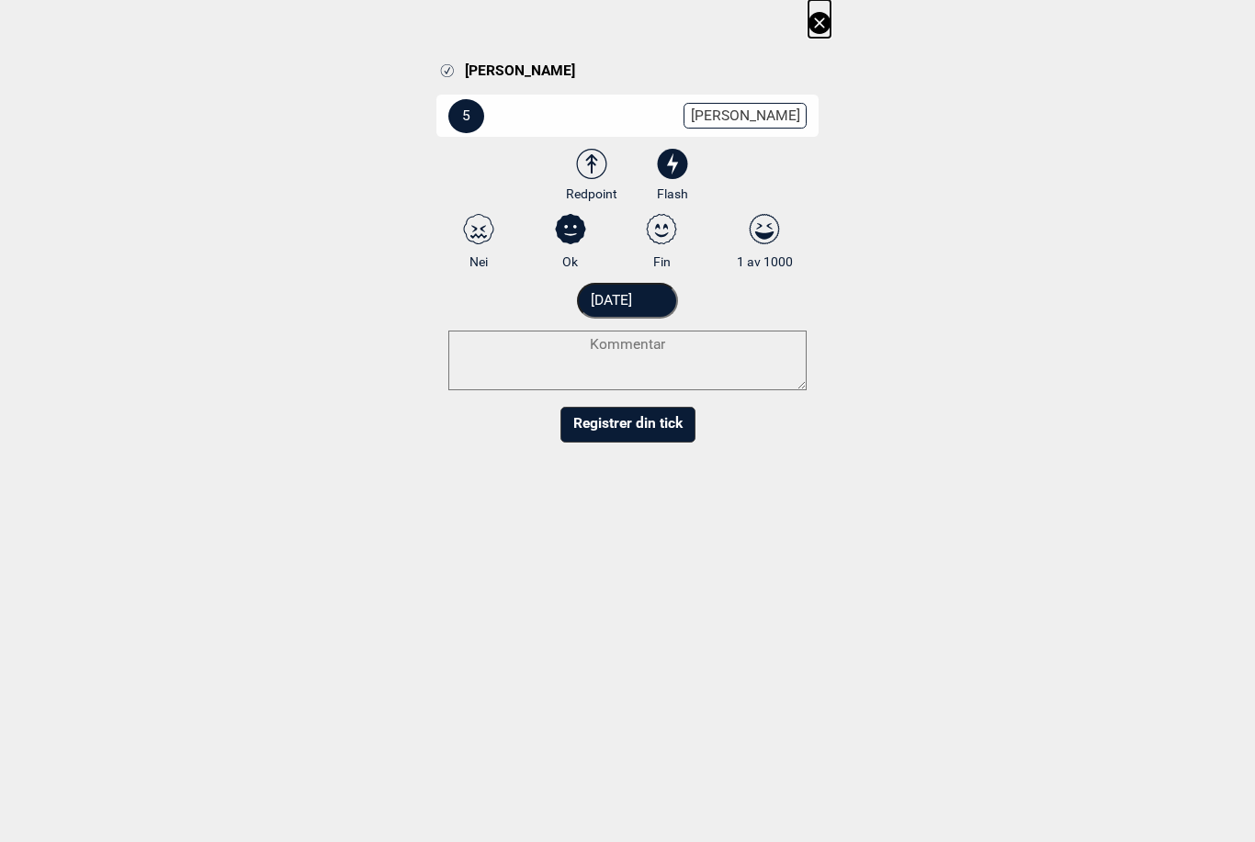
select select "63"
click at [640, 423] on button "Registrer din tick" at bounding box center [627, 425] width 135 height 36
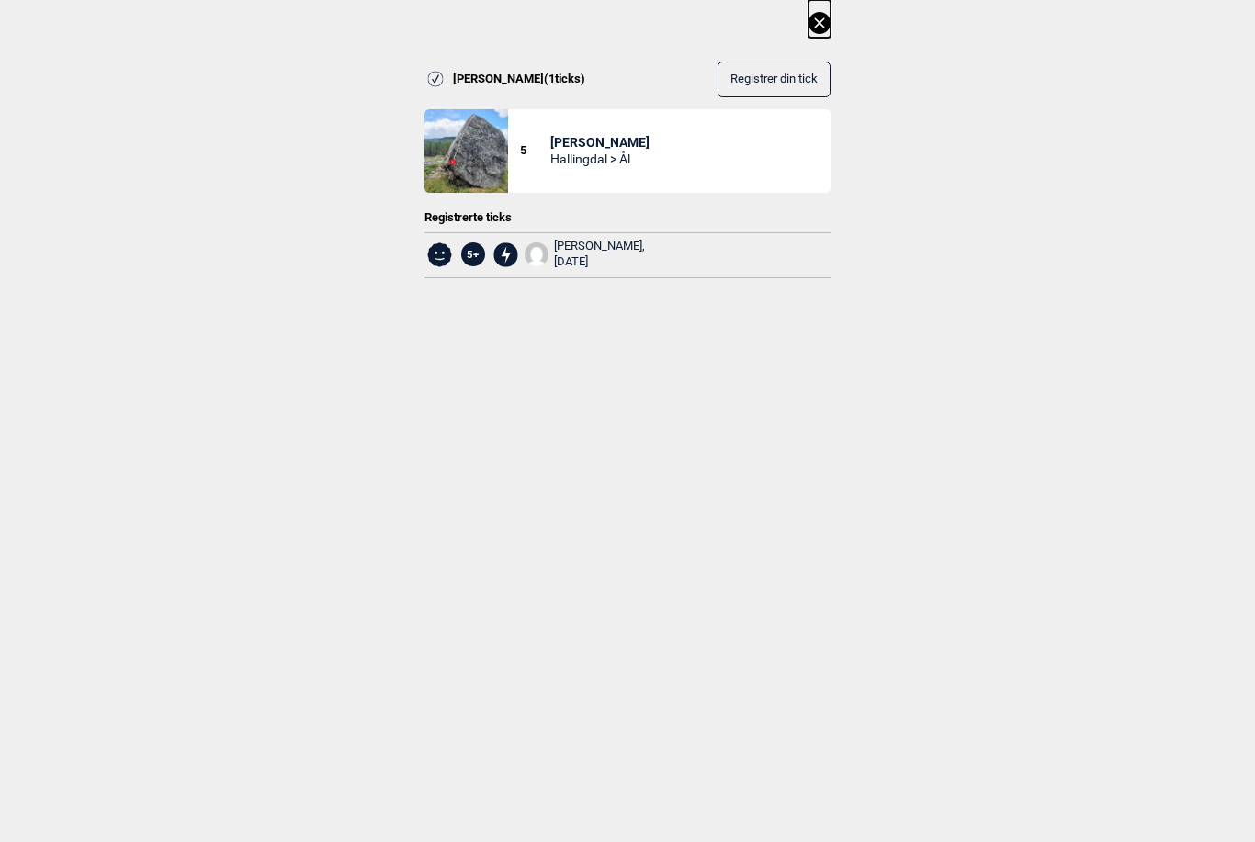
click at [821, 22] on icon at bounding box center [819, 22] width 10 height 10
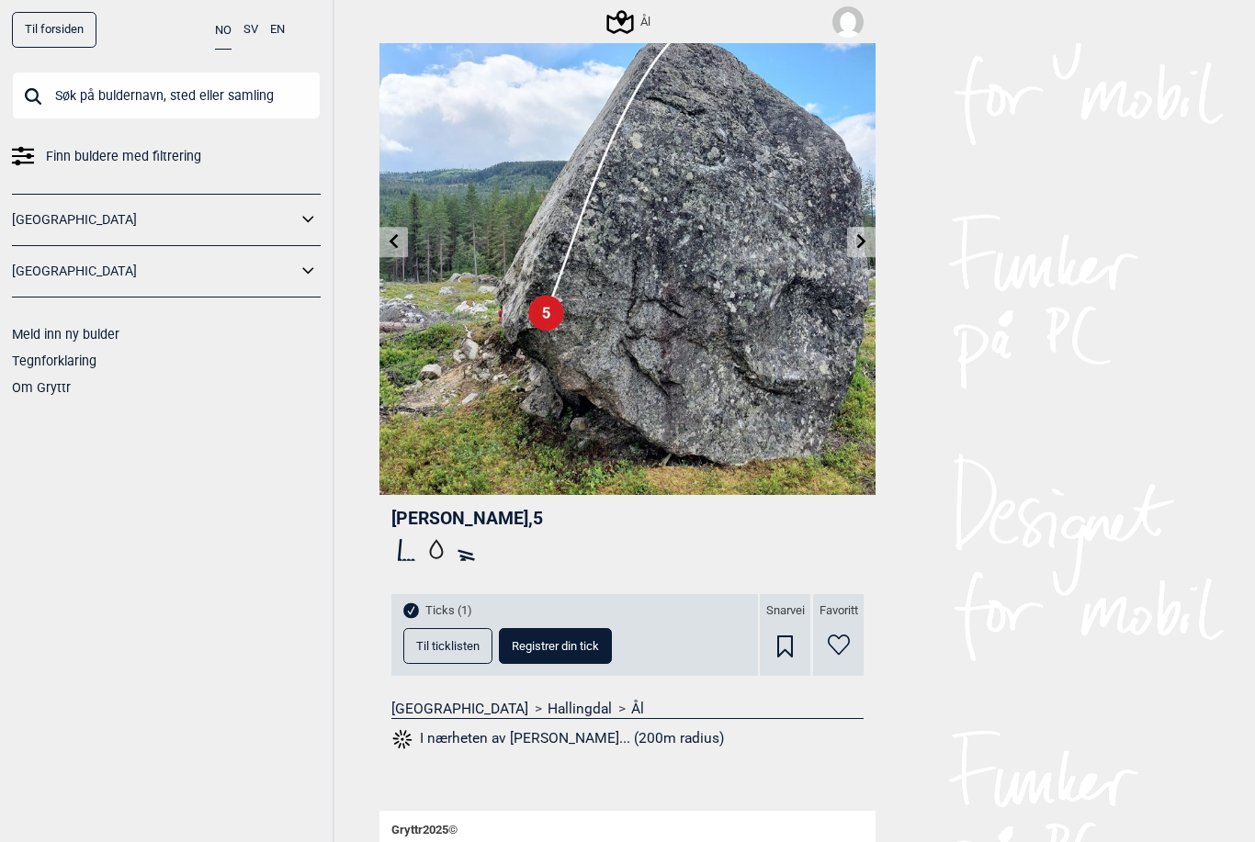
scroll to position [0, 0]
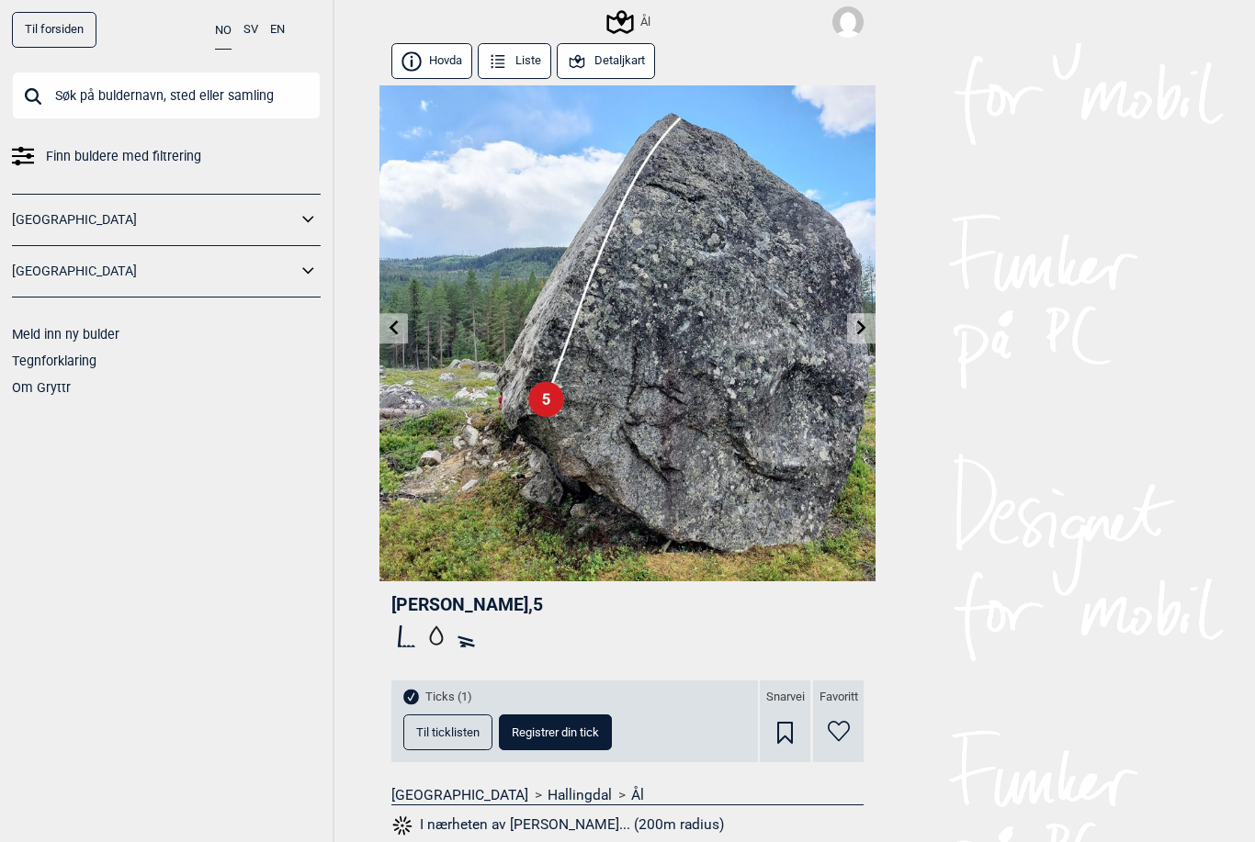
click at [861, 329] on icon at bounding box center [861, 328] width 9 height 15
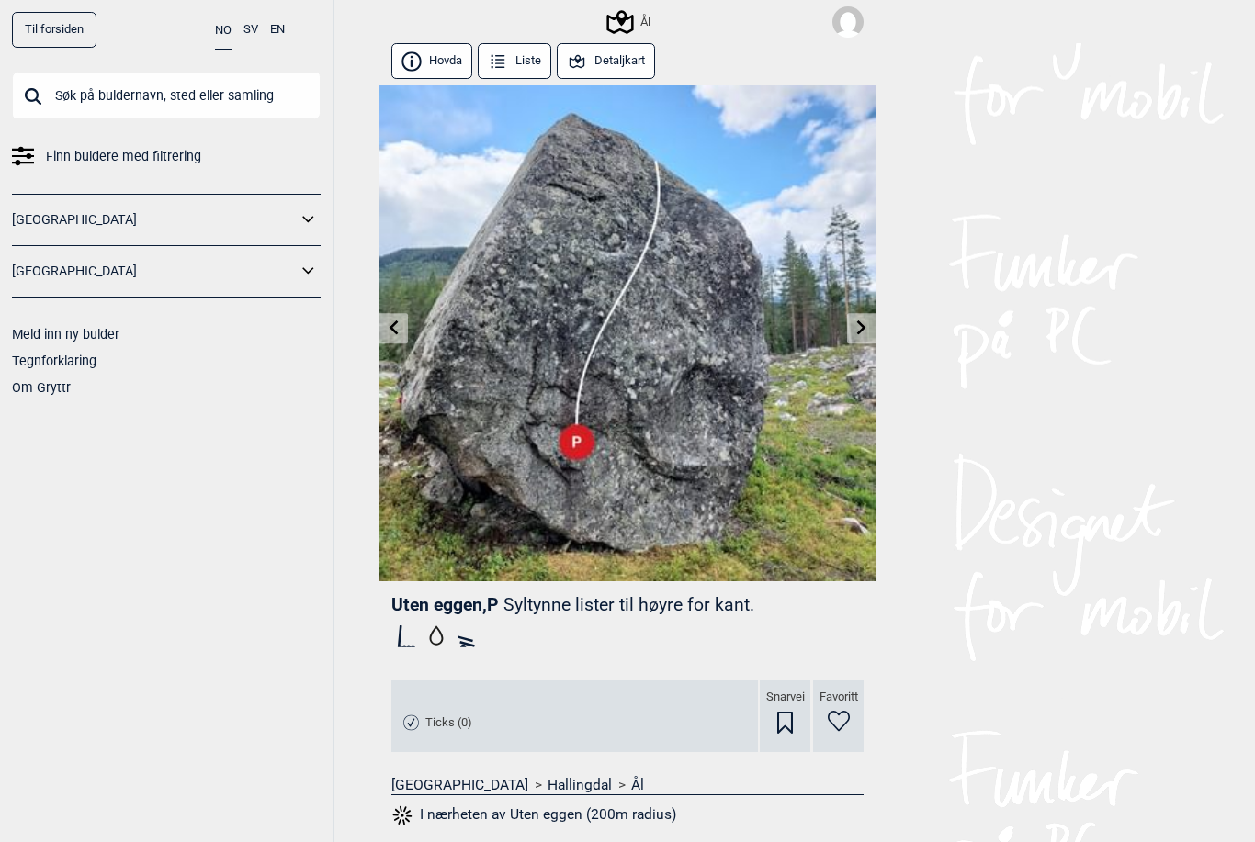
click at [862, 328] on icon at bounding box center [861, 328] width 9 height 15
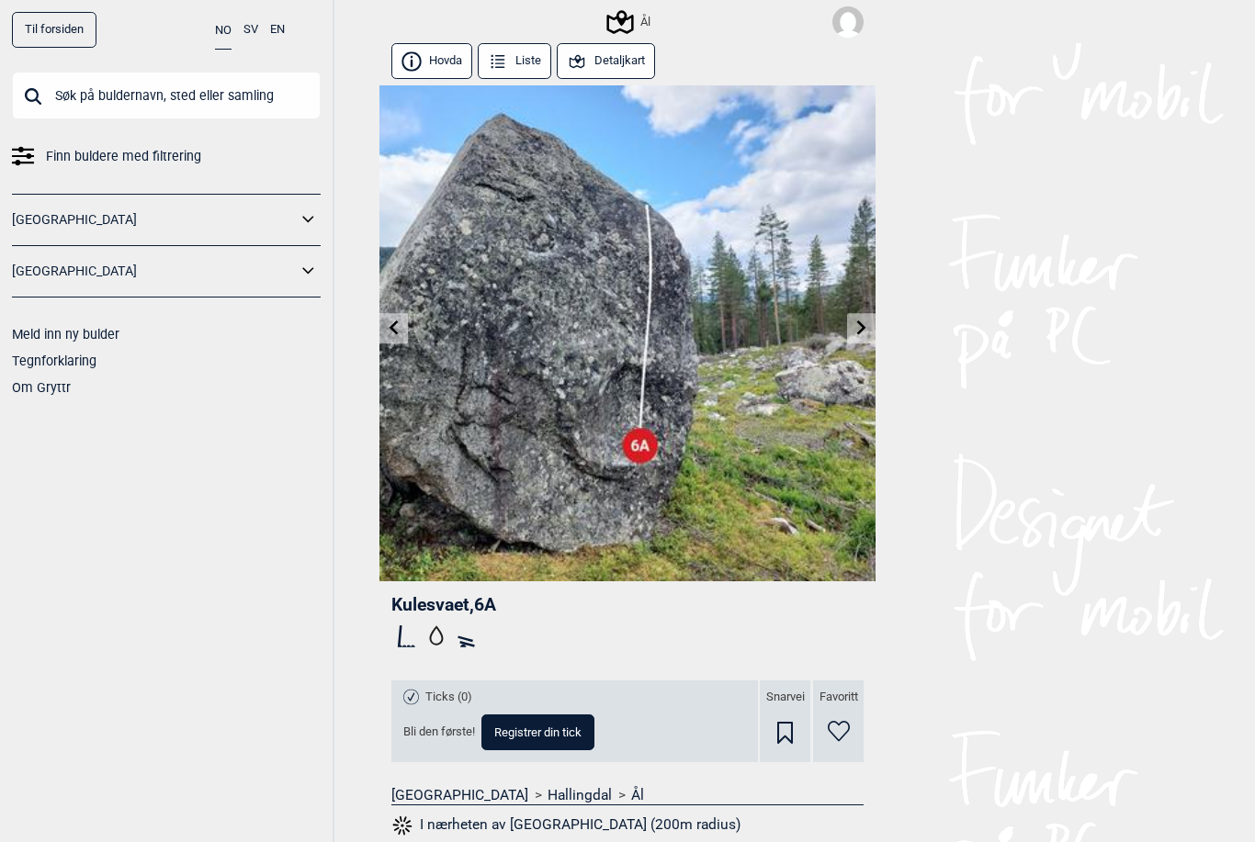
click at [555, 731] on span "Registrer din tick" at bounding box center [537, 732] width 87 height 12
select select "90"
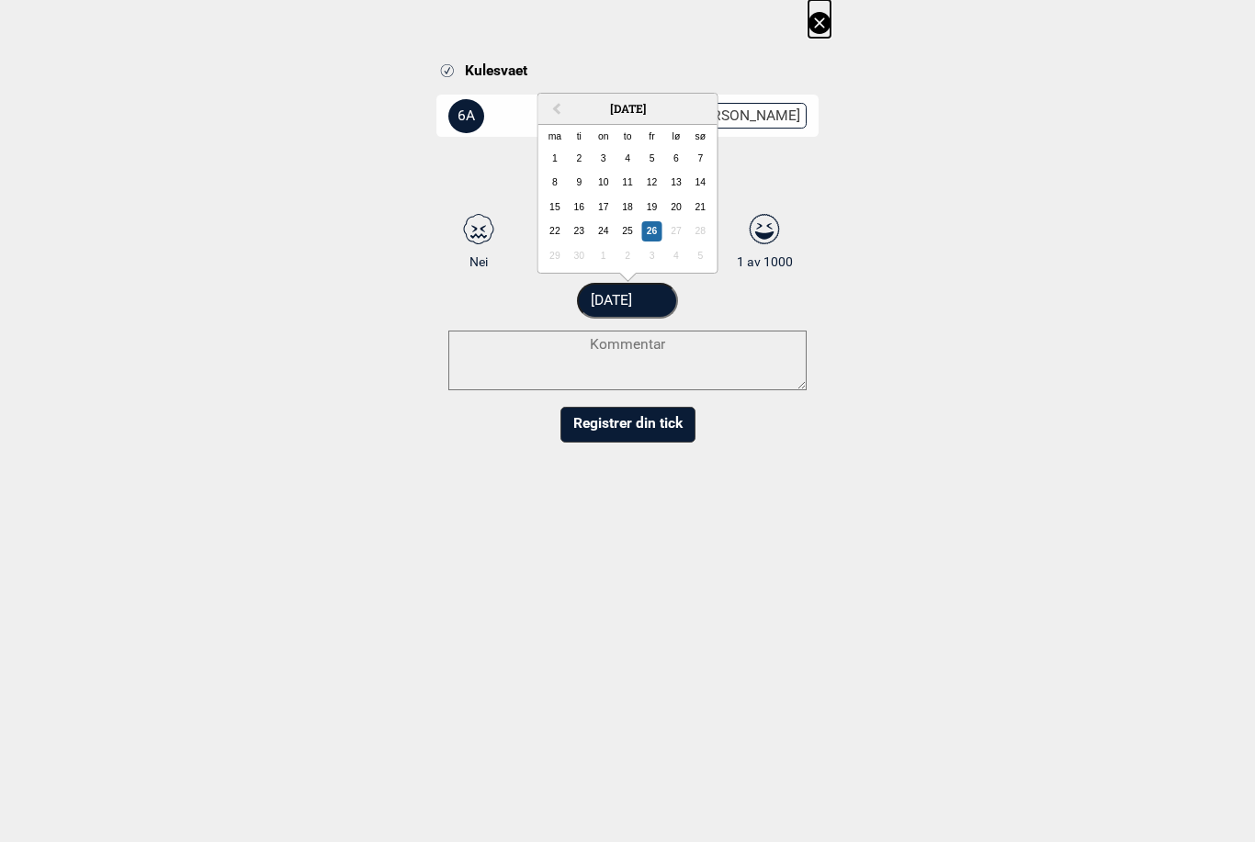
click at [641, 298] on input "[DATE]" at bounding box center [628, 301] width 102 height 36
click at [625, 227] on form "6A Endre grad 3 3+ 4 4+ 5 5+ 6A 6A+ 6B 6B+ 6C 6C+ 7A 7A+ 7B 7B+ 7C 7C+ 8A 8A+ 8…" at bounding box center [627, 267] width 382 height 351
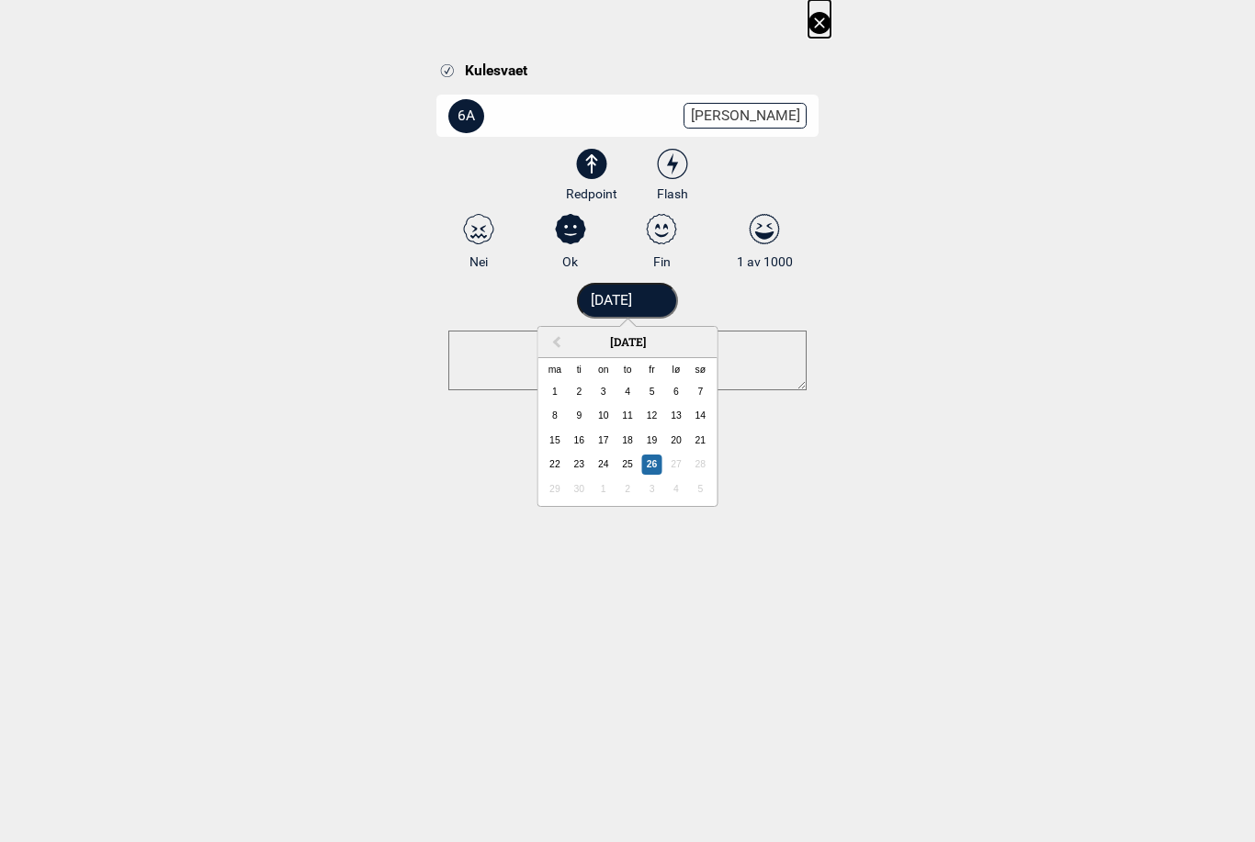
click at [673, 164] on icon at bounding box center [672, 163] width 11 height 21
click at [673, 170] on input "Flash" at bounding box center [673, 176] width 12 height 12
radio input "true"
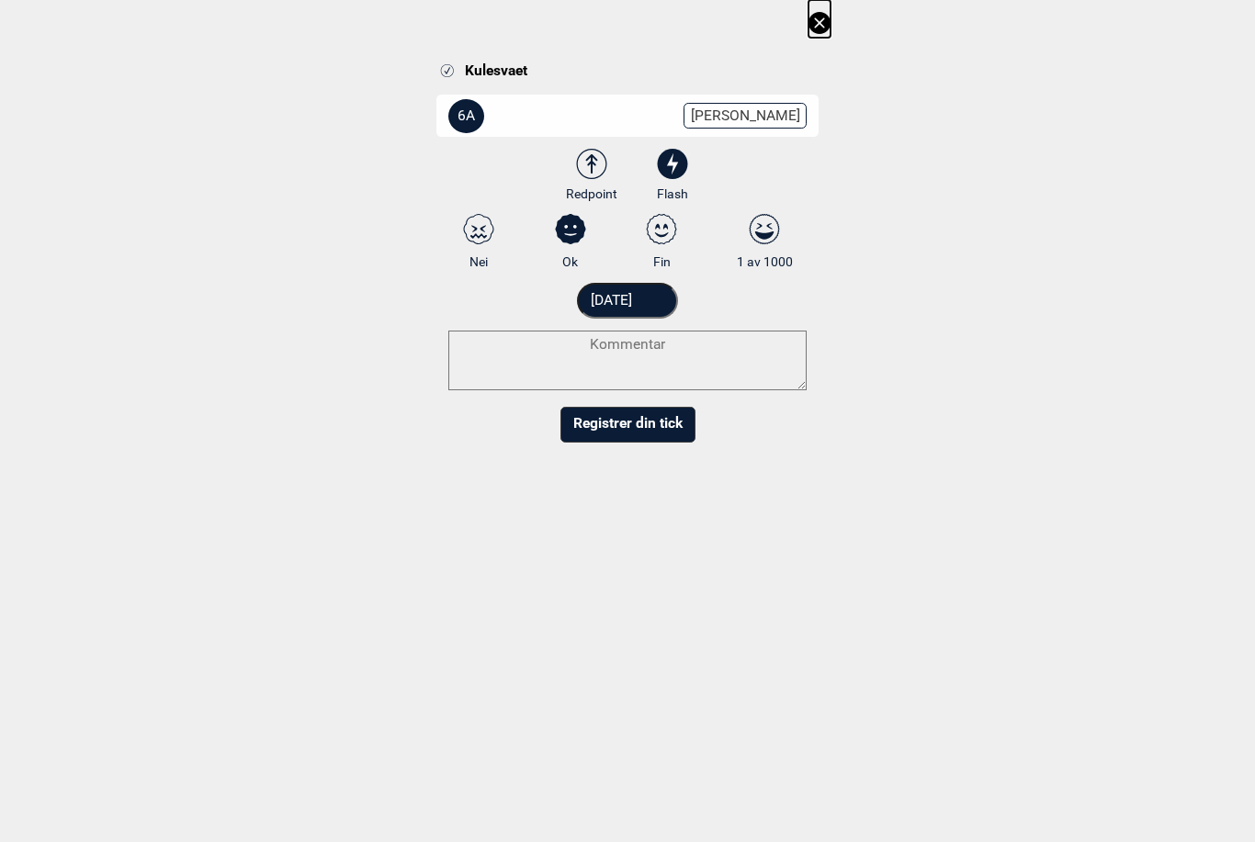
click at [635, 298] on input "[DATE]" at bounding box center [628, 301] width 102 height 36
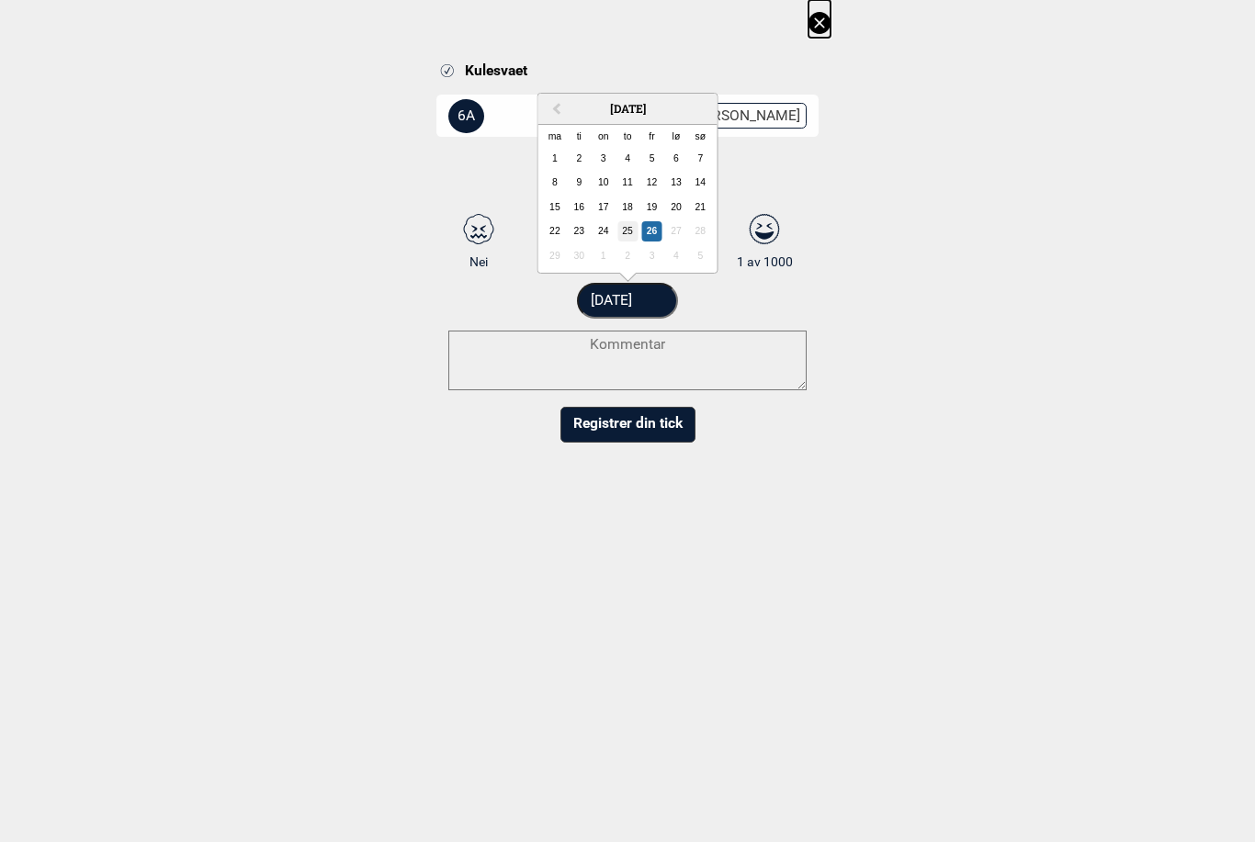
click at [626, 231] on form "6A Endre grad 3 3+ 4 4+ 5 5+ 6A 6A+ 6B 6B+ 6C 6C+ 7A 7A+ 7B 7B+ 7C 7C+ 8A 8A+ 8…" at bounding box center [627, 267] width 382 height 351
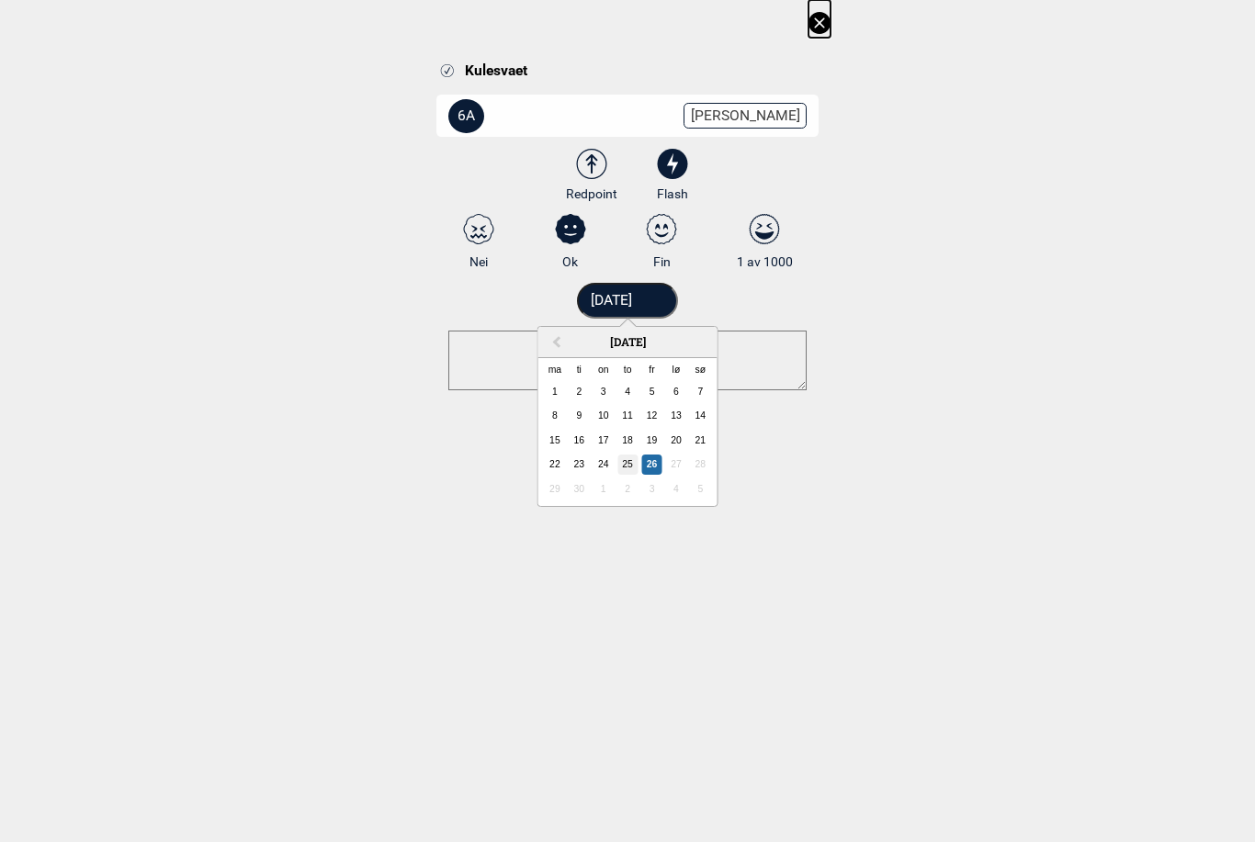
click at [628, 462] on div "25" at bounding box center [627, 465] width 20 height 20
type input "[DATE]"
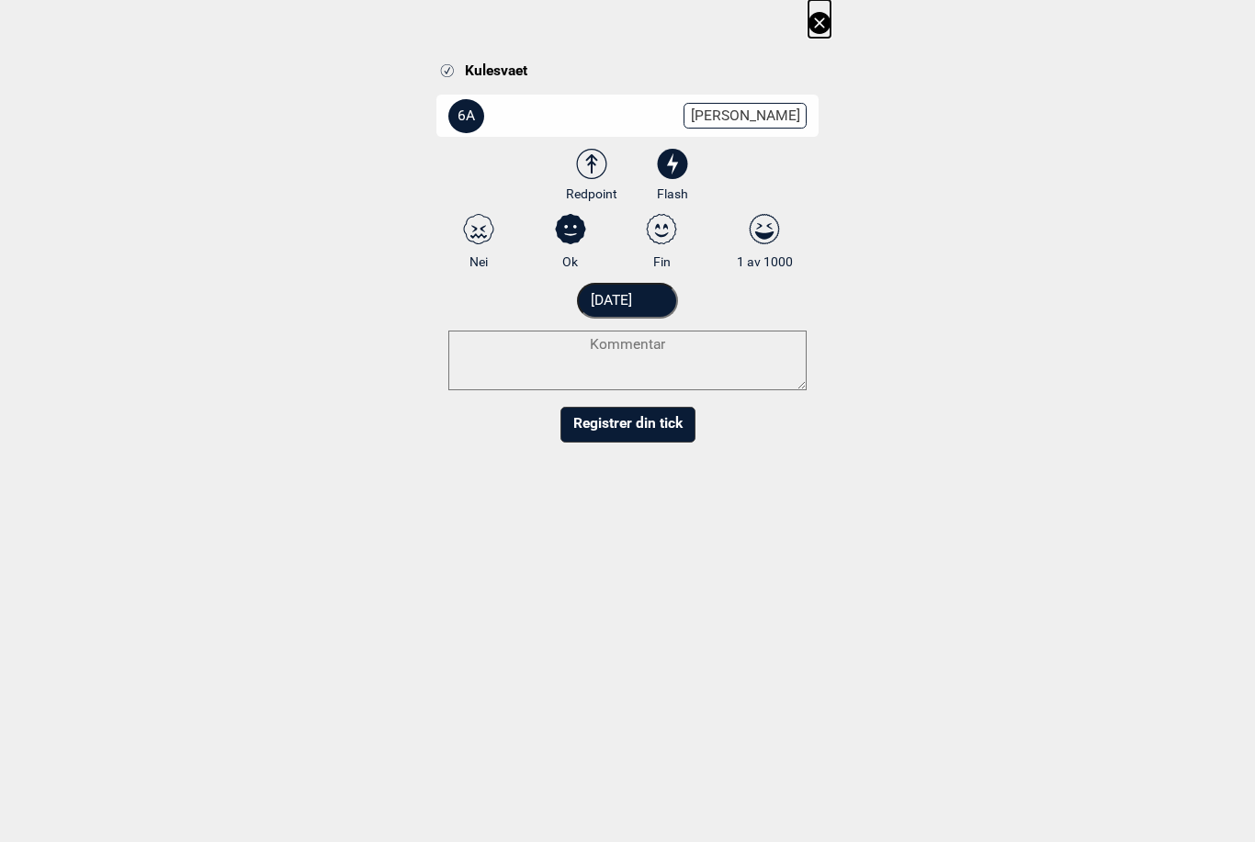
click at [631, 423] on button "Registrer din tick" at bounding box center [627, 425] width 135 height 36
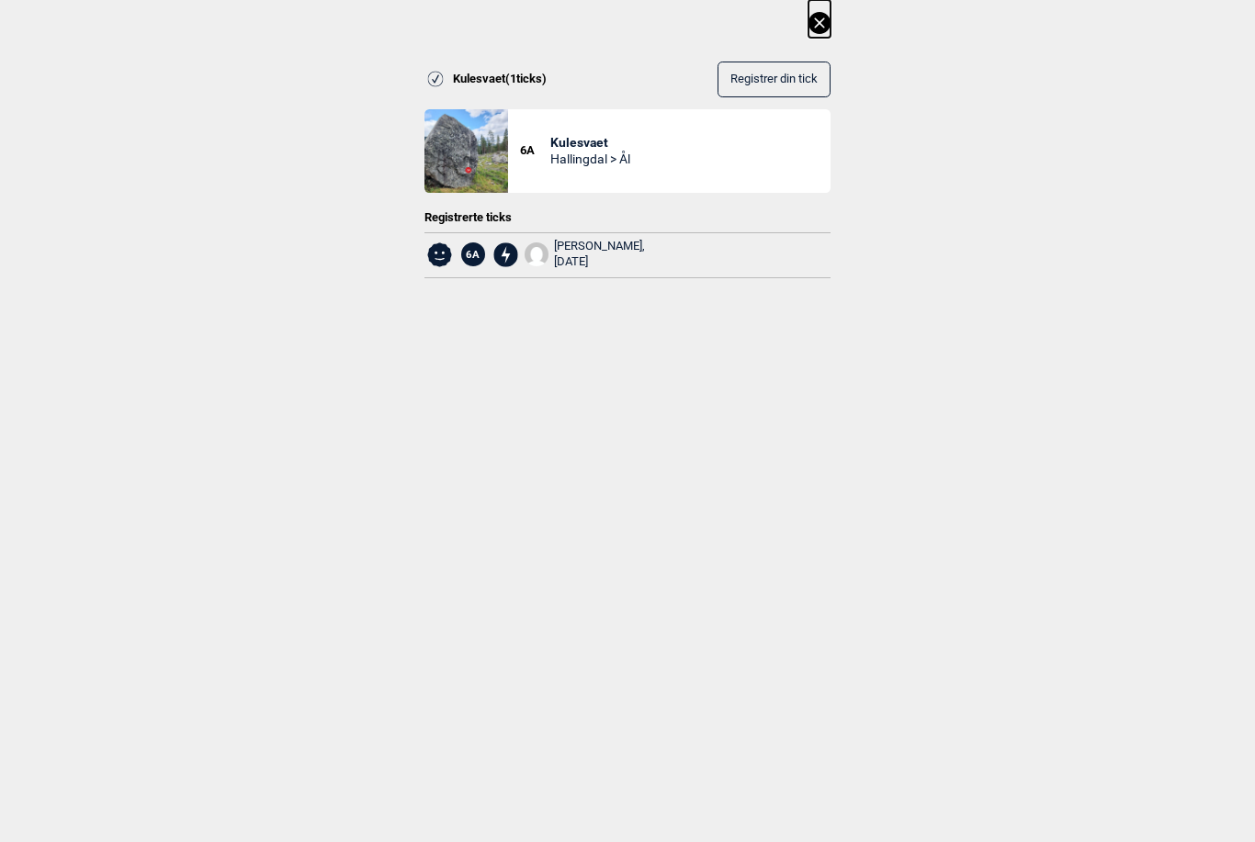
click at [820, 26] on icon at bounding box center [819, 23] width 22 height 22
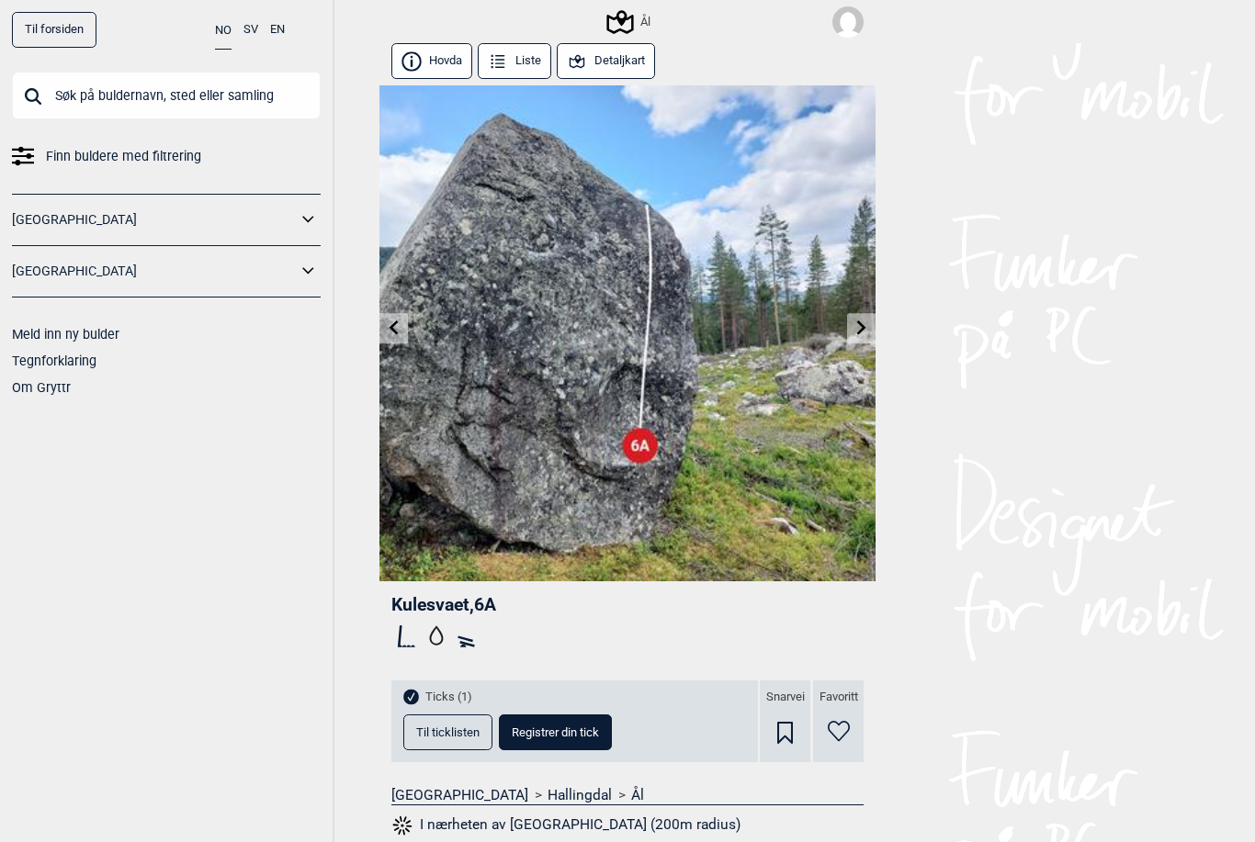
click at [863, 333] on icon at bounding box center [861, 328] width 15 height 15
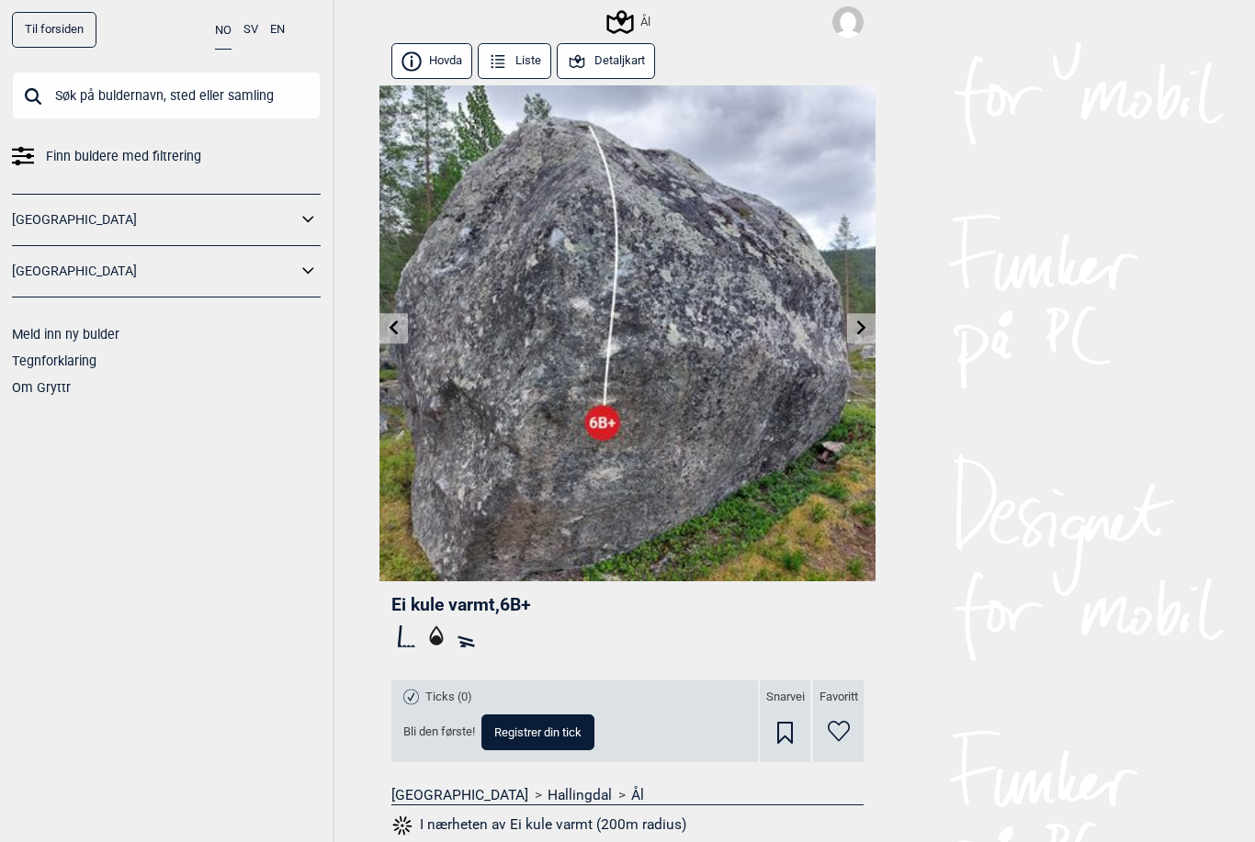
click at [556, 732] on span "Registrer din tick" at bounding box center [537, 732] width 87 height 12
select select "93"
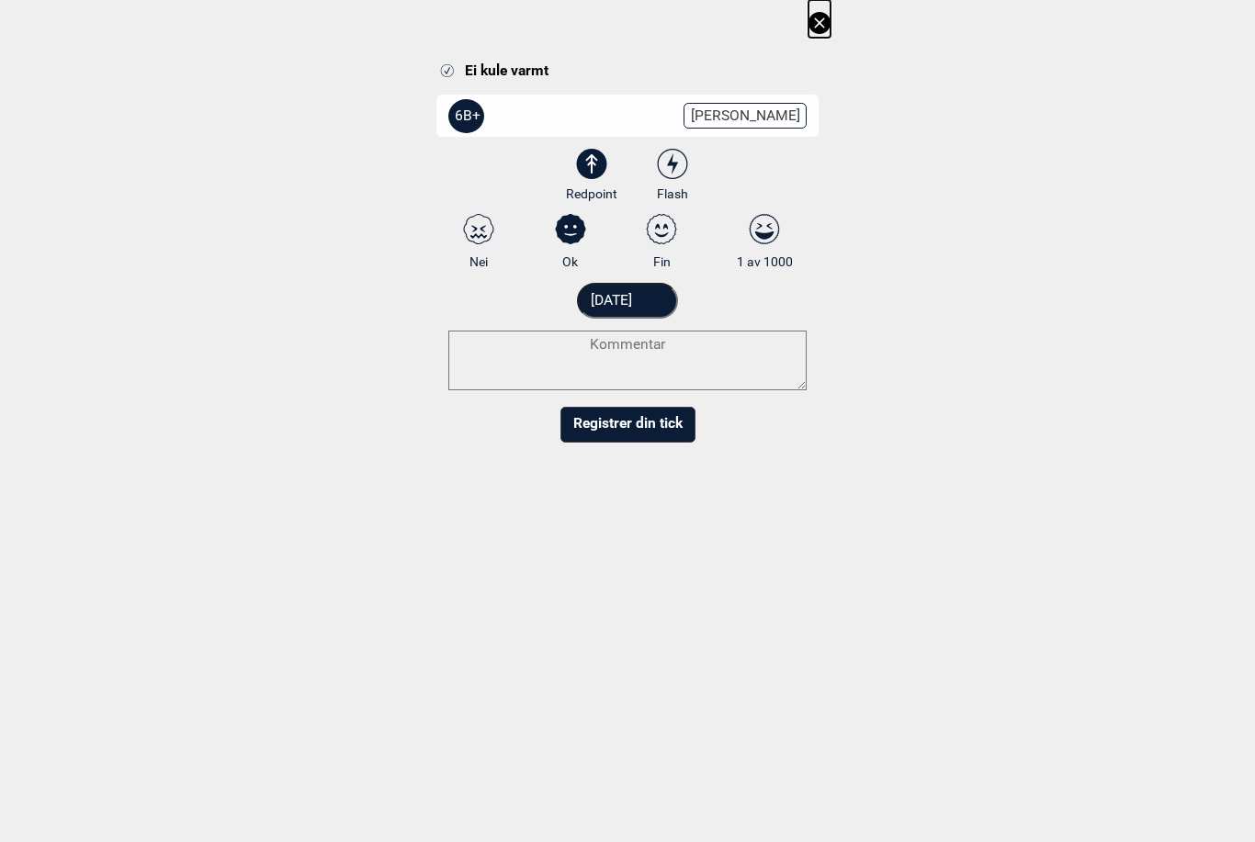
click at [672, 163] on icon at bounding box center [672, 163] width 11 height 21
click at [672, 170] on input "Flash" at bounding box center [673, 176] width 12 height 12
radio input "true"
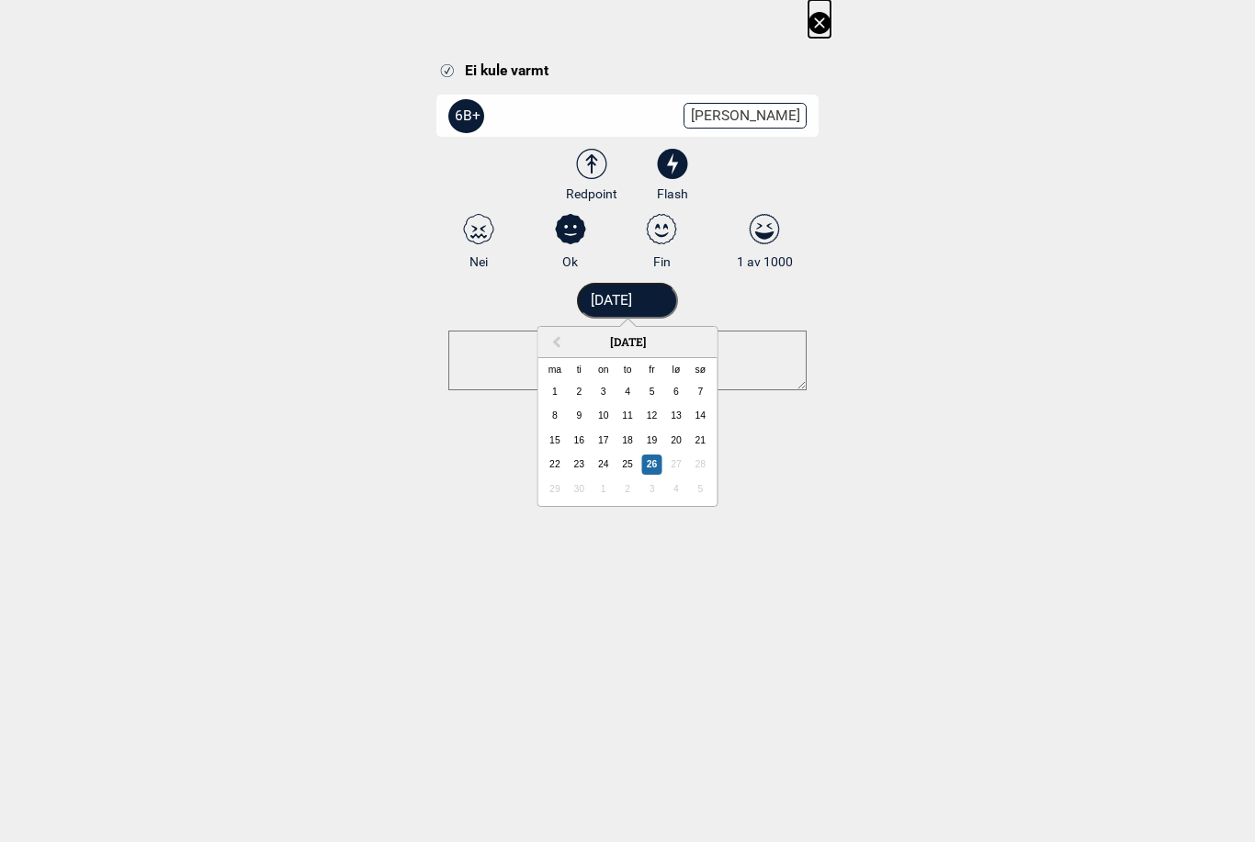
click at [626, 298] on input "[DATE]" at bounding box center [628, 301] width 102 height 36
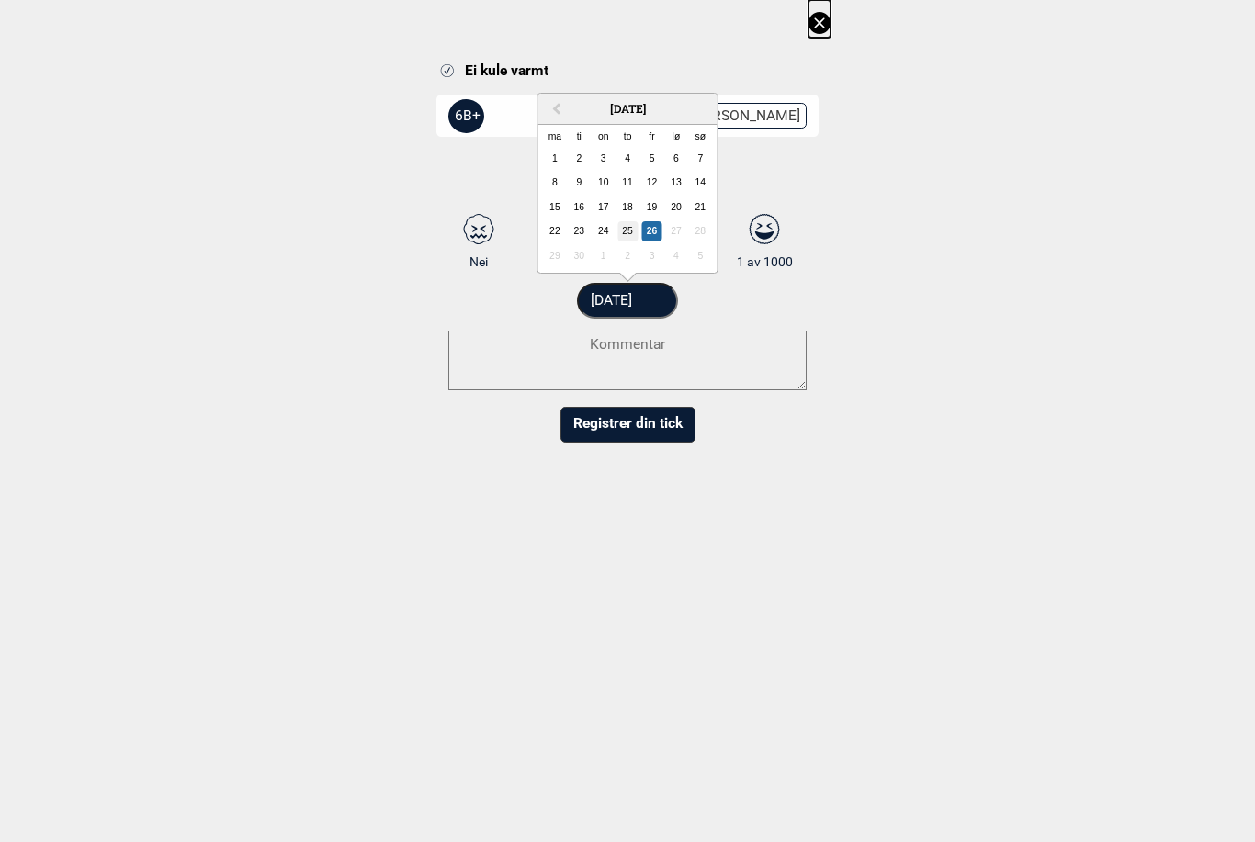
click at [631, 232] on div "25" at bounding box center [627, 231] width 20 height 20
type input "[DATE]"
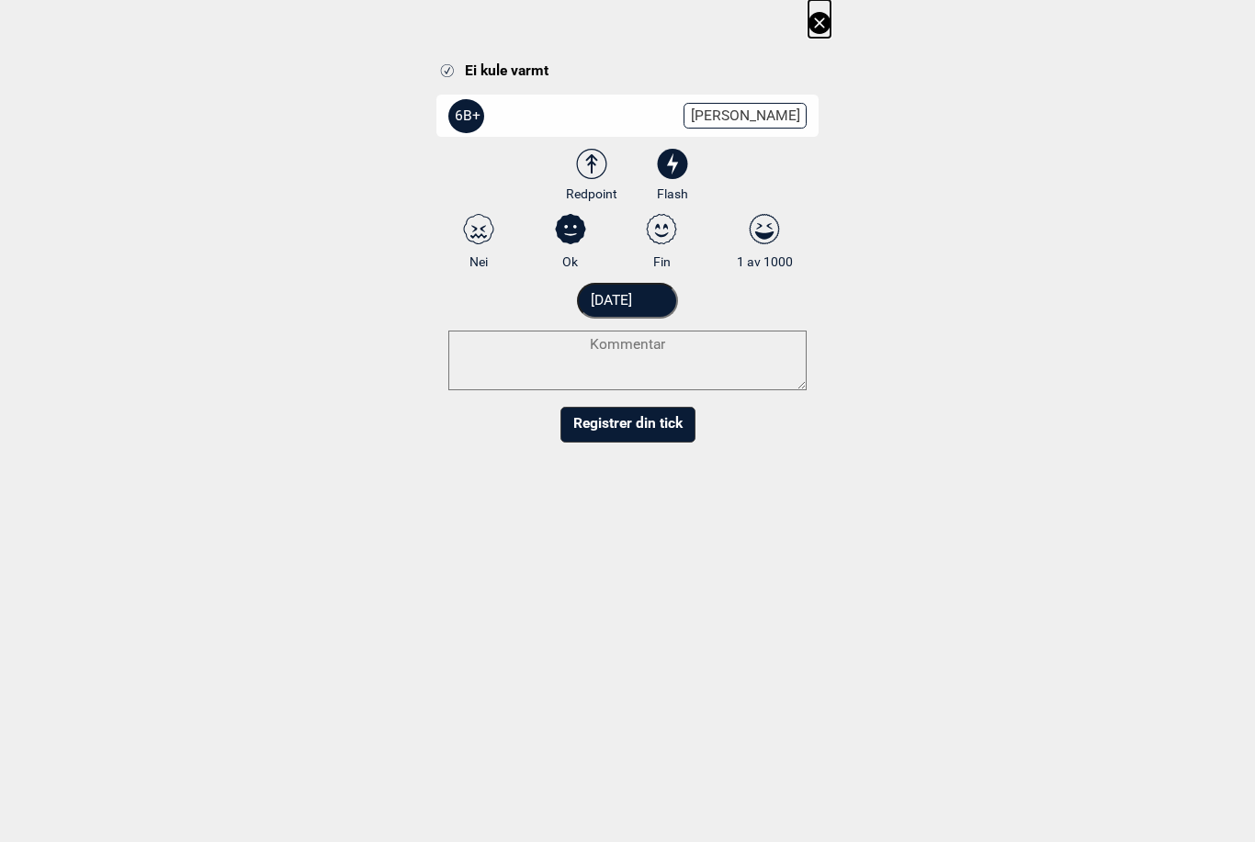
click at [665, 424] on button "Registrer din tick" at bounding box center [627, 425] width 135 height 36
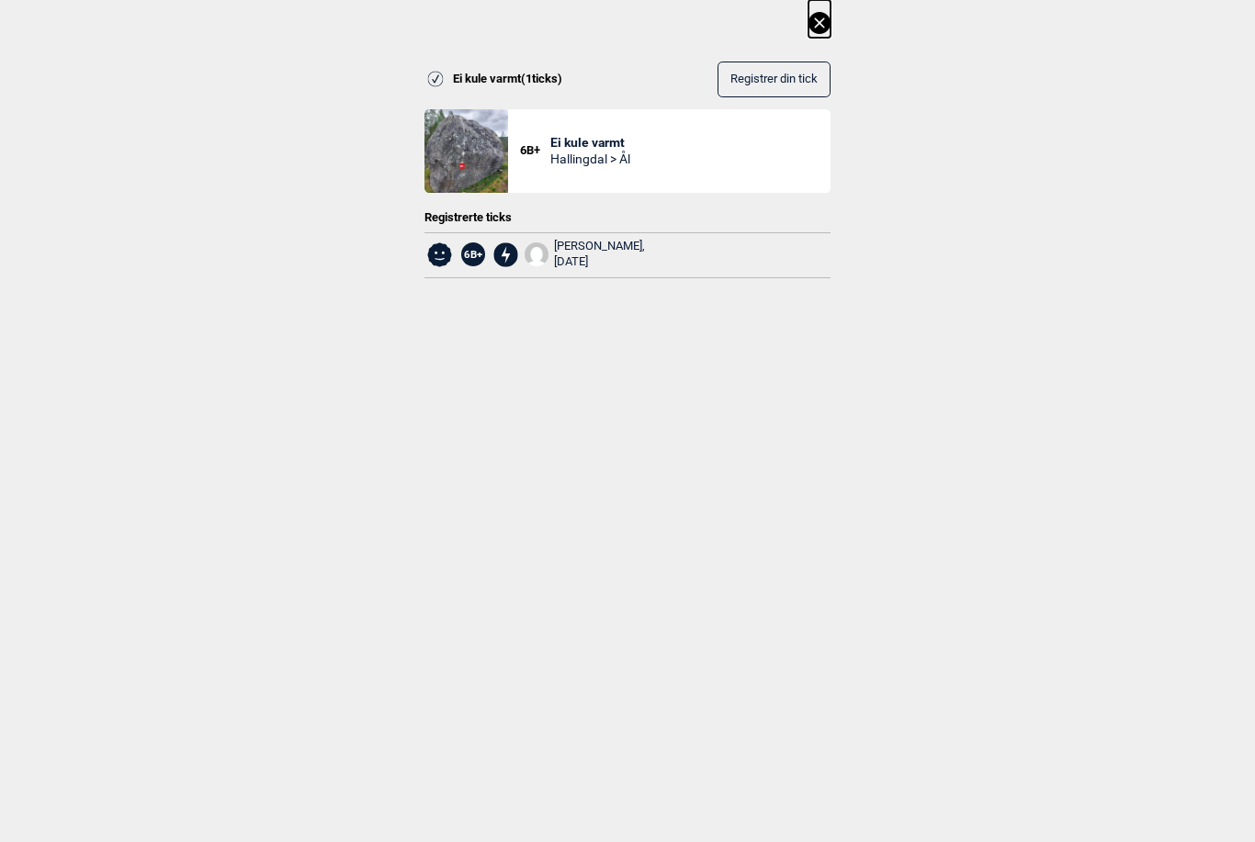
click at [778, 82] on span "Registrer din tick" at bounding box center [773, 80] width 87 height 14
select select "93"
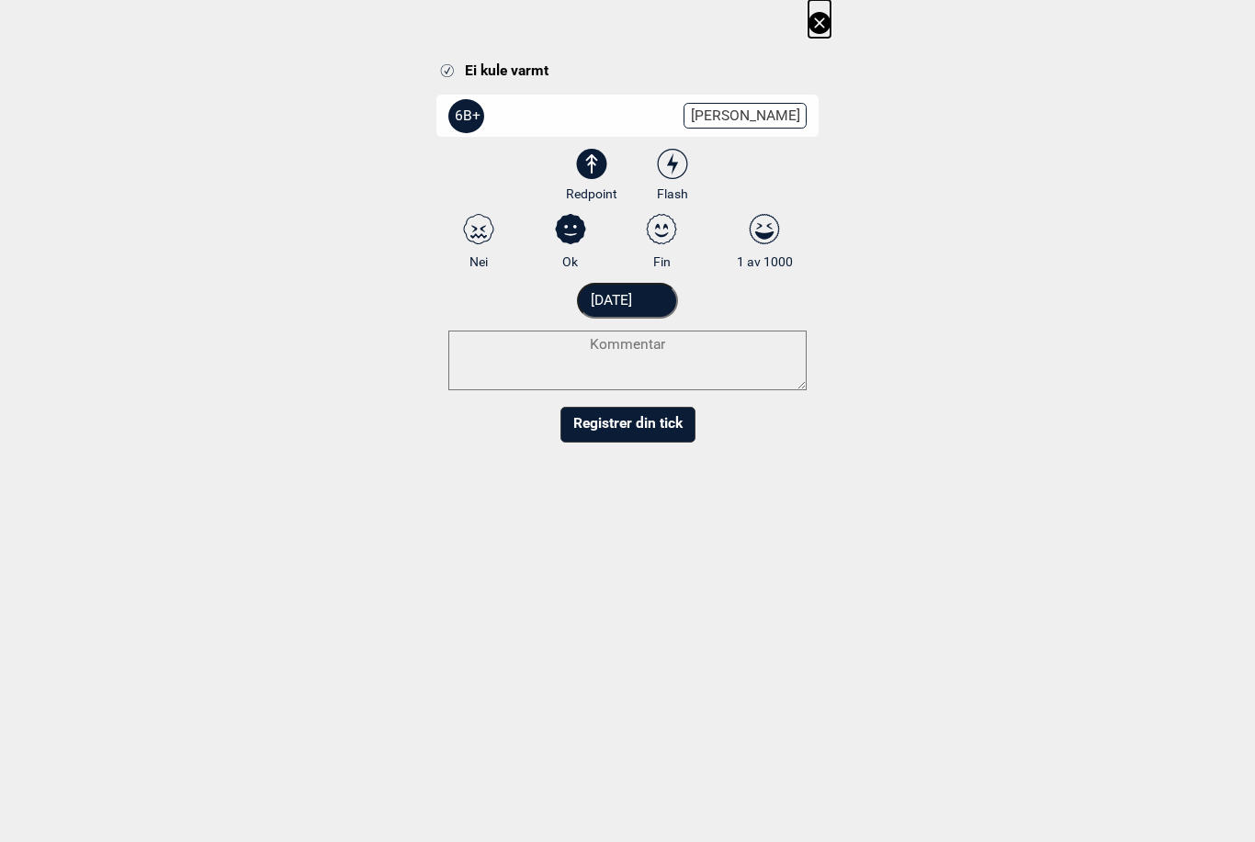
click at [662, 225] on icon at bounding box center [661, 229] width 33 height 30
click at [662, 236] on input "Fin" at bounding box center [662, 242] width 12 height 12
radio input "true"
click at [632, 298] on input "[DATE]" at bounding box center [628, 301] width 102 height 36
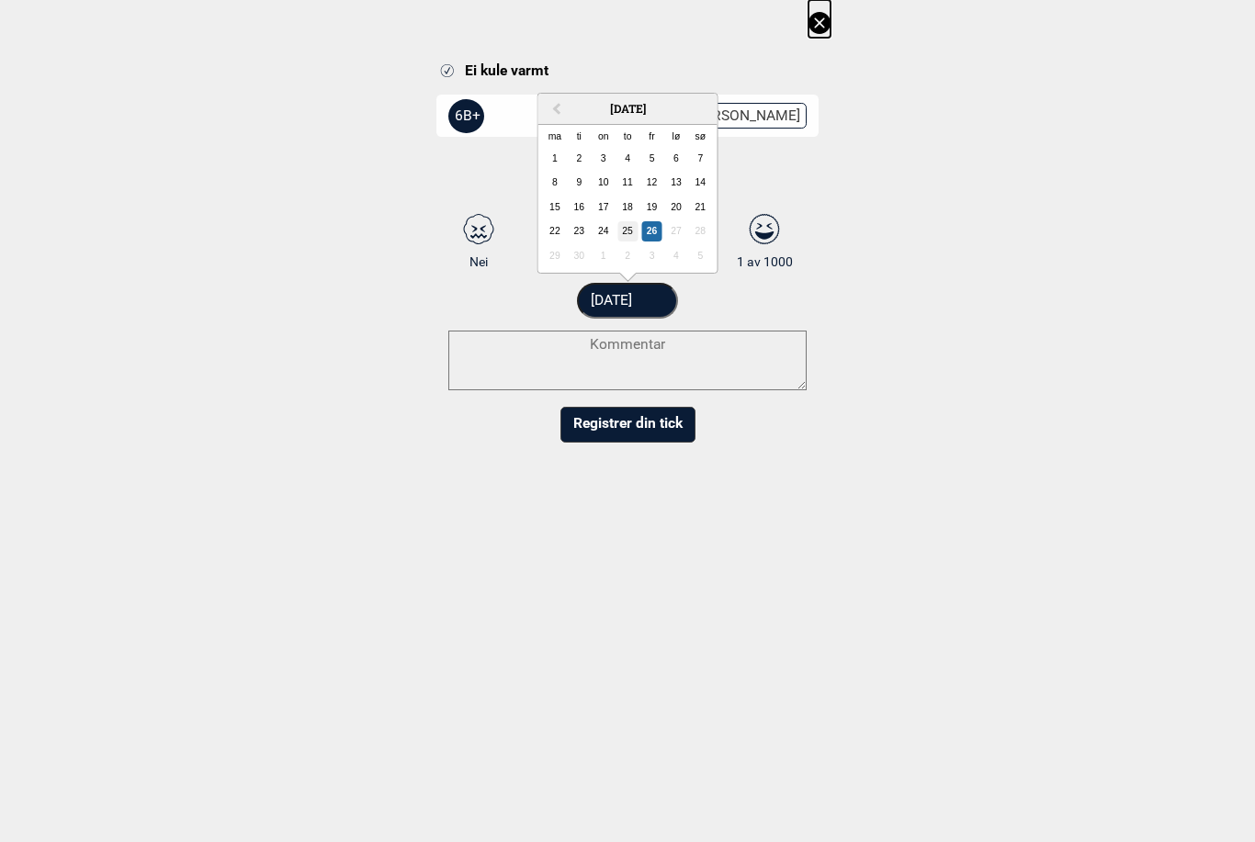
click at [623, 229] on form "6B+ Endre grad 3 3+ 4 4+ 5 5+ 6A 6A+ 6B 6B+ 6C 6C+ 7A 7A+ 7B 7B+ 7C 7C+ 8A 8A+ …" at bounding box center [627, 267] width 382 height 351
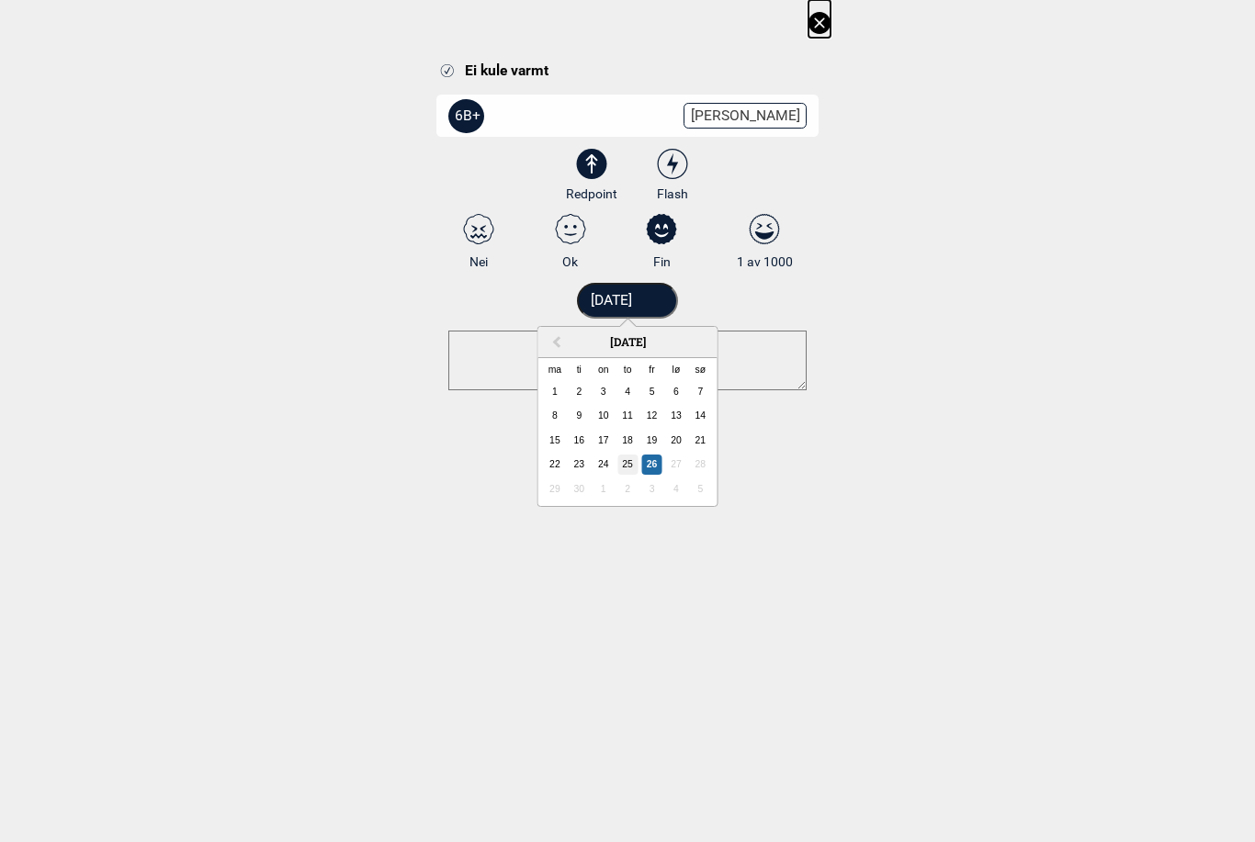
click at [626, 463] on div "25" at bounding box center [627, 465] width 20 height 20
type input "[DATE]"
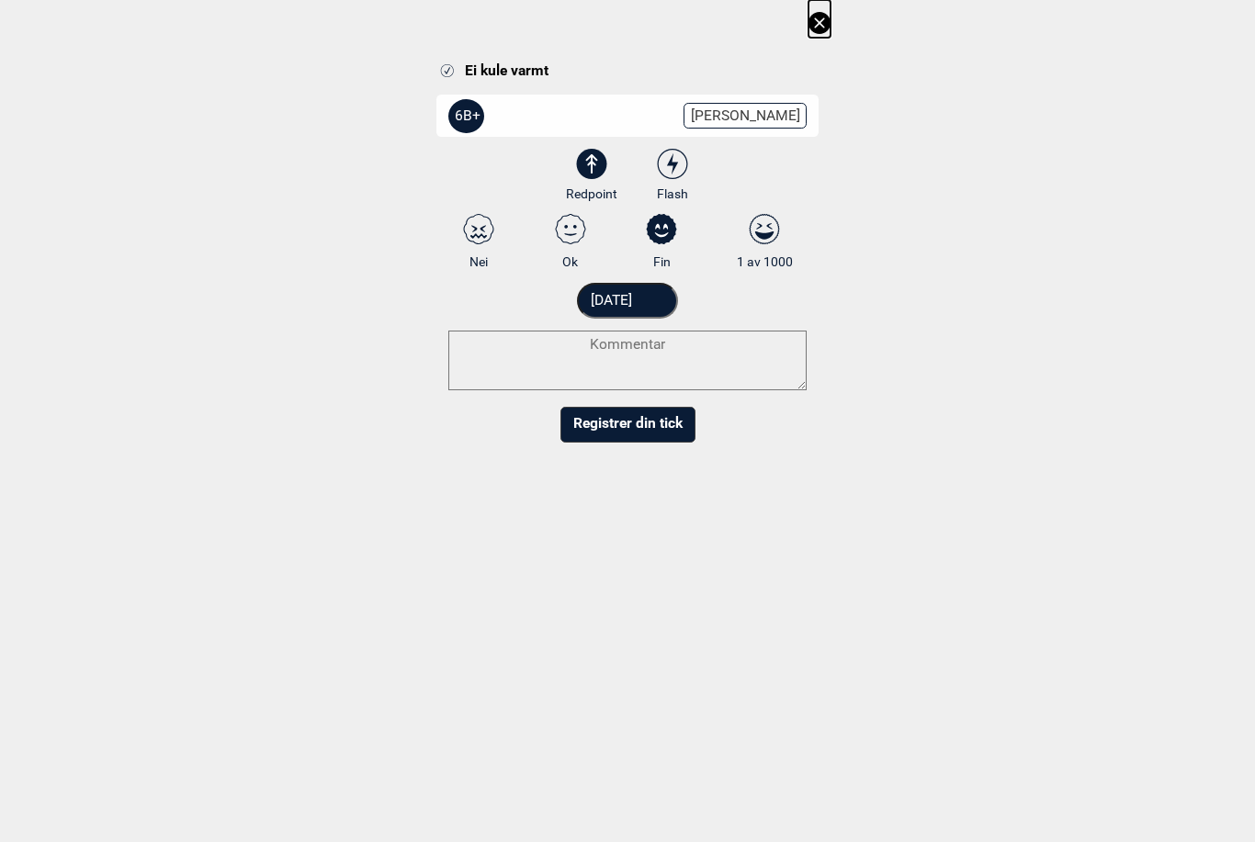
select select "384"
click at [631, 509] on dialog "Ei kule varmt 7A Endre grad 3 3+ 4 4+ 5 5+ 6A 6A+ 6B 6B+ 6C 6C+ 7A 7A+ 7B 7B+ 7…" at bounding box center [627, 421] width 1255 height 842
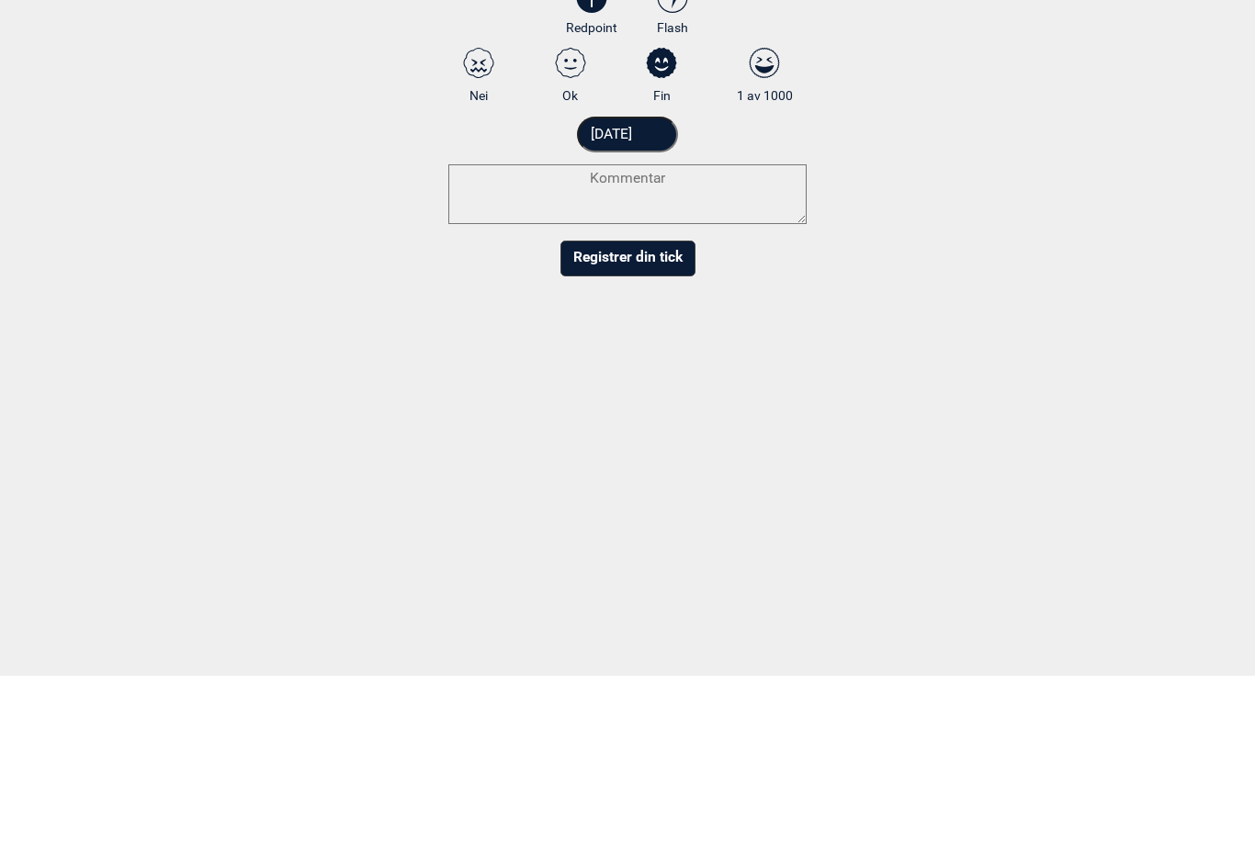
scroll to position [166, 0]
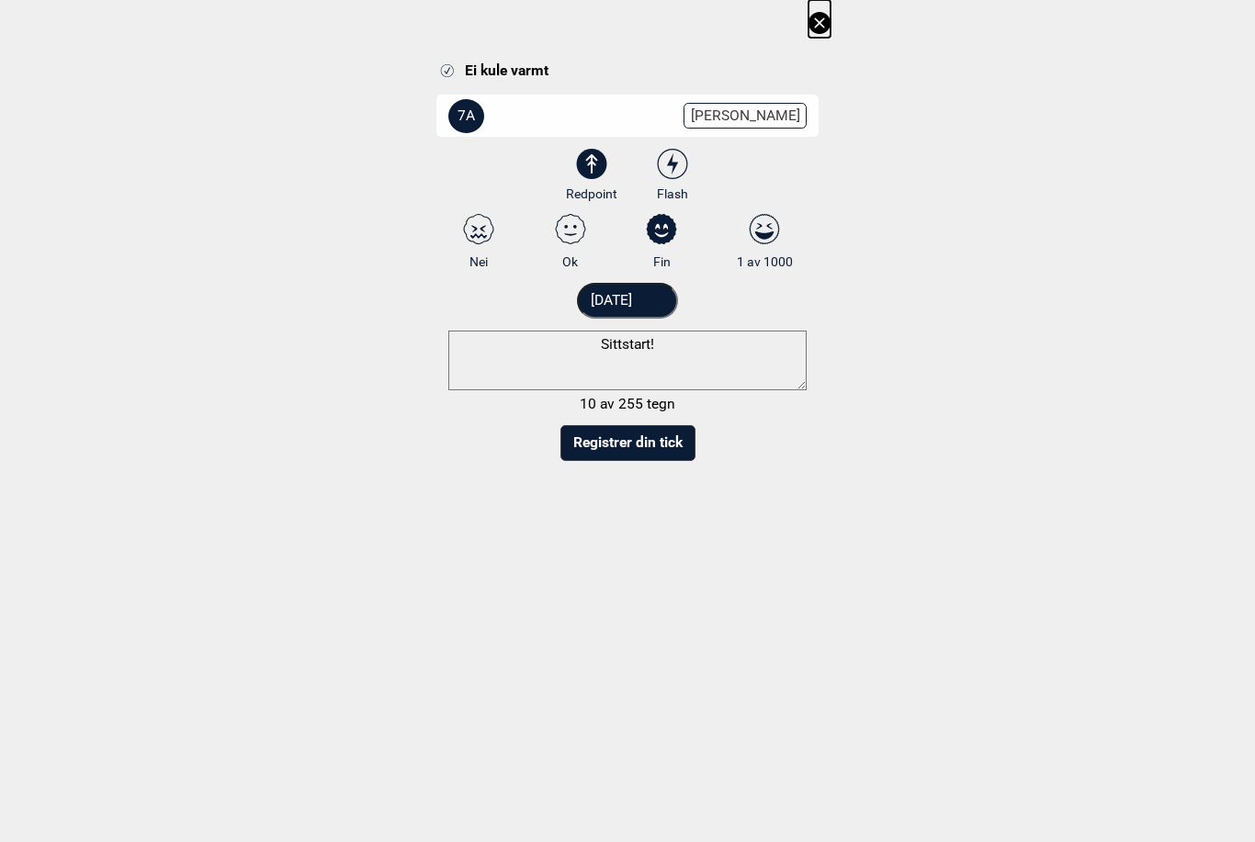
type textarea "Sittstart!"
click at [653, 447] on button "Registrer din tick" at bounding box center [627, 443] width 135 height 36
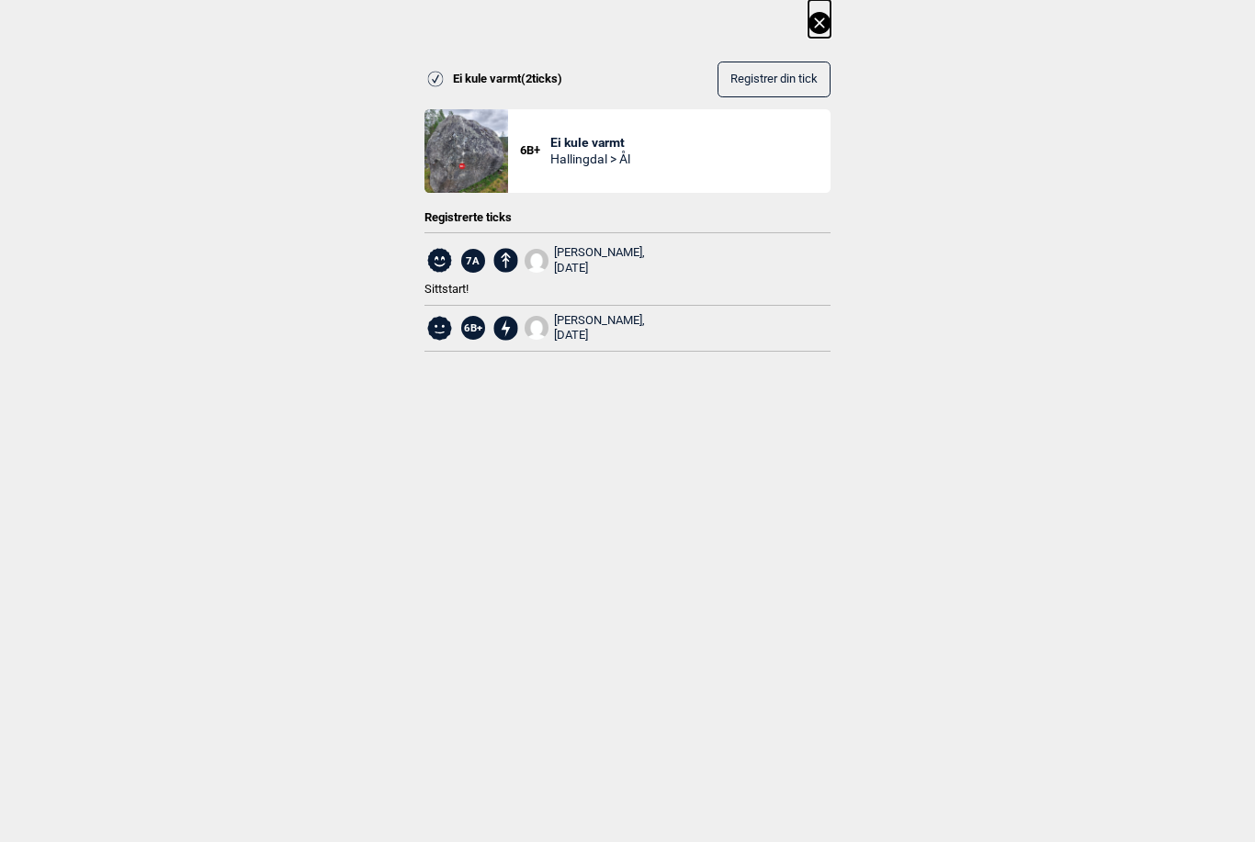
click at [817, 25] on html "Til forsiden NO SV EN Finn buldere med filtrering Norge Sverige Meld inn ny bul…" at bounding box center [627, 255] width 1255 height 842
click at [818, 25] on icon at bounding box center [819, 22] width 10 height 10
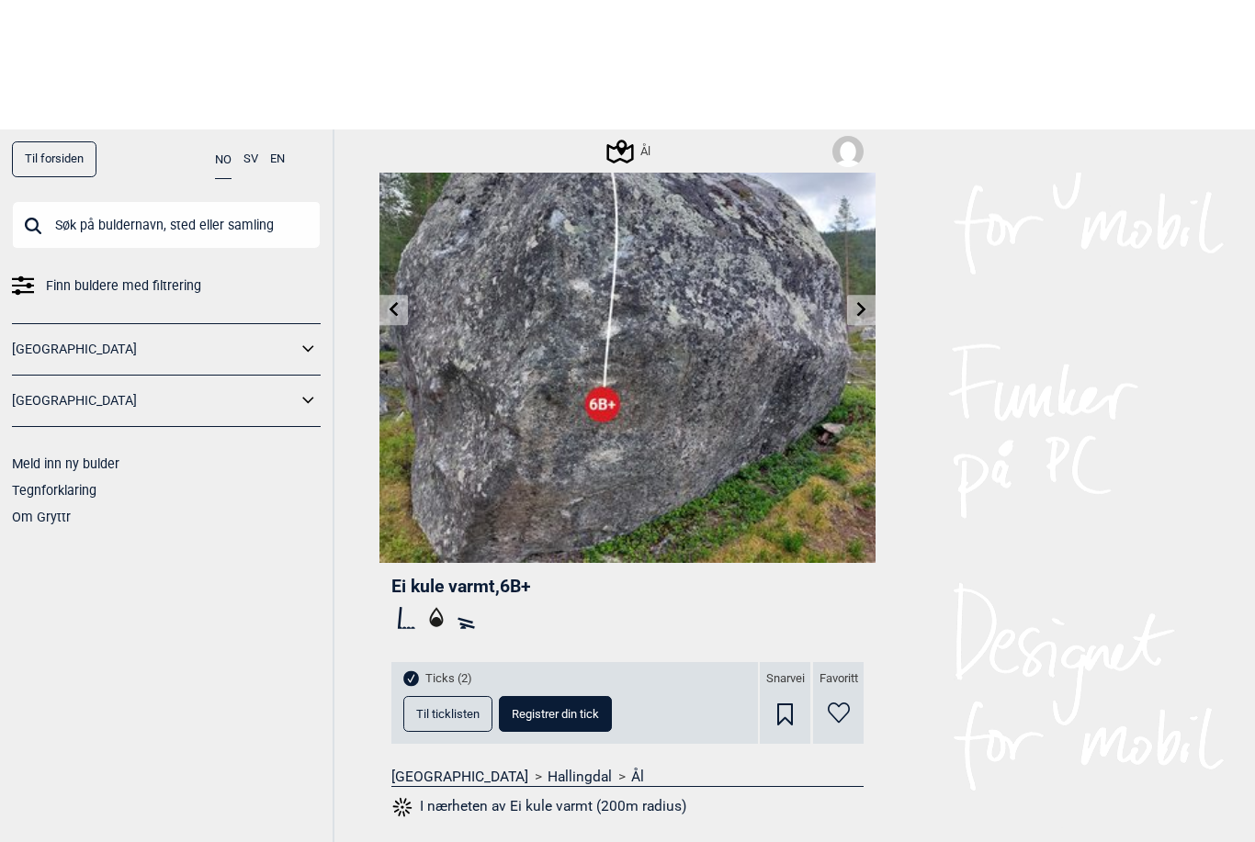
scroll to position [0, 0]
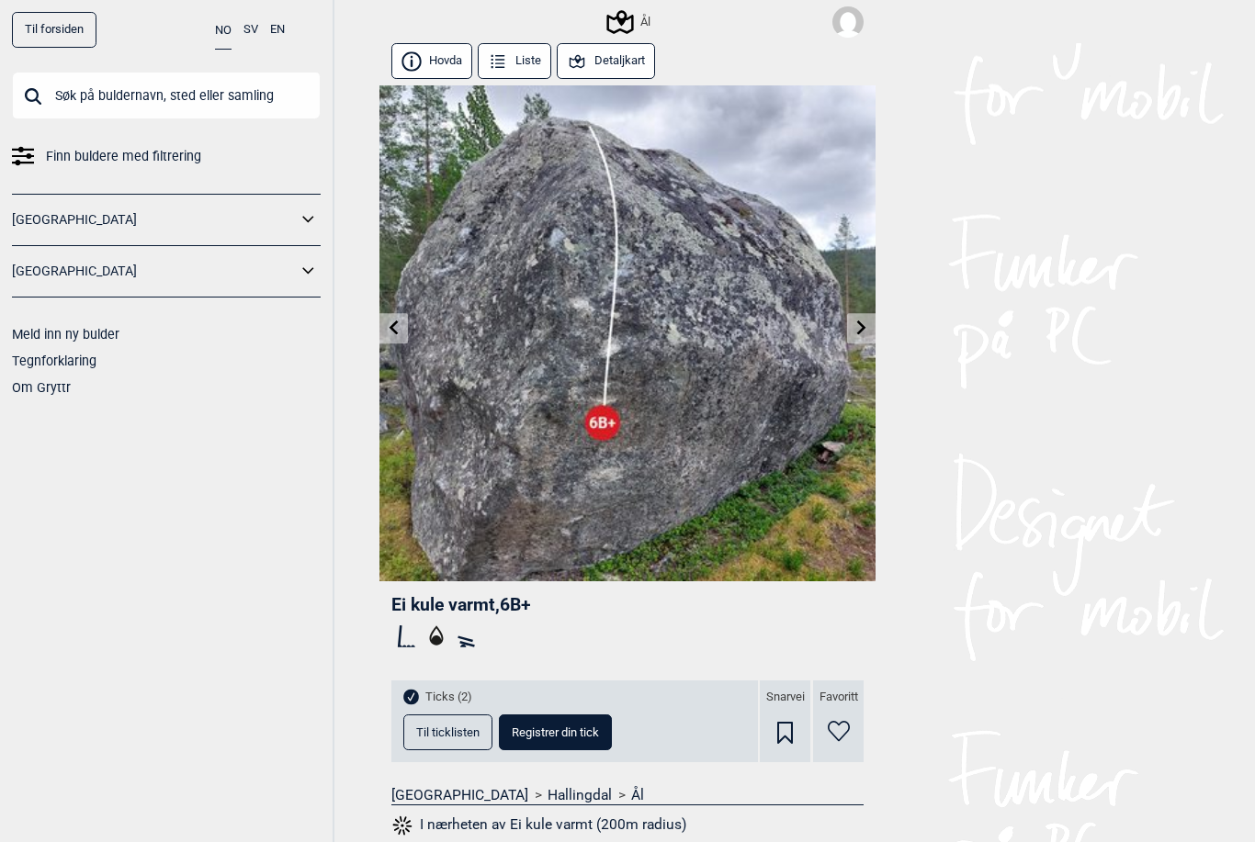
click at [866, 328] on icon at bounding box center [861, 328] width 15 height 15
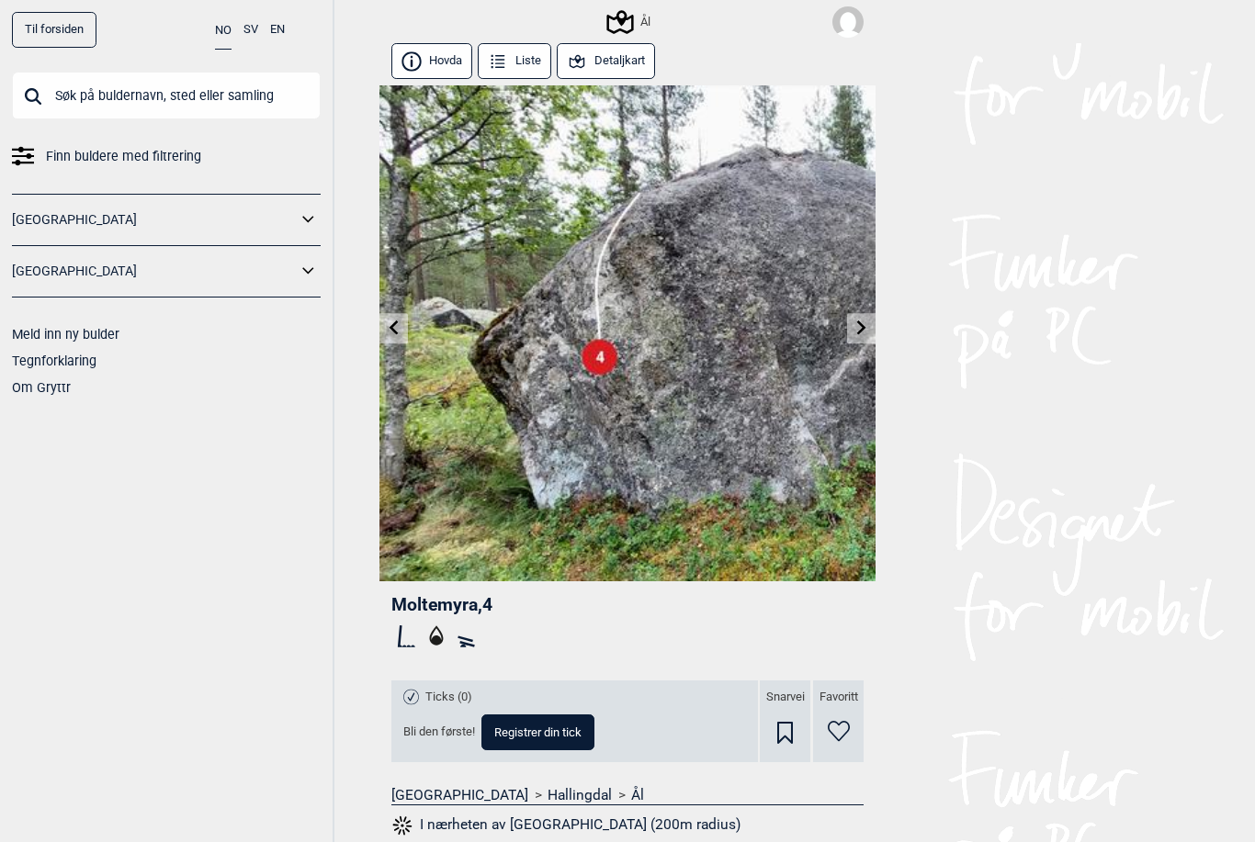
click at [399, 332] on icon at bounding box center [394, 328] width 15 height 15
